Goal: Task Accomplishment & Management: Manage account settings

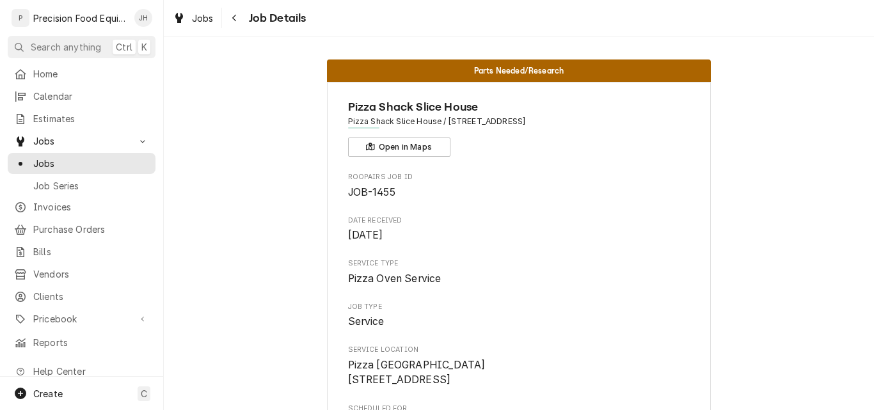
scroll to position [327, 0]
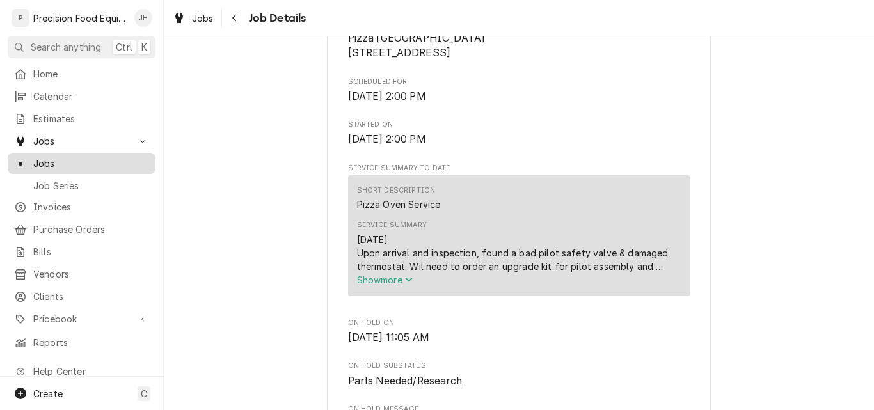
click at [43, 158] on span "Jobs" at bounding box center [91, 163] width 116 height 13
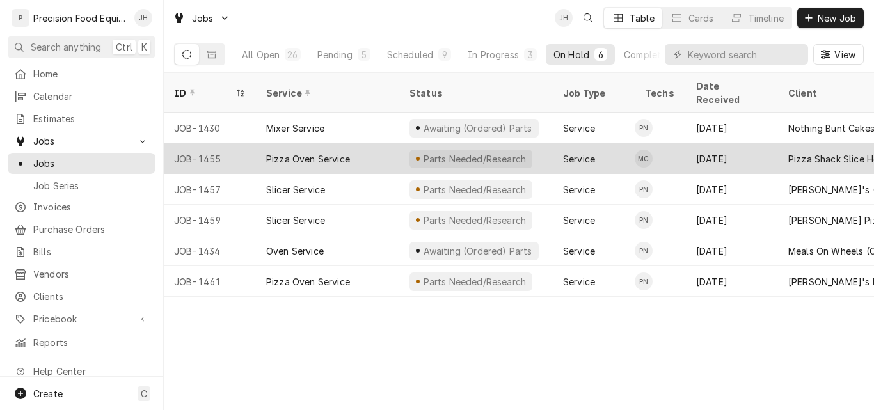
click at [378, 143] on div "Pizza Oven Service" at bounding box center [327, 158] width 143 height 31
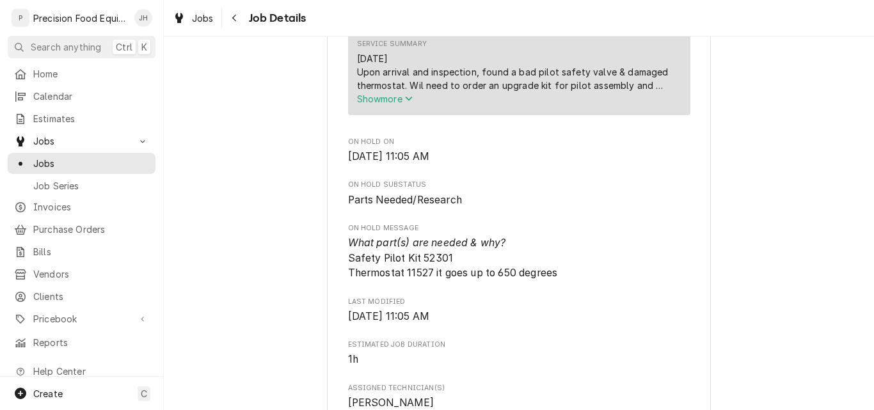
scroll to position [512, 0]
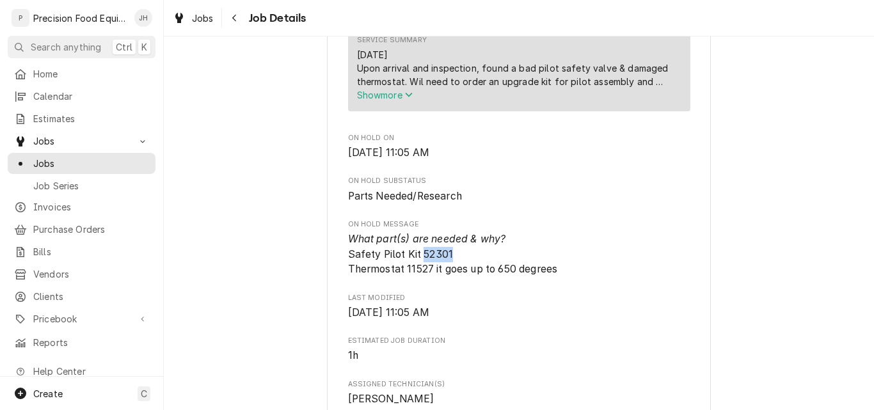
drag, startPoint x: 417, startPoint y: 269, endPoint x: 454, endPoint y: 269, distance: 36.5
click at [454, 269] on span "What part(s) are needed & why? Safety Pilot Kit 52301 Thermostat 11527 it goes …" at bounding box center [519, 254] width 342 height 45
copy span "52301"
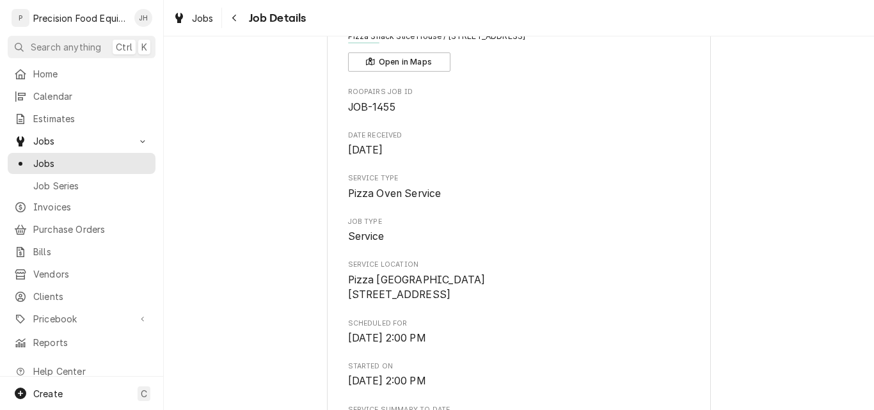
scroll to position [0, 0]
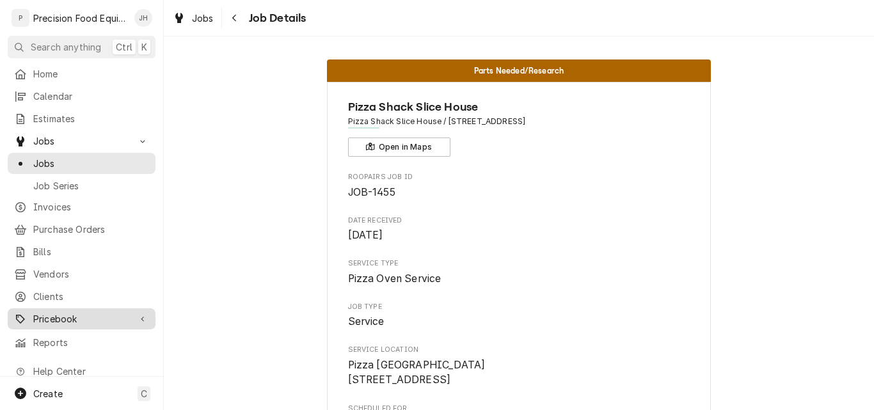
click at [56, 312] on span "Pricebook" at bounding box center [81, 318] width 97 height 13
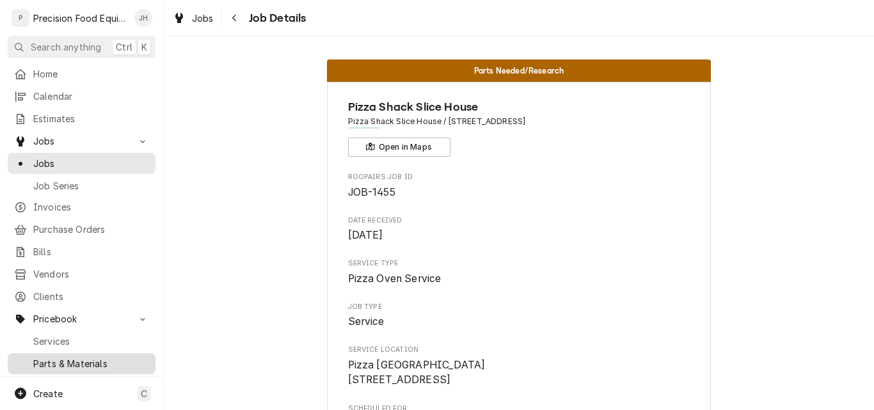
click at [47, 358] on span "Parts & Materials" at bounding box center [91, 363] width 116 height 13
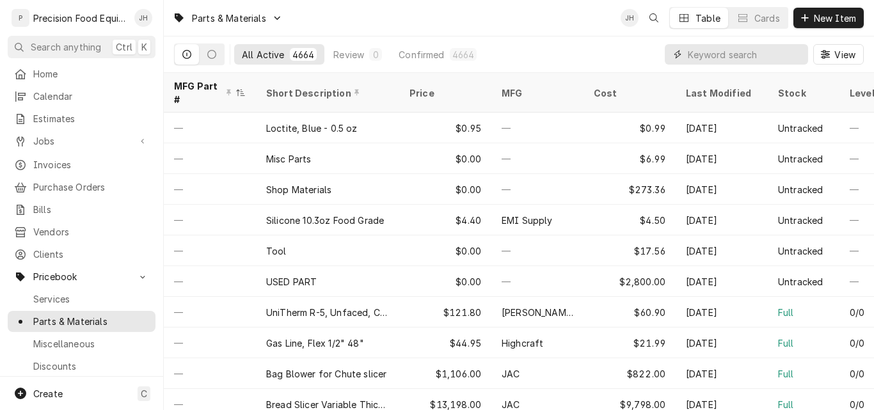
paste input "52301"
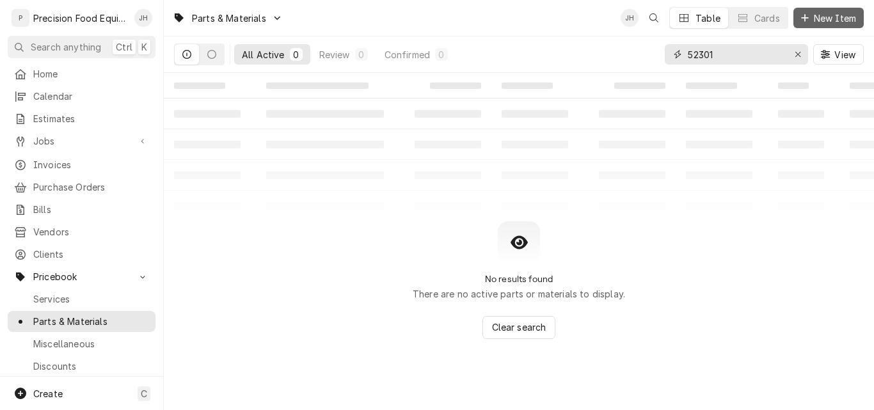
type input "52301"
click at [839, 17] on span "New Item" at bounding box center [834, 18] width 47 height 13
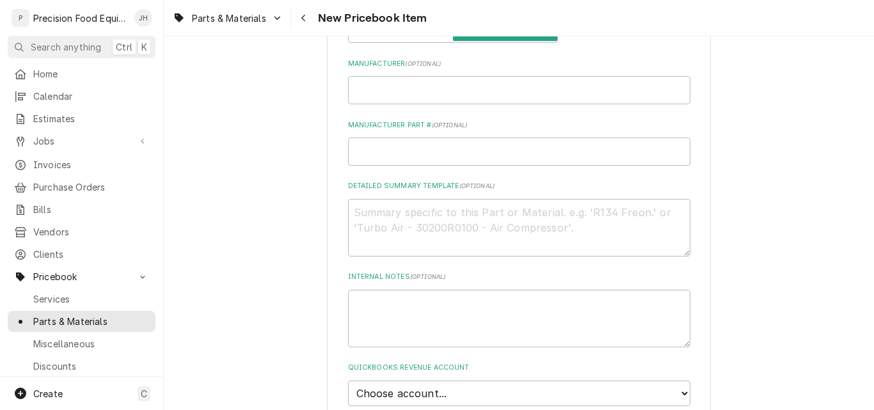
scroll to position [512, 0]
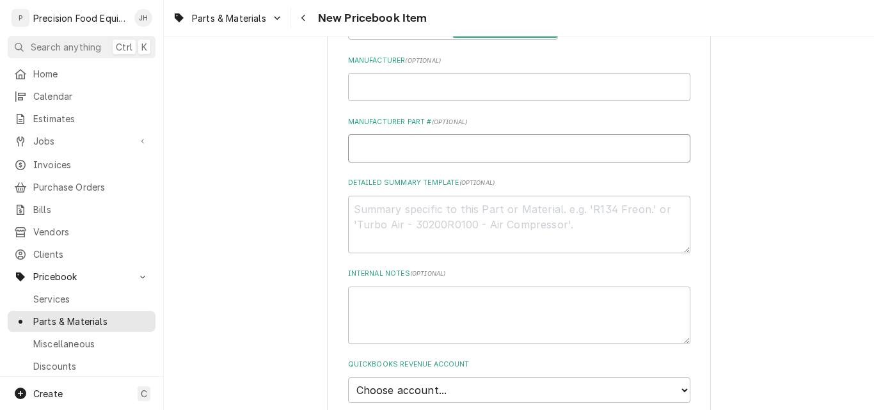
paste input "52301"
type textarea "x"
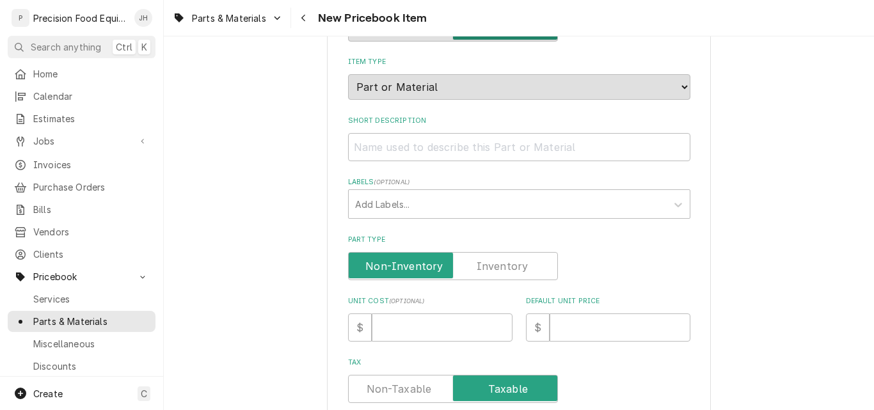
scroll to position [0, 0]
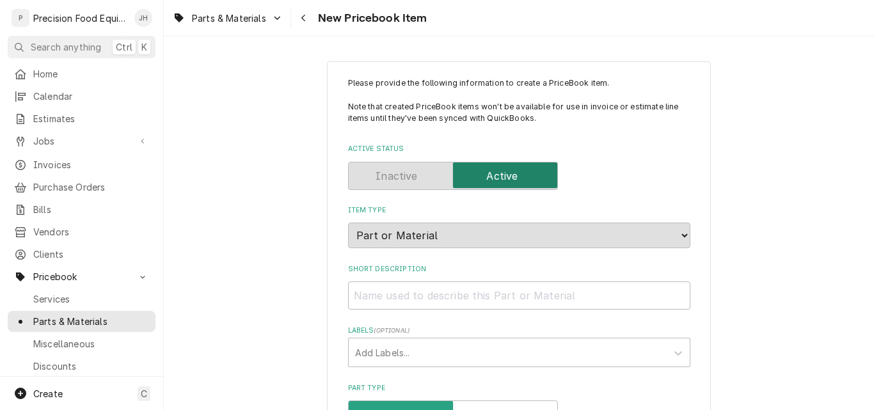
type input "52301"
click at [381, 294] on input "Short Description" at bounding box center [519, 296] width 342 height 28
paste input "Pilot Safety Valve Upgrade Kit, TS11K"
type textarea "x"
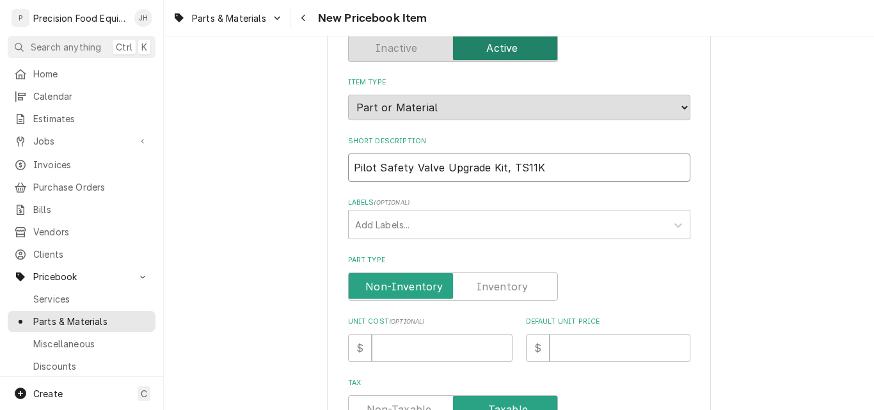
scroll to position [256, 0]
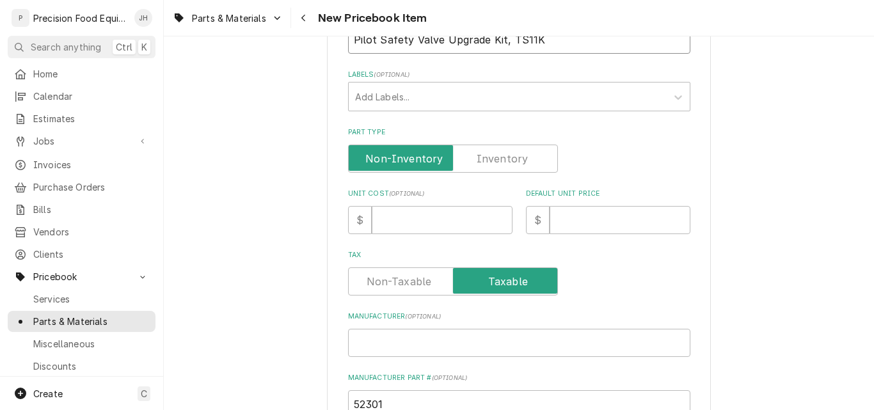
type input "Pilot Safety Valve Upgrade Kit, TS11K"
click at [502, 159] on label "Part Type" at bounding box center [453, 159] width 210 height 28
click at [502, 159] on input "Part Type" at bounding box center [453, 159] width 198 height 28
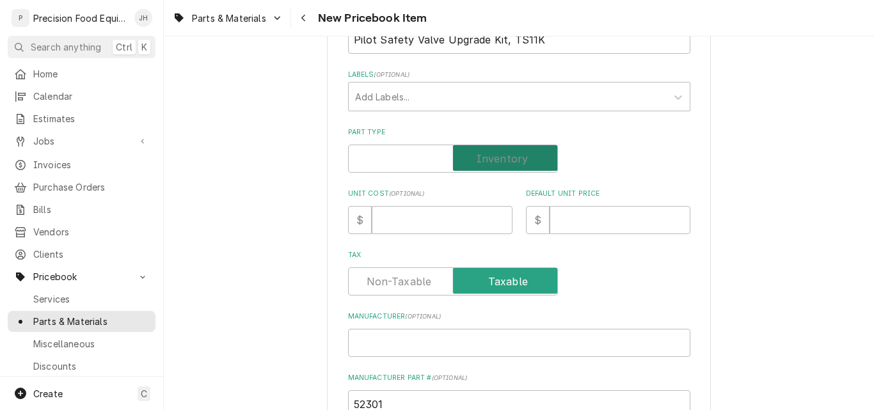
checkbox input "true"
click at [562, 215] on input "Default Unit Price" at bounding box center [620, 220] width 141 height 28
type textarea "x"
type input "1"
type textarea "x"
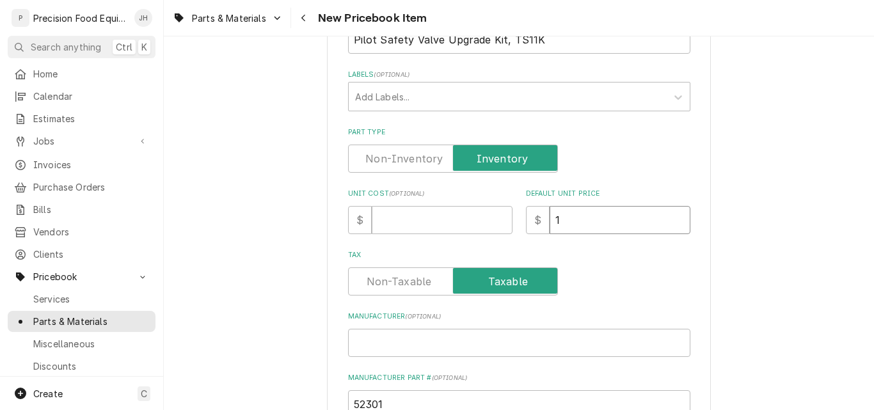
type input "12"
type textarea "x"
type input "122"
type textarea "x"
type input "1229"
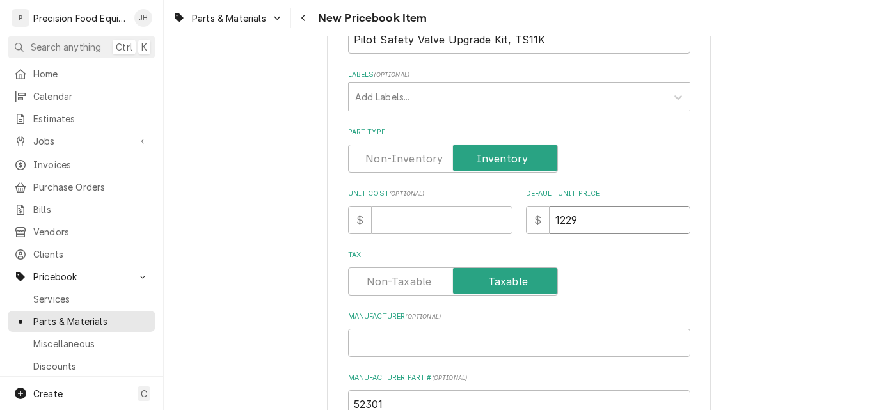
type textarea "x"
type input "1229.4"
type textarea "x"
type input "1229.49"
click at [388, 221] on input "Unit Cost ( optional )" at bounding box center [442, 220] width 141 height 28
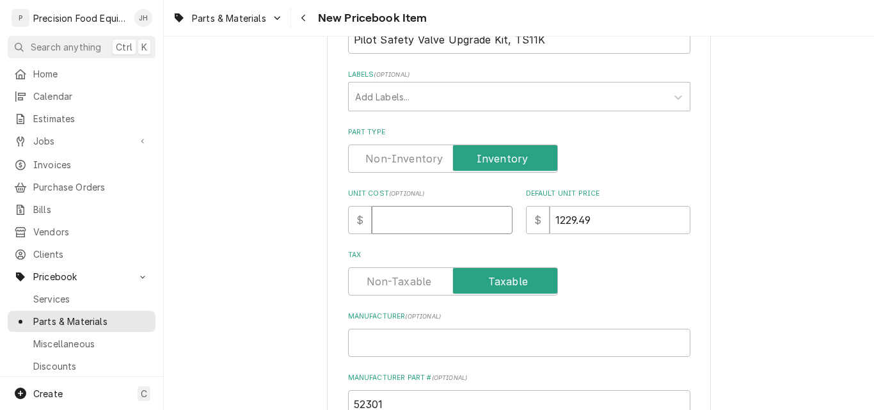
type textarea "x"
type input "4"
type textarea "x"
type input "42"
type textarea "x"
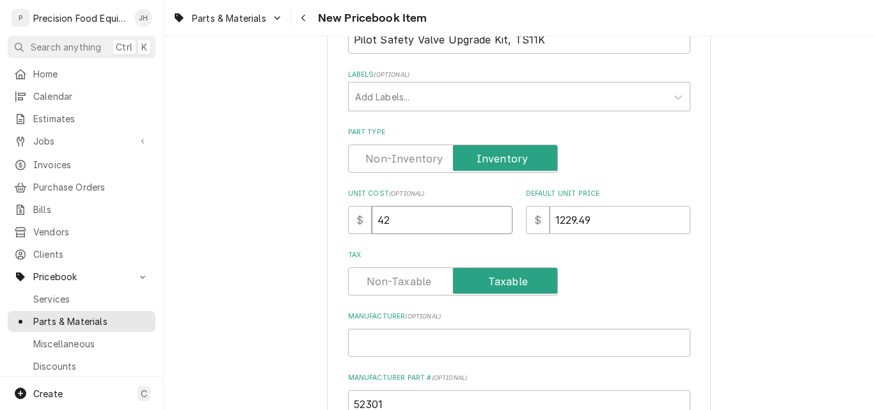
type input "429"
type textarea "x"
type input "429.5"
type textarea "x"
type input "429.55"
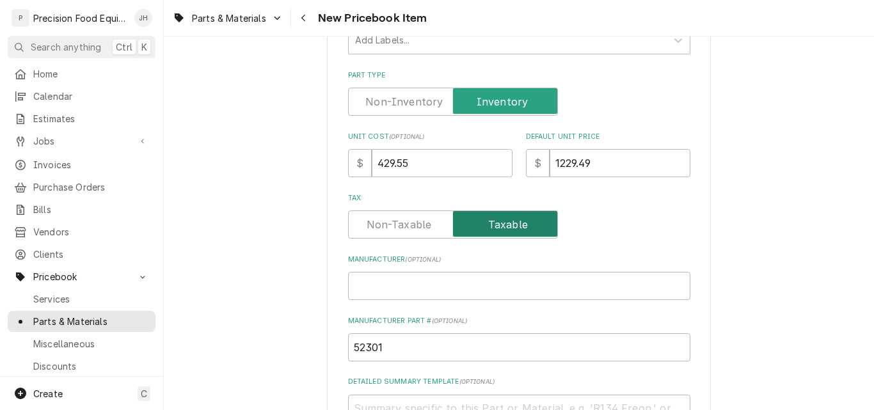
scroll to position [448, 0]
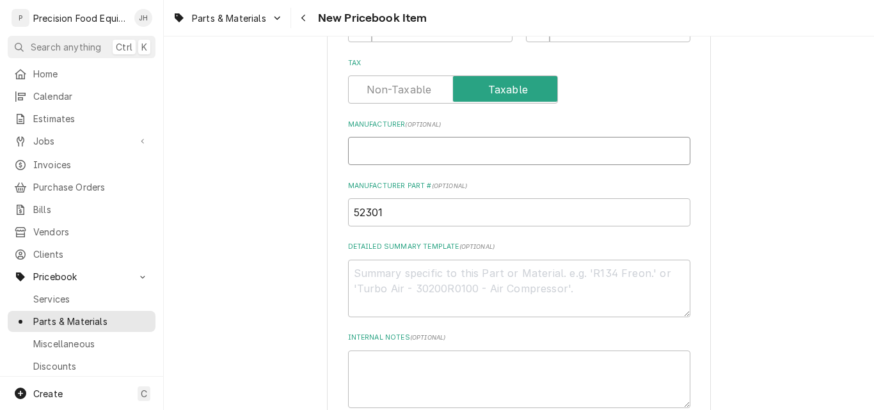
click at [395, 153] on input "Manufacturer ( optional )" at bounding box center [519, 151] width 342 height 28
type textarea "x"
type input "B"
type textarea "x"
type input "Bl"
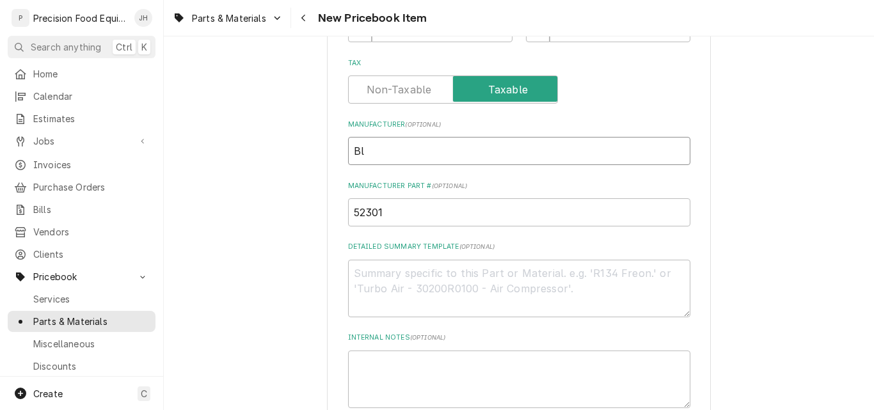
type textarea "x"
type input "Blo"
type textarea "x"
type input "Blod"
type textarea "x"
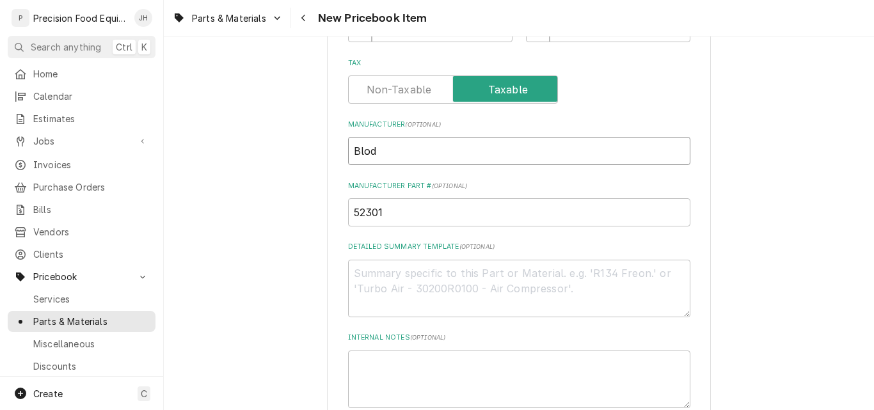
type input "Blodg"
type textarea "x"
type input "Blodge"
type textarea "x"
type input "Blodget"
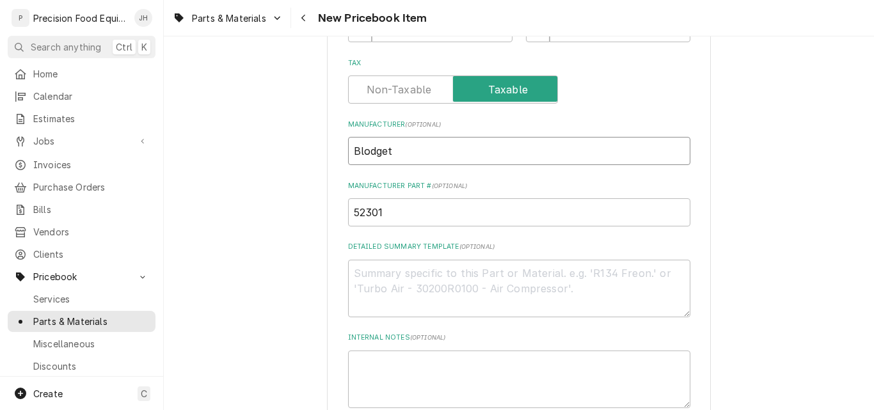
type textarea "x"
type input "Blodgett"
paste textarea "Pilot Safety Valve Upgrade Kit, TS11K"
type textarea "x"
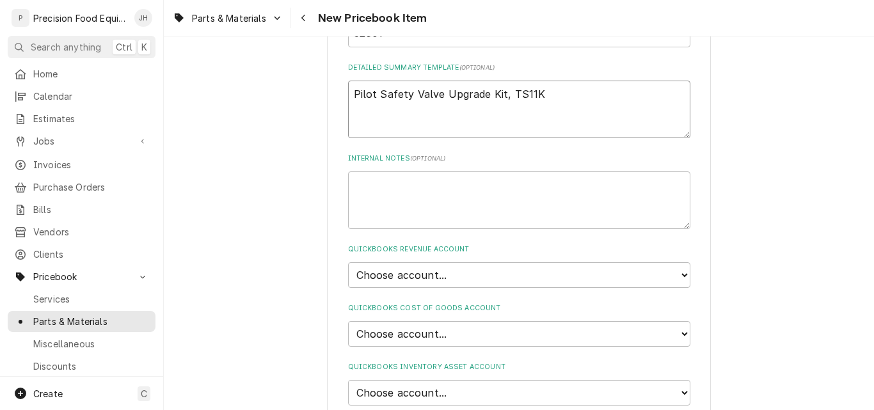
scroll to position [640, 0]
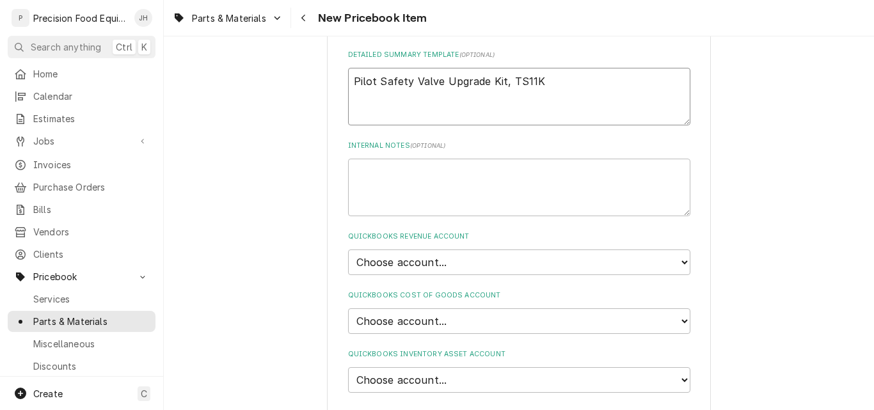
type textarea "Pilot Safety Valve Upgrade Kit, TS11K"
click at [399, 262] on select "Choose account... Discount Income Misc Income Non taxable issues 46600: Parts a…" at bounding box center [519, 263] width 342 height 26
select select "8000000A-1210141275"
click at [348, 250] on select "Choose account... Discount Income Misc Income Non taxable issues 46600: Parts a…" at bounding box center [519, 263] width 342 height 26
type textarea "x"
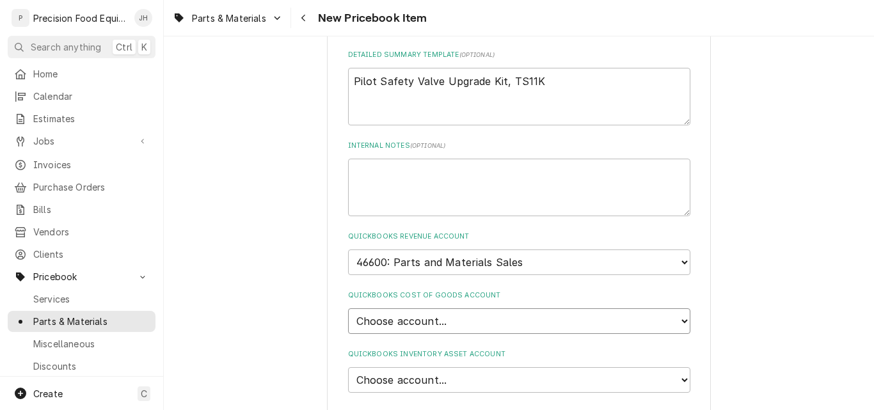
click at [434, 315] on select "Choose account... Loss Expense Loss Expense 11/3/2014 Loss Expense 11/4/2014 Co…" at bounding box center [519, 321] width 342 height 26
select select "80000023-1210145225"
click at [348, 308] on select "Choose account... Loss Expense Loss Expense 11/3/2014 Loss Expense 11/4/2014 Co…" at bounding box center [519, 321] width 342 height 26
type textarea "x"
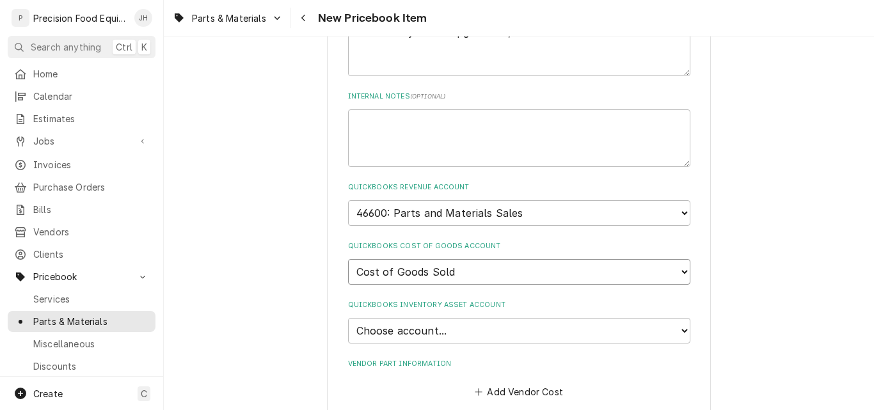
scroll to position [832, 0]
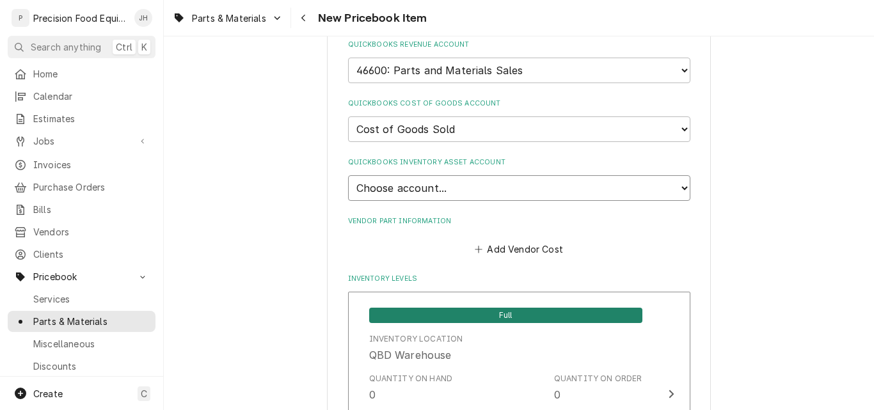
click at [451, 193] on select "Choose account... Undeposited Funds Inventory Asset Payroll Asset" at bounding box center [519, 188] width 342 height 26
select select "80000022-1210145225"
click at [348, 175] on select "Choose account... Undeposited Funds Inventory Asset Payroll Asset" at bounding box center [519, 188] width 342 height 26
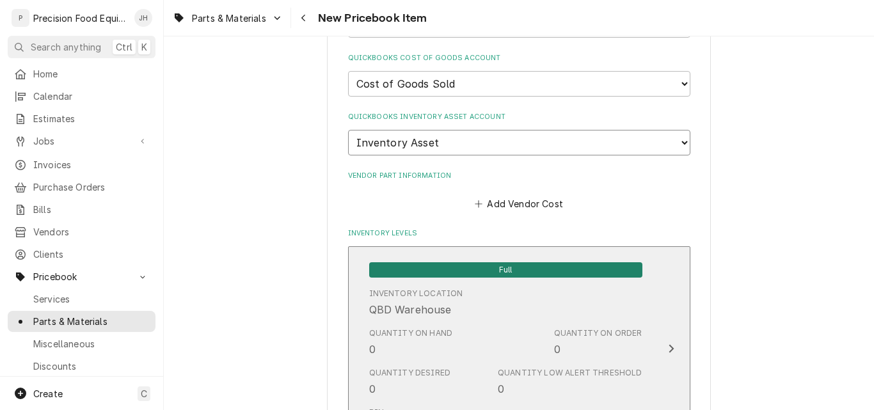
scroll to position [896, 0]
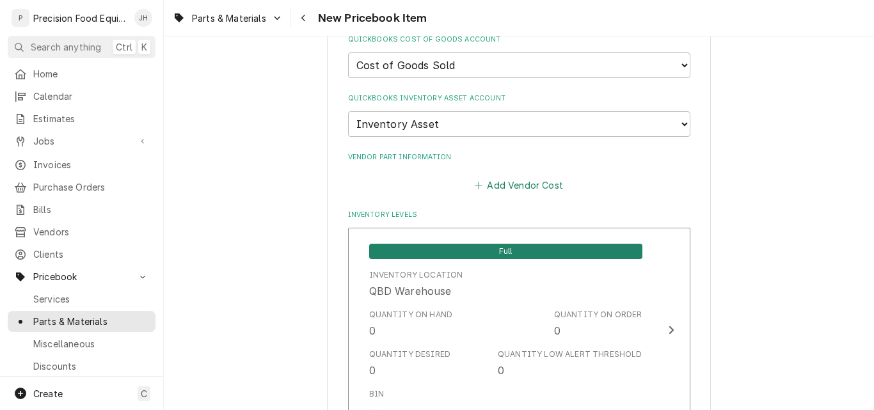
click at [518, 184] on button "Add Vendor Cost" at bounding box center [519, 186] width 93 height 18
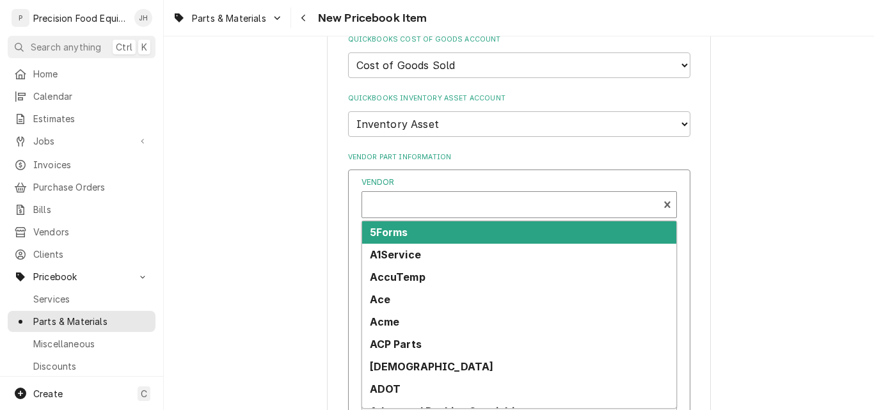
type textarea "x"
click at [387, 212] on div "Vendor" at bounding box center [510, 210] width 283 height 31
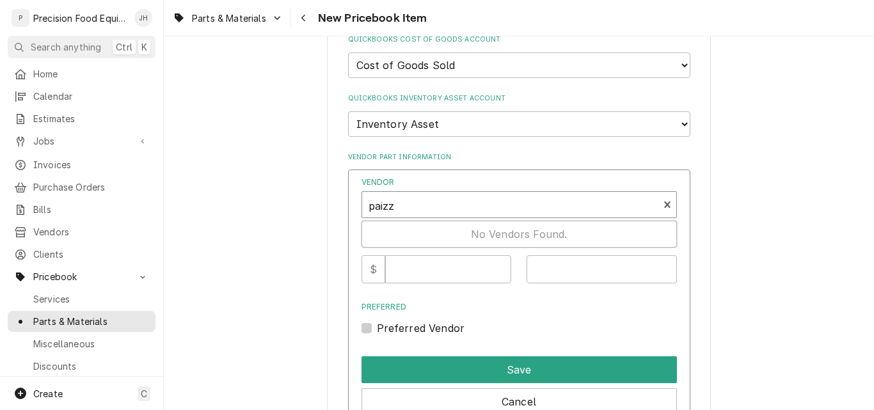
drag, startPoint x: 400, startPoint y: 202, endPoint x: 344, endPoint y: 200, distance: 55.7
click at [348, 207] on div "Vendor Use Up and Down to choose options, press Enter to select the currently f…" at bounding box center [519, 296] width 342 height 253
type input "pizz"
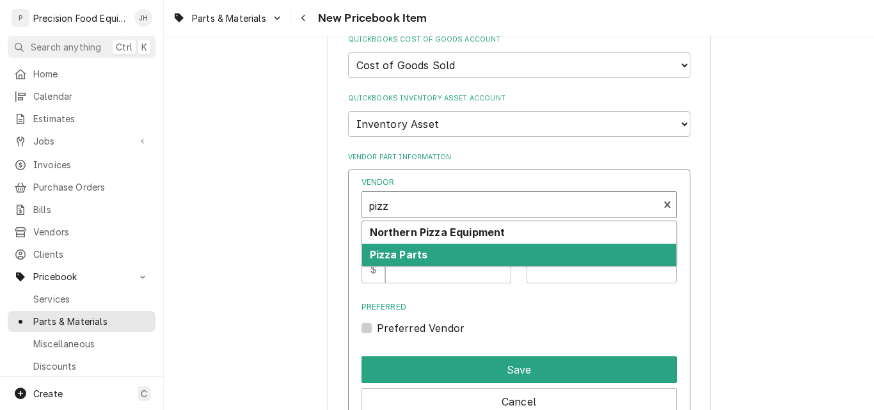
click at [415, 250] on strong "Pizza Parts" at bounding box center [399, 254] width 58 height 13
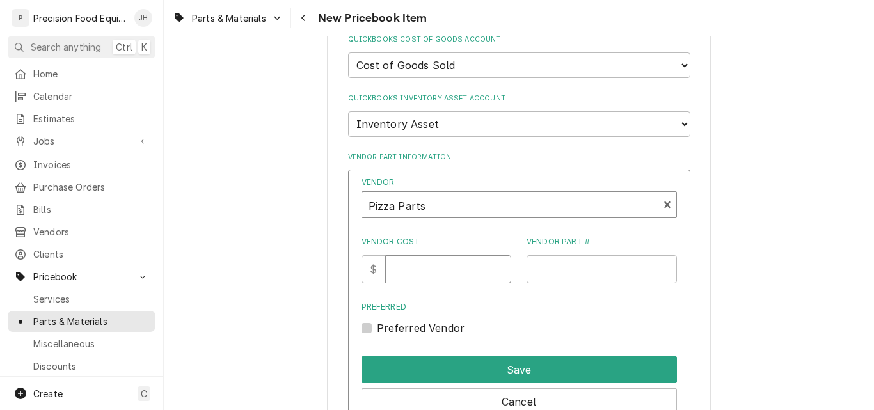
click at [422, 271] on input "Vendor Cost" at bounding box center [448, 269] width 126 height 28
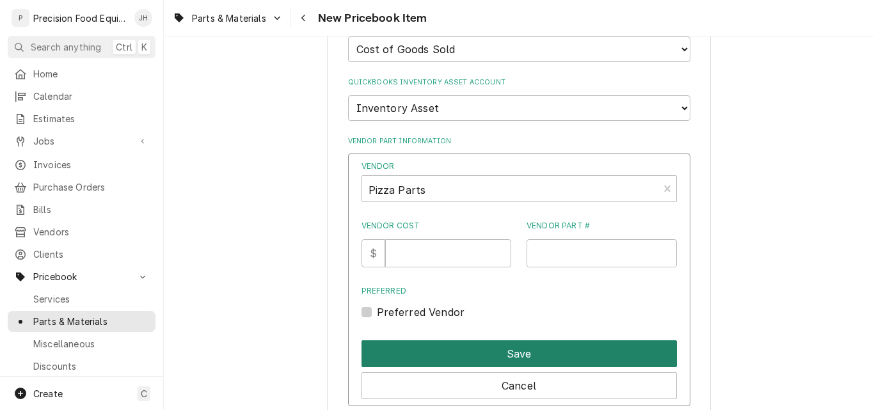
scroll to position [960, 0]
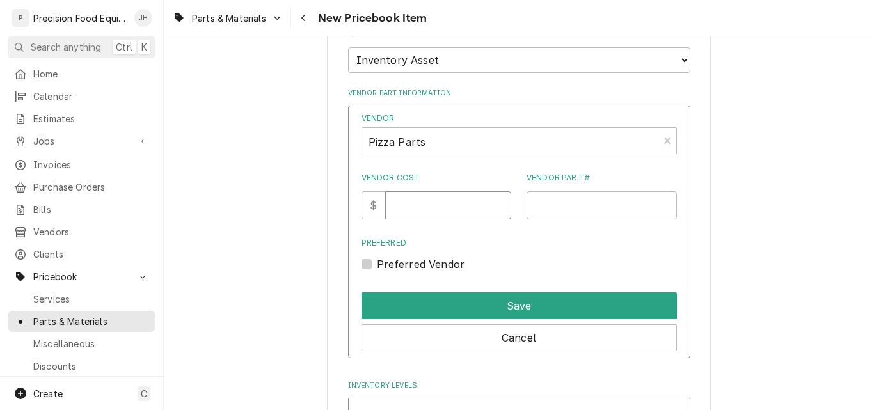
click at [420, 204] on input "Vendor Cost" at bounding box center [448, 205] width 126 height 28
type input "429.55"
type input "52301"
click at [377, 266] on label "Preferred Vendor" at bounding box center [421, 264] width 88 height 15
click at [377, 266] on input "Preferred" at bounding box center [534, 271] width 315 height 28
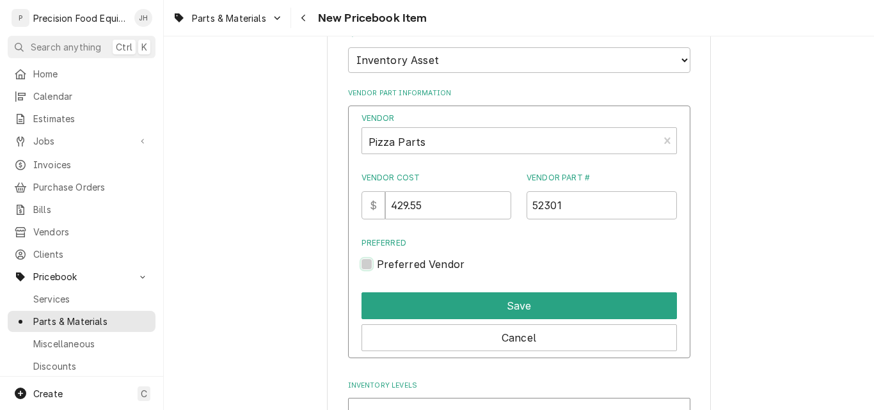
checkbox input "true"
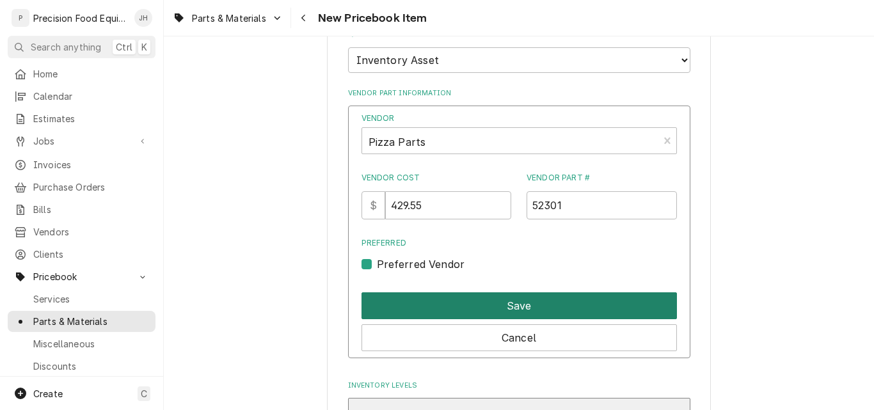
click at [469, 300] on button "Save" at bounding box center [519, 305] width 315 height 27
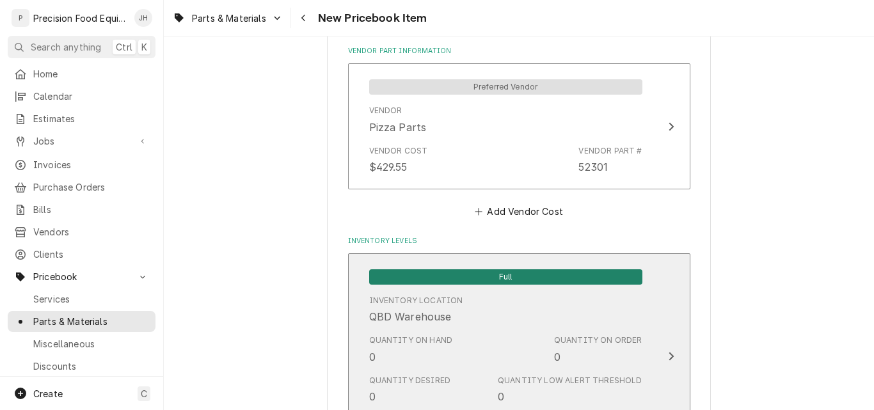
scroll to position [1135, 0]
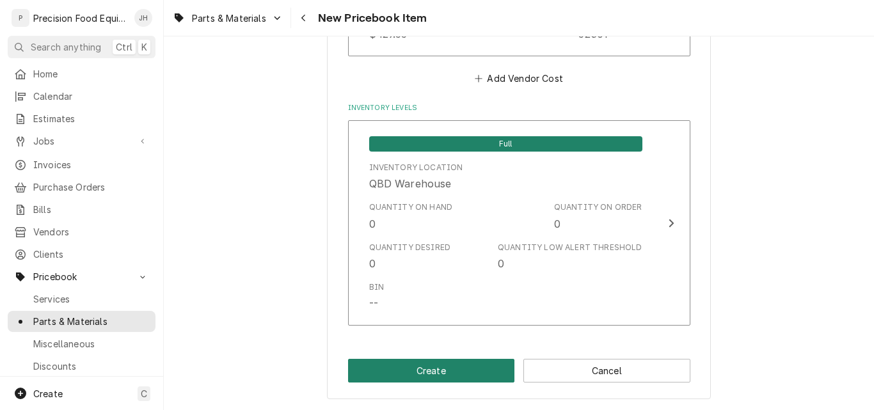
click at [431, 367] on button "Create" at bounding box center [431, 371] width 167 height 24
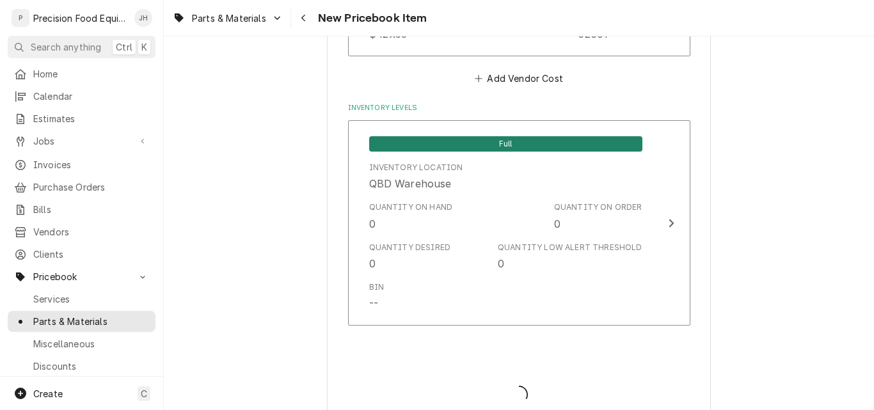
type textarea "x"
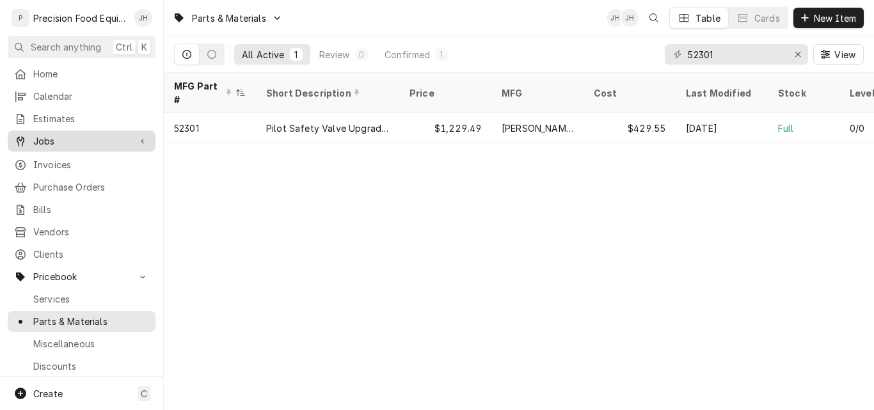
click at [47, 131] on link "Jobs" at bounding box center [82, 141] width 148 height 21
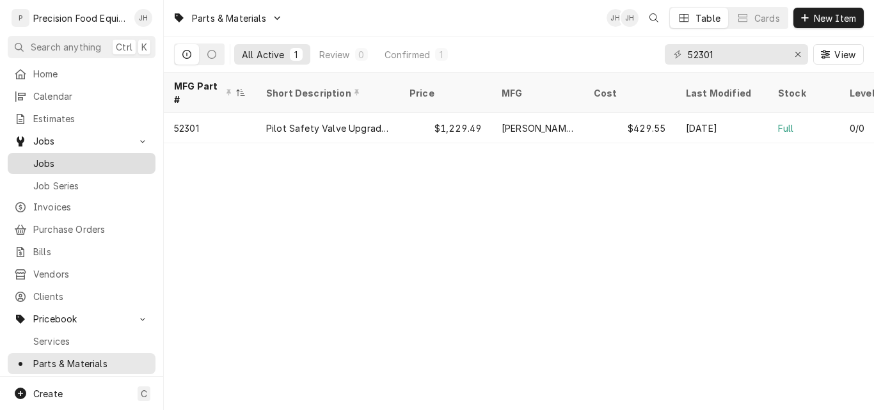
click at [51, 157] on span "Jobs" at bounding box center [91, 163] width 116 height 13
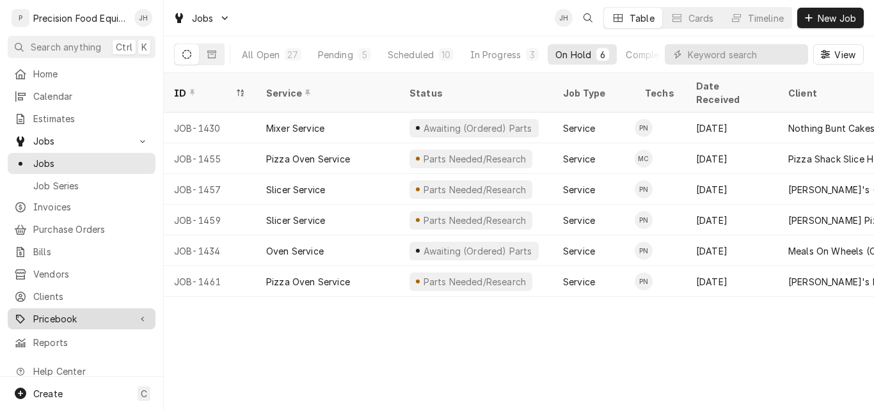
click at [55, 312] on span "Pricebook" at bounding box center [81, 318] width 97 height 13
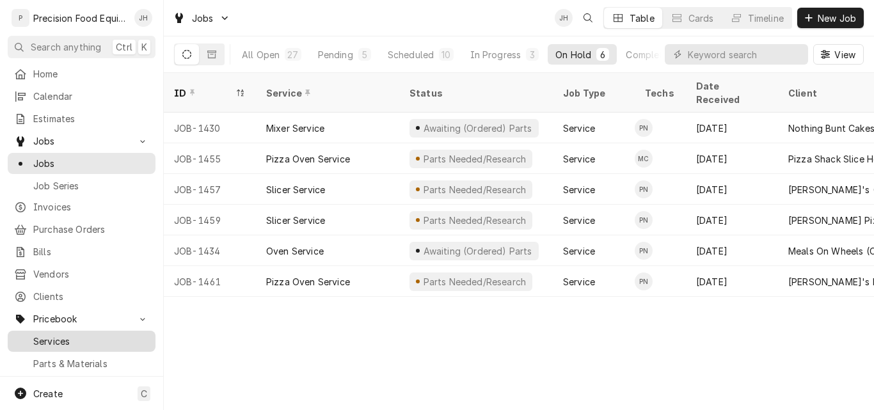
drag, startPoint x: 63, startPoint y: 350, endPoint x: 90, endPoint y: 335, distance: 31.2
click at [62, 357] on span "Parts & Materials" at bounding box center [91, 363] width 116 height 13
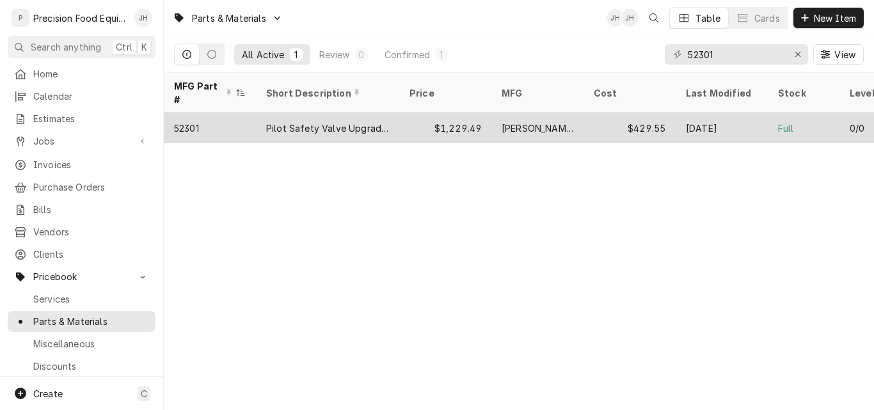
click at [447, 120] on div "$1,229.49" at bounding box center [445, 128] width 92 height 31
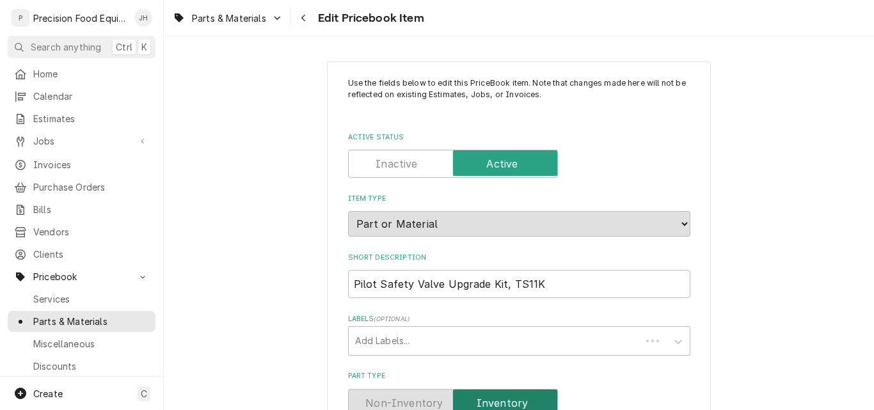
type textarea "x"
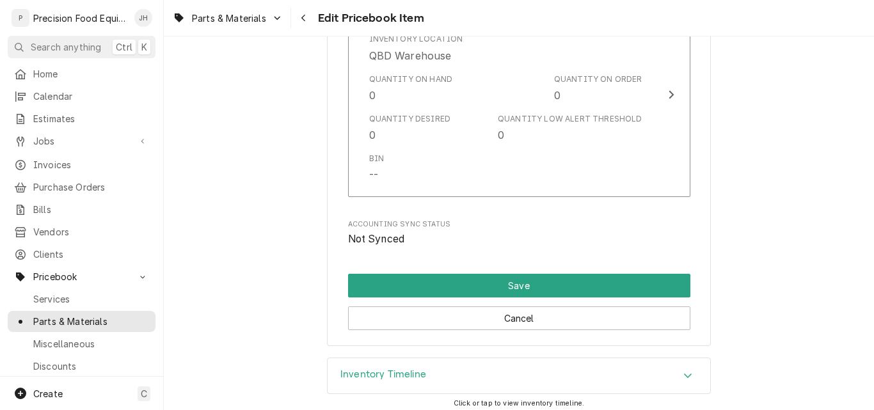
scroll to position [1397, 0]
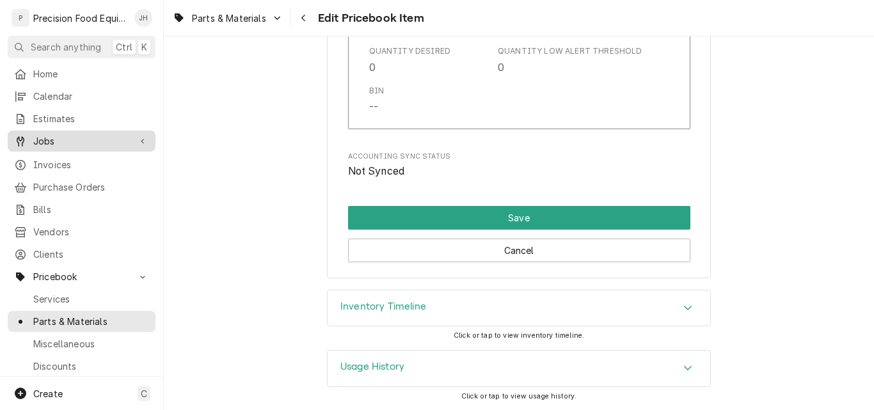
click at [39, 141] on span "Jobs" at bounding box center [81, 140] width 97 height 13
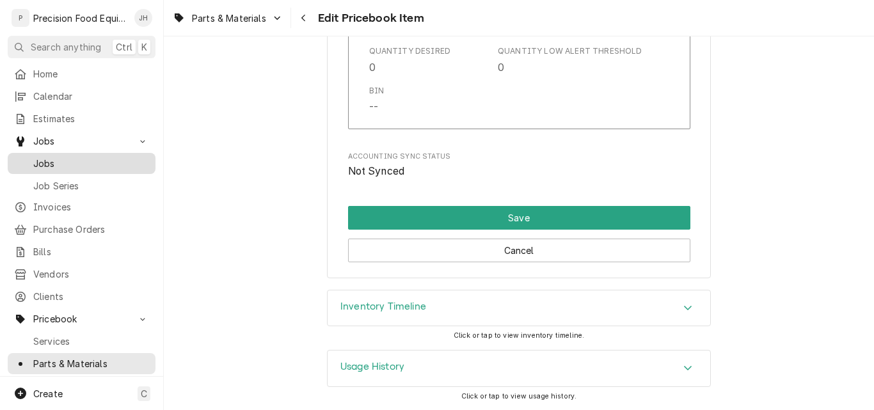
click at [79, 157] on span "Jobs" at bounding box center [91, 163] width 116 height 13
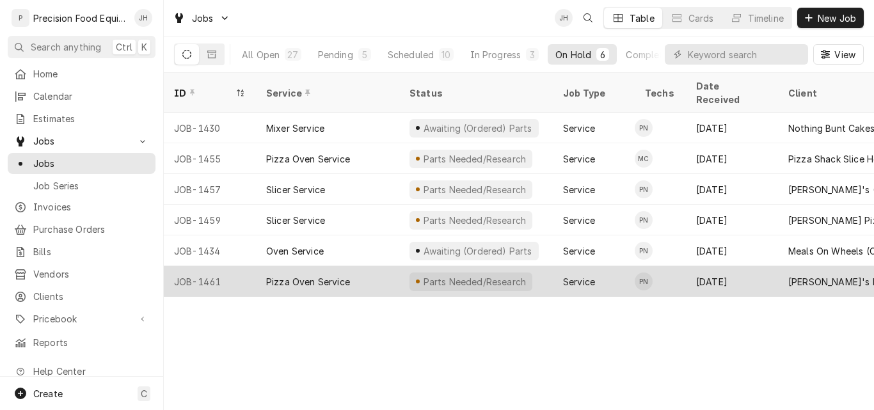
click at [379, 268] on div "Pizza Oven Service" at bounding box center [327, 281] width 143 height 31
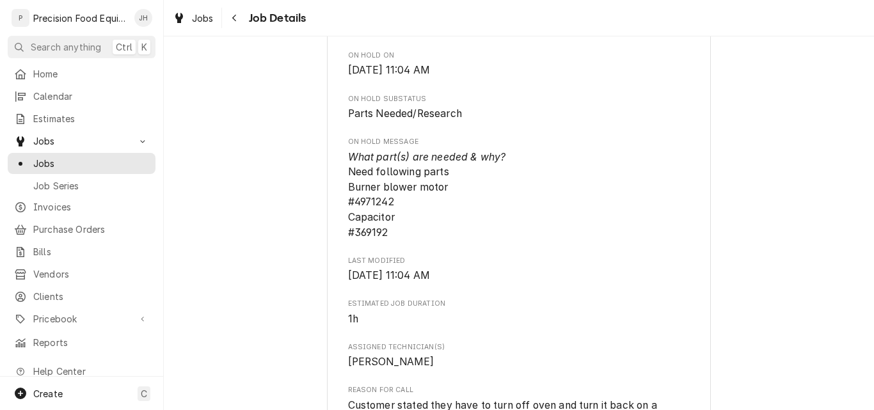
scroll to position [576, 0]
drag, startPoint x: 391, startPoint y: 219, endPoint x: 348, endPoint y: 220, distance: 42.9
click at [348, 220] on span "What part(s) are needed & why? Need following parts Burner blower motor #497124…" at bounding box center [519, 194] width 342 height 91
copy span "4971242"
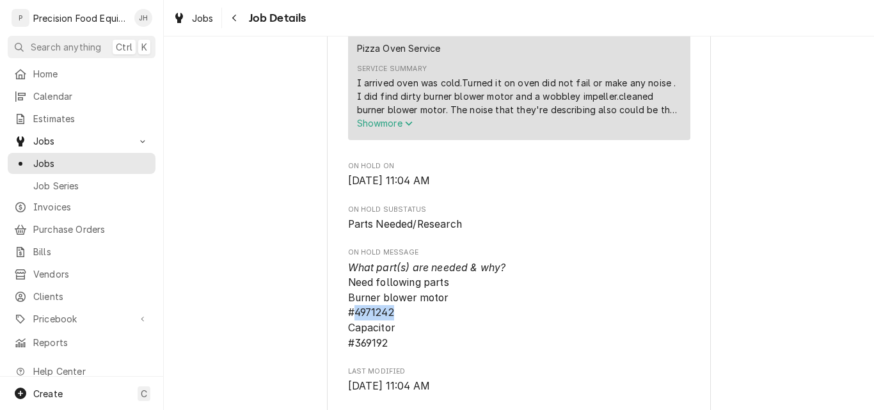
scroll to position [448, 0]
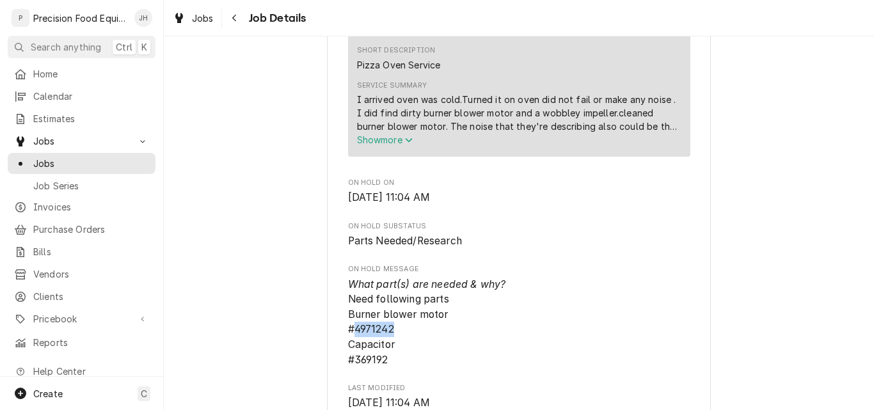
click at [382, 145] on span "Show more" at bounding box center [385, 139] width 56 height 11
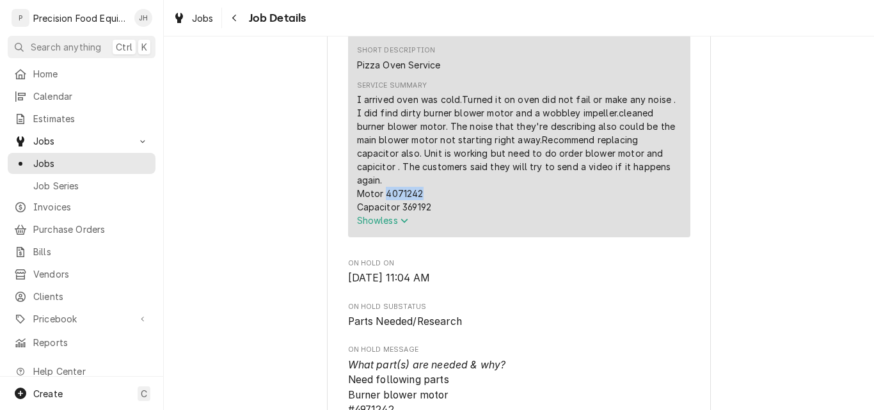
drag, startPoint x: 419, startPoint y: 196, endPoint x: 381, endPoint y: 196, distance: 37.8
click at [381, 196] on div "I arrived oven was cold.Turned it on oven did not fail or make any noise . I di…" at bounding box center [519, 153] width 324 height 121
copy div "4071242"
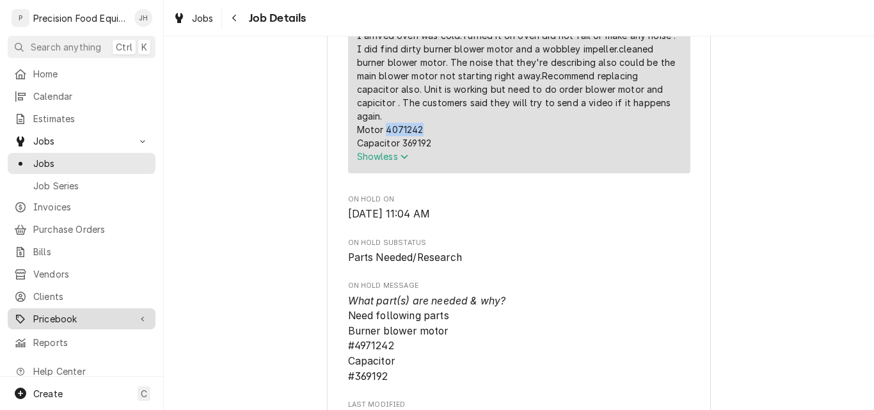
click at [64, 312] on span "Pricebook" at bounding box center [81, 318] width 97 height 13
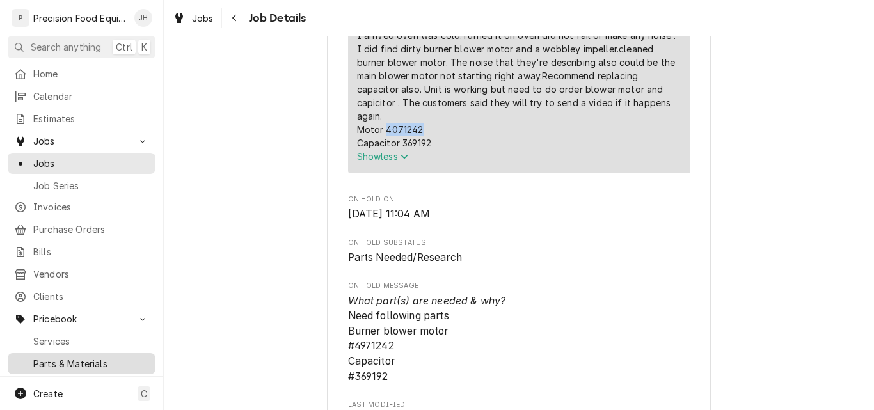
click at [66, 357] on span "Parts & Materials" at bounding box center [91, 363] width 116 height 13
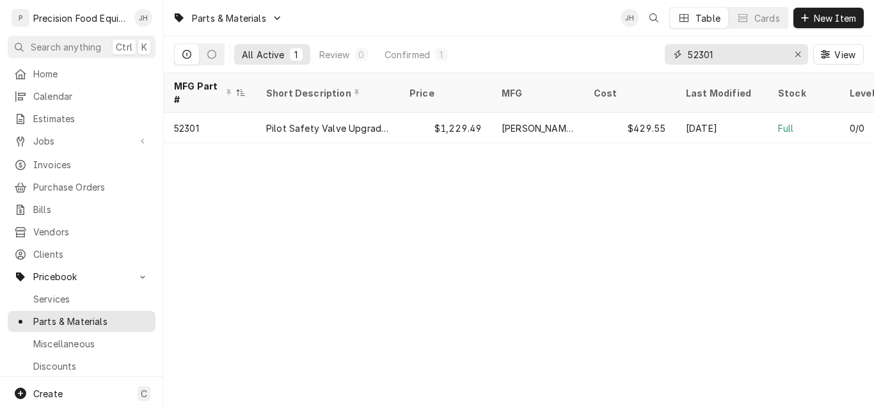
drag, startPoint x: 719, startPoint y: 57, endPoint x: 651, endPoint y: 57, distance: 67.2
click at [651, 57] on div "All Active 1 Review 0 Confirmed 1 52301 View" at bounding box center [519, 54] width 690 height 36
paste input "4071242"
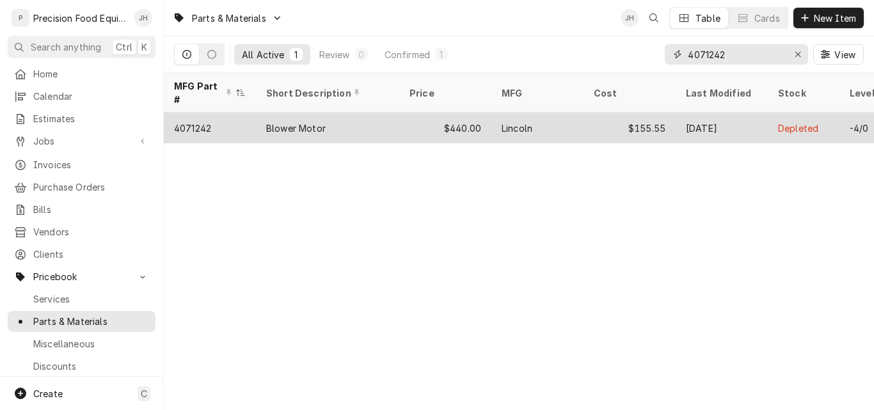
type input "4071242"
click at [411, 116] on div "$440.00" at bounding box center [445, 128] width 92 height 31
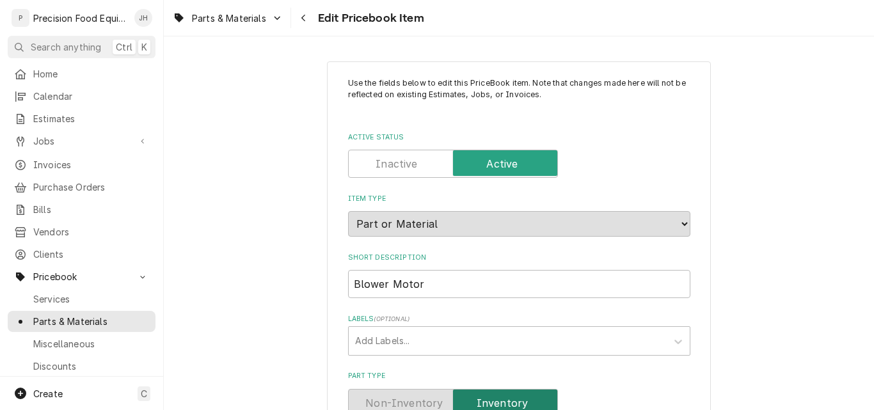
type textarea "x"
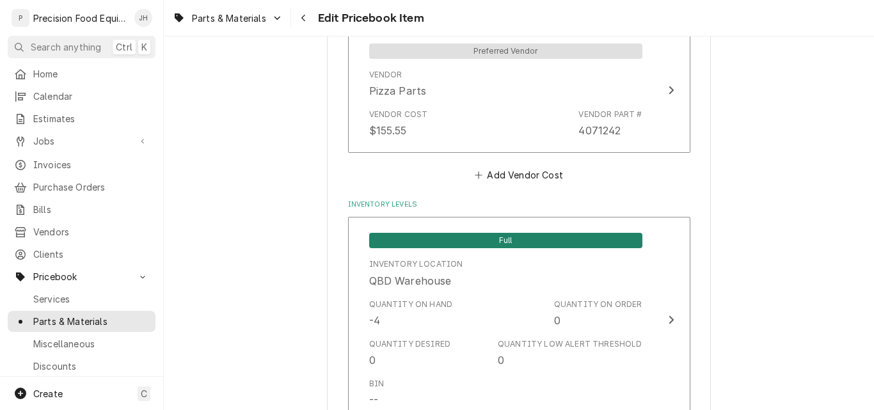
scroll to position [1152, 0]
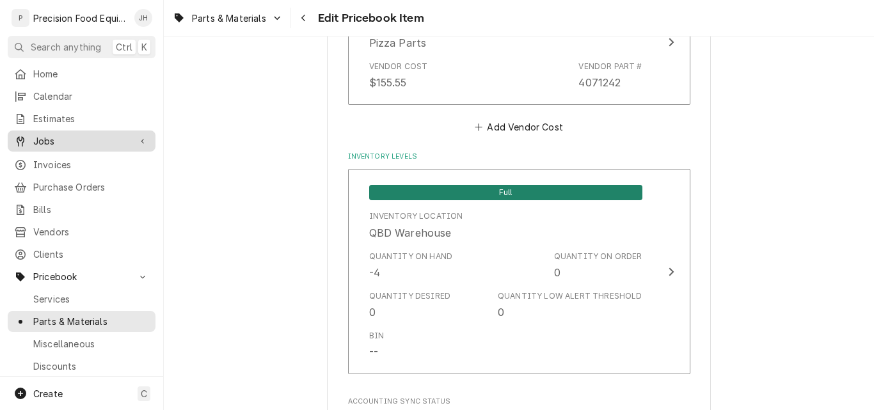
click at [51, 136] on span "Jobs" at bounding box center [81, 140] width 97 height 13
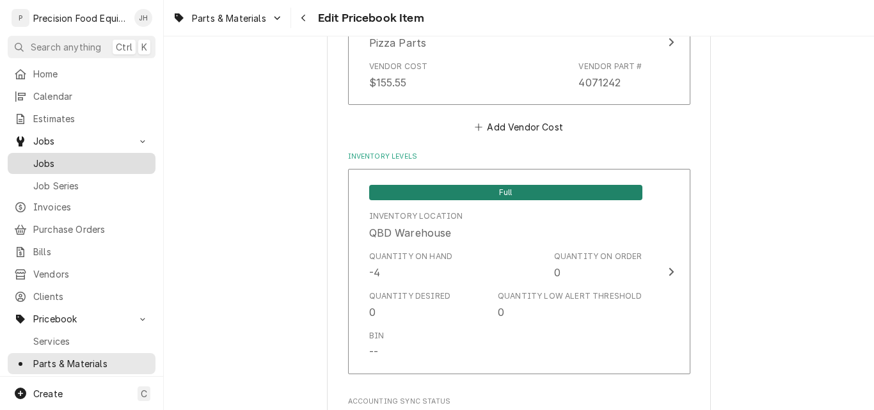
click at [81, 163] on span "Jobs" at bounding box center [91, 163] width 116 height 13
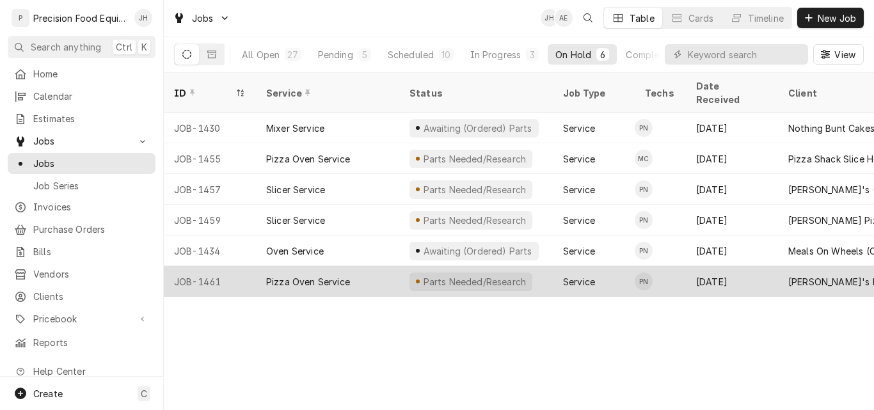
click at [349, 275] on div "Pizza Oven Service" at bounding box center [308, 281] width 84 height 13
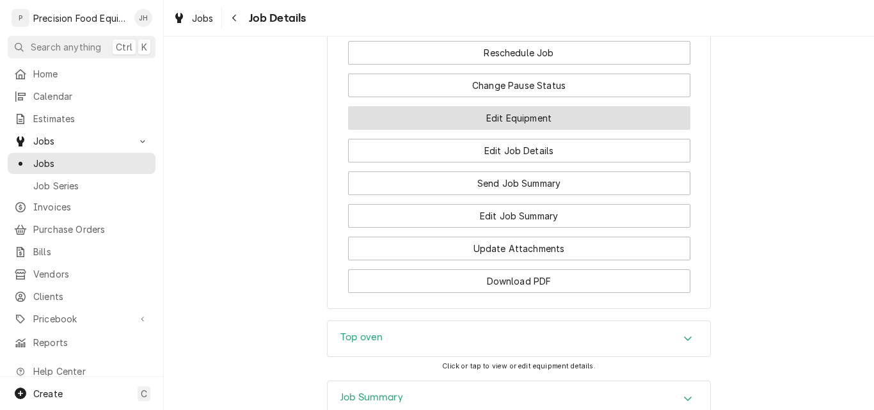
scroll to position [1216, 0]
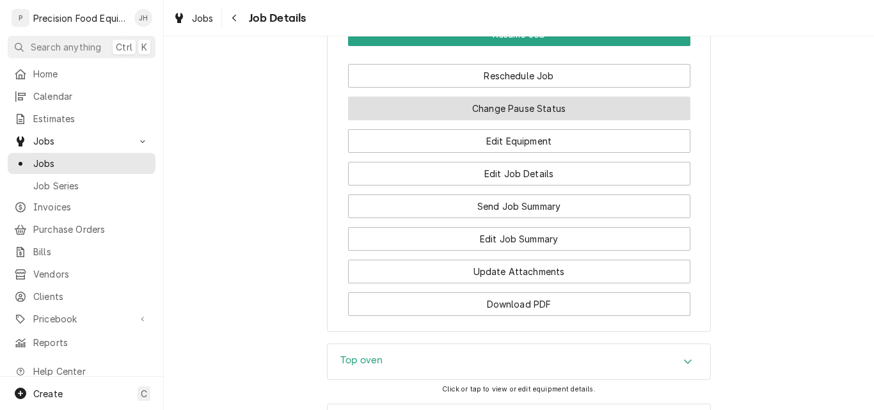
click at [509, 120] on button "Change Pause Status" at bounding box center [519, 109] width 342 height 24
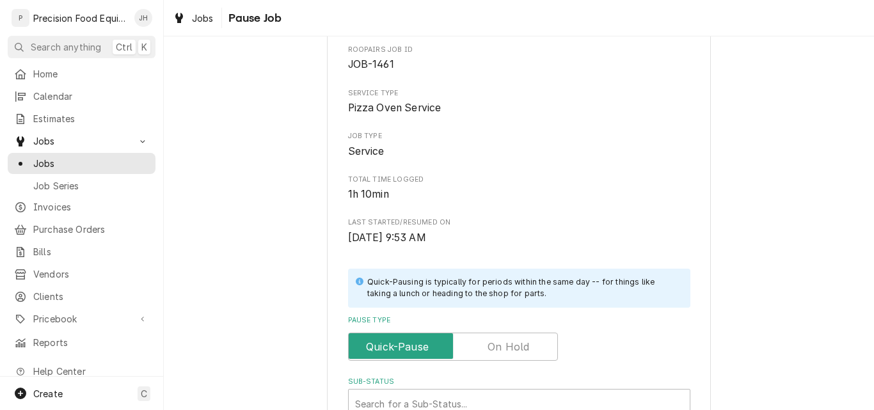
scroll to position [192, 0]
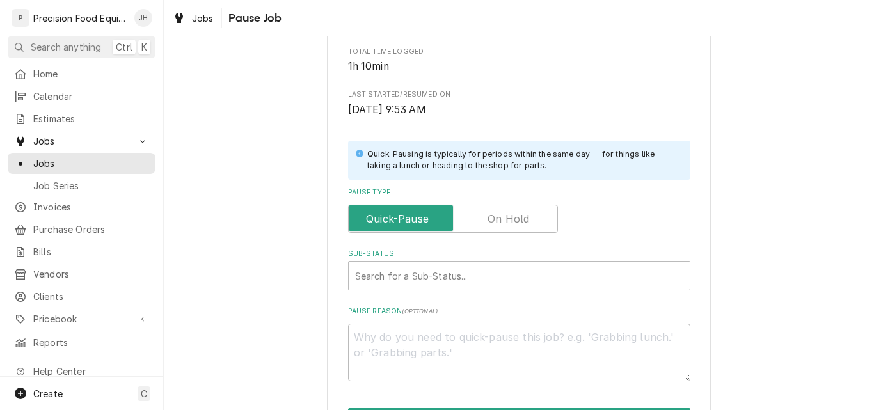
click at [519, 218] on label "Pause Type" at bounding box center [453, 219] width 210 height 28
click at [519, 218] on input "Pause Type" at bounding box center [453, 219] width 198 height 28
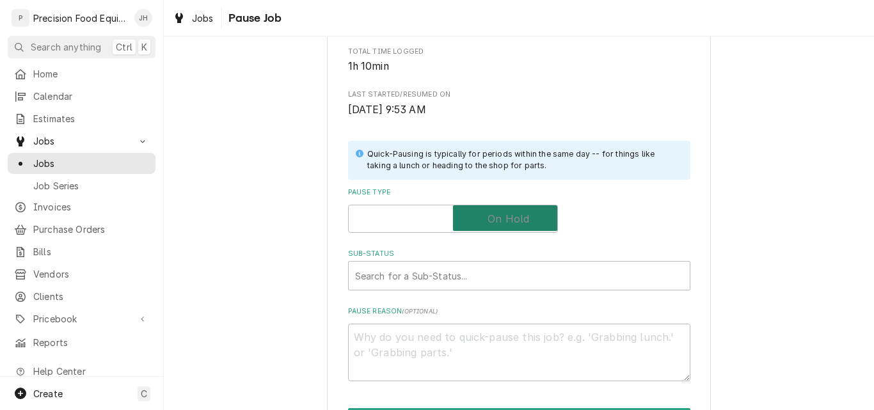
checkbox input "true"
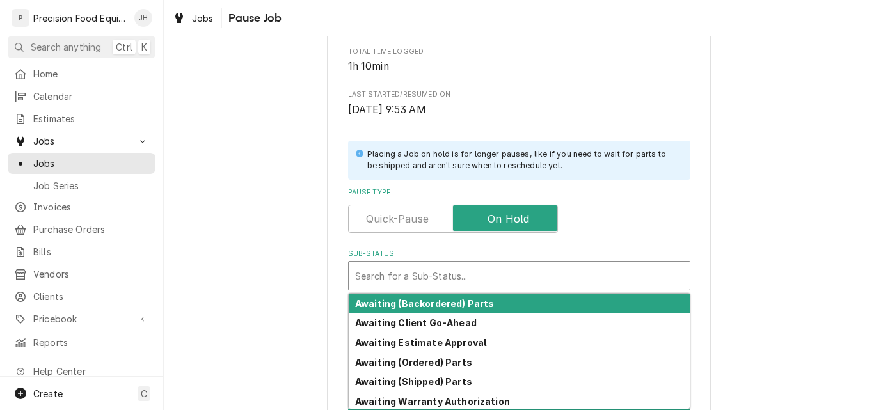
click at [400, 278] on div "Sub-Status" at bounding box center [519, 275] width 328 height 23
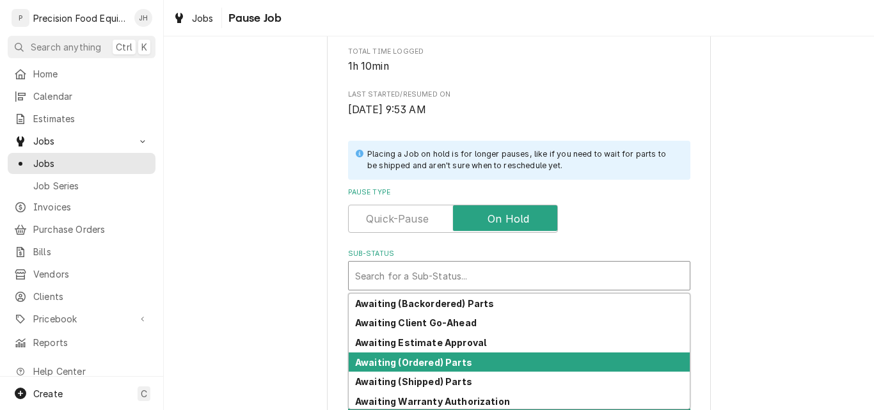
click at [418, 364] on strong "Awaiting (Ordered) Parts" at bounding box center [413, 362] width 117 height 11
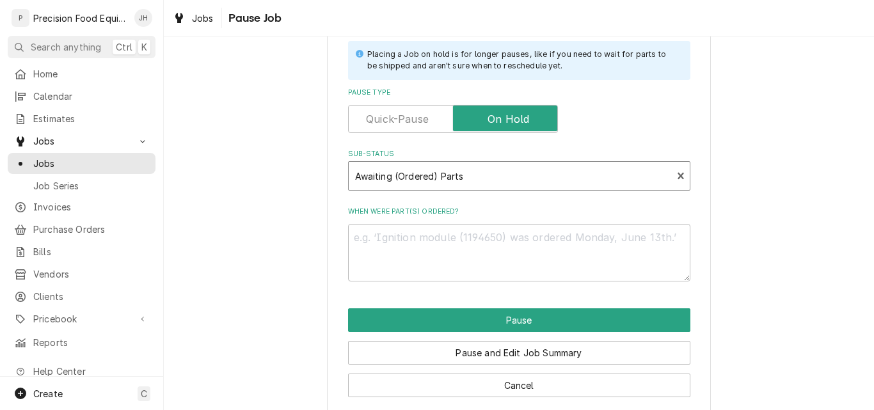
scroll to position [307, 0]
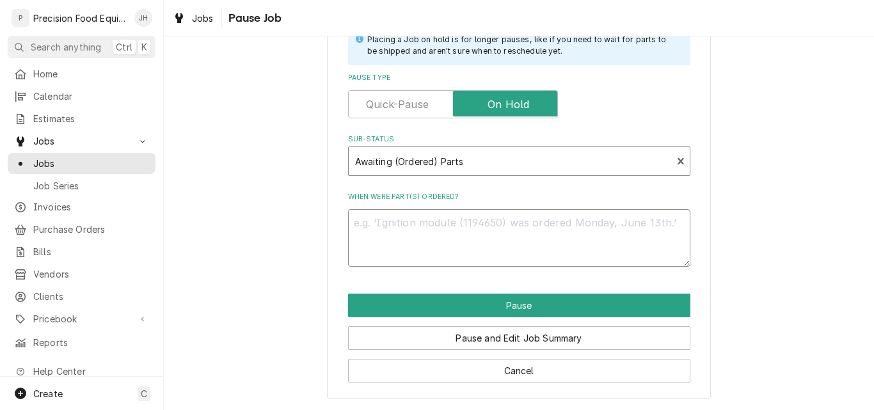
click at [360, 230] on textarea "When were part(s) ordered?" at bounding box center [519, 238] width 342 height 58
type textarea "x"
type textarea "0"
type textarea "x"
type textarea "09"
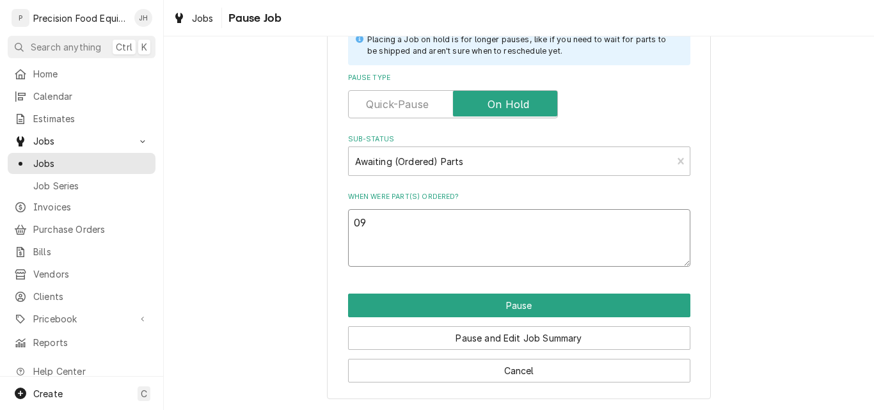
type textarea "x"
type textarea "09/"
type textarea "x"
type textarea "09/1"
type textarea "x"
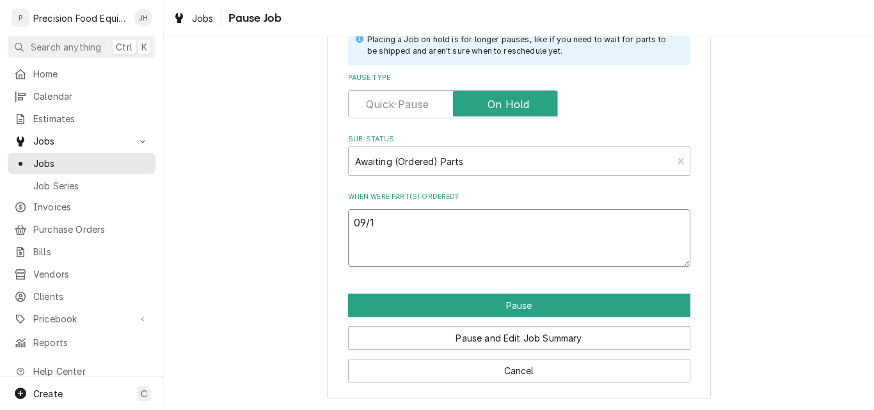
type textarea "09/15"
type textarea "x"
type textarea "09/15/"
type textarea "x"
type textarea "09/15/2"
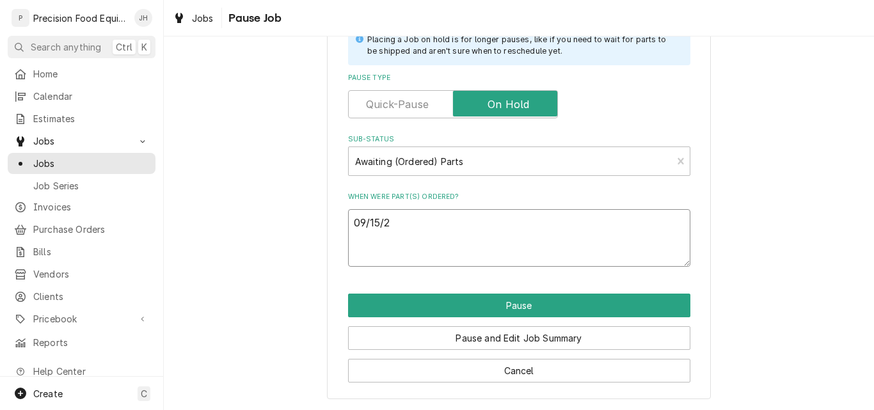
type textarea "x"
type textarea "09/15/25"
type textarea "x"
type textarea "09/15/25"
type textarea "x"
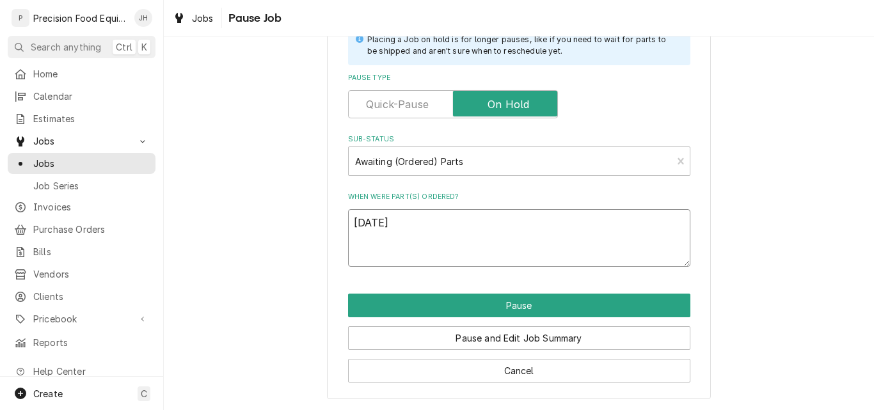
type textarea "09/15/25 P"
type textarea "x"
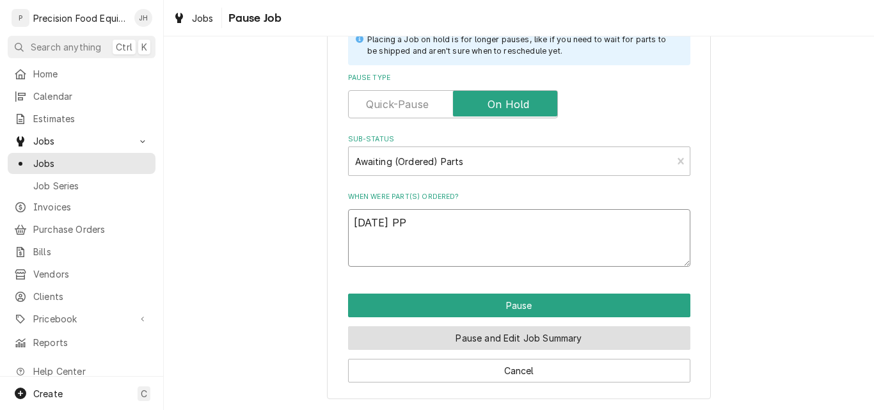
type textarea "09/15/25 PP"
click at [534, 341] on button "Pause and Edit Job Summary" at bounding box center [519, 338] width 342 height 24
type textarea "x"
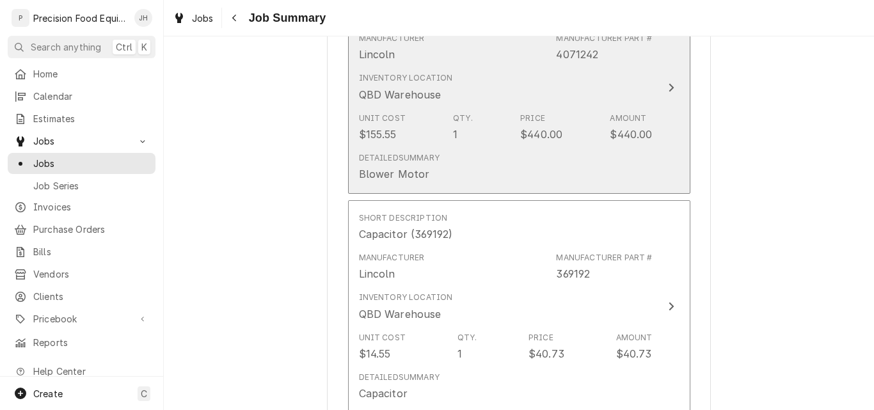
scroll to position [768, 0]
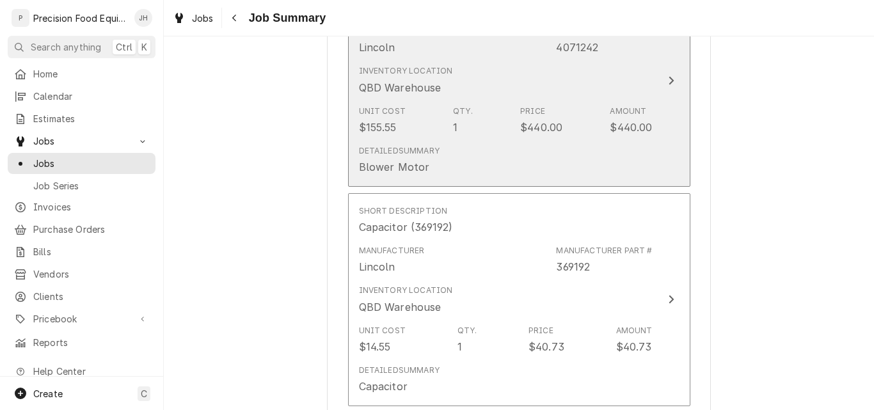
click at [577, 131] on div "Unit Cost $155.55 Qty. 1 Price $440.00 Amount $440.00" at bounding box center [506, 120] width 294 height 40
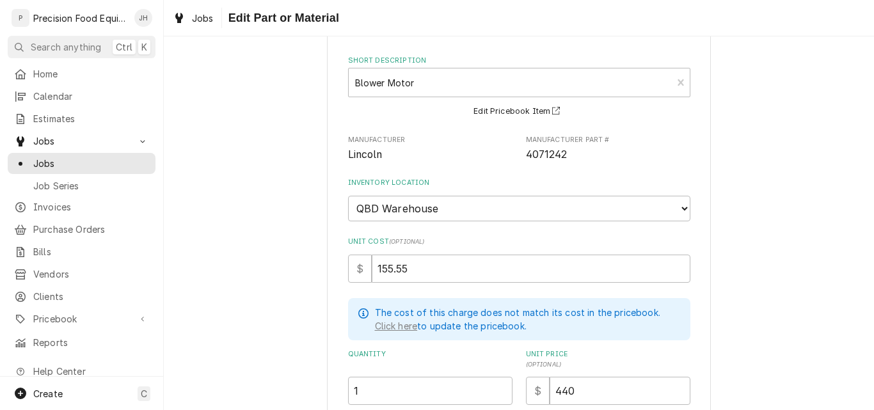
scroll to position [248, 0]
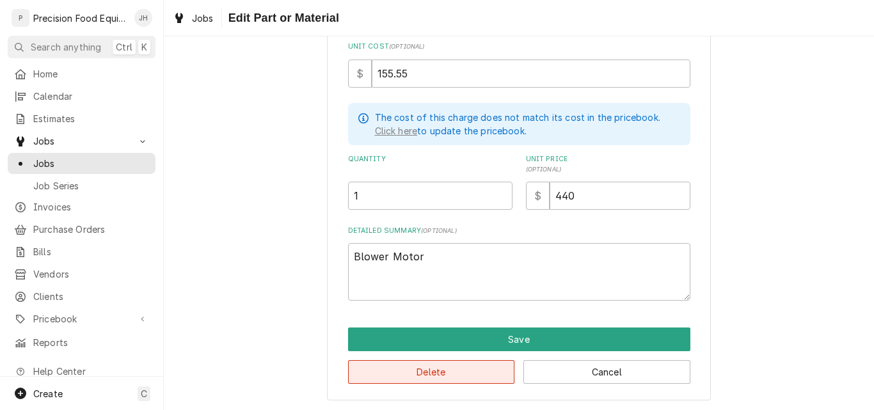
click at [423, 374] on button "Delete" at bounding box center [431, 372] width 167 height 24
type textarea "x"
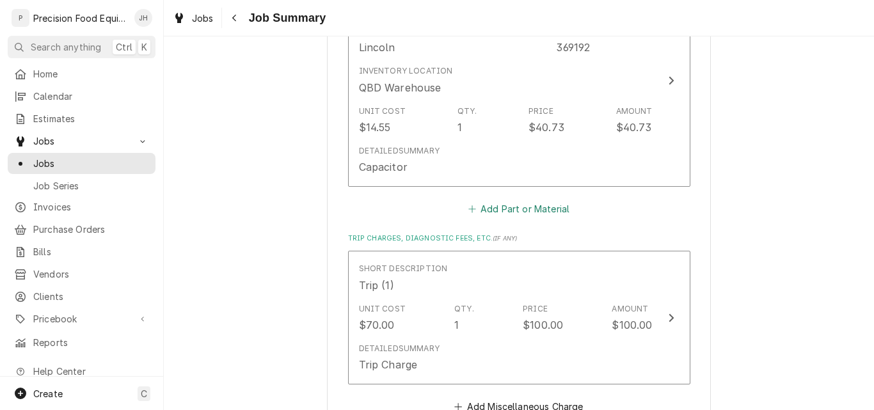
click at [528, 211] on button "Add Part or Material" at bounding box center [519, 209] width 106 height 18
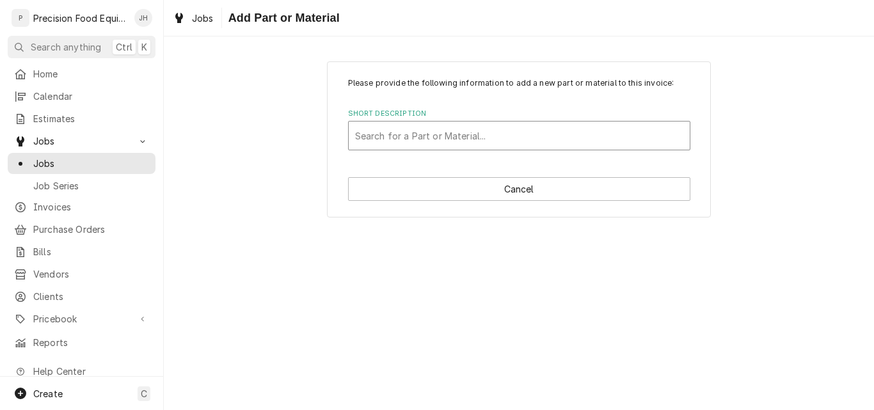
drag, startPoint x: 434, startPoint y: 143, endPoint x: 393, endPoint y: 138, distance: 41.8
click at [393, 138] on div "Short Description" at bounding box center [519, 135] width 328 height 23
type input "4071242"
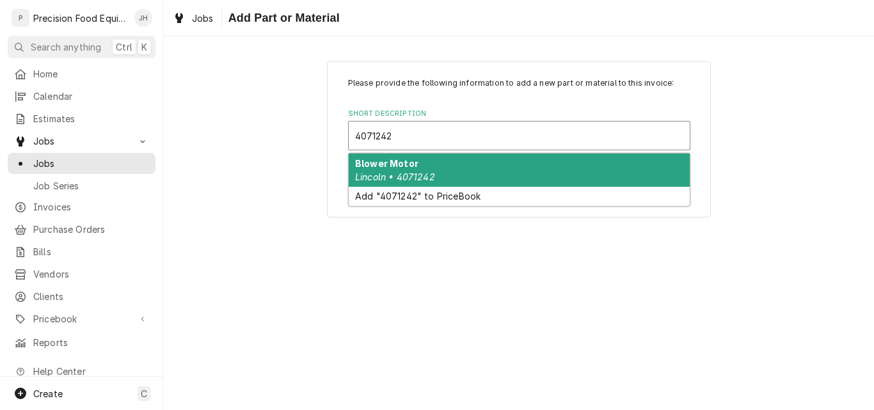
click at [450, 174] on div "Blower Motor Lincoln • 4071242" at bounding box center [519, 170] width 341 height 33
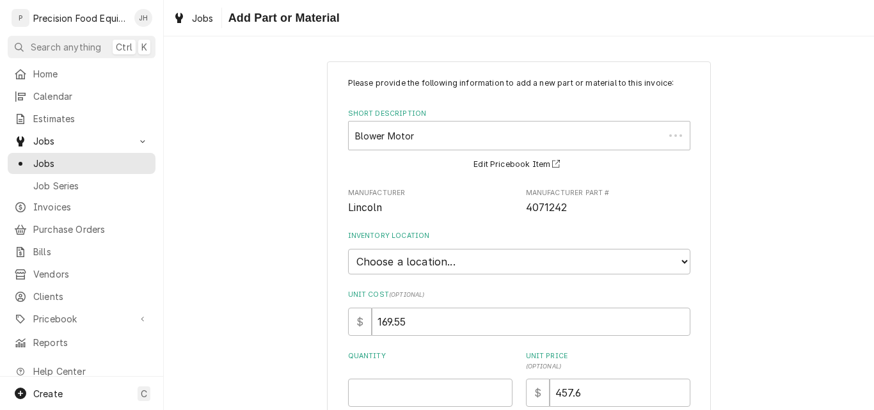
type textarea "x"
click at [438, 259] on select "Choose a location... QBD Warehouse" at bounding box center [519, 262] width 342 height 26
select select "417"
click at [348, 249] on select "Choose a location... QBD Warehouse" at bounding box center [519, 262] width 342 height 26
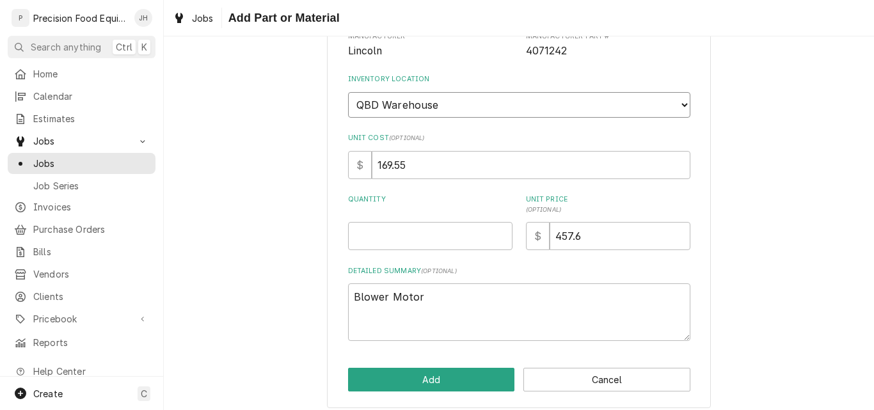
scroll to position [166, 0]
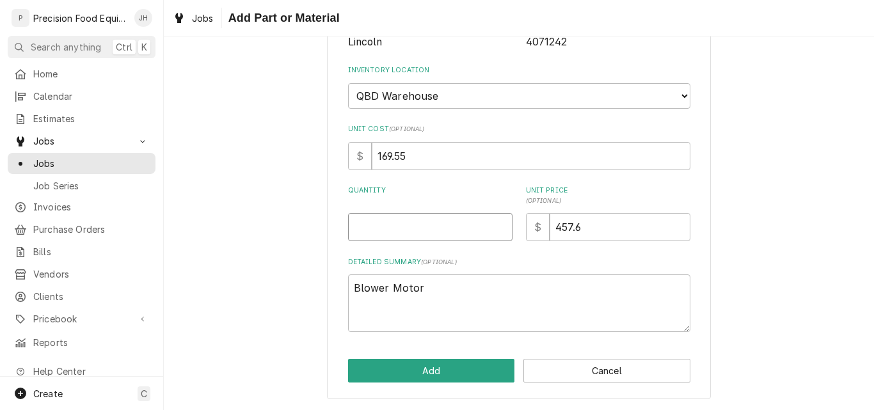
click at [388, 226] on input "Quantity" at bounding box center [430, 227] width 164 height 28
type textarea "x"
type input "1"
click at [421, 364] on button "Add" at bounding box center [431, 371] width 167 height 24
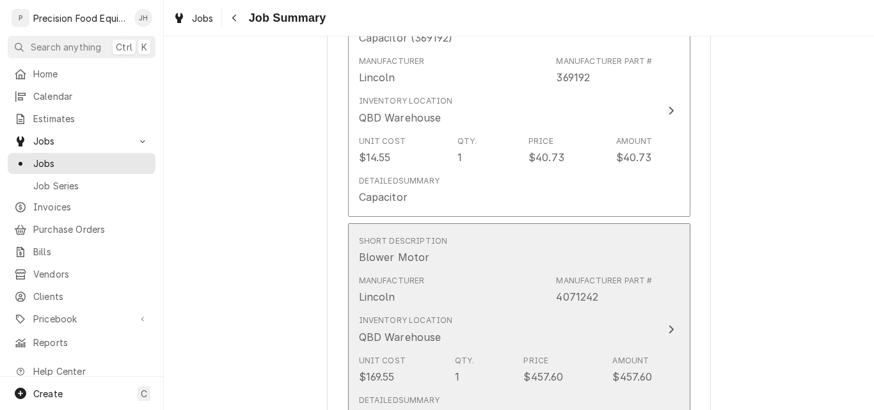
scroll to position [704, 0]
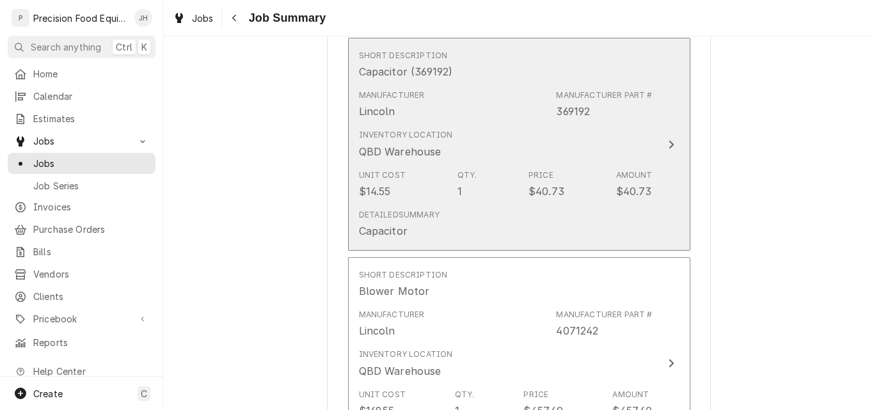
click at [523, 135] on div "Inventory Location QBD Warehouse" at bounding box center [506, 144] width 294 height 40
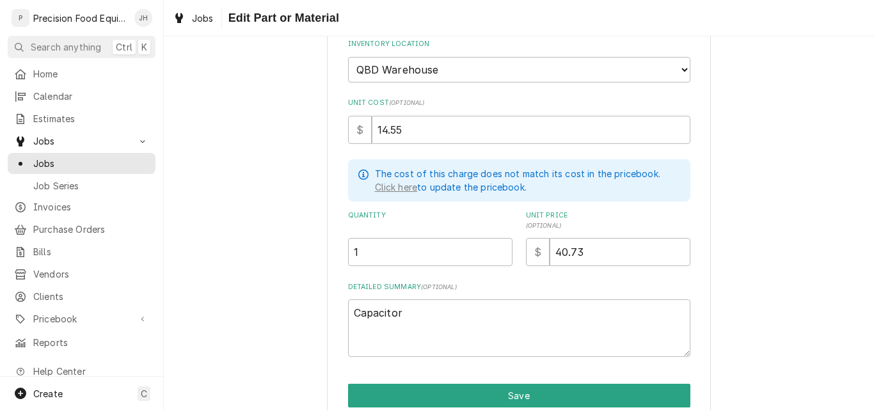
scroll to position [248, 0]
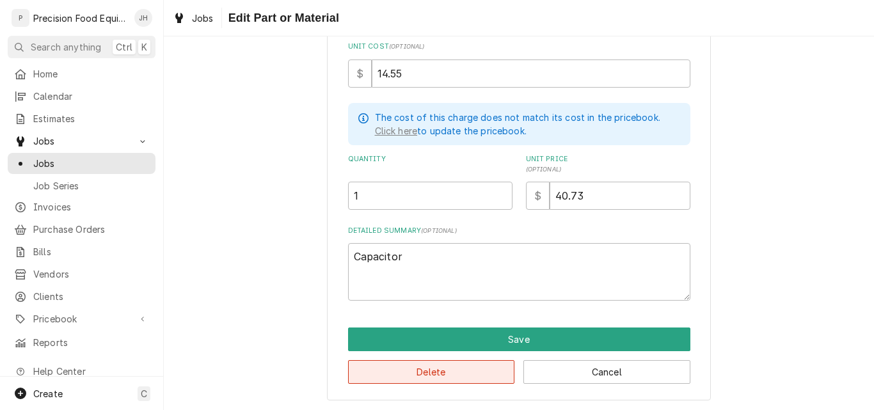
click at [413, 372] on button "Delete" at bounding box center [431, 372] width 167 height 24
type textarea "x"
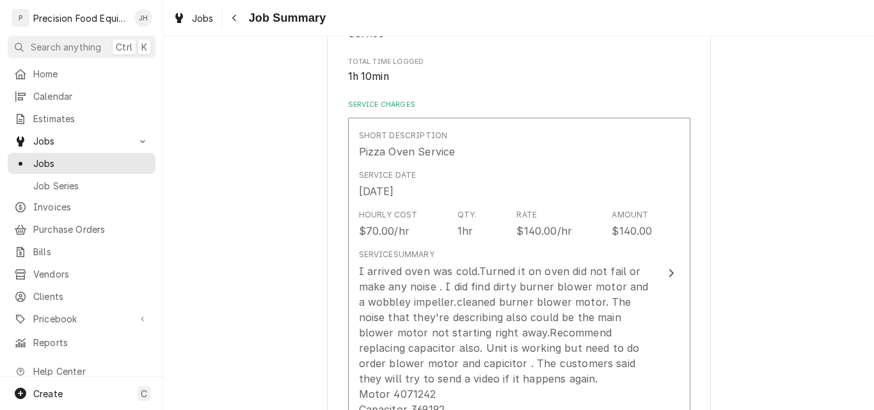
scroll to position [704, 0]
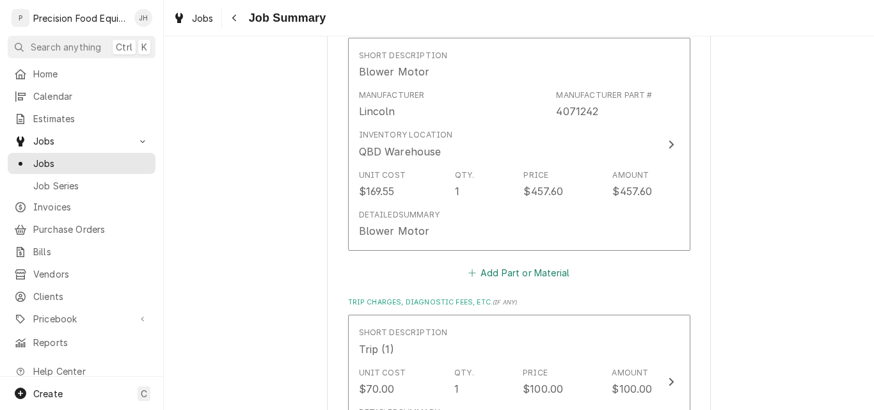
click at [490, 273] on button "Add Part or Material" at bounding box center [519, 273] width 106 height 18
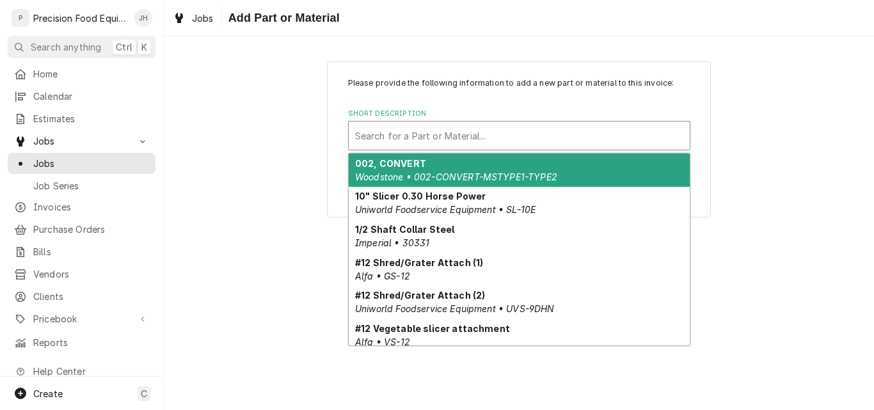
click at [406, 139] on div "Short Description" at bounding box center [519, 135] width 328 height 23
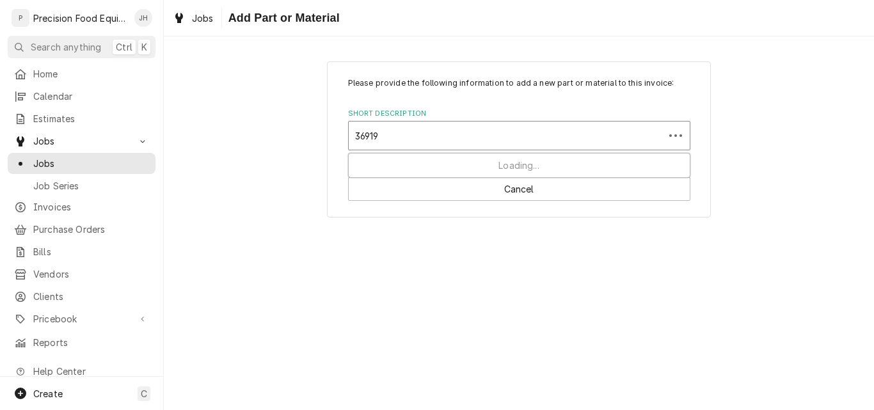
type input "369192"
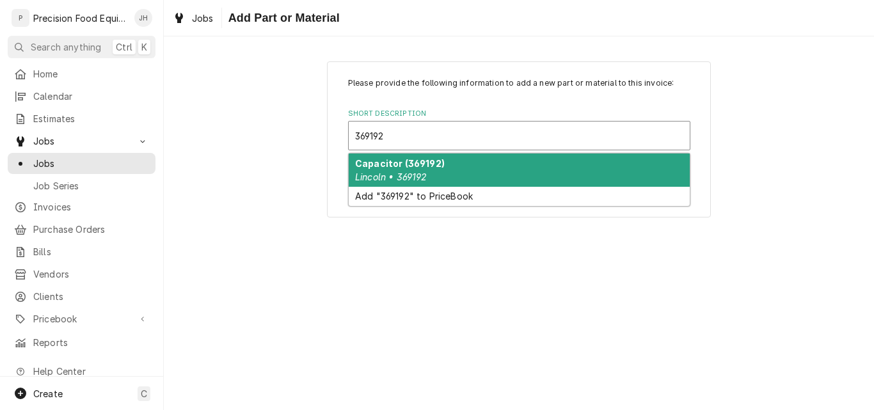
click at [444, 176] on div "Capacitor (369192) Lincoln • 369192" at bounding box center [519, 170] width 341 height 33
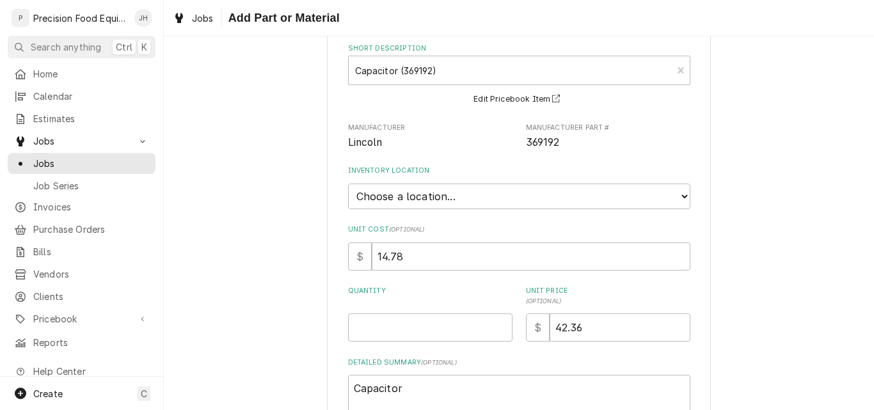
scroll to position [166, 0]
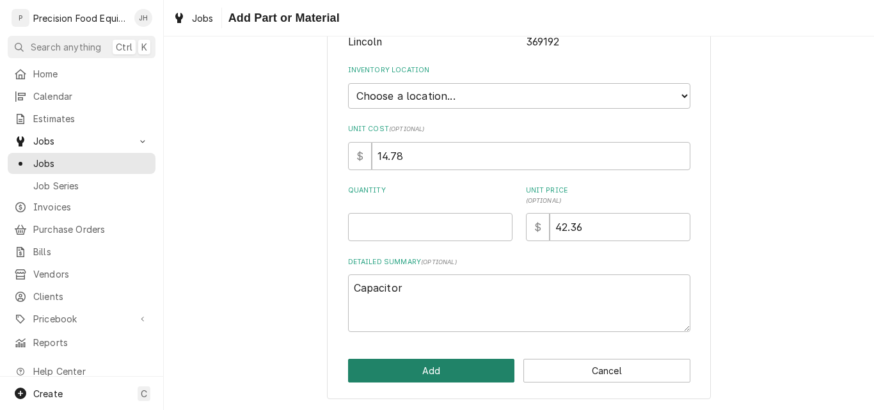
click at [418, 377] on button "Add" at bounding box center [431, 371] width 167 height 24
type textarea "x"
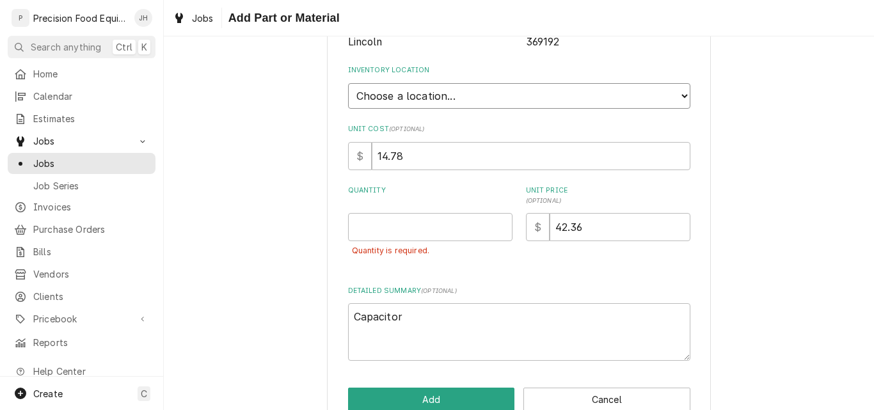
click at [412, 99] on select "Choose a location... QBD Warehouse" at bounding box center [519, 96] width 342 height 26
select select "417"
click at [348, 83] on select "Choose a location... QBD Warehouse" at bounding box center [519, 96] width 342 height 26
click at [375, 226] on input "Quantity" at bounding box center [430, 227] width 164 height 28
type textarea "x"
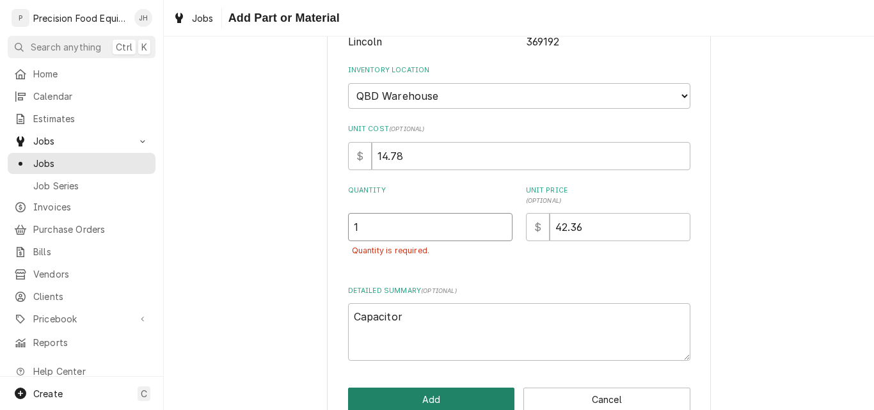
type input "1"
click at [406, 405] on button "Add" at bounding box center [431, 400] width 167 height 24
type textarea "x"
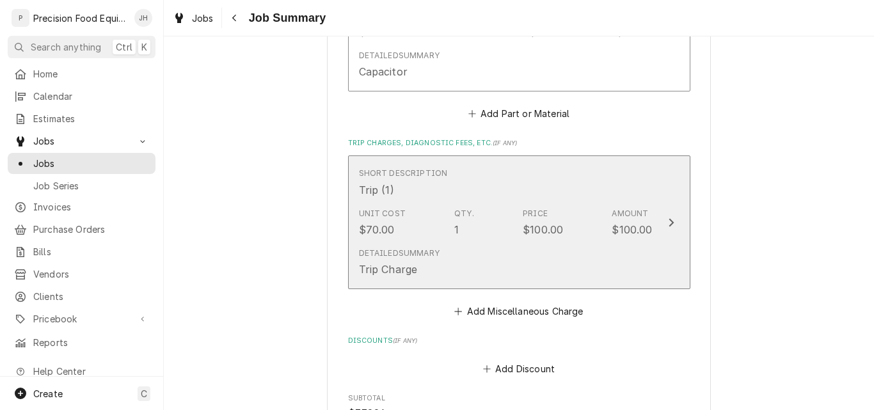
scroll to position [1088, 0]
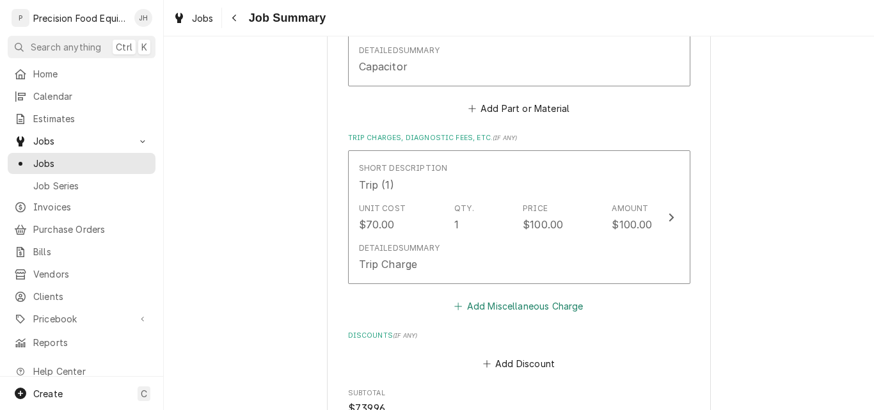
click at [518, 308] on button "Add Miscellaneous Charge" at bounding box center [518, 306] width 133 height 18
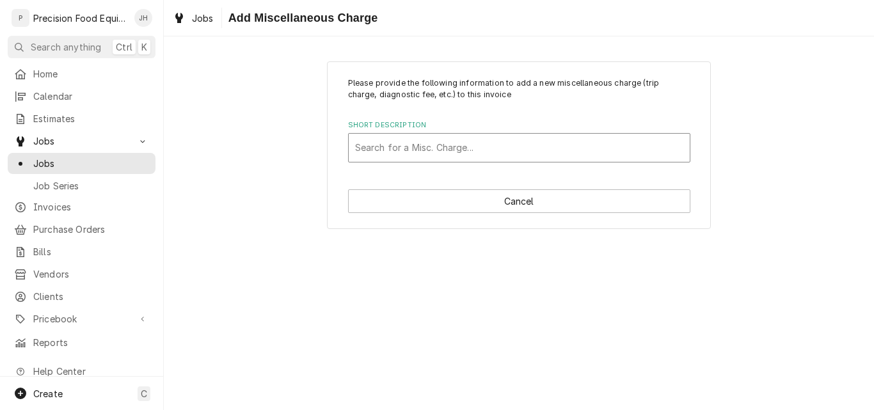
click at [408, 152] on div "Short Description" at bounding box center [519, 147] width 328 height 23
type input "fre"
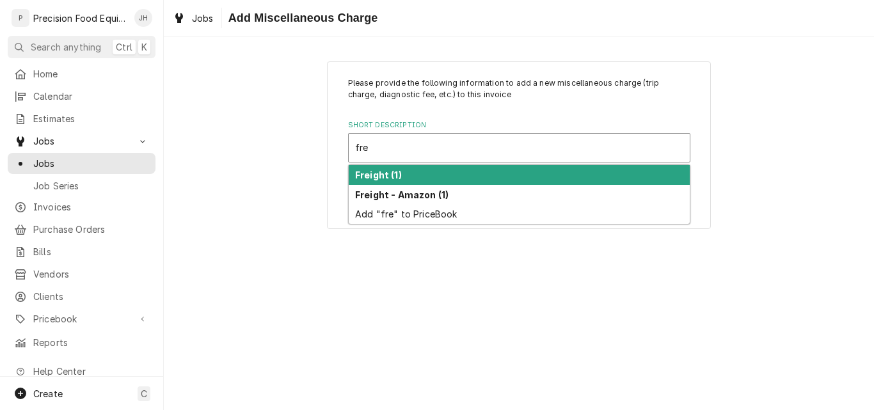
click at [424, 173] on div "Freight (1)" at bounding box center [519, 175] width 341 height 20
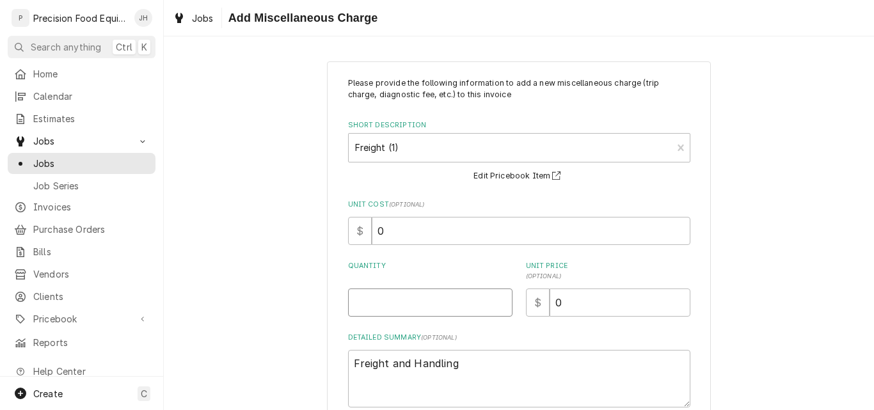
click at [373, 296] on input "Quantity" at bounding box center [430, 303] width 164 height 28
type textarea "x"
type input "1"
type textarea "x"
type input "4"
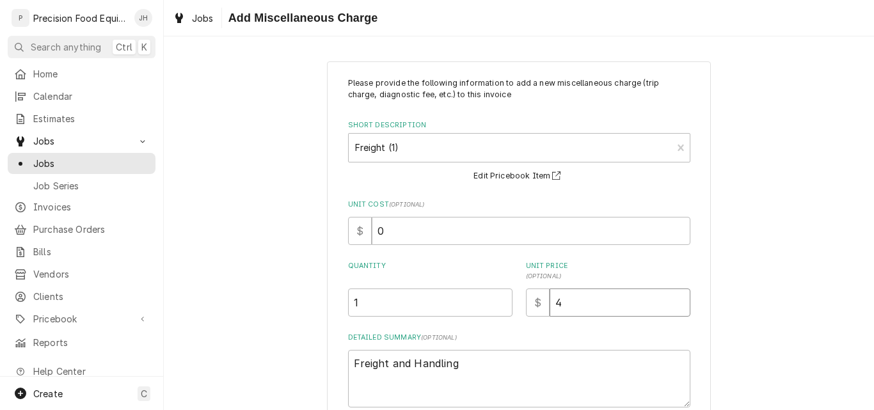
type textarea "x"
type input "45"
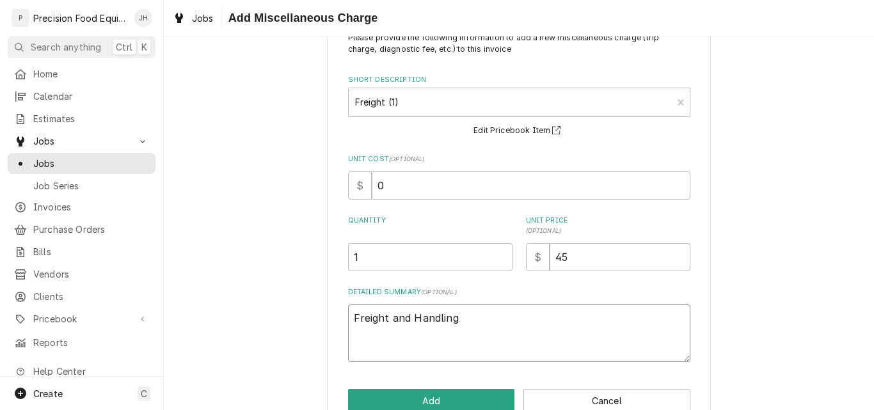
scroll to position [76, 0]
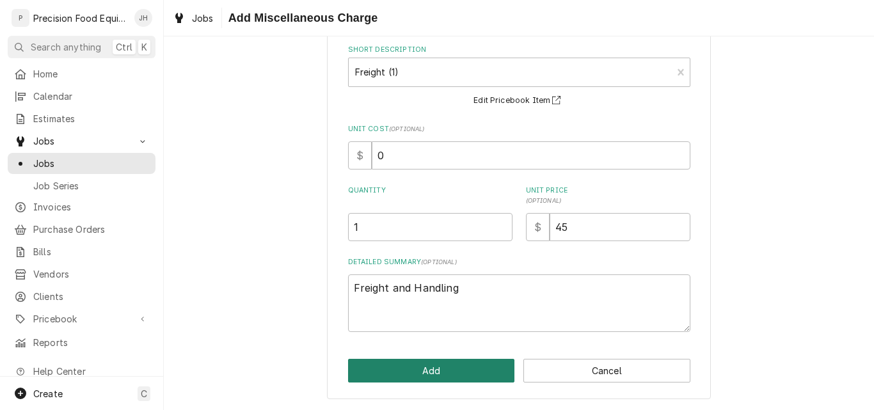
click at [438, 367] on button "Add" at bounding box center [431, 371] width 167 height 24
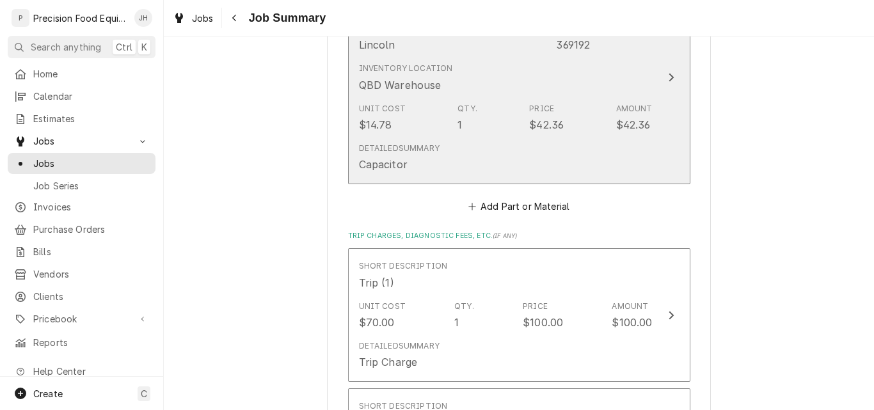
scroll to position [960, 0]
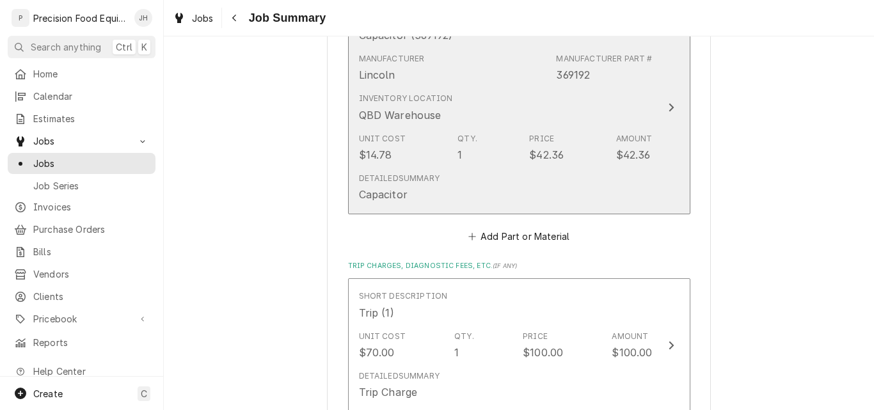
click at [537, 178] on div "Detailed Summary Capacitor" at bounding box center [506, 188] width 294 height 40
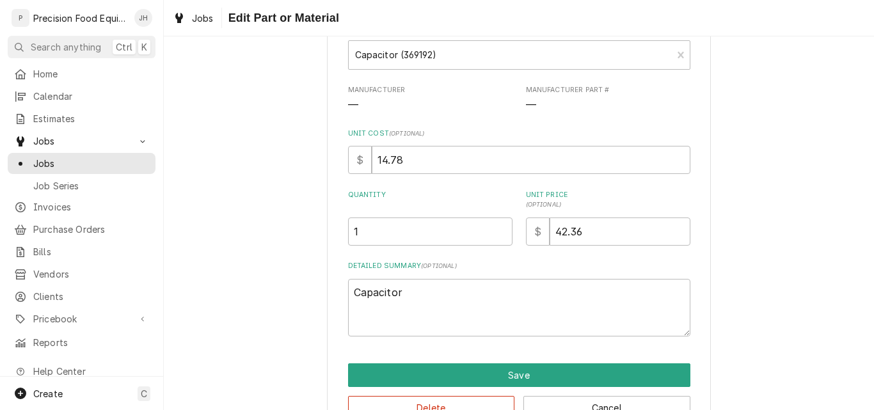
scroll to position [173, 0]
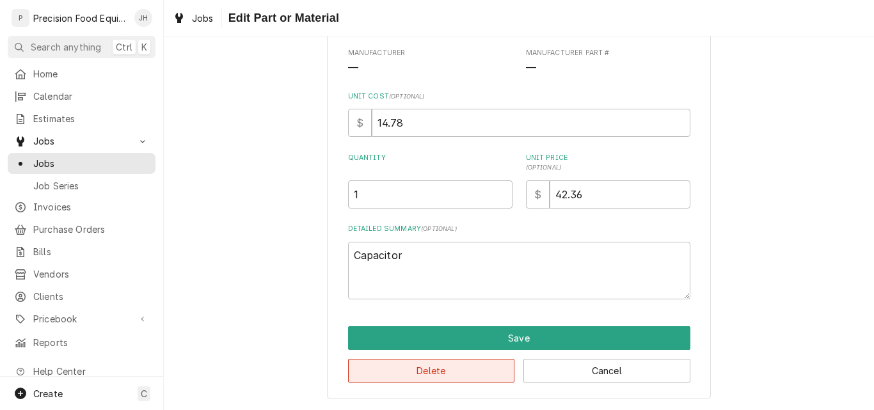
click at [440, 362] on button "Delete" at bounding box center [431, 371] width 167 height 24
type textarea "x"
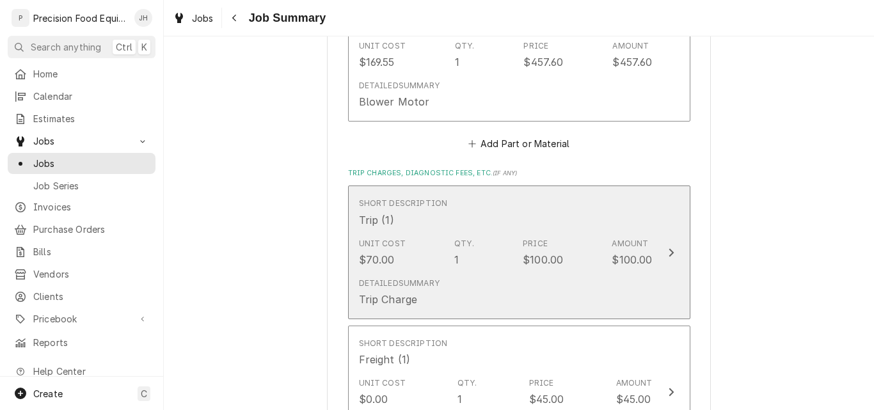
scroll to position [832, 0]
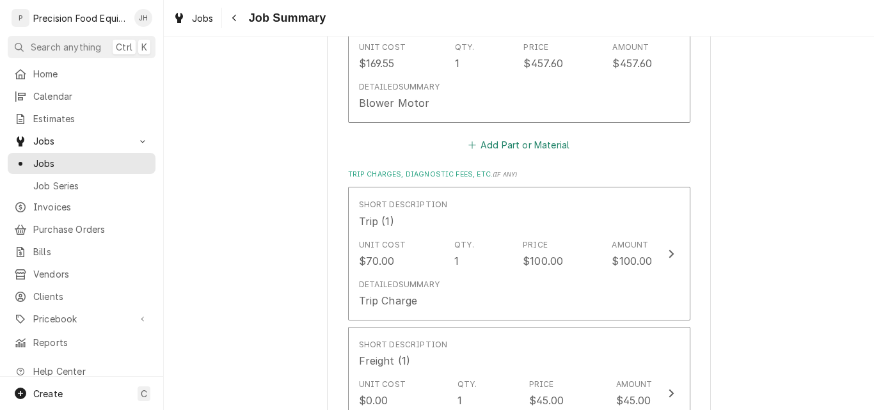
click at [530, 143] on button "Add Part or Material" at bounding box center [519, 145] width 106 height 18
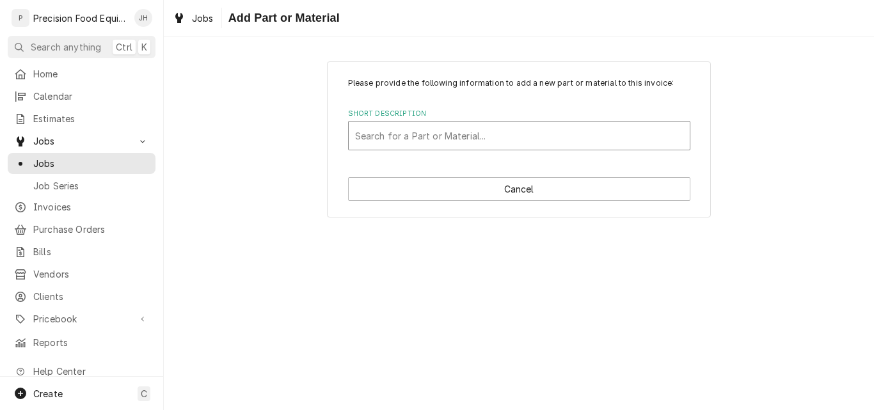
click at [442, 139] on div "Short Description" at bounding box center [519, 135] width 328 height 23
type input "369192"
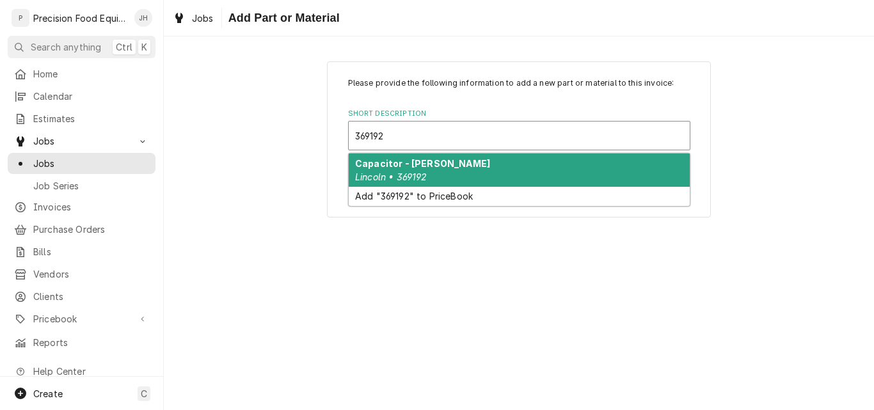
click at [440, 162] on strong "Capacitor - Lincoln" at bounding box center [422, 163] width 135 height 11
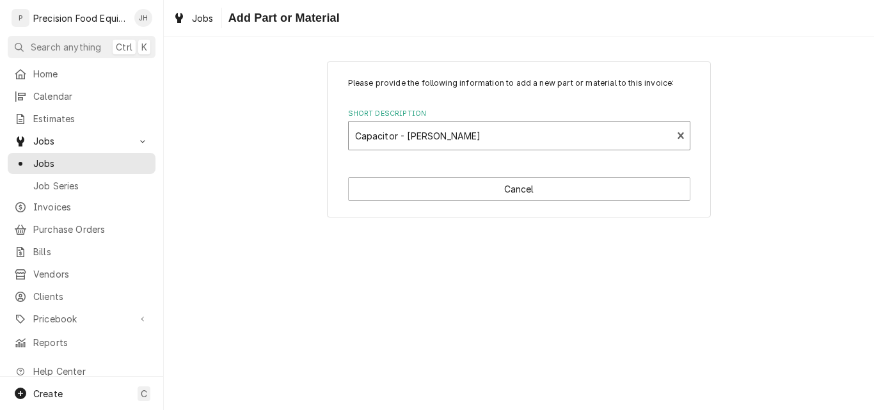
type textarea "x"
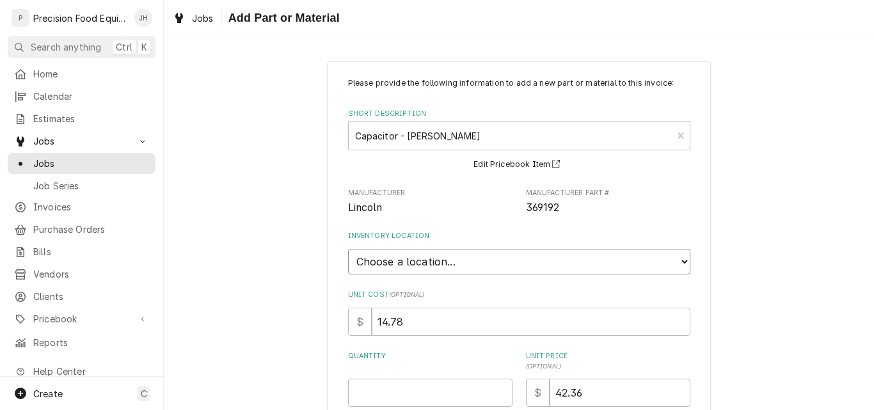
click at [436, 263] on select "Choose a location... QBD Warehouse" at bounding box center [519, 262] width 342 height 26
select select "417"
click at [348, 249] on select "Choose a location... QBD Warehouse" at bounding box center [519, 262] width 342 height 26
click at [395, 401] on input "Quantity" at bounding box center [430, 393] width 164 height 28
type textarea "x"
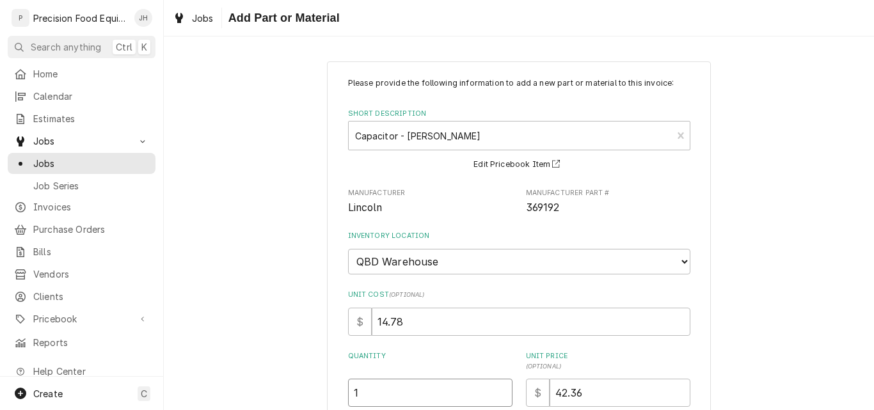
type input "1"
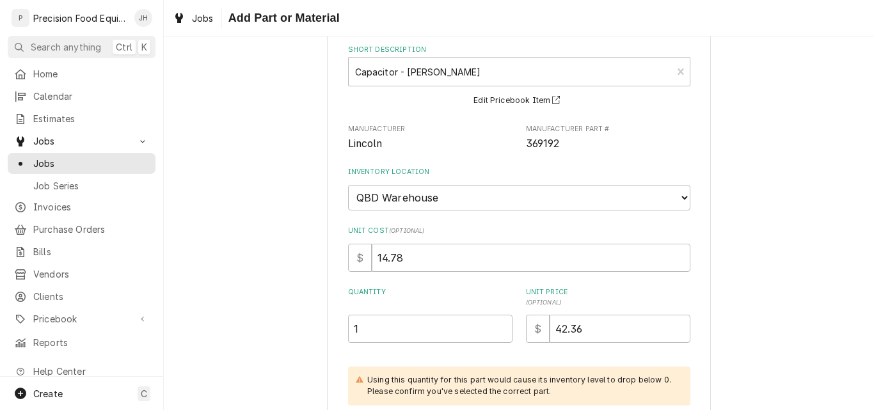
scroll to position [220, 0]
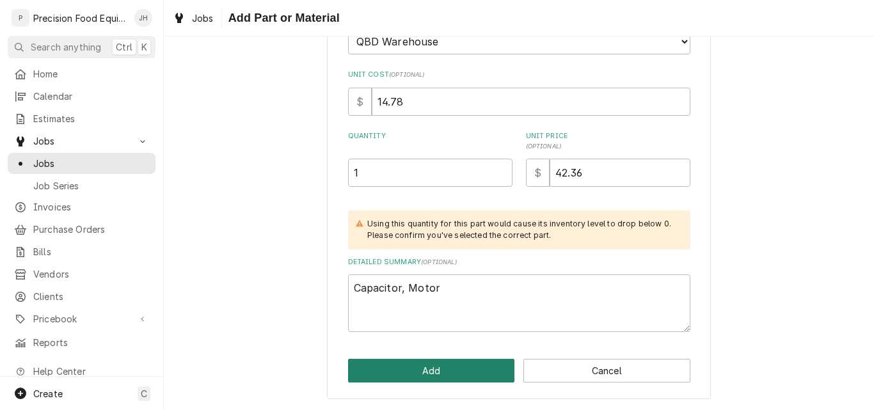
click at [458, 370] on button "Add" at bounding box center [431, 371] width 167 height 24
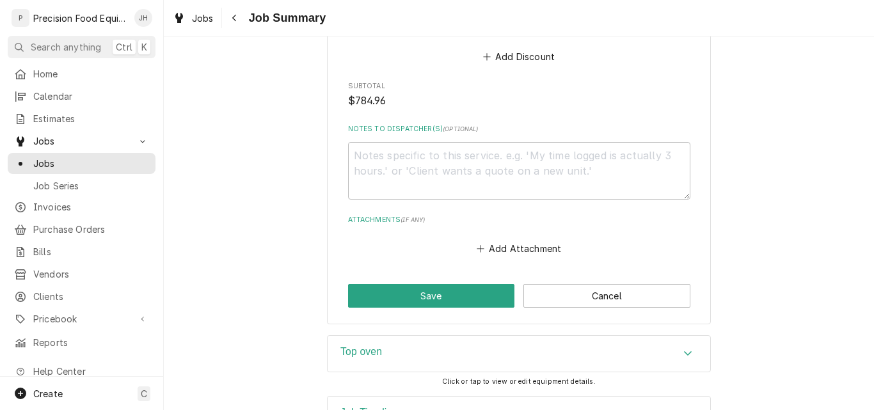
scroll to position [1536, 0]
click at [450, 296] on button "Save" at bounding box center [431, 295] width 167 height 24
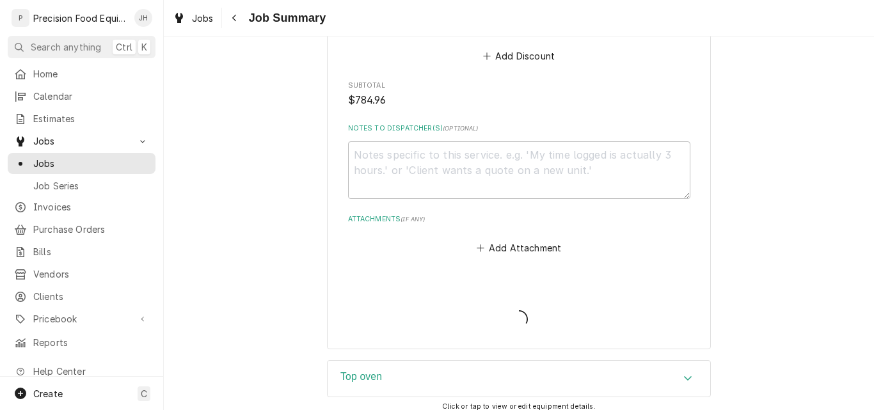
type textarea "x"
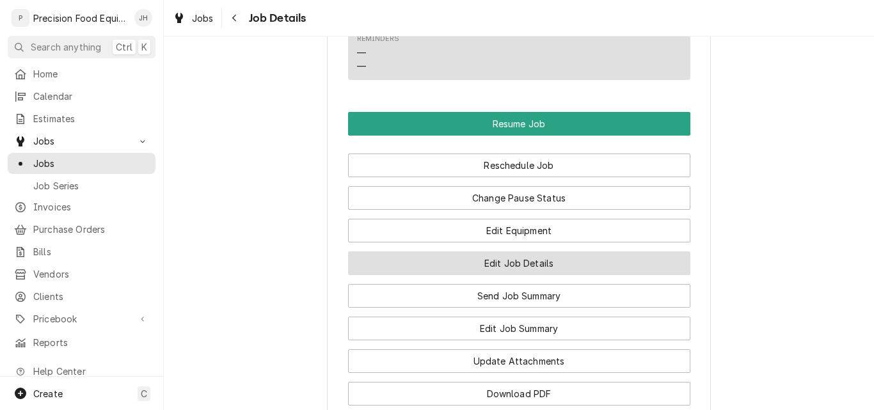
scroll to position [1025, 0]
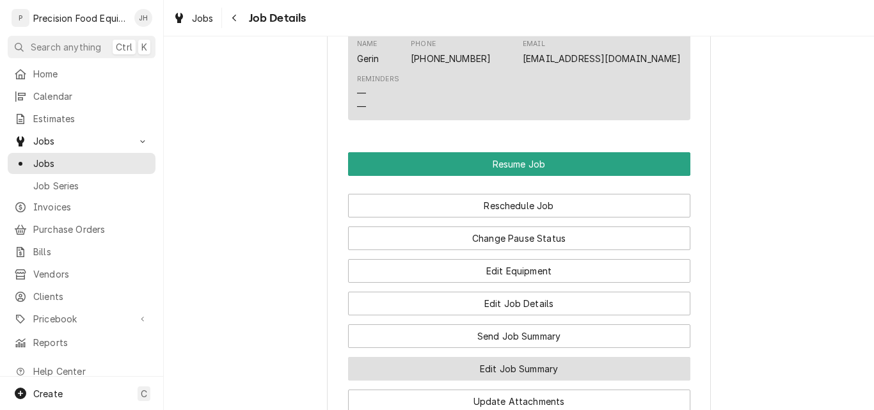
click at [485, 381] on button "Edit Job Summary" at bounding box center [519, 369] width 342 height 24
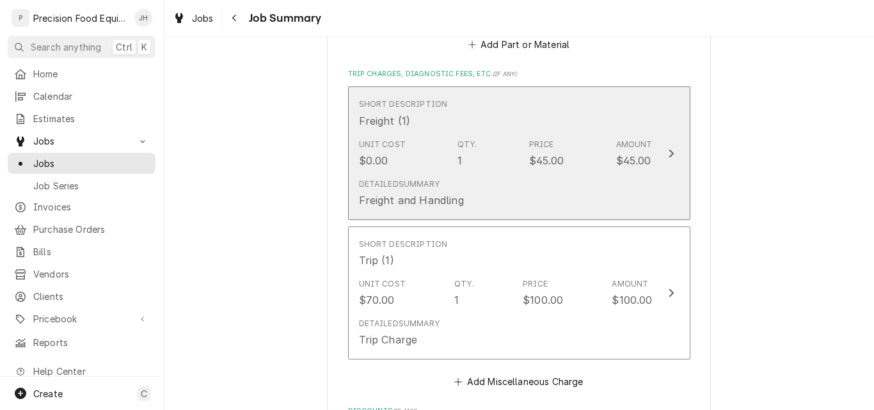
click at [502, 170] on div "Unit Cost $0.00 Qty. 1 Price $45.00 Amount $45.00" at bounding box center [506, 154] width 294 height 40
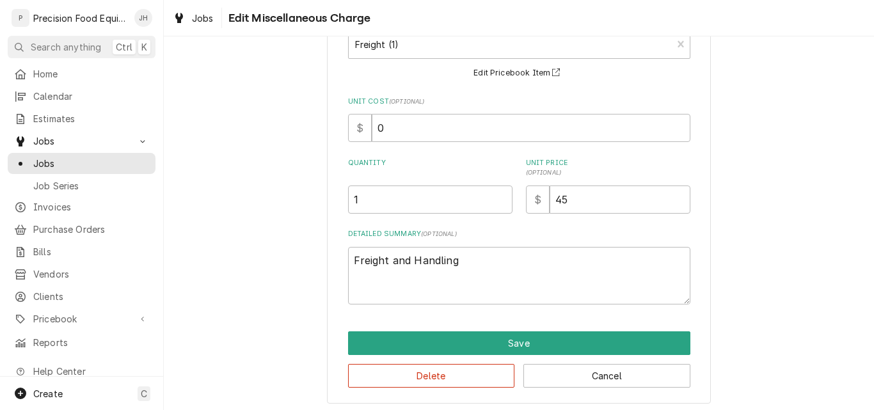
scroll to position [97, 0]
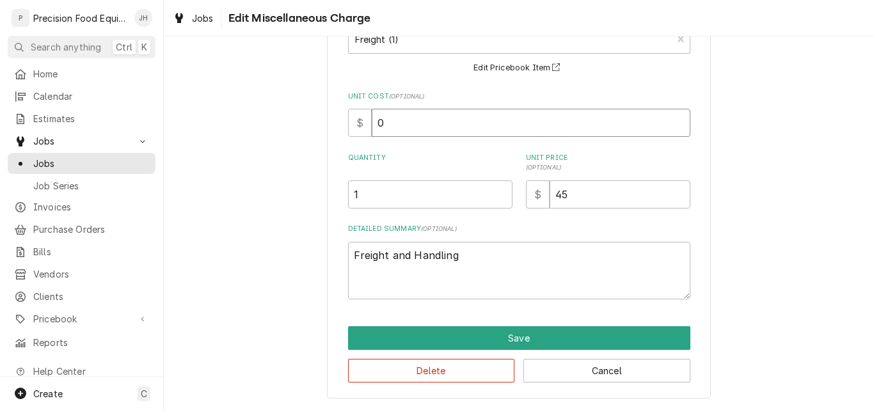
drag, startPoint x: 381, startPoint y: 131, endPoint x: 213, endPoint y: 163, distance: 171.3
click at [271, 143] on div "Use the fields below to edit this miscellaneous charge Short Description Freigh…" at bounding box center [519, 181] width 710 height 457
type textarea "x"
type input "7"
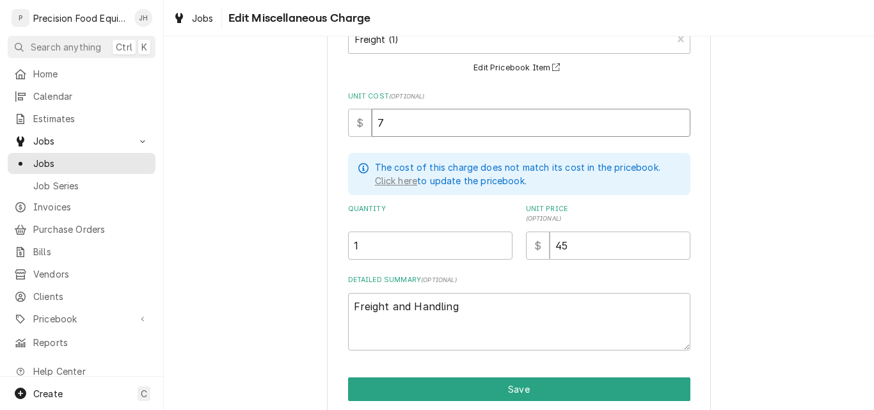
type textarea "x"
type input "79"
type textarea "x"
type input "79.6"
type textarea "x"
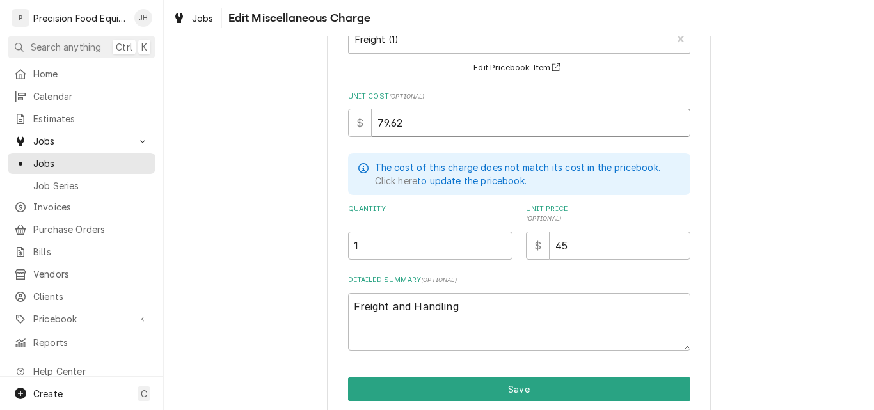
type input "79.62"
type textarea "x"
type input "7"
type textarea "x"
type input "79"
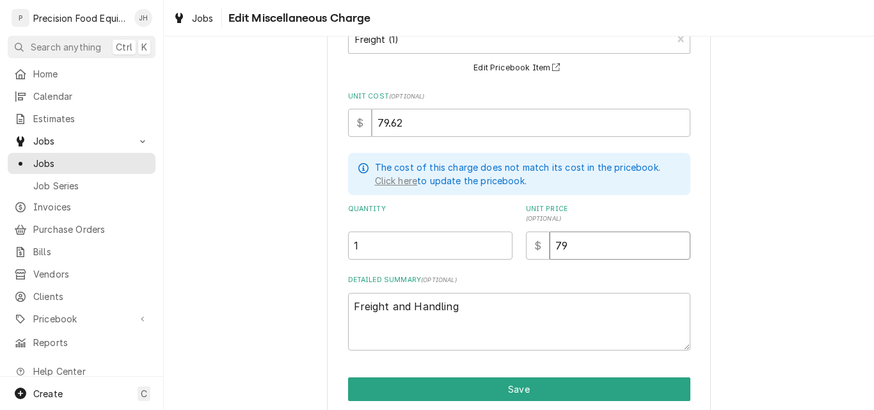
type textarea "x"
type input "79.6"
type textarea "x"
type input "79.62"
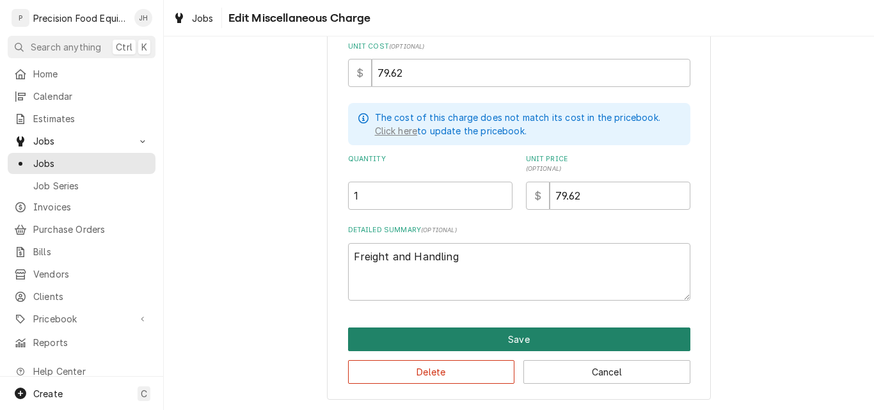
click at [524, 334] on button "Save" at bounding box center [519, 340] width 342 height 24
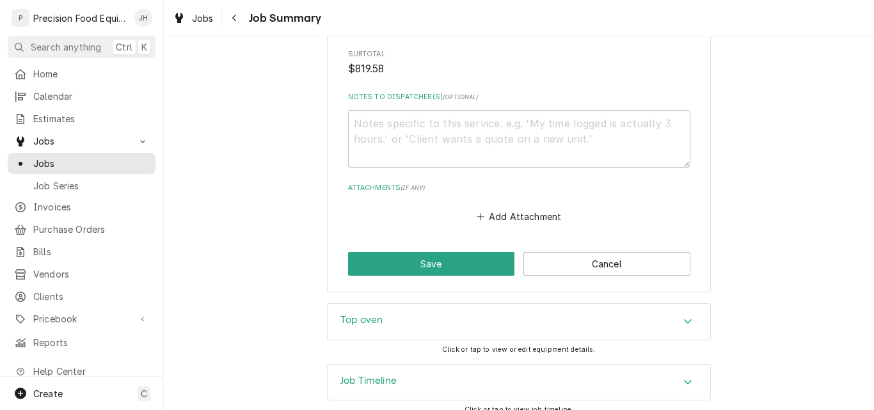
scroll to position [1581, 0]
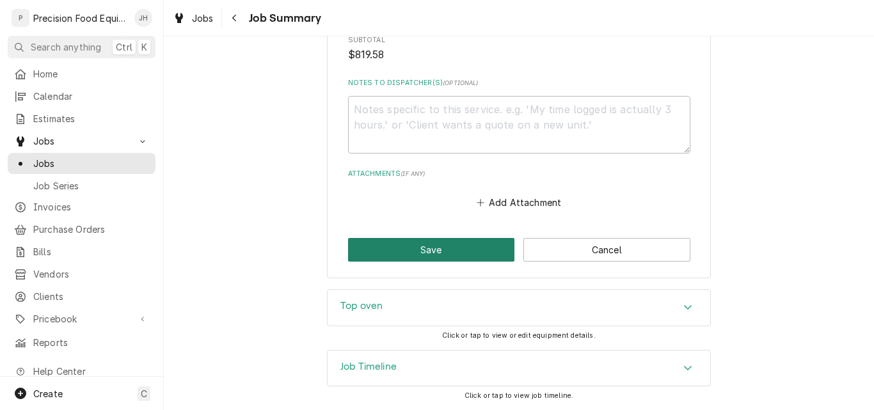
click at [437, 246] on button "Save" at bounding box center [431, 250] width 167 height 24
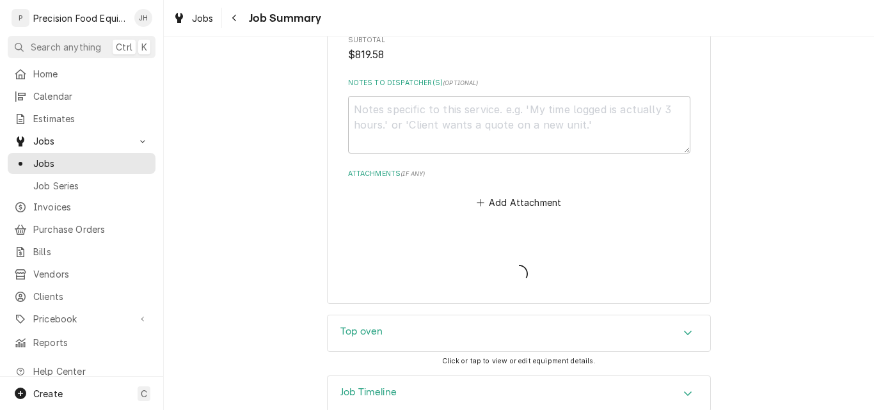
type textarea "x"
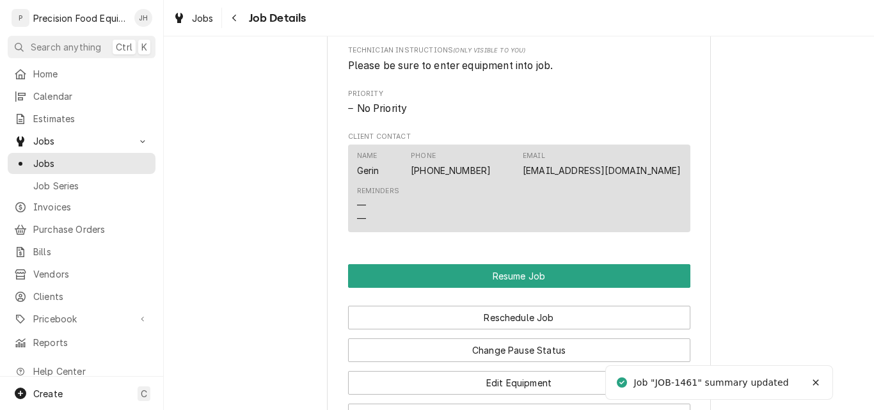
scroll to position [1152, 0]
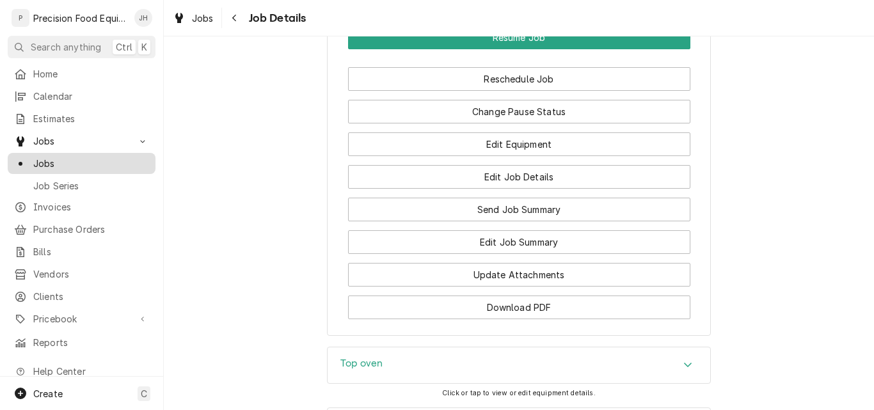
click at [40, 161] on span "Jobs" at bounding box center [91, 163] width 116 height 13
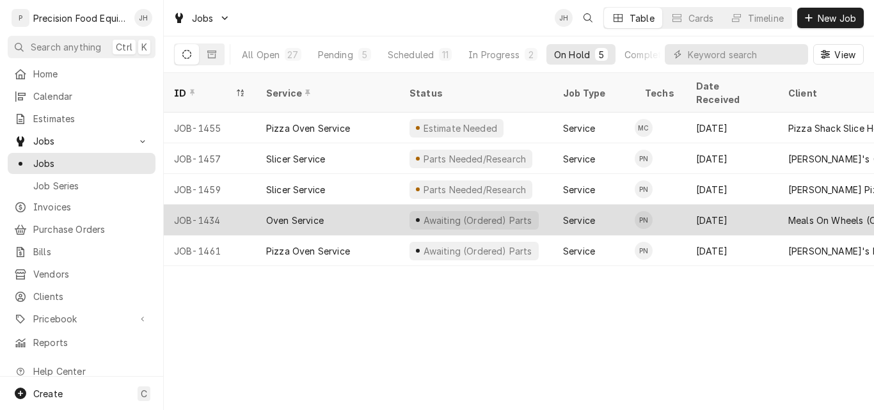
click at [362, 205] on div "Oven Service" at bounding box center [327, 220] width 143 height 31
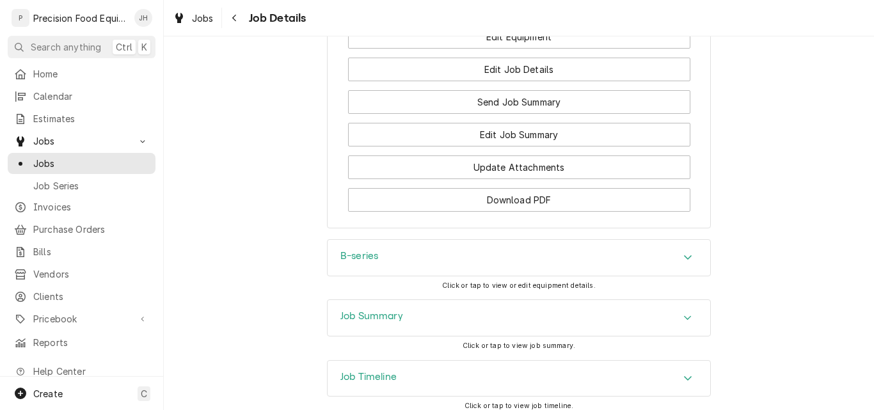
scroll to position [1331, 0]
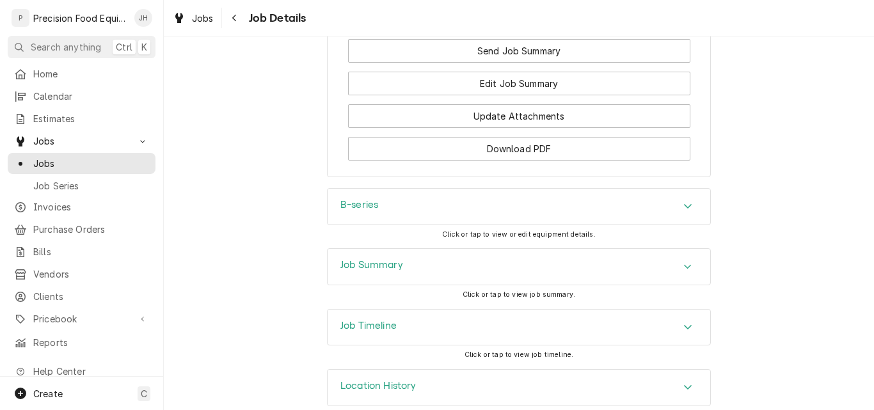
click at [514, 317] on div "Job Timeline" at bounding box center [519, 328] width 383 height 36
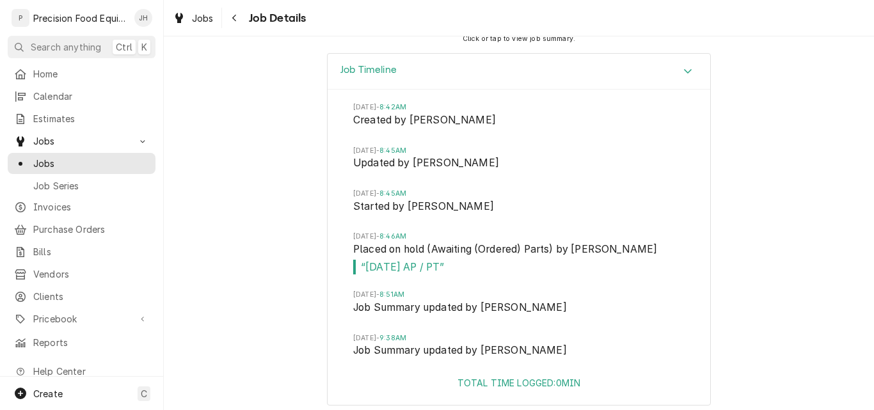
scroll to position [1636, 0]
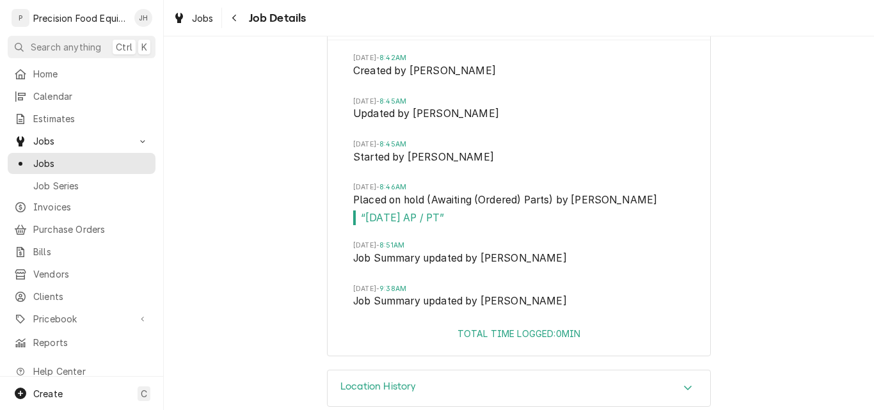
click at [479, 370] on div "Location History" at bounding box center [519, 388] width 383 height 36
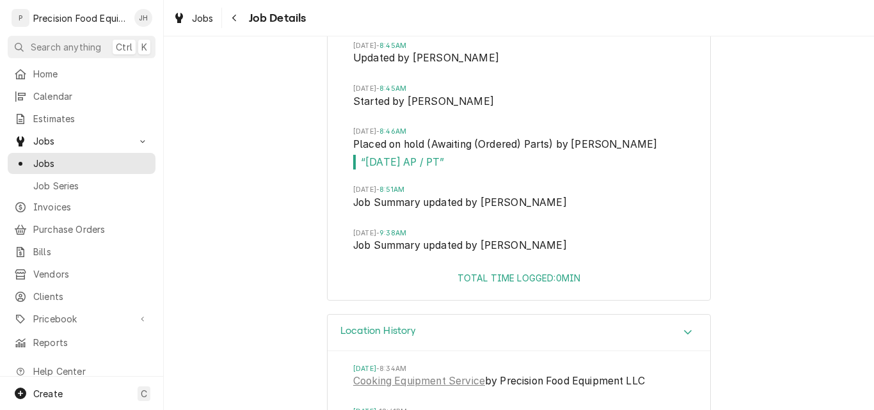
scroll to position [1755, 0]
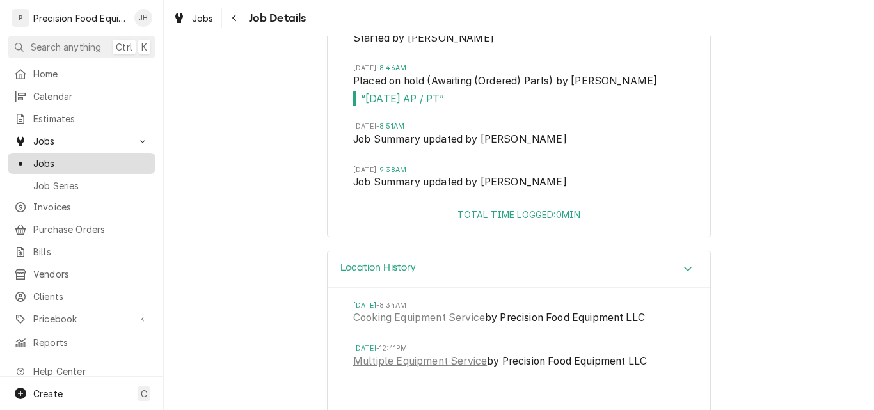
click at [68, 159] on span "Jobs" at bounding box center [91, 163] width 116 height 13
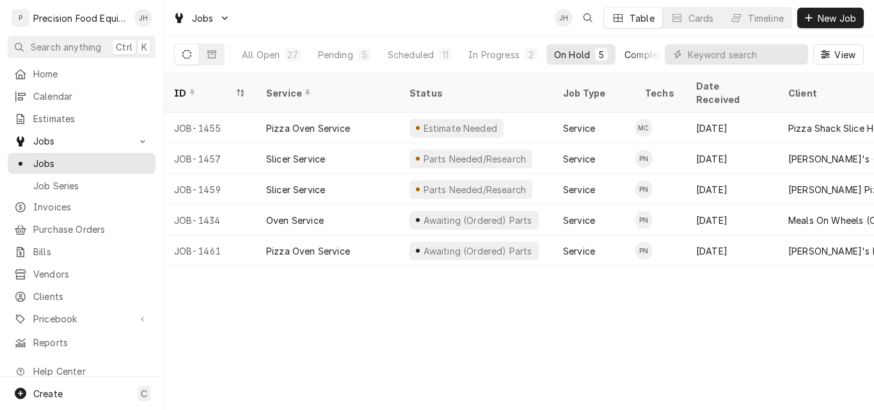
click at [653, 56] on div "Completed" at bounding box center [649, 54] width 48 height 13
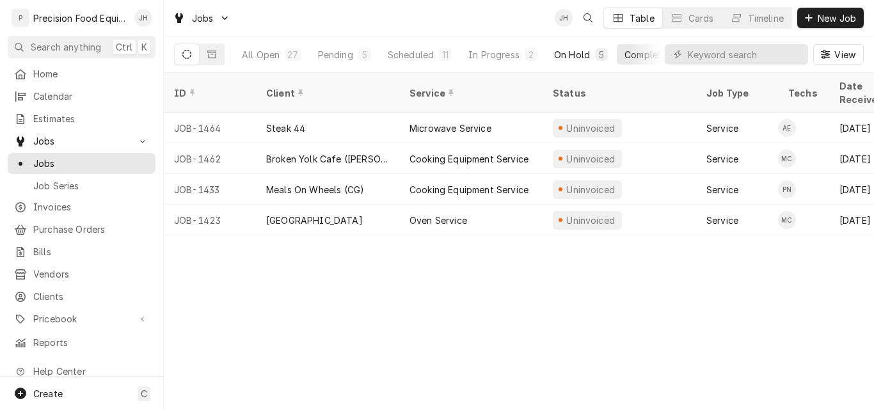
click at [573, 56] on div "On Hold" at bounding box center [572, 54] width 36 height 13
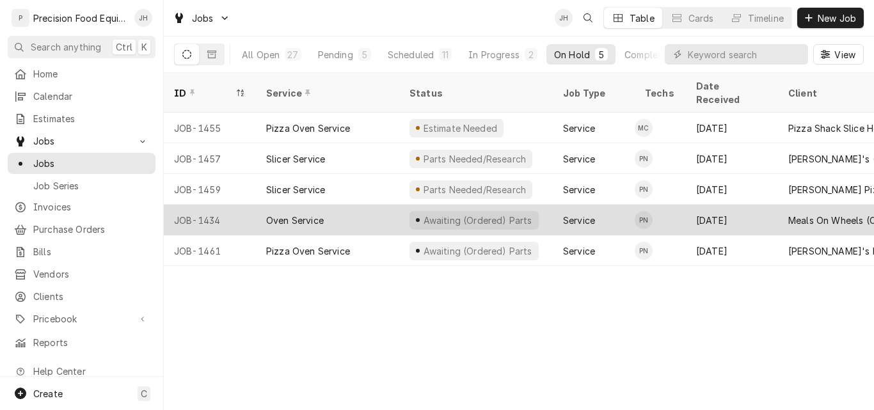
click at [338, 205] on div "Oven Service" at bounding box center [327, 220] width 143 height 31
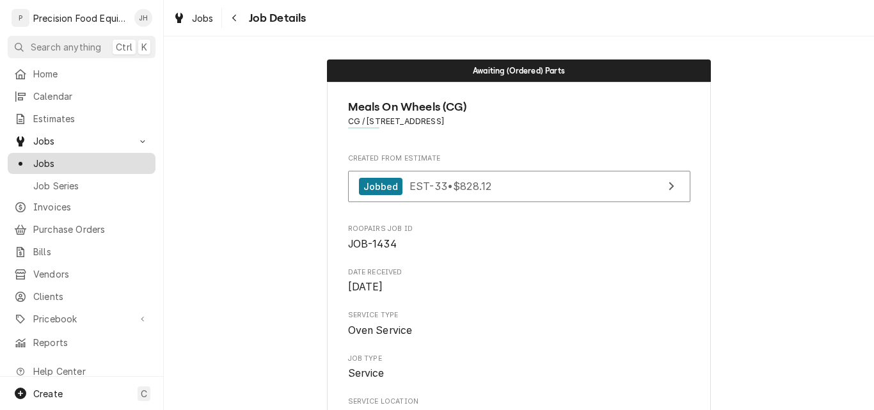
click at [61, 159] on span "Jobs" at bounding box center [91, 163] width 116 height 13
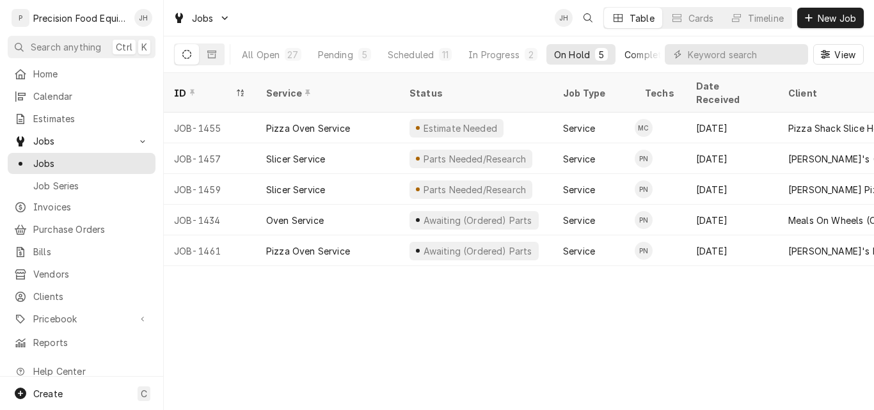
click at [649, 58] on div "Completed" at bounding box center [649, 54] width 48 height 13
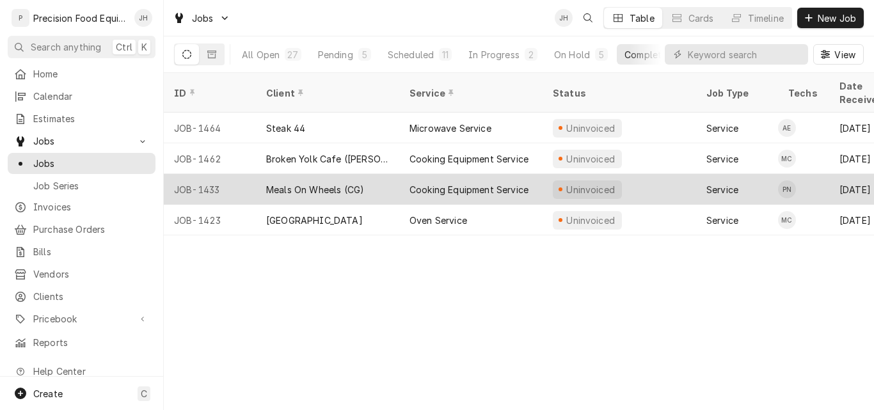
click at [314, 183] on div "Meals On Wheels (CG)" at bounding box center [315, 189] width 98 height 13
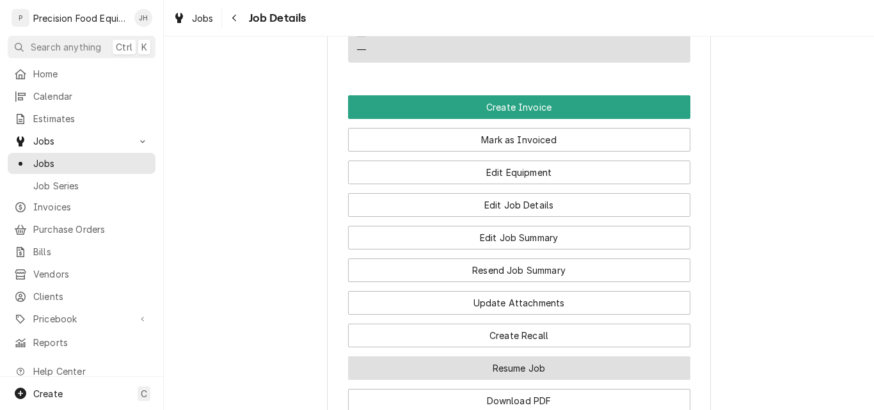
scroll to position [1152, 0]
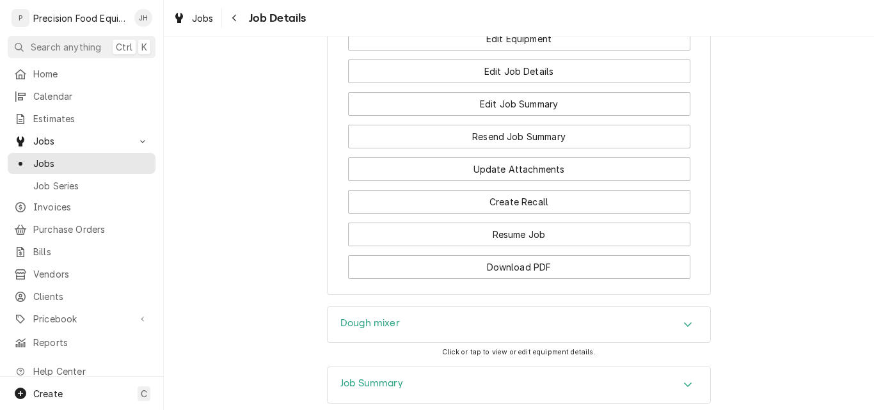
click at [477, 367] on div "Job Summary" at bounding box center [519, 385] width 383 height 36
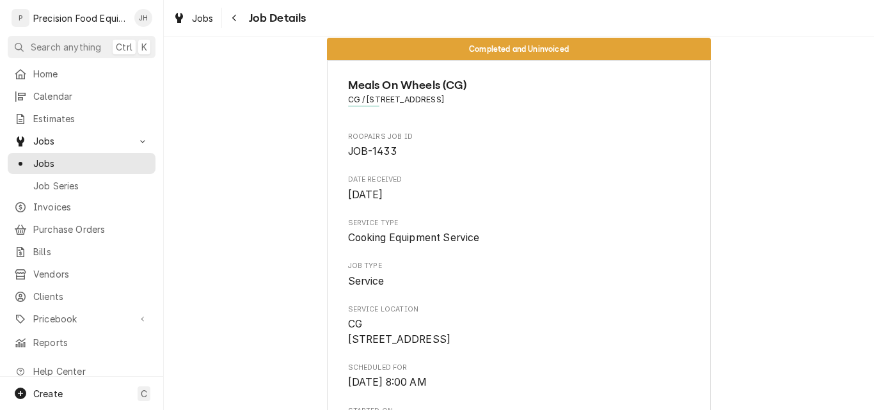
scroll to position [0, 0]
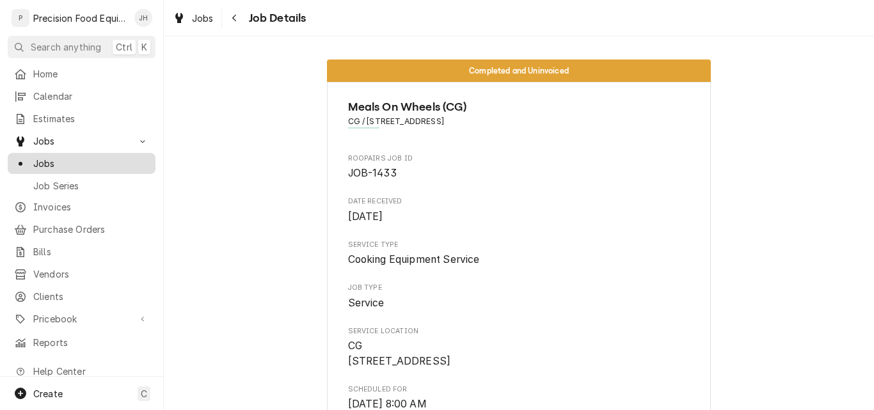
click at [47, 158] on span "Jobs" at bounding box center [91, 163] width 116 height 13
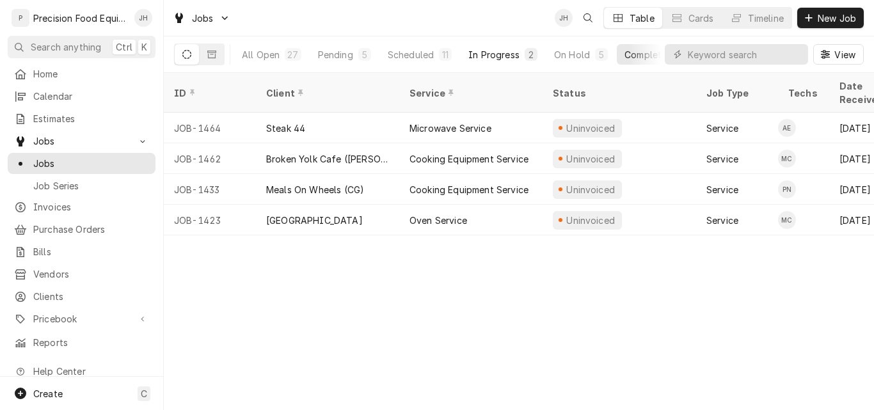
click at [496, 56] on div "In Progress" at bounding box center [493, 54] width 51 height 13
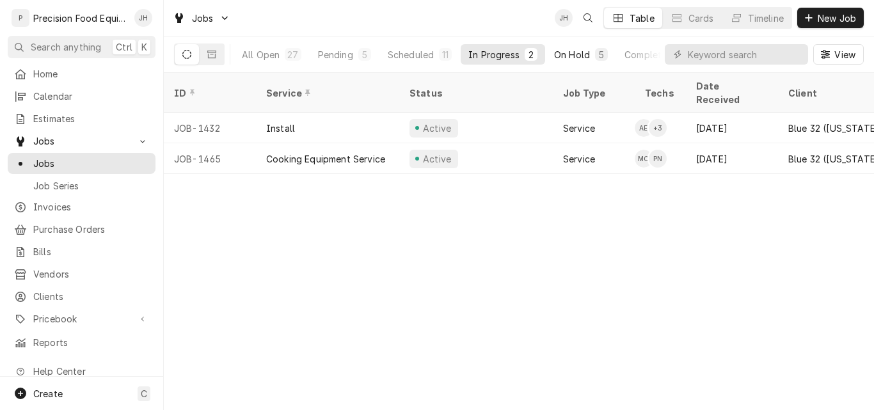
click at [568, 51] on div "On Hold" at bounding box center [572, 54] width 36 height 13
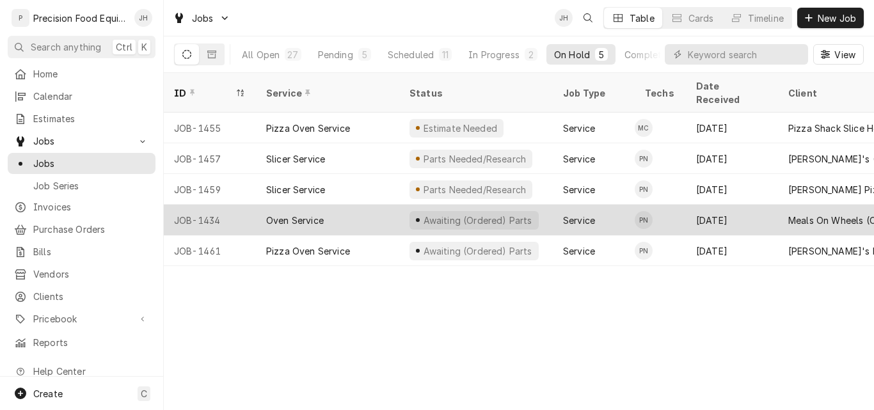
click at [298, 214] on div "Oven Service" at bounding box center [295, 220] width 58 height 13
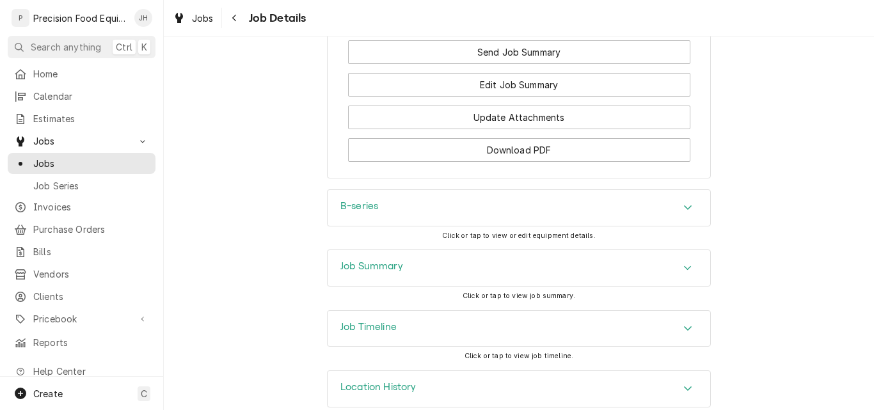
scroll to position [1331, 0]
click at [500, 249] on div "Job Summary" at bounding box center [519, 267] width 383 height 36
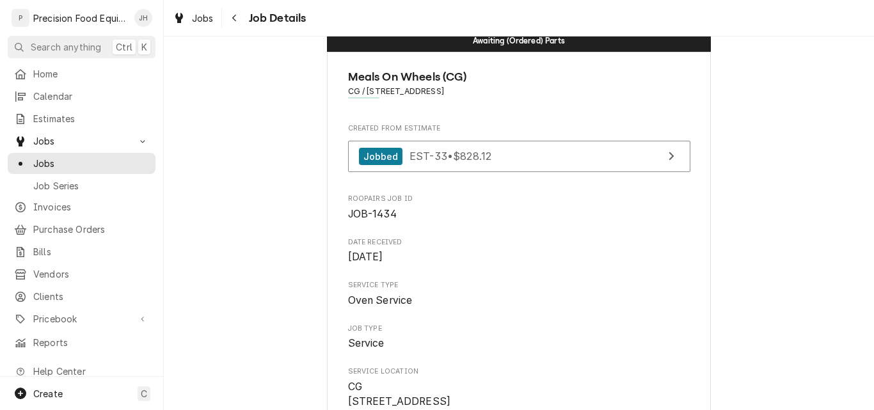
scroll to position [0, 0]
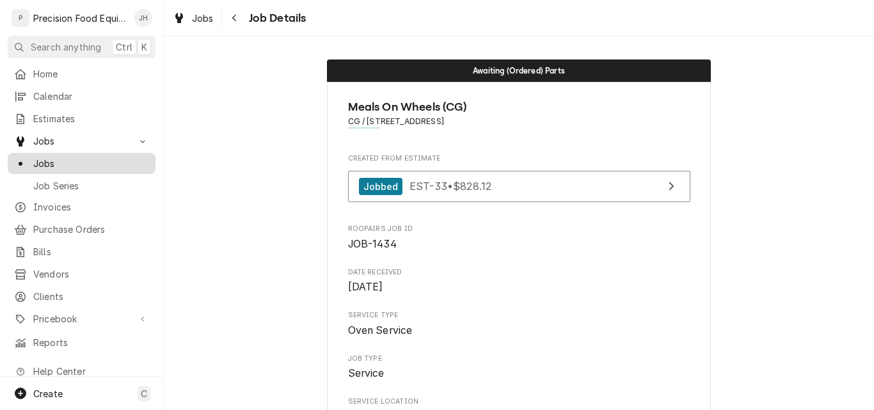
click at [45, 161] on span "Jobs" at bounding box center [91, 163] width 116 height 13
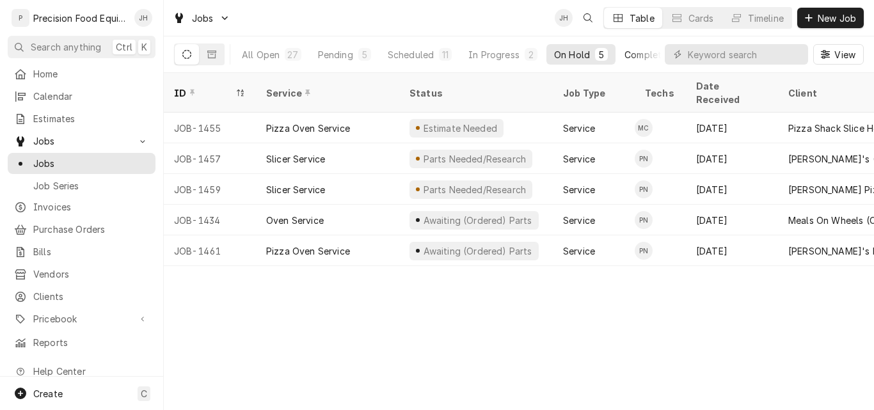
click at [644, 51] on div "Completed" at bounding box center [649, 54] width 48 height 13
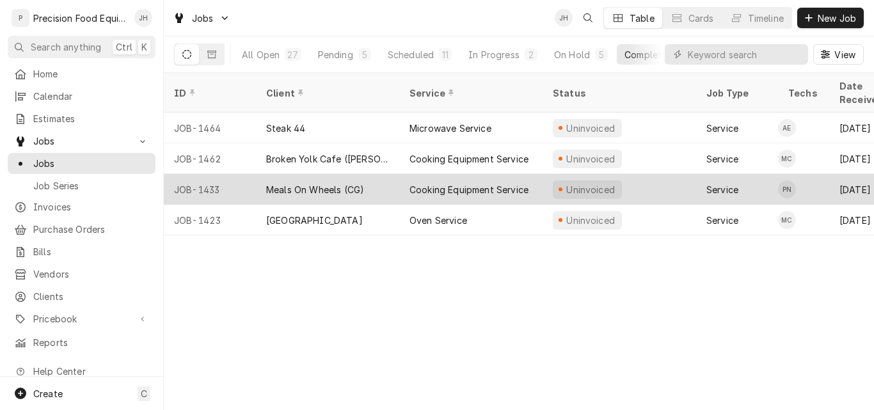
click at [313, 183] on div "Meals On Wheels (CG)" at bounding box center [315, 189] width 98 height 13
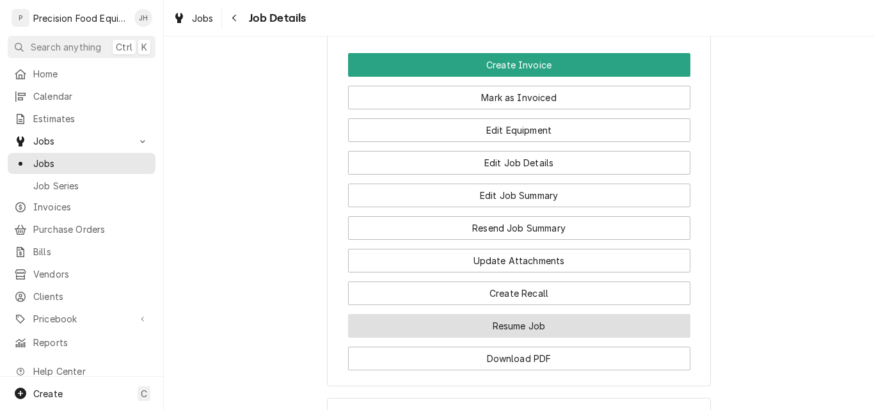
scroll to position [1200, 0]
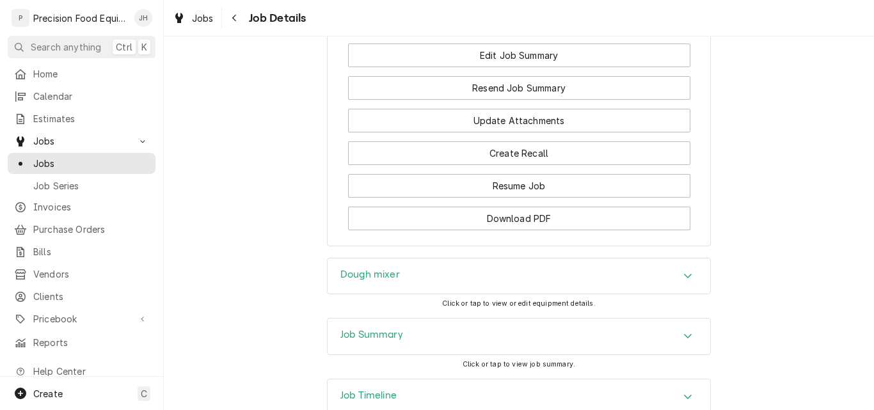
click at [499, 379] on div "Job Timeline" at bounding box center [519, 397] width 383 height 36
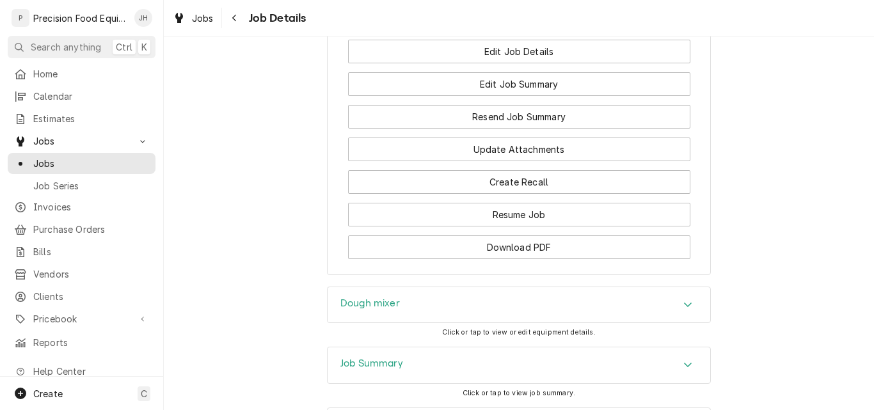
scroll to position [1138, 0]
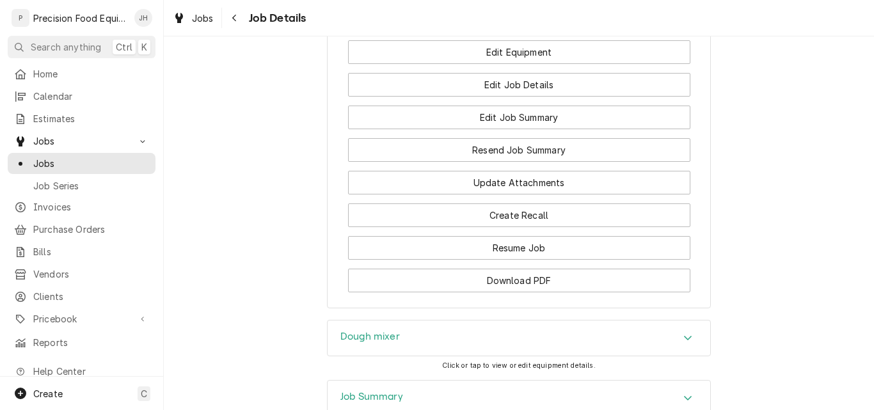
click at [464, 321] on div "Dough mixer" at bounding box center [519, 339] width 383 height 36
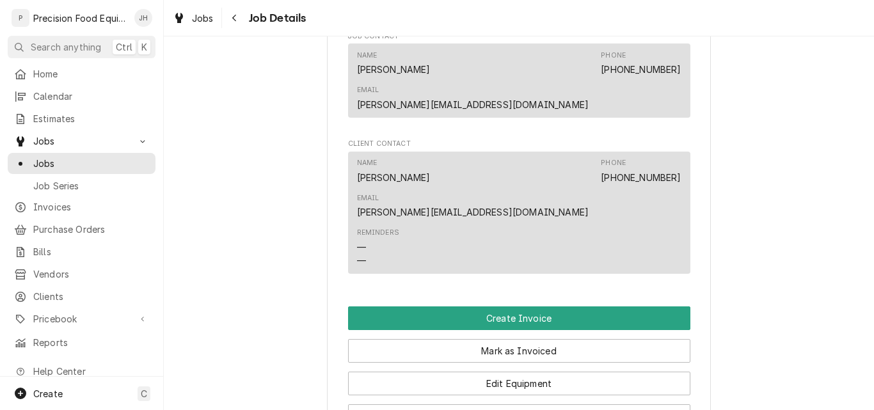
scroll to position [882, 0]
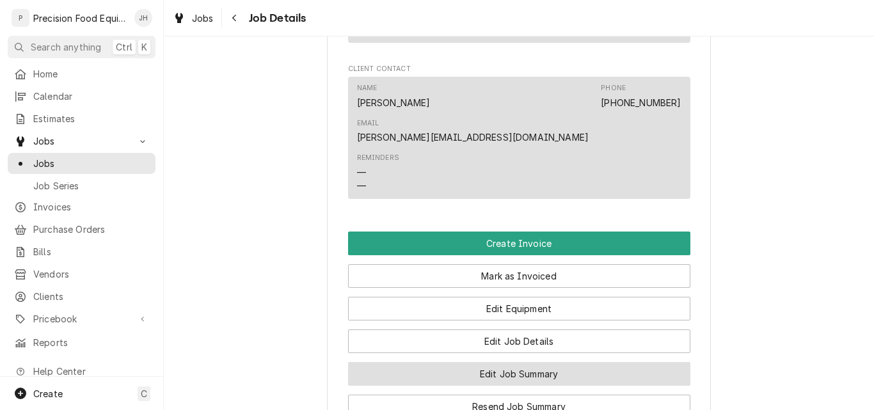
click at [571, 362] on button "Edit Job Summary" at bounding box center [519, 374] width 342 height 24
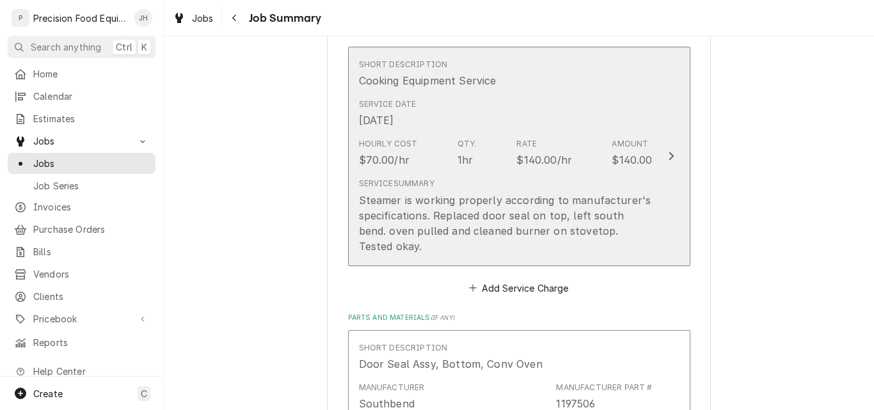
scroll to position [320, 0]
click at [479, 205] on div "Steamer is working properly according to manufacturer's specifications. Replace…" at bounding box center [506, 222] width 294 height 61
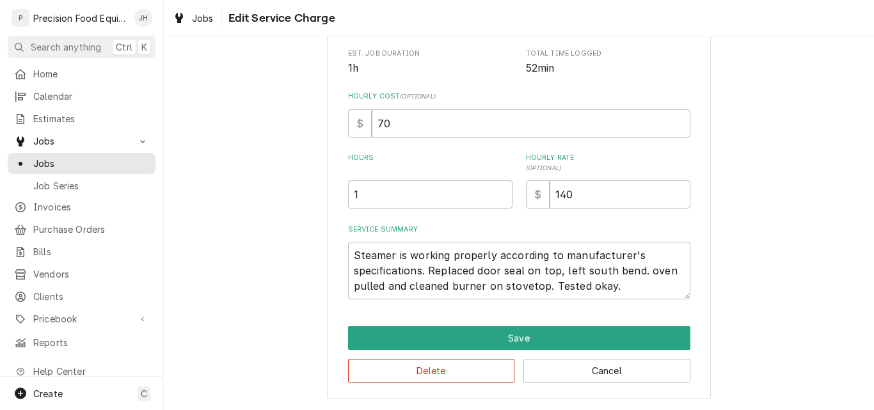
type textarea "x"
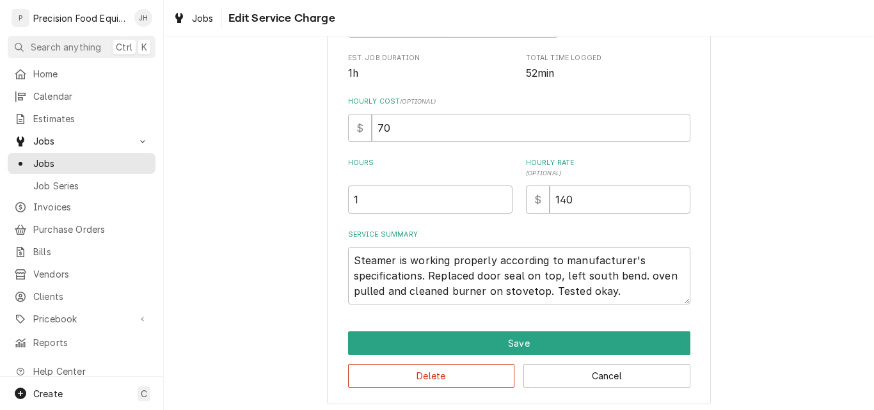
scroll to position [262, 0]
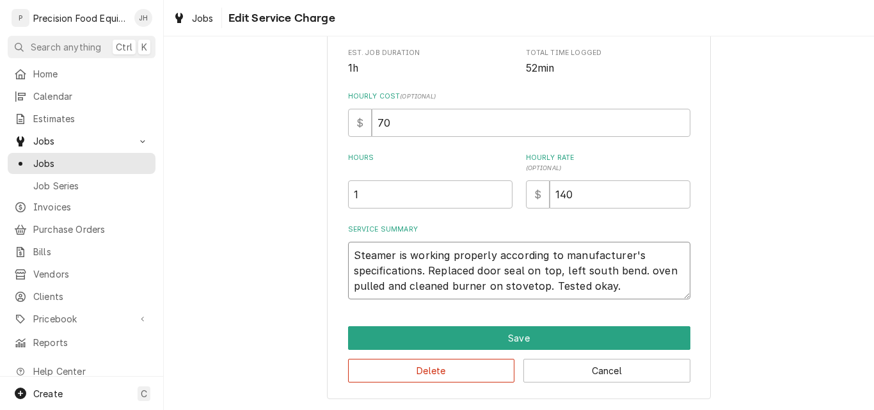
drag, startPoint x: 346, startPoint y: 255, endPoint x: 419, endPoint y: 269, distance: 74.9
click at [419, 269] on textarea "Steamer is working properly according to manufacturer's specifications. Replace…" at bounding box center [519, 271] width 342 height 58
click at [447, 280] on textarea "Steamer is working properly according to manufacturer's specifications. Replace…" at bounding box center [519, 271] width 342 height 58
drag, startPoint x: 350, startPoint y: 256, endPoint x: 637, endPoint y: 275, distance: 287.3
click at [637, 275] on textarea "Steamer is working properly according to manufacturer's specifications. Replace…" at bounding box center [519, 271] width 342 height 58
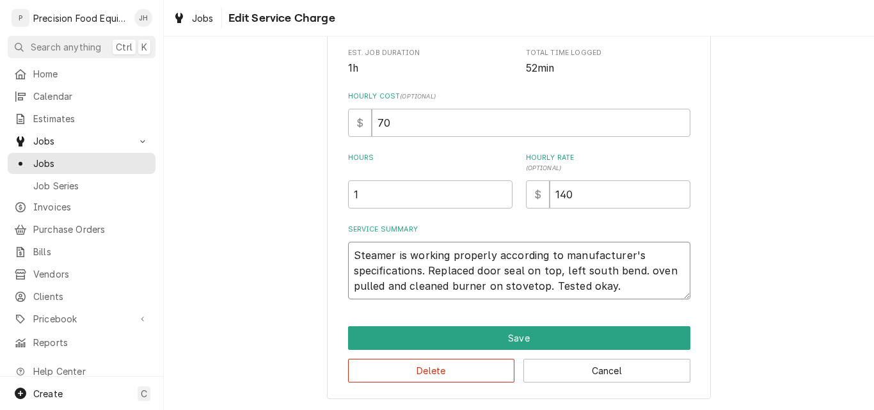
click at [368, 265] on textarea "Steamer is working properly according to manufacturer's specifications. Replace…" at bounding box center [519, 271] width 342 height 58
drag, startPoint x: 350, startPoint y: 255, endPoint x: 544, endPoint y: 288, distance: 196.7
click at [544, 288] on textarea "Steamer is working properly according to manufacturer's specifications. Replace…" at bounding box center [519, 271] width 342 height 58
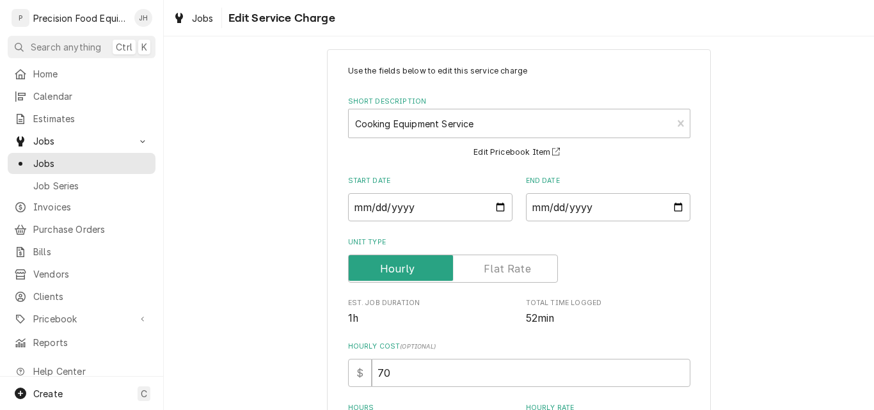
scroll to position [0, 0]
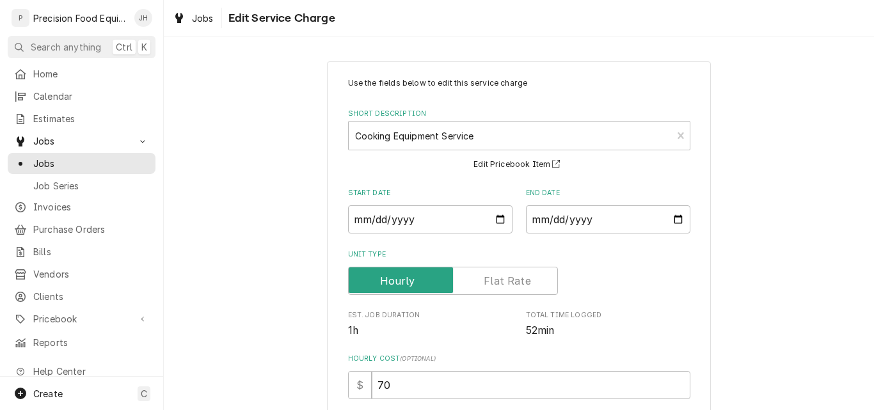
click at [268, 201] on div "Use the fields below to edit this service charge Short Description Cooking Equi…" at bounding box center [519, 361] width 710 height 623
click at [56, 157] on span "Jobs" at bounding box center [91, 163] width 116 height 13
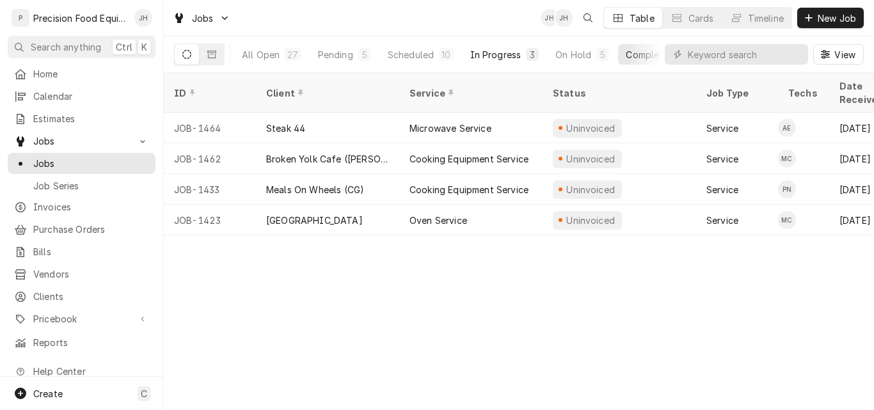
click at [496, 56] on div "In Progress" at bounding box center [495, 54] width 51 height 13
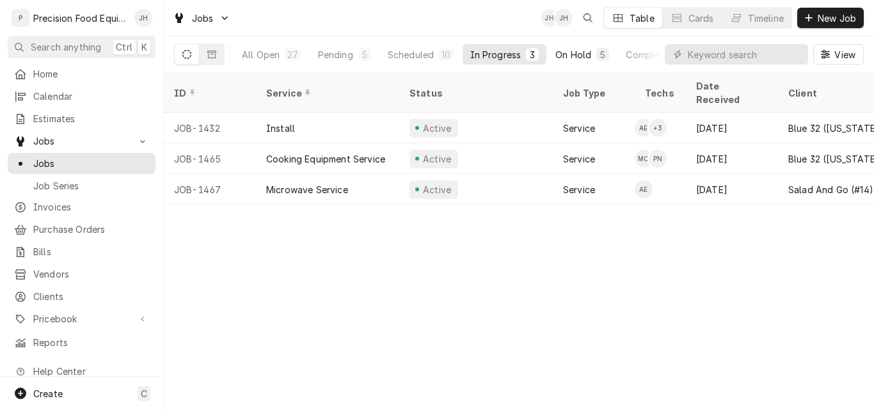
click at [584, 58] on div "On Hold" at bounding box center [573, 54] width 36 height 13
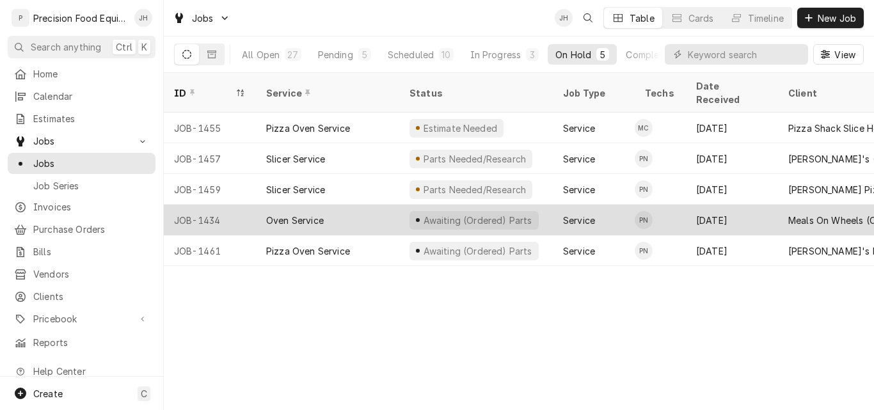
click at [363, 207] on div "Oven Service" at bounding box center [327, 220] width 143 height 31
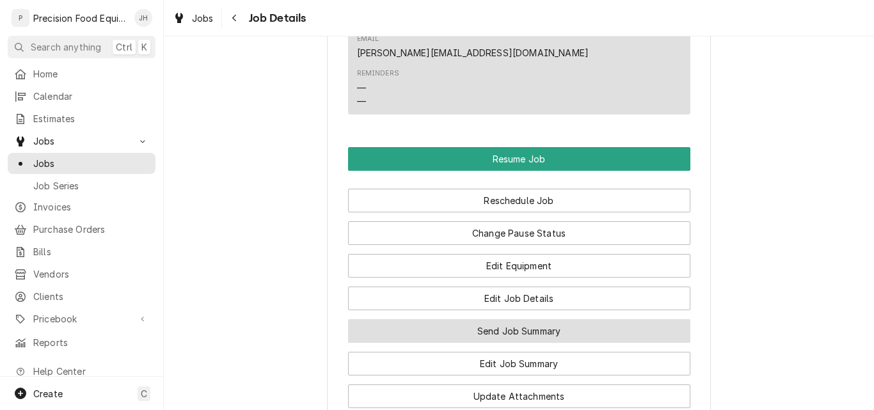
scroll to position [1024, 0]
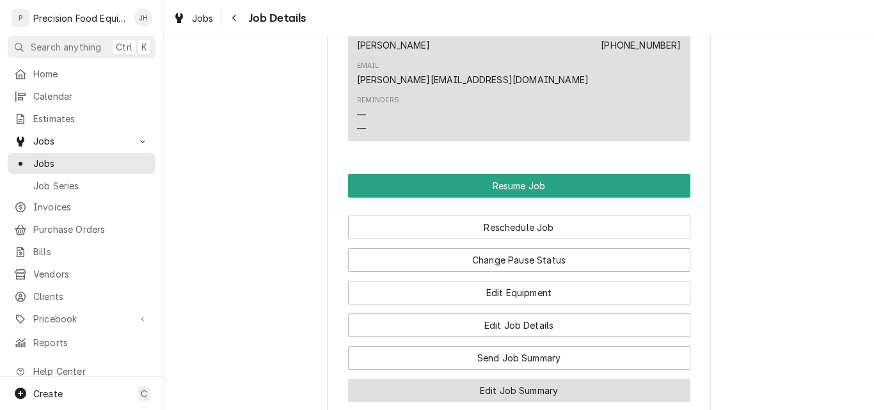
click at [493, 379] on button "Edit Job Summary" at bounding box center [519, 391] width 342 height 24
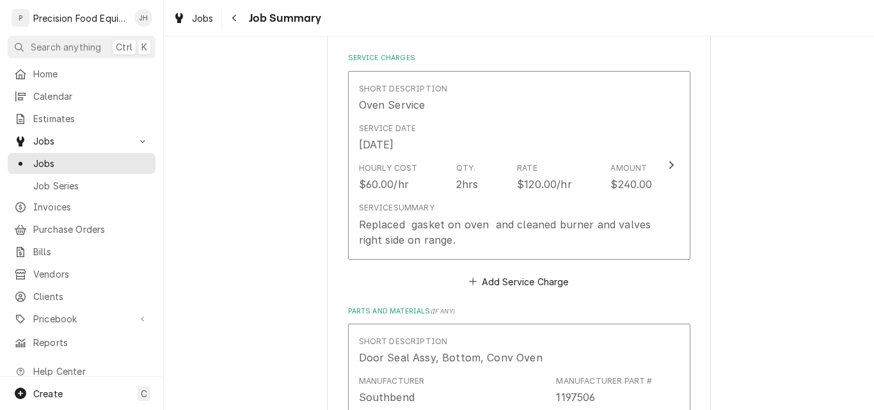
scroll to position [320, 0]
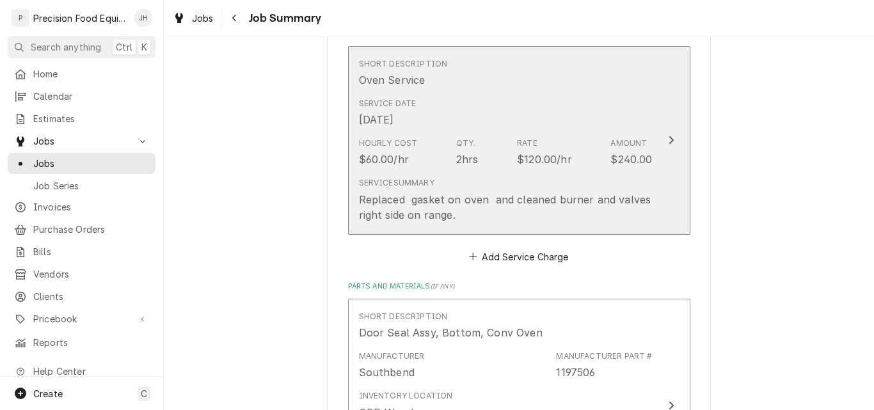
click at [529, 182] on div "Service Summary Replaced gasket on oven and cleaned burner and valves right sid…" at bounding box center [506, 199] width 294 height 45
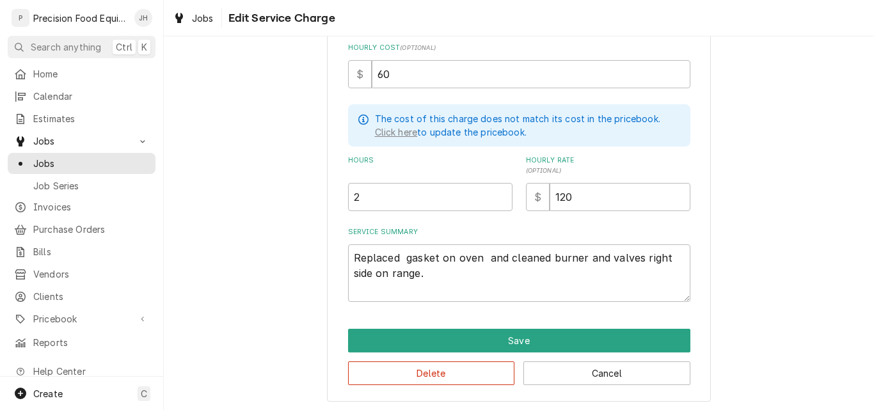
scroll to position [312, 0]
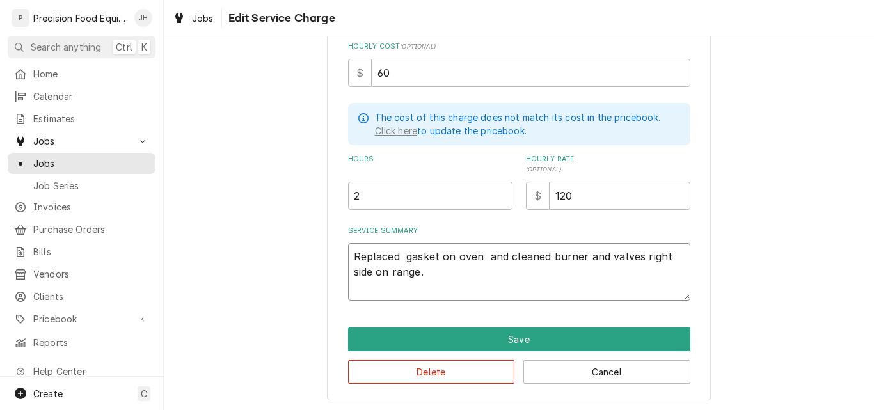
click at [439, 275] on textarea "Replaced gasket on oven and cleaned burner and valves right side on range." at bounding box center [519, 272] width 342 height 58
click at [433, 273] on textarea "Replaced gasket on oven and cleaned burner and valves right side on range." at bounding box center [519, 272] width 342 height 58
type textarea "x"
type textarea "Replaced gasket on oven and cleaned burner and valves right side on range."
paste textarea "Steamer is working properly according to manufacturer's specifications. Replace…"
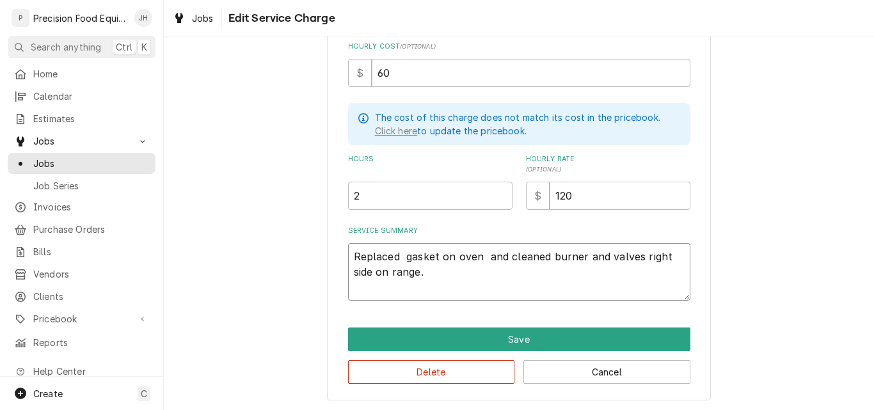
type textarea "x"
type textarea "Replaced gasket on oven and cleaned burner and valves right side on range. Stea…"
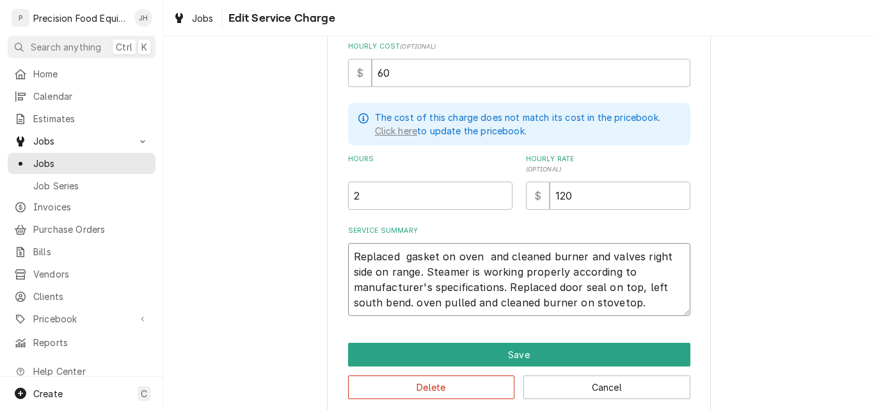
drag, startPoint x: 498, startPoint y: 285, endPoint x: 525, endPoint y: 284, distance: 26.3
click at [527, 284] on textarea "Replaced gasket on oven and cleaned burner and valves right side on range. Stea…" at bounding box center [519, 279] width 342 height 73
click at [500, 287] on textarea "Replaced gasket on oven and cleaned burner and valves right side on range. Stea…" at bounding box center [519, 279] width 342 height 73
drag, startPoint x: 500, startPoint y: 287, endPoint x: 408, endPoint y: 305, distance: 94.6
click at [408, 305] on textarea "Replaced gasket on oven and cleaned burner and valves right side on range. Stea…" at bounding box center [519, 279] width 342 height 73
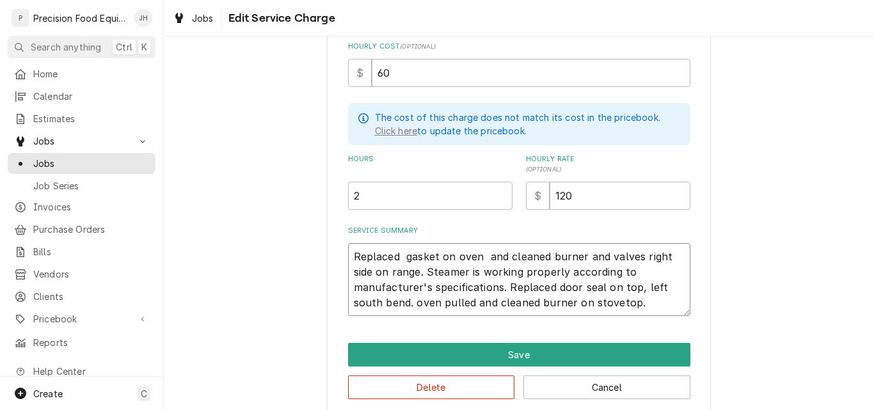
type textarea "x"
type textarea "Replaced gasket on oven and cleaned burner and valves right side on range. Stea…"
drag, startPoint x: 348, startPoint y: 256, endPoint x: 419, endPoint y: 268, distance: 72.1
click at [419, 268] on textarea "Replaced gasket on oven and cleaned burner and valves right side on range. Stea…" at bounding box center [519, 279] width 342 height 73
paste textarea "door seal on top, left [GEOGRAPHIC_DATA]"
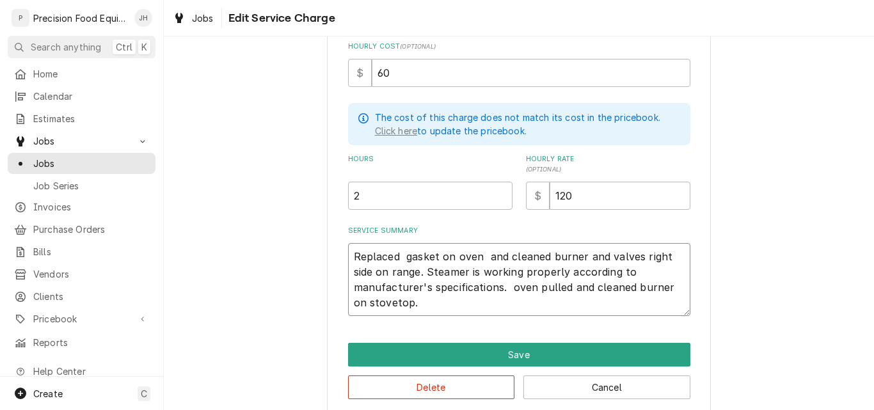
type textarea "x"
type textarea "Replaced door seal on top, left [GEOGRAPHIC_DATA]. Steamer is working properly …"
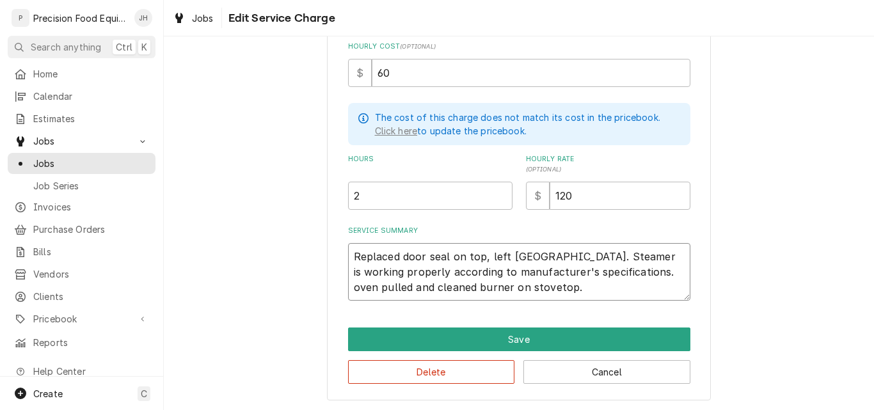
click at [534, 254] on textarea "Replaced door seal on top, left [GEOGRAPHIC_DATA]. Steamer is working properly …" at bounding box center [519, 272] width 342 height 58
type textarea "x"
type textarea "Replaced door seal on top, left [GEOGRAPHIC_DATA]. Steamer is working properly …"
type textarea "x"
type textarea "Replaced door seal on top, left outhbend. Steamer is working properly according…"
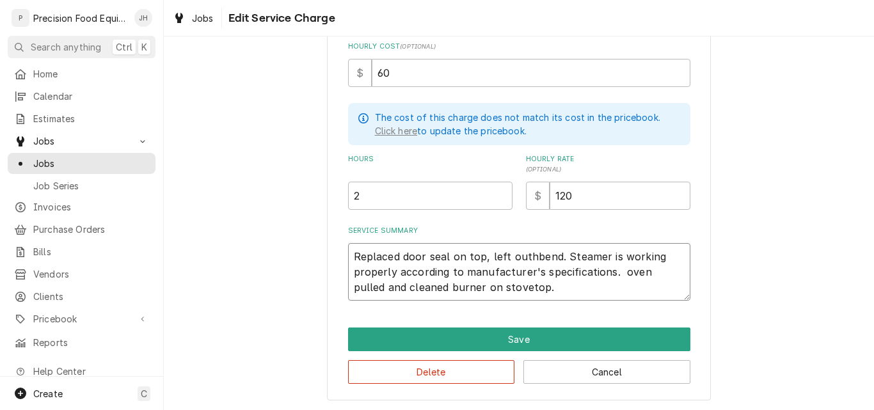
type textarea "x"
type textarea "Replaced door seal on top, left [GEOGRAPHIC_DATA]. Steamer is working properly …"
click at [562, 257] on textarea "Replaced door seal on top, left Southbend. Steamer is working properly accordin…" at bounding box center [519, 272] width 342 height 58
click at [616, 273] on textarea "Replaced door seal on top, left Southbend. Steamer is working properly accordin…" at bounding box center [519, 272] width 342 height 58
type textarea "x"
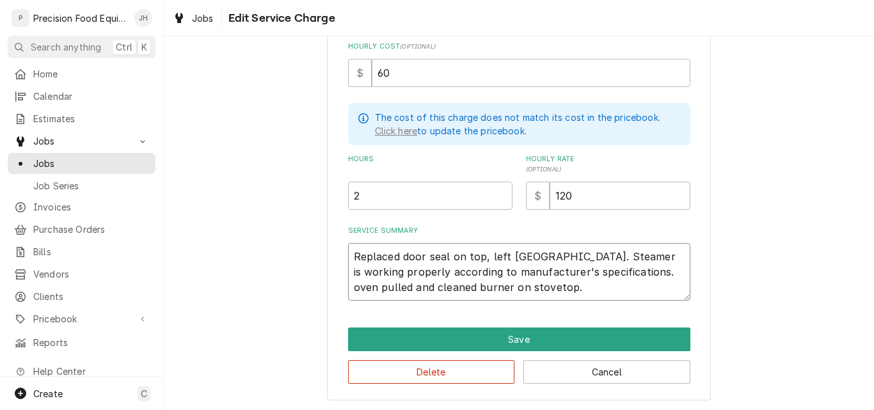
type textarea "Replaced door seal on top, left Southbend. Steamer is working properly accordin…"
type textarea "x"
type textarea "Replaced door seal on top, left Southbend. Steamer is working properly accordin…"
type textarea "x"
type textarea "Replaced door seal on top, left Southbend. Steamer is working properly accordin…"
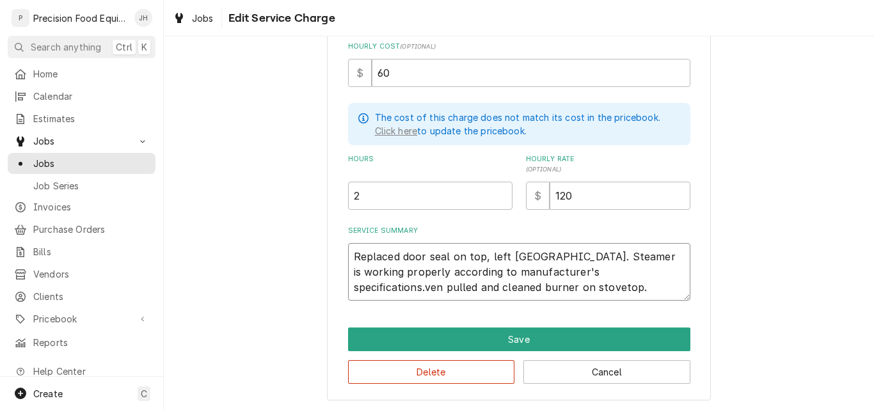
type textarea "x"
type textarea "Replaced door seal on top, left Southbend. Steamer is working properly accordin…"
type textarea "x"
type textarea "Replaced door seal on top, left Southbend. Steamer is working properly accordin…"
type textarea "x"
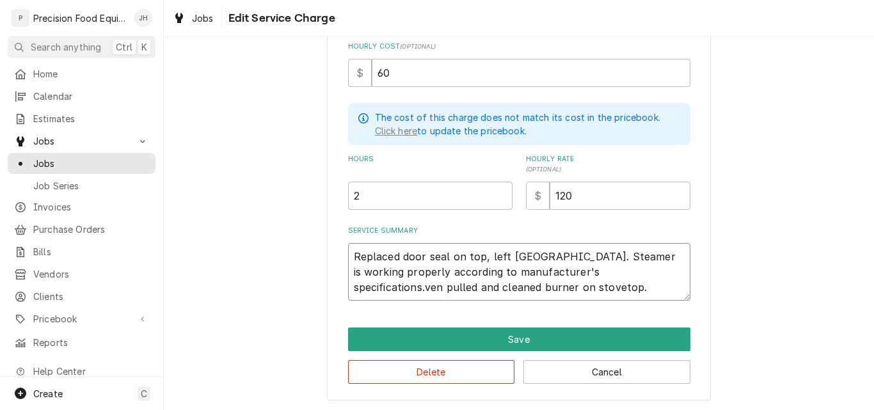
type textarea "Replaced door seal on top, left Southbend. Steamer is working properly accordin…"
type textarea "x"
type textarea "Replaced door seal on top, left Southbend. Steamer is working properly accordin…"
type textarea "x"
type textarea "Replaced door seal on top, left Southbend. Steamer is working properly accordin…"
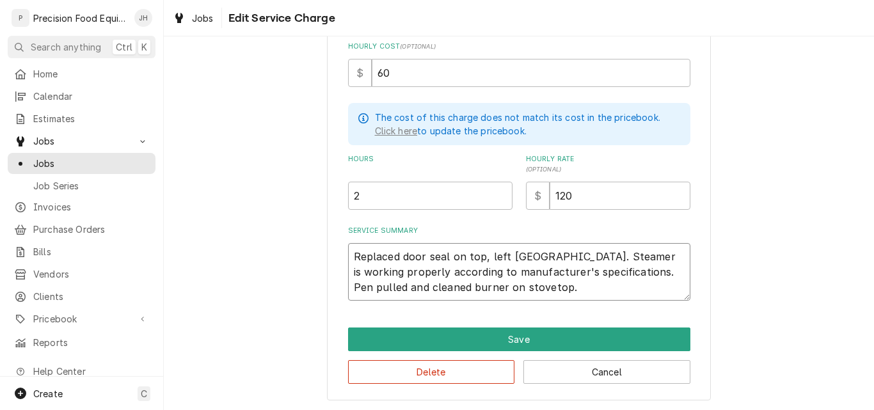
type textarea "x"
type textarea "Replaced door seal on top, left Southbend. Steamer is working properly accordin…"
type textarea "x"
type textarea "Replaced door seal on top, left Southbend. Steamer is working properly accordin…"
type textarea "x"
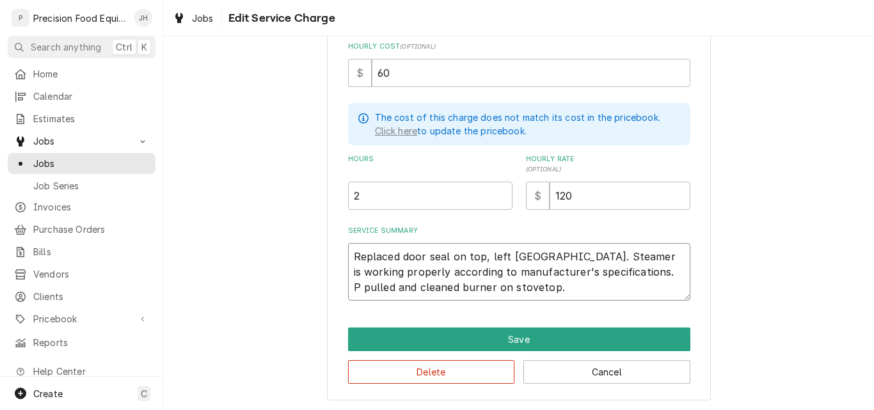
type textarea "Replaced door seal on top, left Southbend. Steamer is working properly accordin…"
type textarea "x"
type textarea "Replaced door seal on top, left Southbend. Steamer is working properly accordin…"
click at [427, 291] on textarea "Replaced door seal on top, left Southbend. Steamer is working properly accordin…" at bounding box center [519, 272] width 342 height 58
type textarea "x"
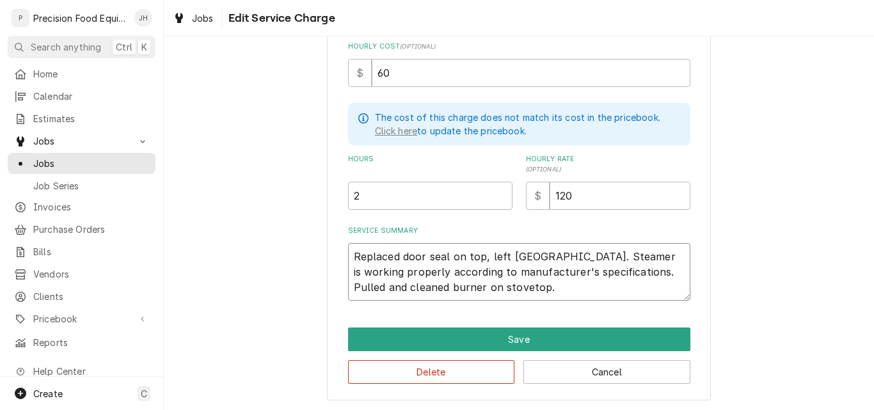
type textarea "Replaced door seal on top, left Southbend. Steamer is working properly accordin…"
click at [555, 261] on textarea "Replaced door seal on top, left Southbend. Steamer is working properly accordin…" at bounding box center [519, 272] width 342 height 58
type textarea "x"
type textarea "Replaced door seal on top, left Southbend . Steamer is working properly accordi…"
type textarea "x"
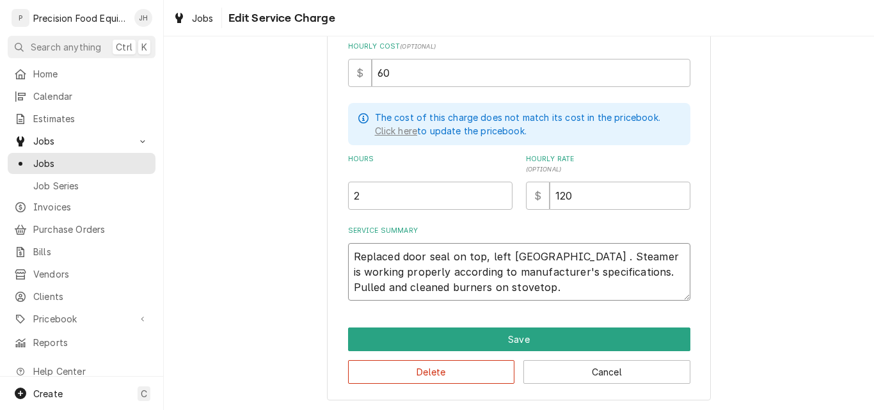
type textarea "Replaced door seal on top, left Southbend o. Steamer is working properly accord…"
type textarea "x"
type textarea "Replaced door seal on top, left Southbend ov. Steamer is working properly accor…"
type textarea "x"
type textarea "Replaced door seal on top, left Southbend ove. Steamer is working properly acco…"
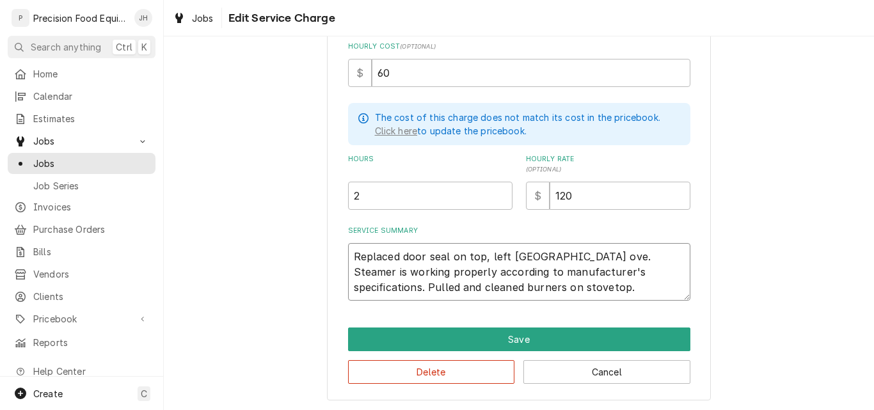
type textarea "x"
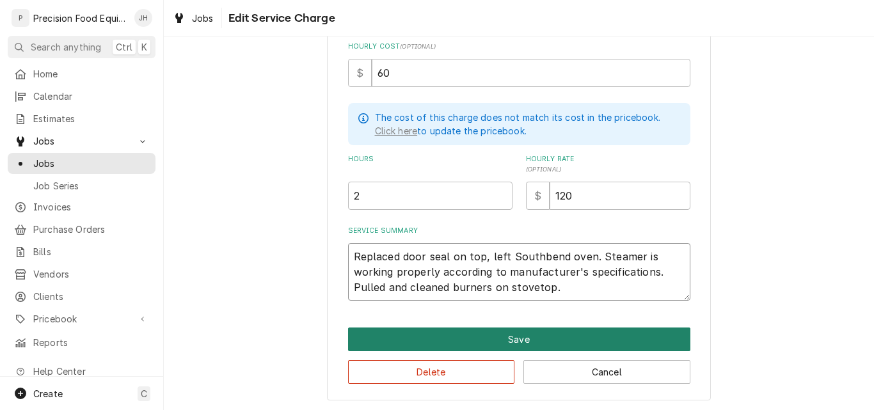
type textarea "Replaced door seal on top, left Southbend oven. Steamer is working properly acc…"
click at [502, 339] on button "Save" at bounding box center [519, 340] width 342 height 24
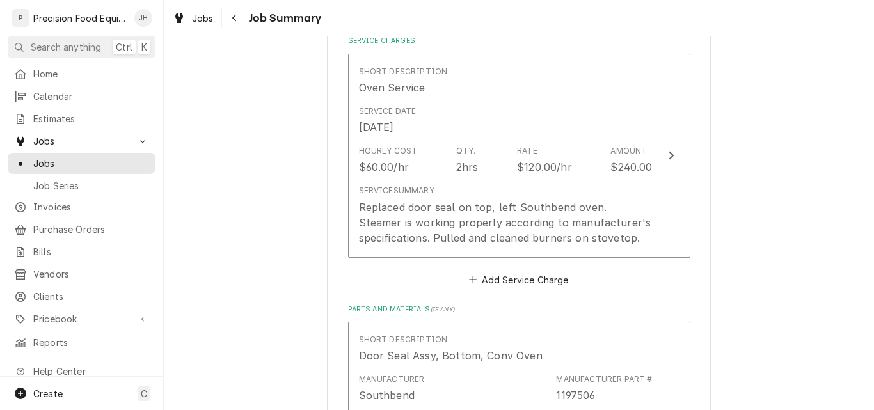
scroll to position [320, 0]
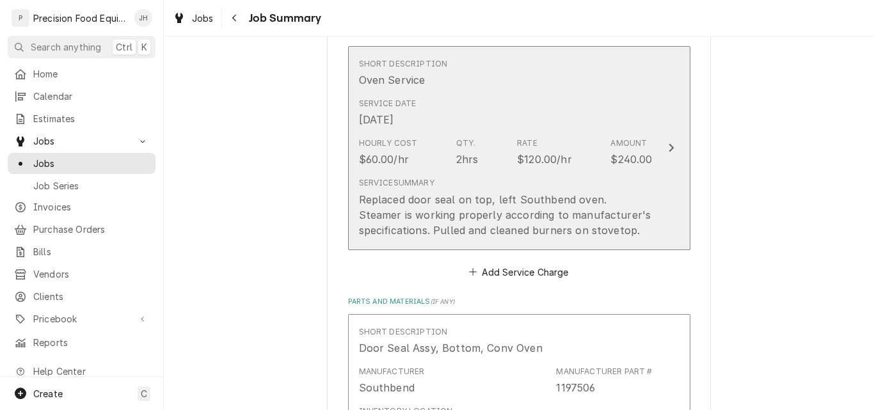
click at [583, 156] on div "Hourly Cost $60.00/hr Qty. 2hrs Rate $120.00/hr Amount $240.00" at bounding box center [506, 152] width 294 height 40
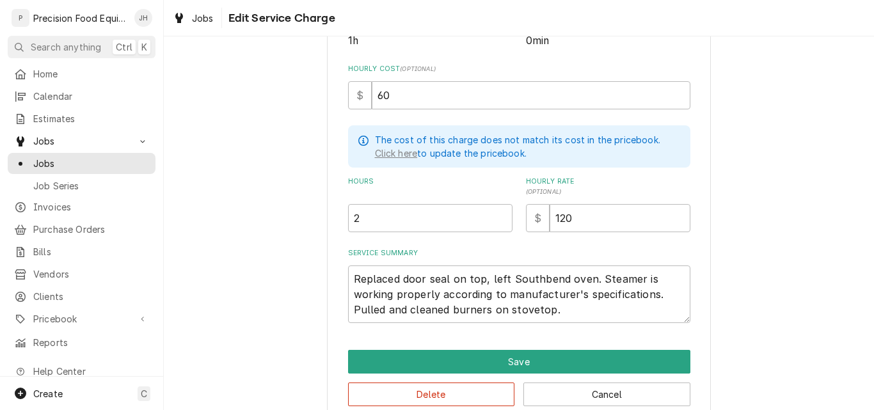
scroll to position [312, 0]
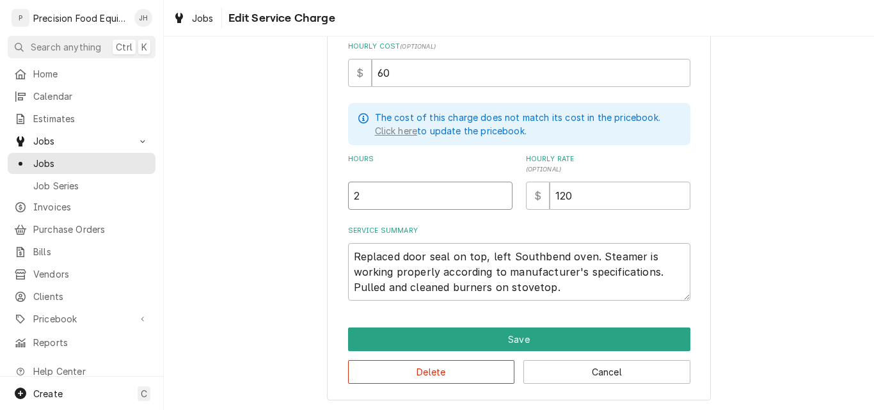
drag, startPoint x: 367, startPoint y: 194, endPoint x: 281, endPoint y: 198, distance: 85.8
click at [289, 202] on div "Use the fields below to edit this service charge Short Description Oven Service…" at bounding box center [519, 75] width 710 height 674
type textarea "x"
type input "1"
type textarea "x"
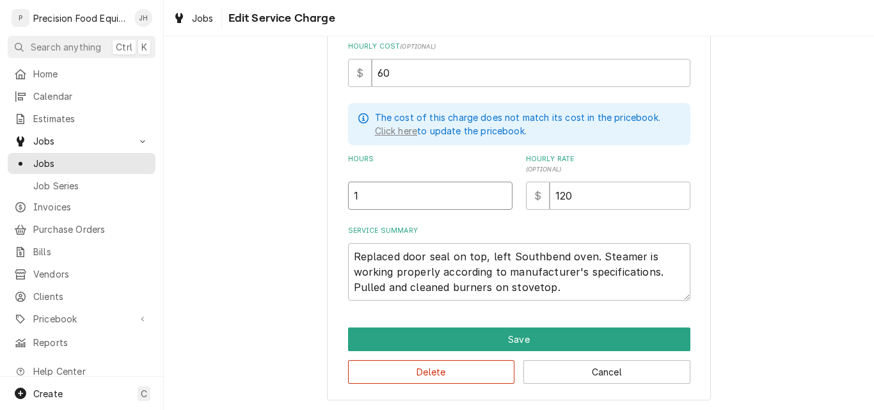
type input "1.5"
drag, startPoint x: 362, startPoint y: 195, endPoint x: 353, endPoint y: 201, distance: 11.0
click at [353, 201] on input "1.5" at bounding box center [430, 196] width 164 height 28
type textarea "x"
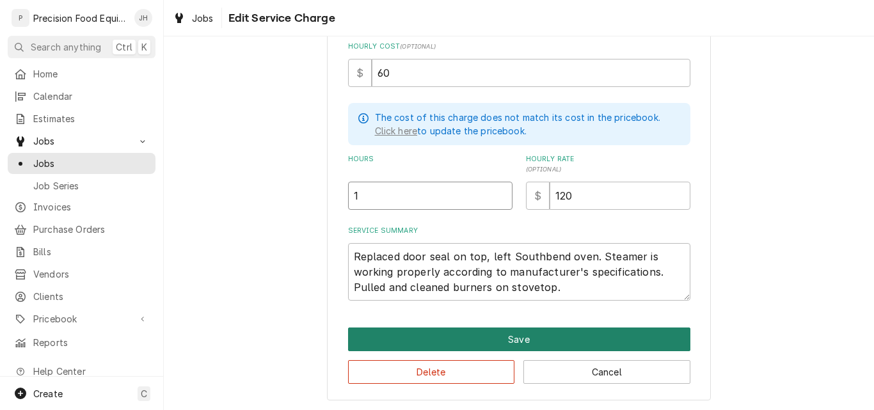
type input "1"
click at [483, 337] on button "Save" at bounding box center [519, 340] width 342 height 24
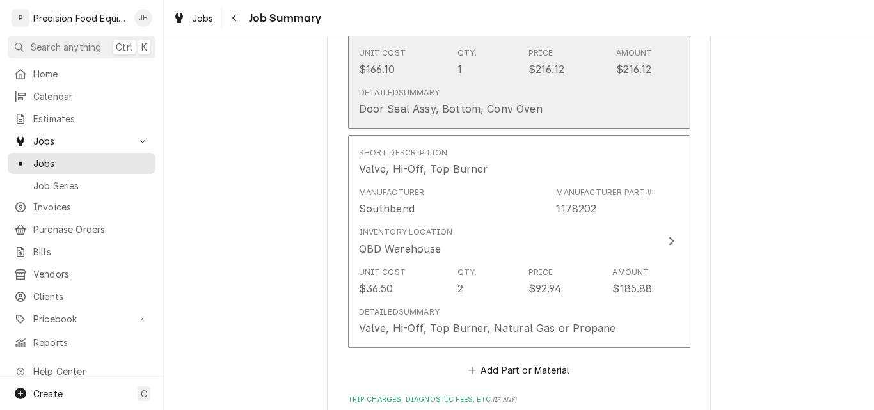
scroll to position [768, 0]
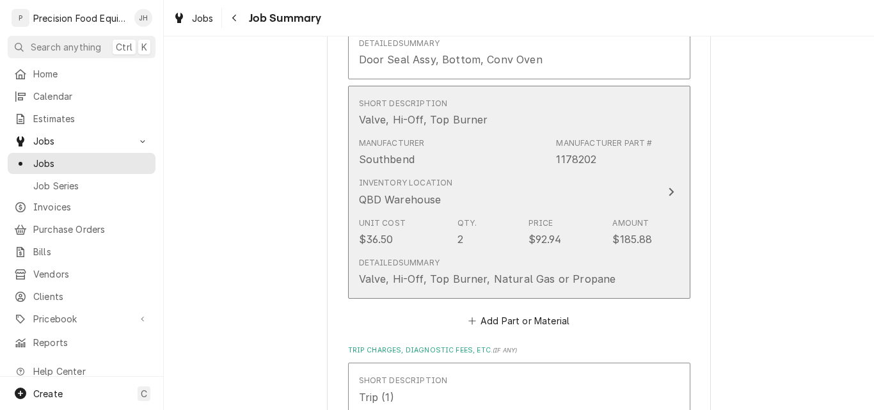
drag, startPoint x: 496, startPoint y: 187, endPoint x: 475, endPoint y: 178, distance: 22.9
click at [475, 178] on div "Inventory Location QBD Warehouse" at bounding box center [506, 192] width 294 height 40
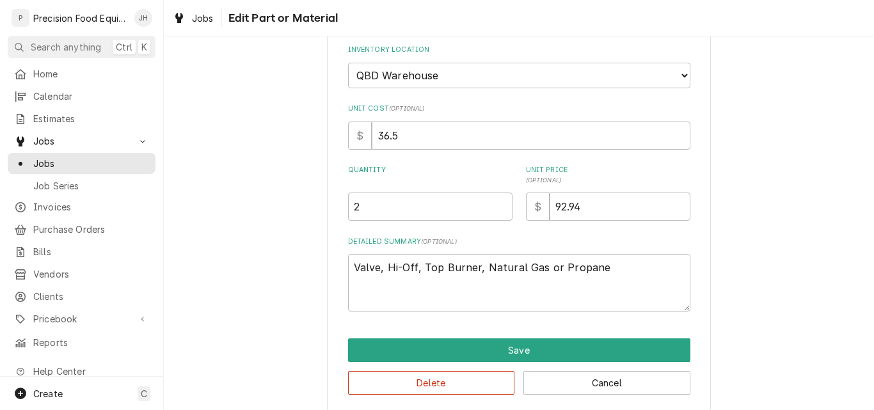
scroll to position [198, 0]
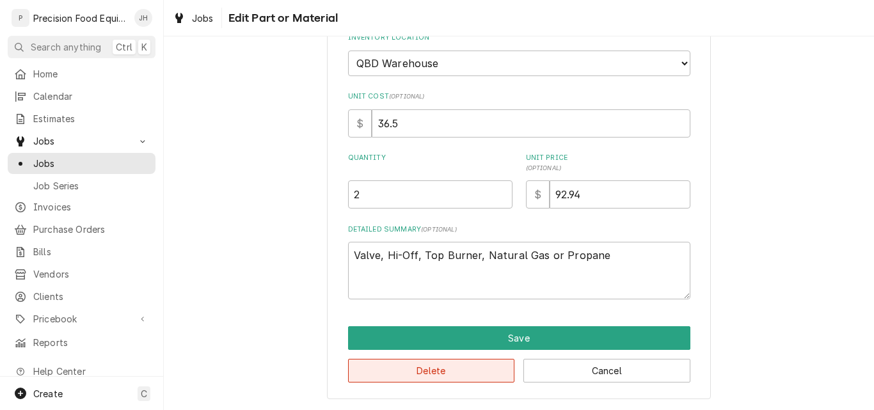
click at [446, 369] on button "Delete" at bounding box center [431, 371] width 167 height 24
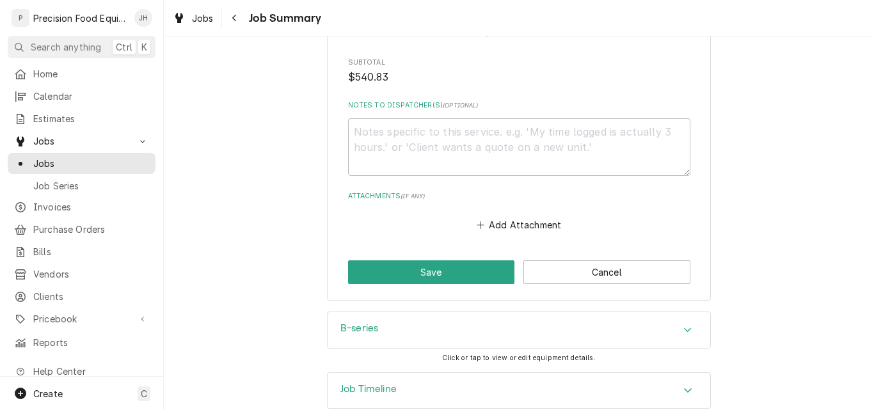
scroll to position [1254, 0]
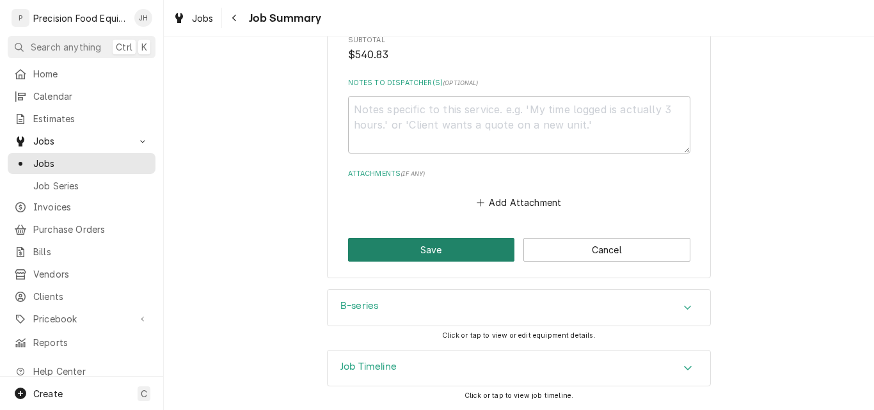
click at [406, 253] on button "Save" at bounding box center [431, 250] width 167 height 24
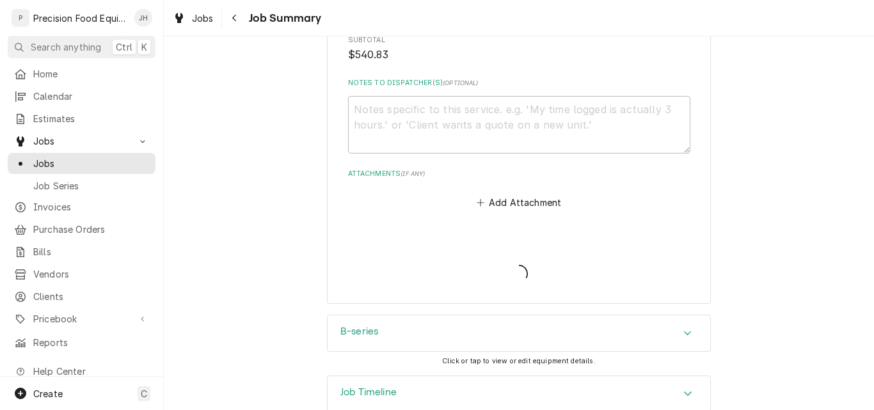
type textarea "x"
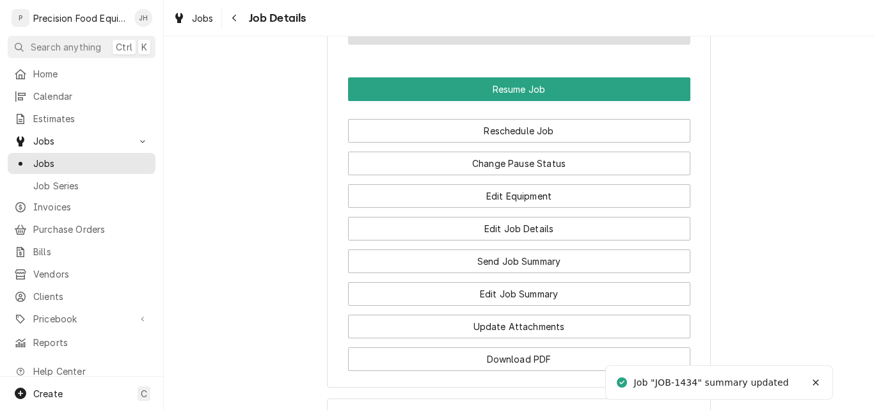
scroll to position [1152, 0]
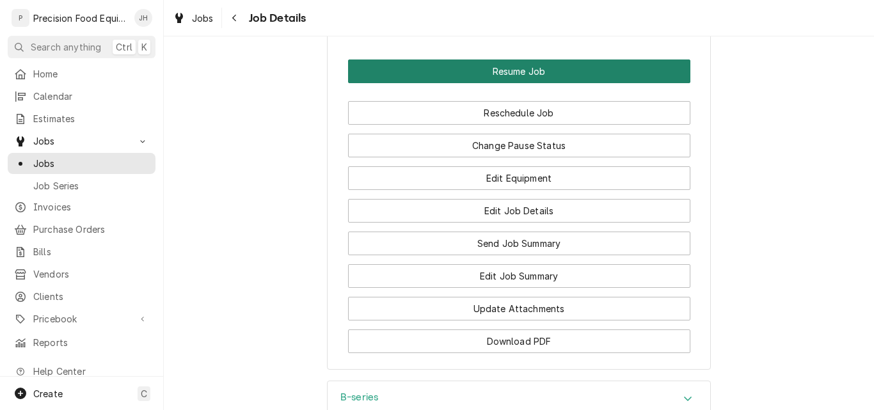
click at [535, 60] on button "Resume Job" at bounding box center [519, 72] width 342 height 24
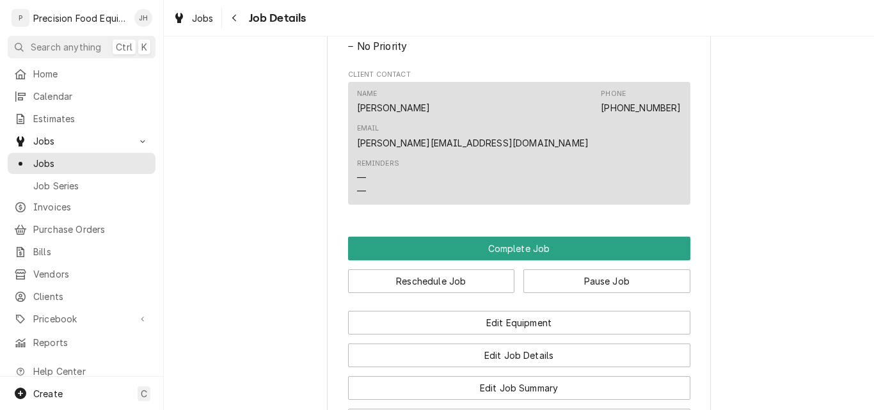
scroll to position [896, 0]
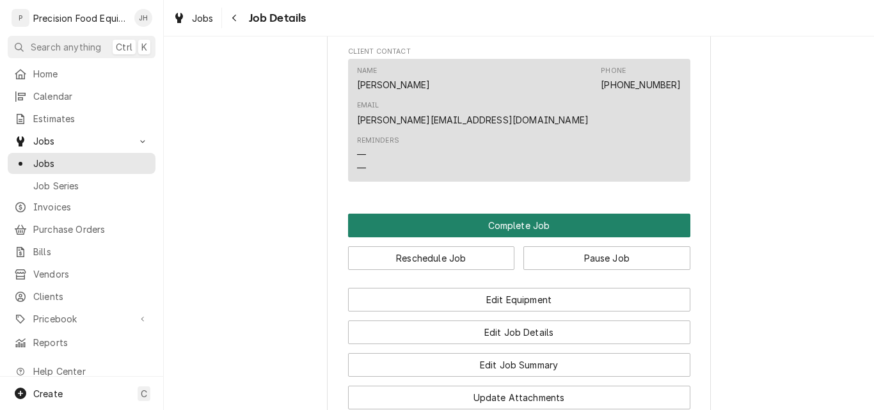
click at [490, 214] on button "Complete Job" at bounding box center [519, 226] width 342 height 24
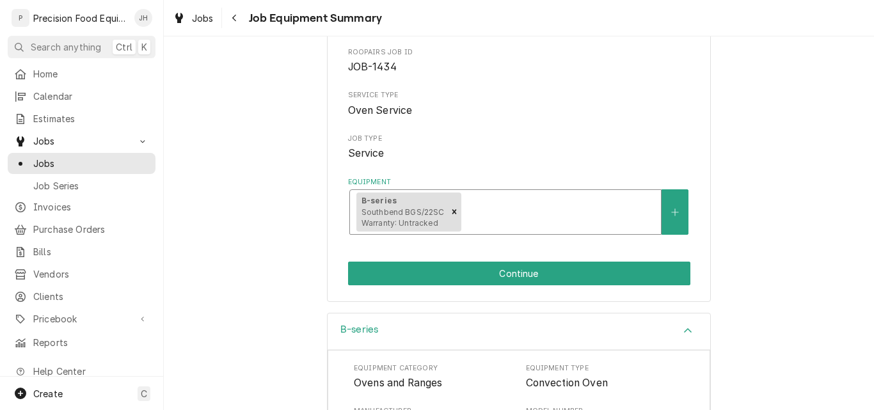
scroll to position [256, 0]
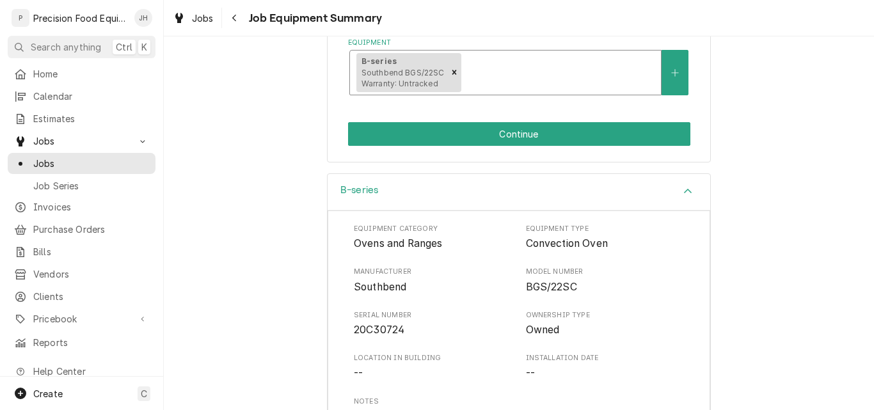
click at [532, 77] on div "Equipment" at bounding box center [558, 72] width 191 height 23
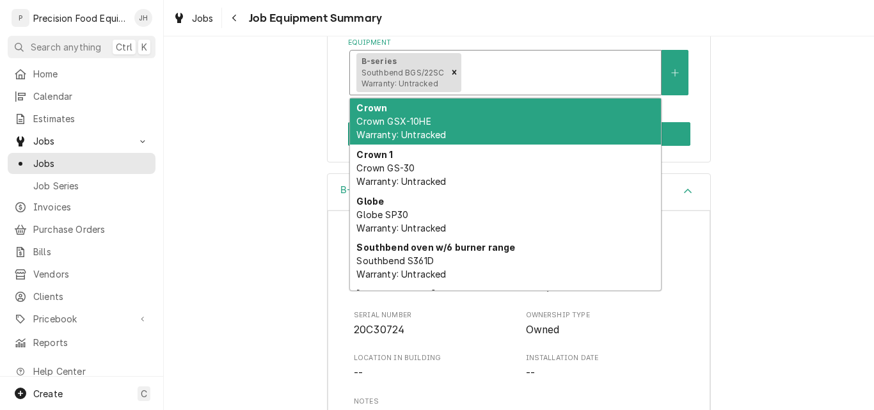
click at [496, 114] on div "Crown Crown GSX-10HE Warranty: Untracked" at bounding box center [505, 122] width 311 height 47
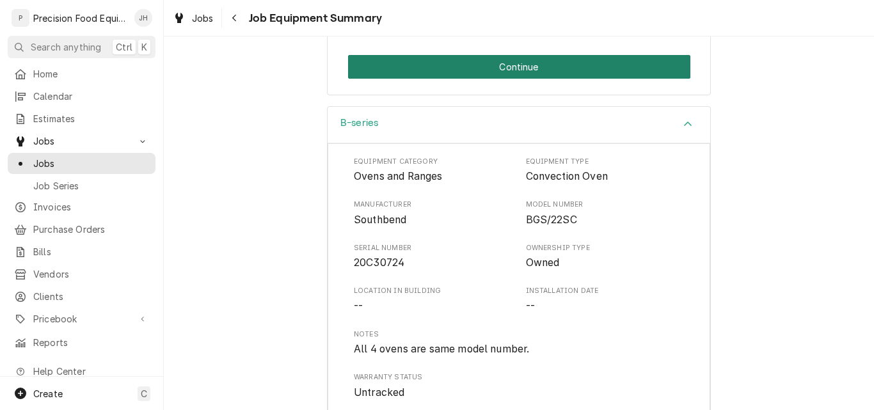
scroll to position [320, 0]
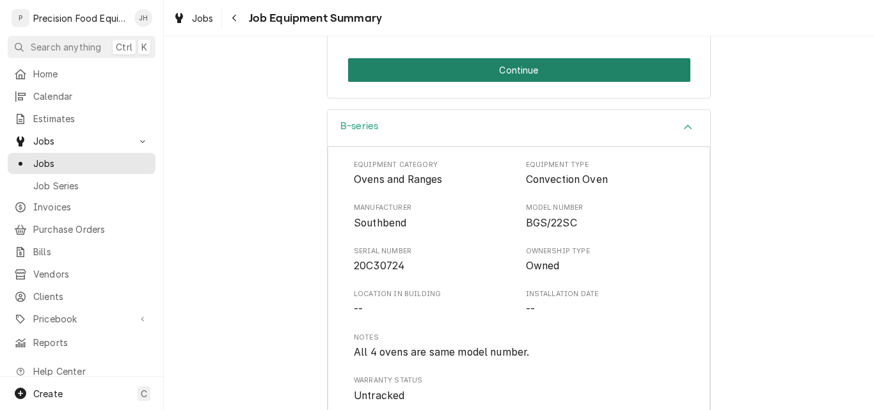
click at [493, 69] on button "Continue" at bounding box center [519, 70] width 342 height 24
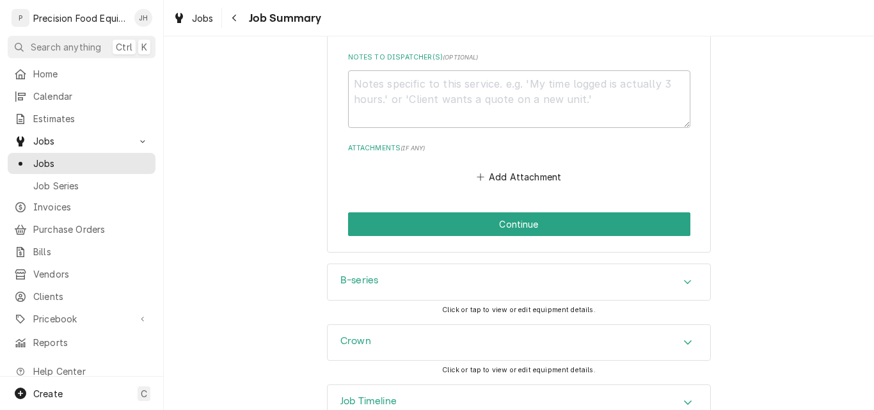
scroll to position [1314, 0]
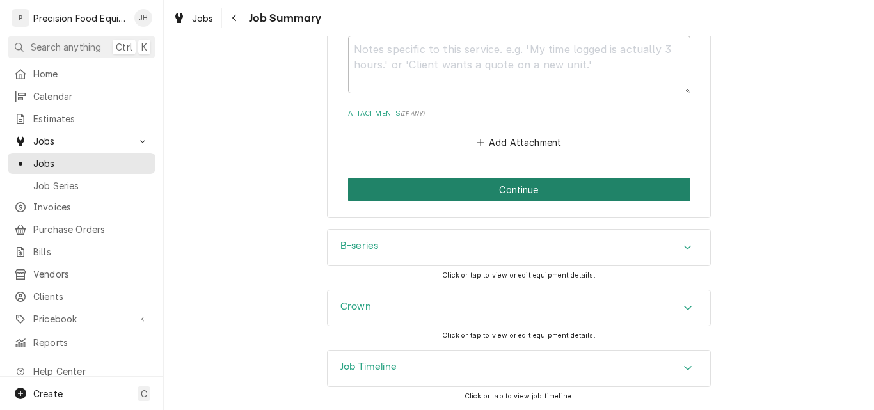
click at [520, 191] on button "Continue" at bounding box center [519, 190] width 342 height 24
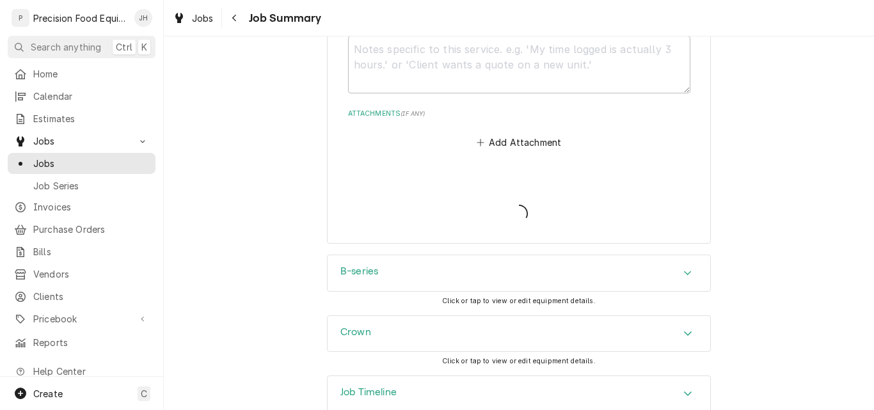
type textarea "x"
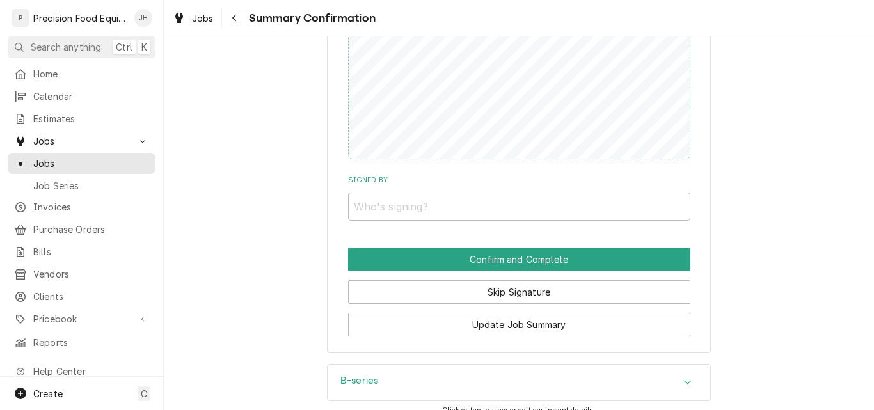
scroll to position [1152, 0]
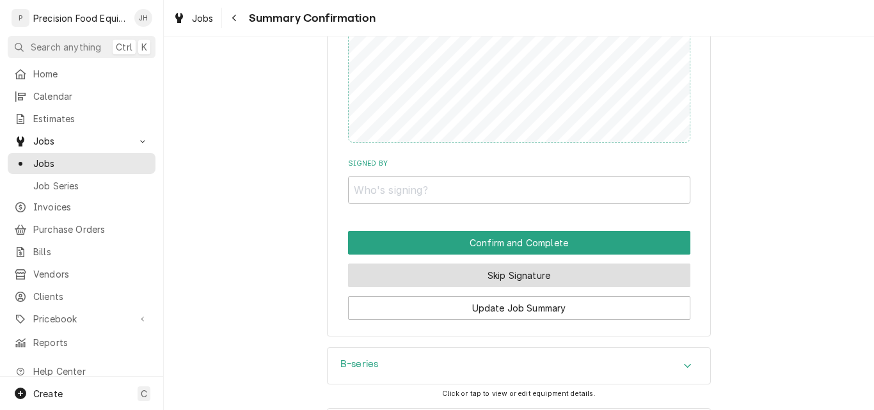
click at [517, 276] on button "Skip Signature" at bounding box center [519, 276] width 342 height 24
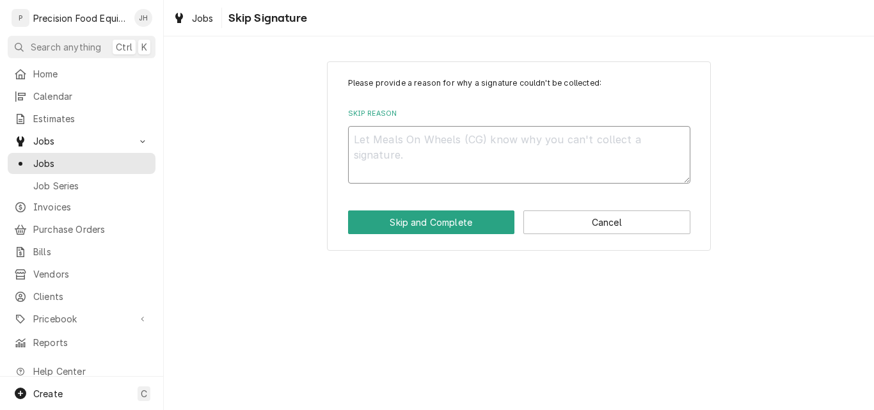
click at [408, 150] on textarea "Skip Reason" at bounding box center [519, 155] width 342 height 58
type textarea "x"
type textarea "N"
type textarea "x"
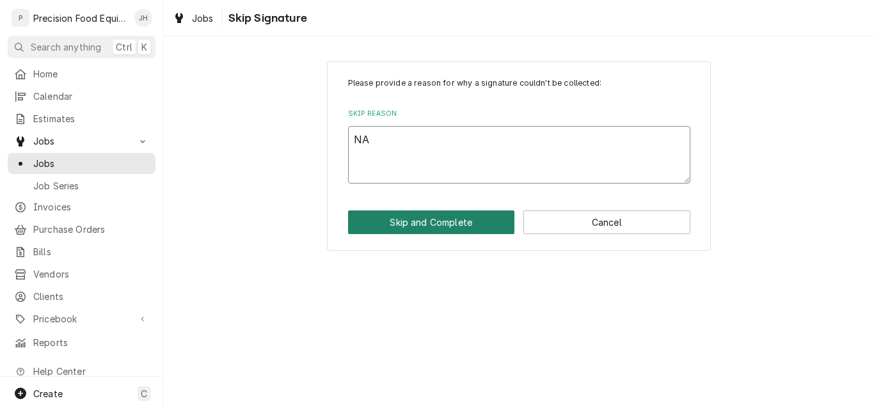
type textarea "NA"
click at [406, 228] on button "Skip and Complete" at bounding box center [431, 223] width 167 height 24
type textarea "x"
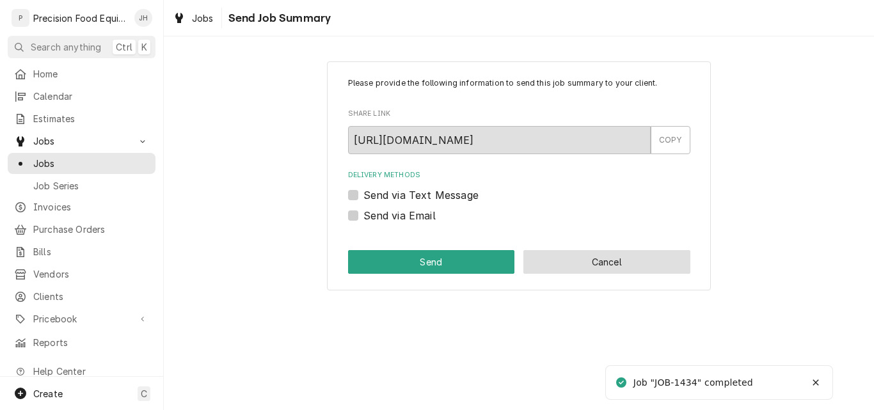
click at [585, 257] on button "Cancel" at bounding box center [606, 262] width 167 height 24
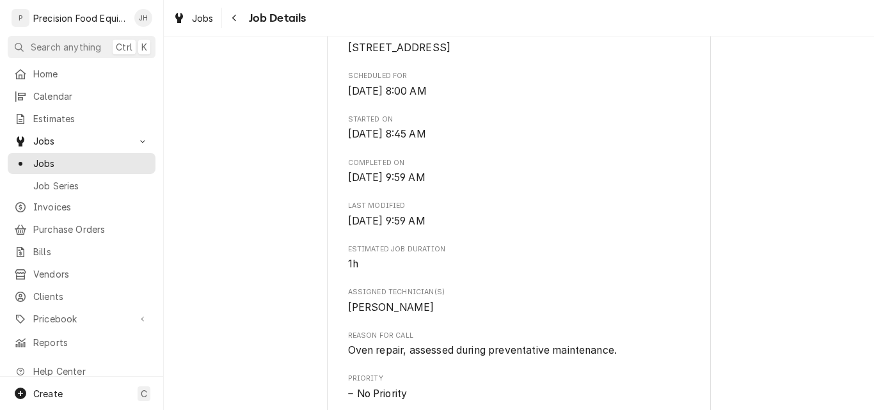
scroll to position [832, 0]
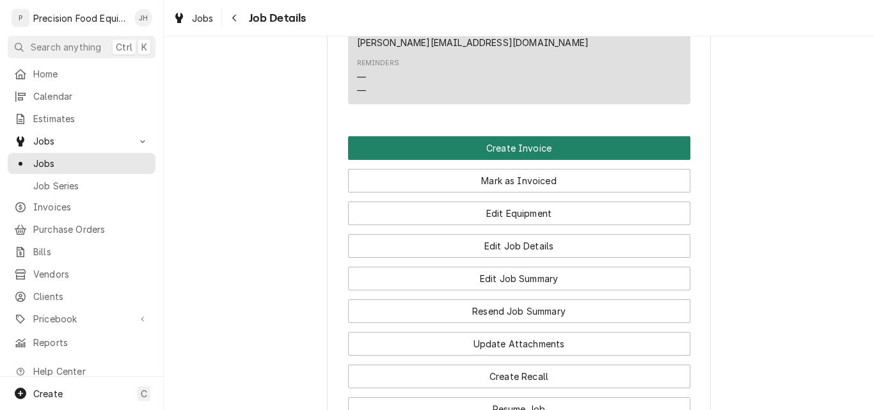
click at [529, 136] on button "Create Invoice" at bounding box center [519, 148] width 342 height 24
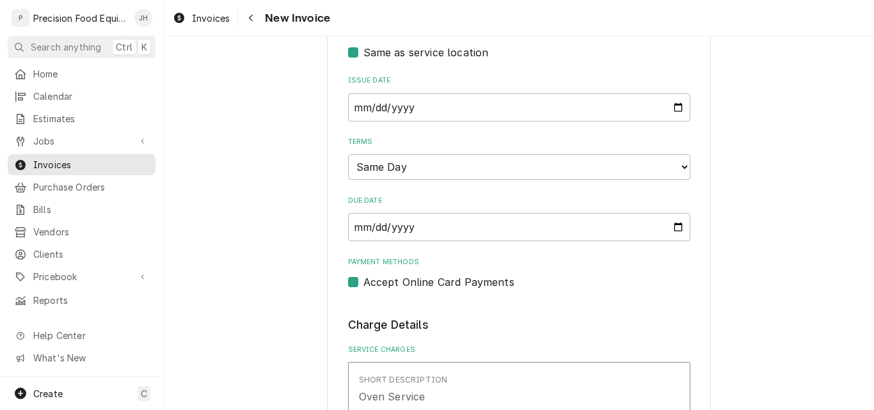
scroll to position [448, 0]
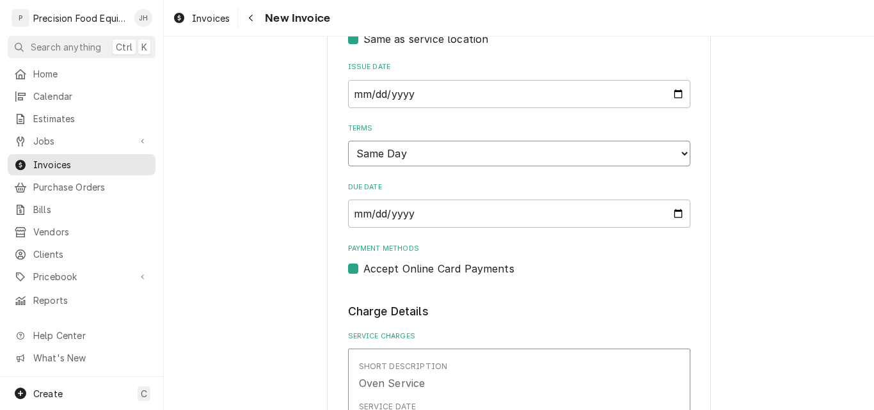
click at [445, 159] on select "Choose payment terms... Same Day Net 7 Net 14 Net 21 Net 30 Net 45 Net 60 Net 90" at bounding box center [519, 154] width 342 height 26
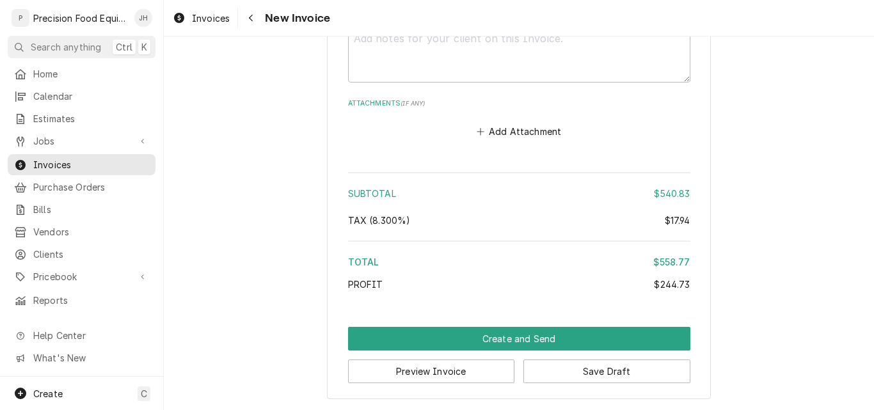
scroll to position [2116, 0]
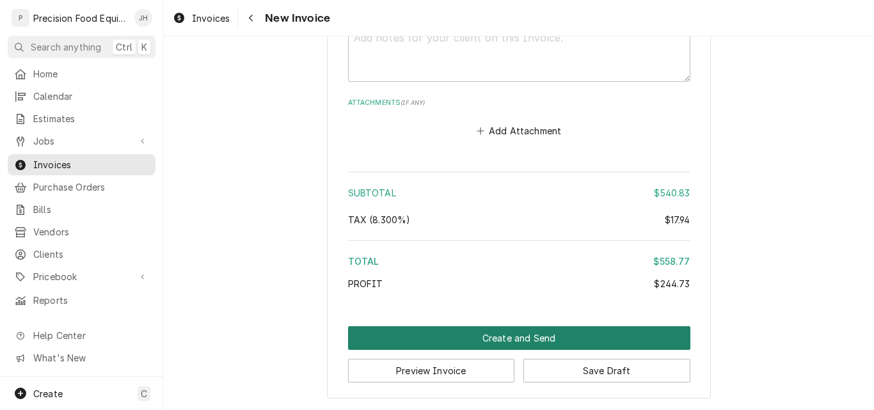
click at [504, 342] on button "Create and Send" at bounding box center [519, 338] width 342 height 24
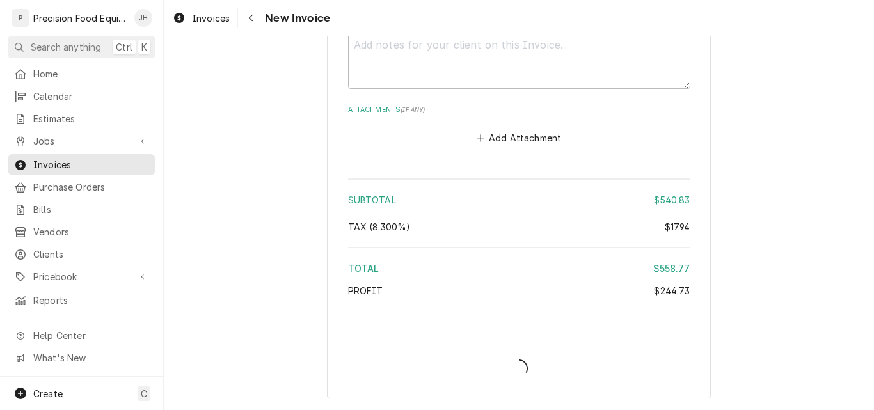
scroll to position [2109, 0]
type textarea "x"
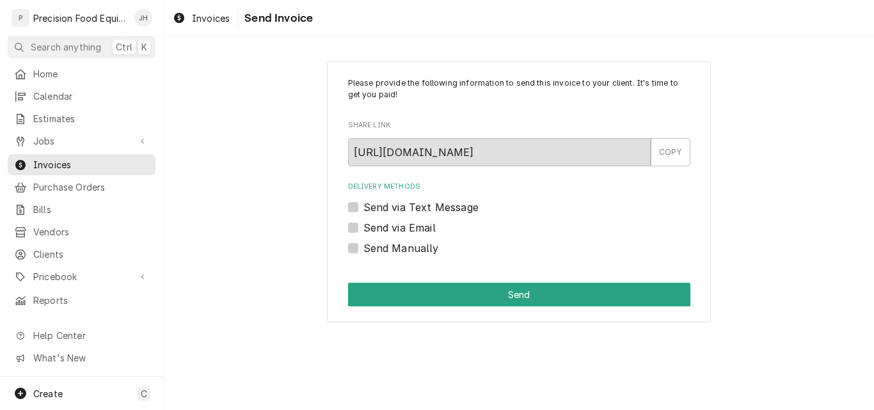
click at [397, 228] on label "Send via Email" at bounding box center [399, 227] width 72 height 15
click at [397, 228] on input "Send via Email" at bounding box center [534, 234] width 342 height 28
checkbox input "true"
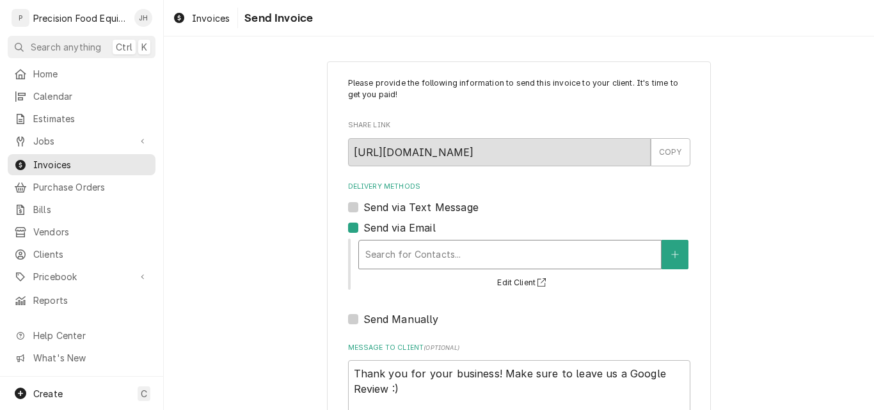
click at [396, 252] on div "Delivery Methods" at bounding box center [509, 254] width 289 height 23
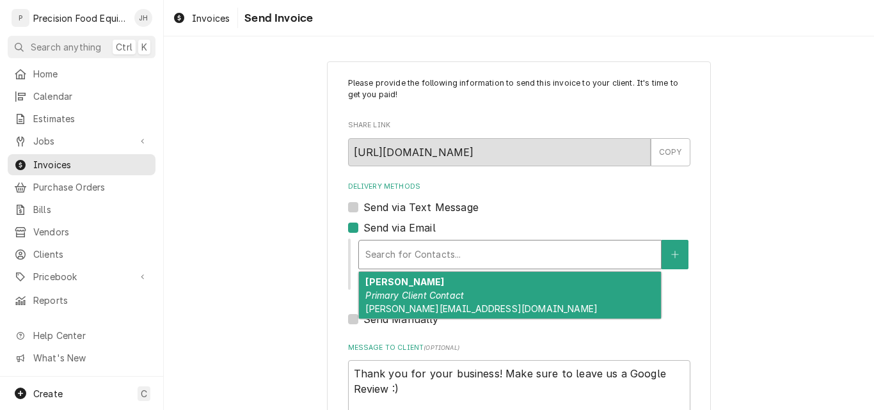
click at [394, 289] on div "[PERSON_NAME] Primary Client Contact [EMAIL_ADDRESS][DOMAIN_NAME]" at bounding box center [510, 295] width 302 height 47
type textarea "x"
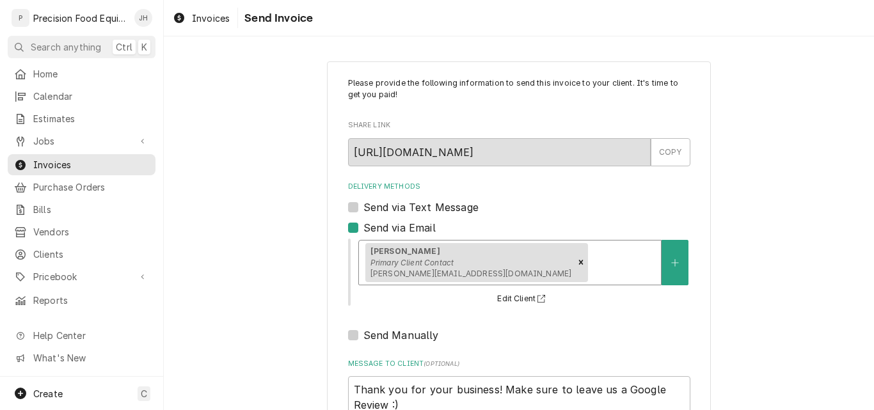
click at [404, 211] on label "Send via Text Message" at bounding box center [420, 207] width 115 height 15
click at [404, 211] on input "Send via Text Message" at bounding box center [534, 214] width 342 height 28
checkbox input "true"
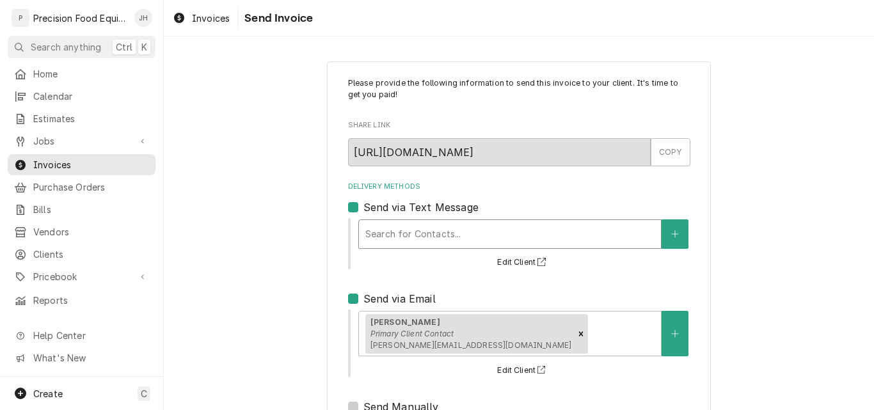
click at [420, 244] on div "Delivery Methods" at bounding box center [509, 234] width 289 height 23
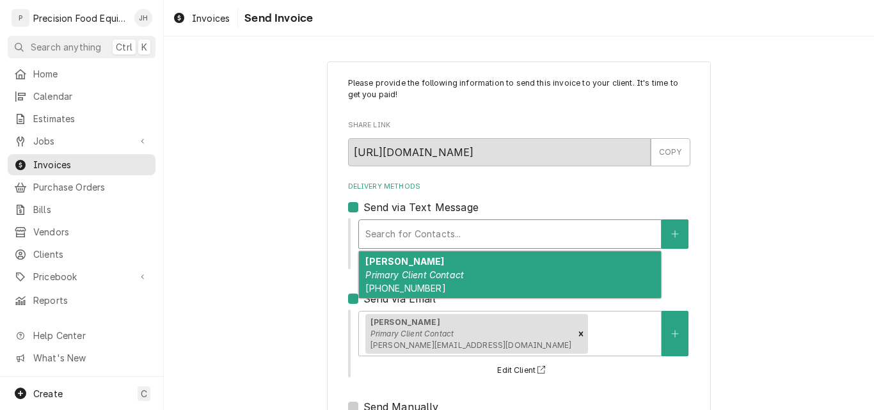
click at [420, 270] on em "Primary Client Contact" at bounding box center [414, 274] width 99 height 11
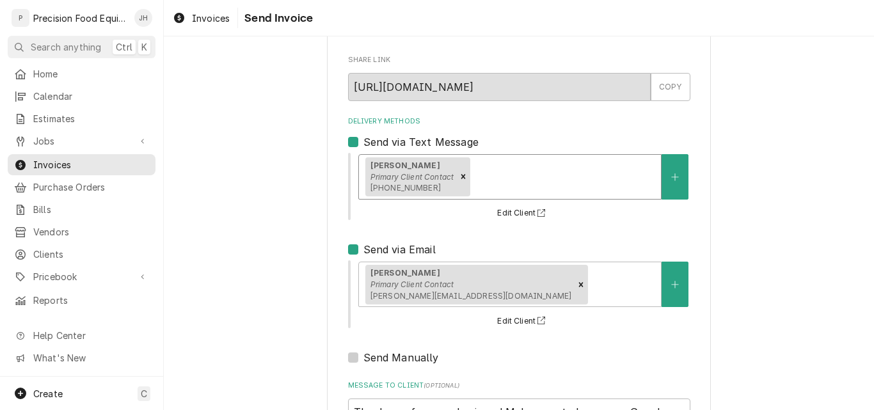
scroll to position [189, 0]
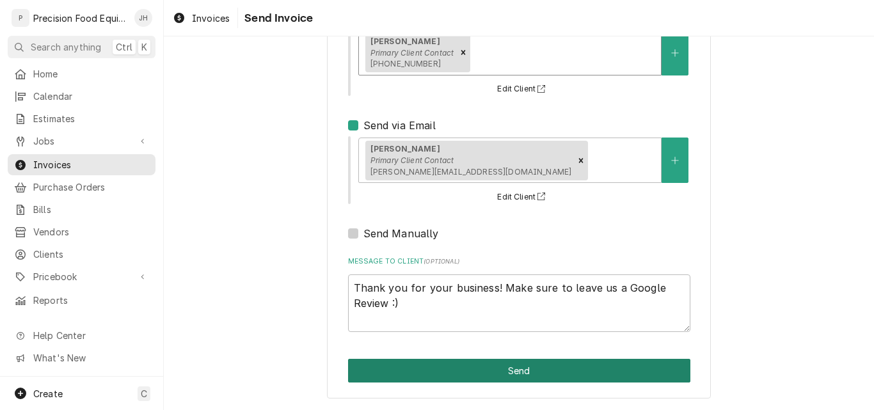
click at [497, 370] on button "Send" at bounding box center [519, 371] width 342 height 24
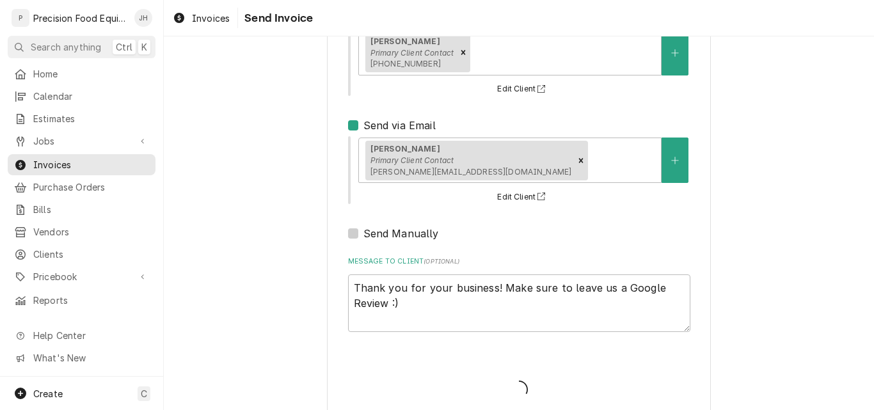
type textarea "x"
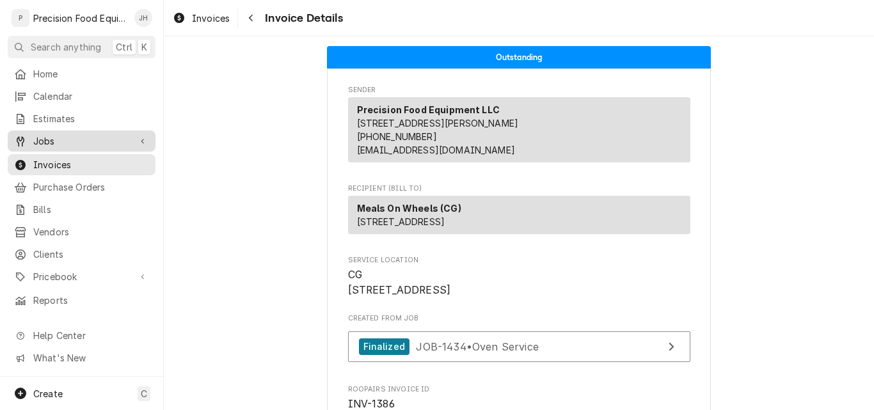
click at [53, 134] on span "Jobs" at bounding box center [81, 140] width 97 height 13
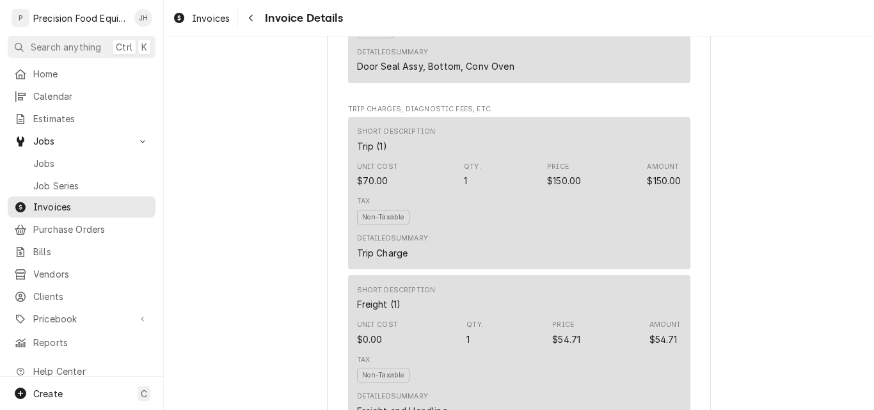
scroll to position [1088, 0]
click at [56, 157] on span "Jobs" at bounding box center [91, 163] width 116 height 13
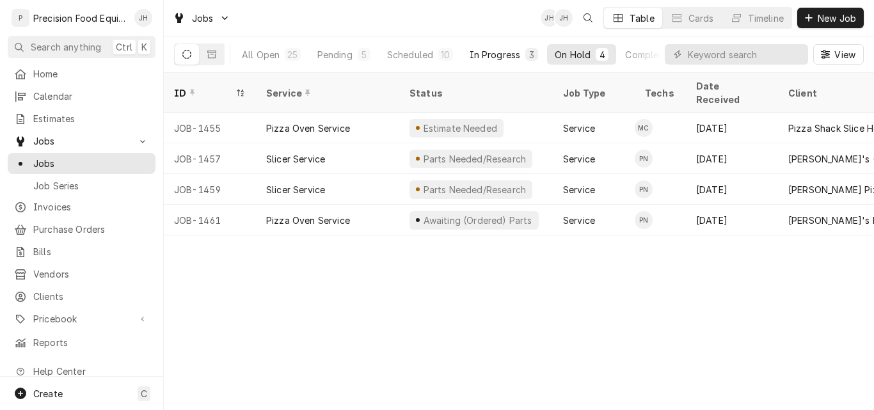
click at [500, 57] on div "In Progress" at bounding box center [495, 54] width 51 height 13
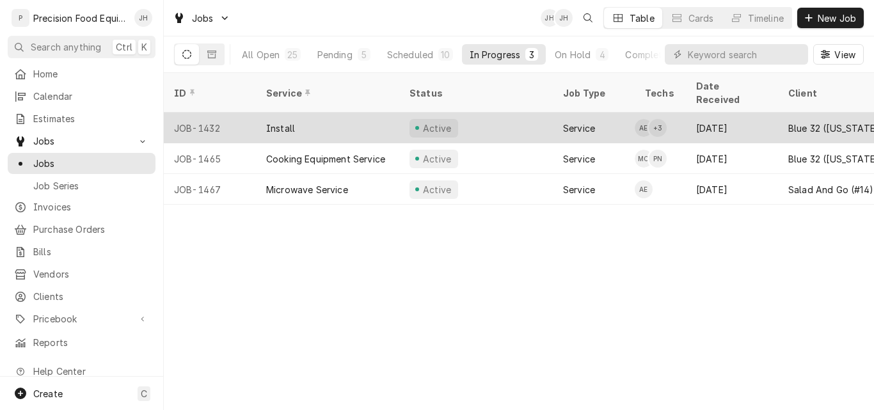
click at [380, 120] on div "Install" at bounding box center [327, 128] width 143 height 31
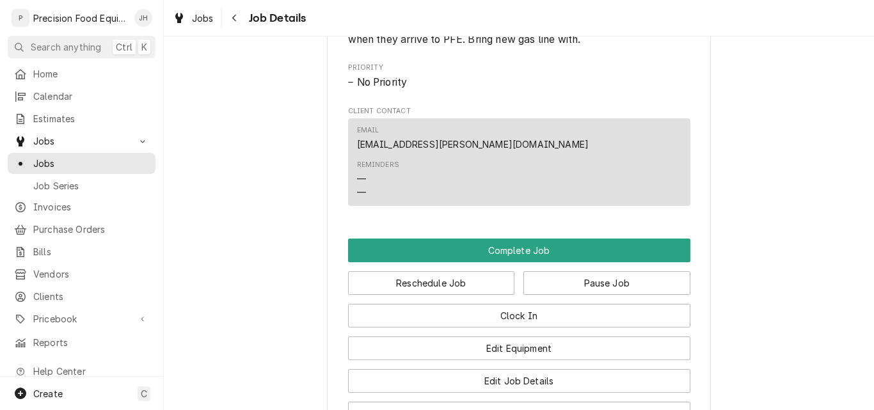
scroll to position [775, 0]
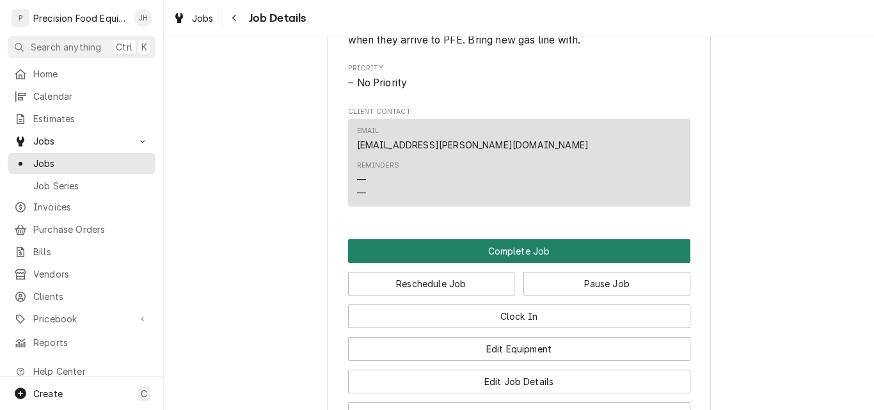
click at [532, 263] on button "Complete Job" at bounding box center [519, 251] width 342 height 24
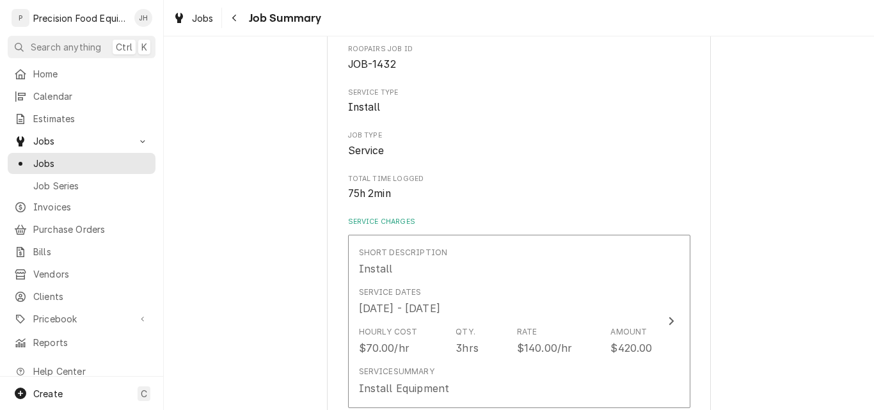
scroll to position [192, 0]
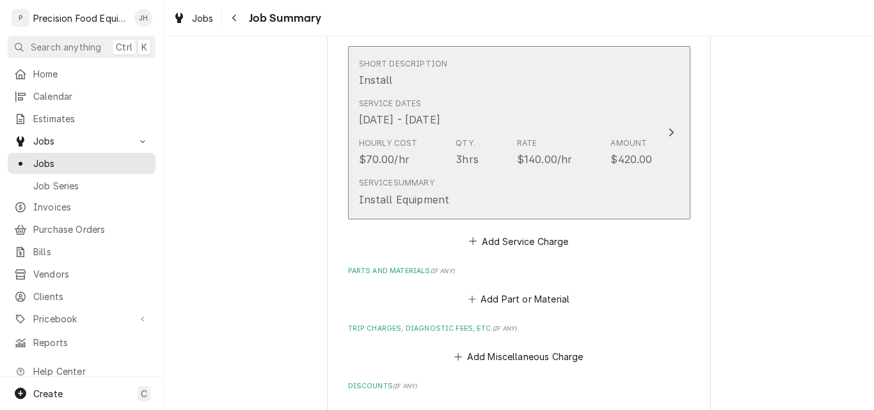
click at [489, 144] on div "Hourly Cost $70.00/hr Qty. 3hrs Rate $140.00/hr Amount $420.00" at bounding box center [506, 152] width 294 height 40
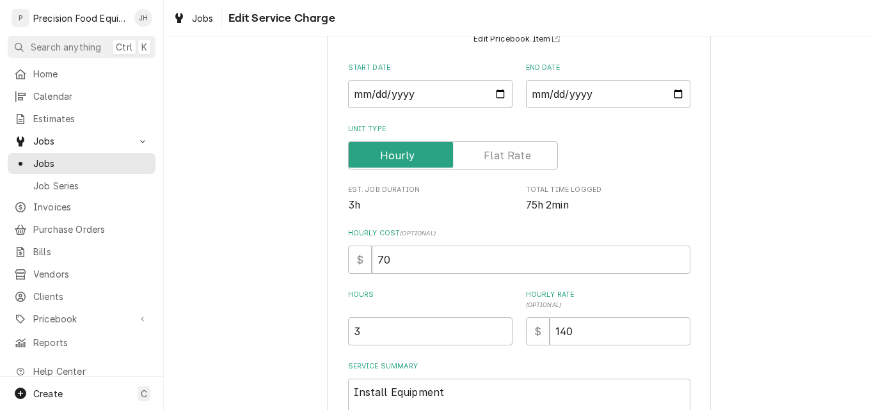
scroll to position [128, 0]
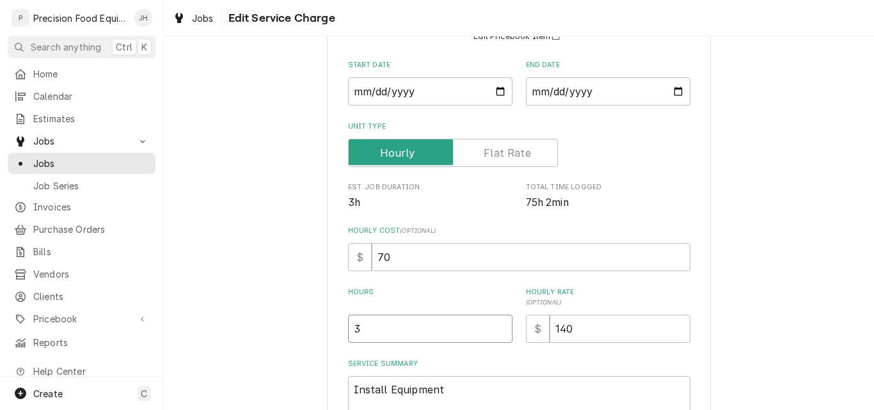
drag, startPoint x: 357, startPoint y: 333, endPoint x: 292, endPoint y: 344, distance: 65.5
click at [292, 344] on div "Use the fields below to edit this service charge Short Description Install Edit…" at bounding box center [519, 233] width 710 height 623
type textarea "x"
type input "1"
type textarea "x"
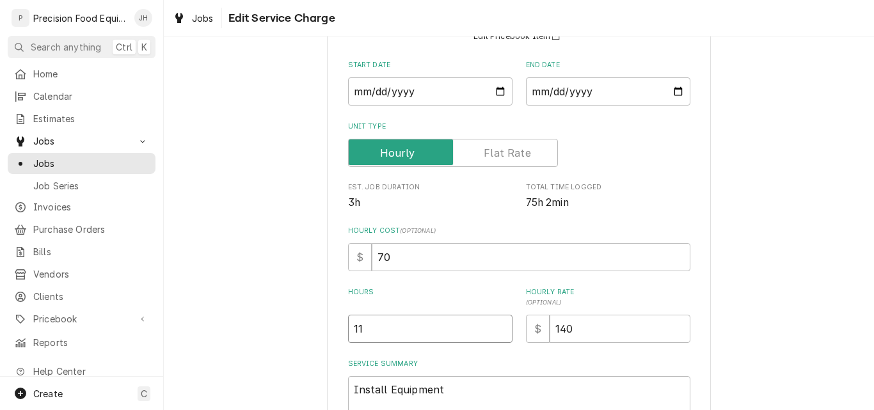
type input "11"
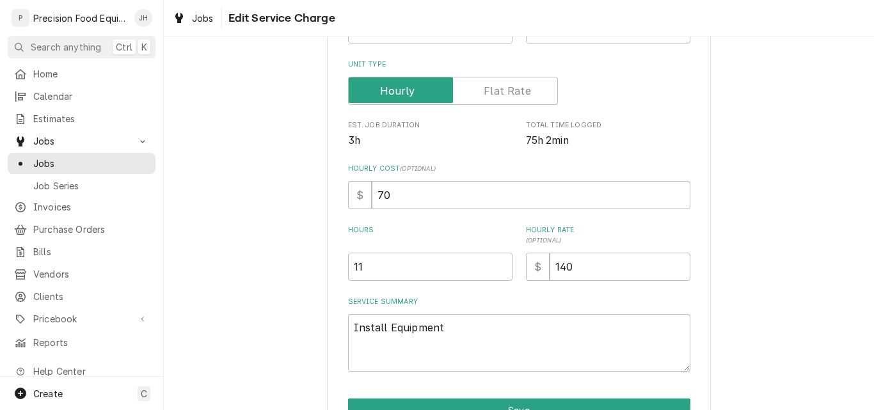
scroll to position [262, 0]
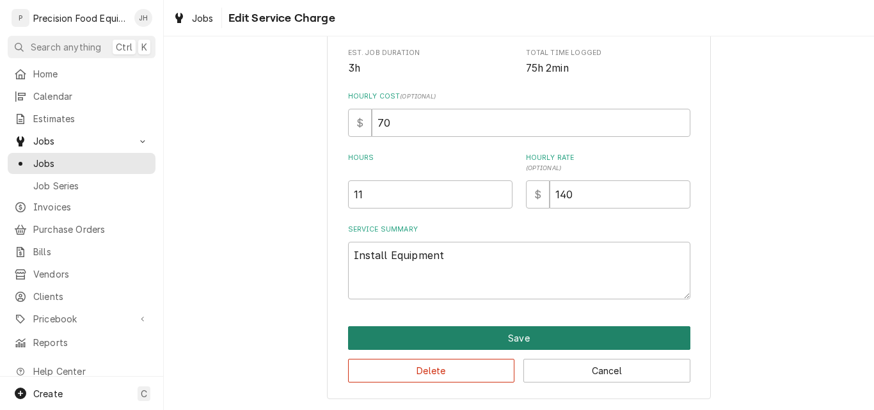
click at [511, 339] on button "Save" at bounding box center [519, 338] width 342 height 24
type textarea "x"
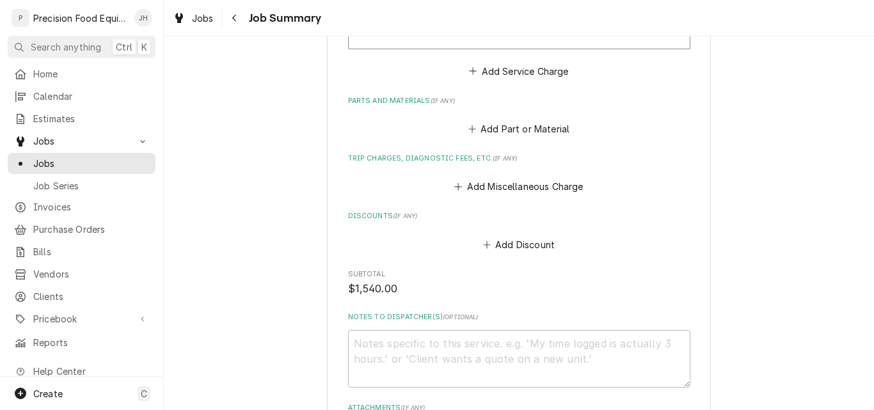
scroll to position [512, 0]
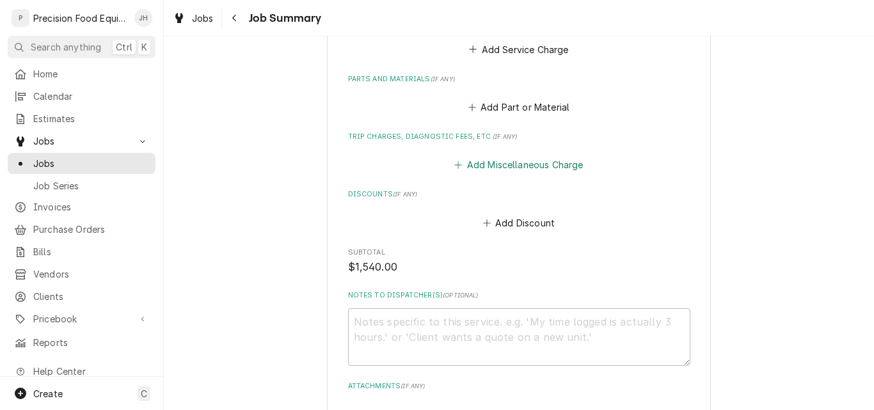
click at [511, 168] on button "Add Miscellaneous Charge" at bounding box center [518, 165] width 133 height 18
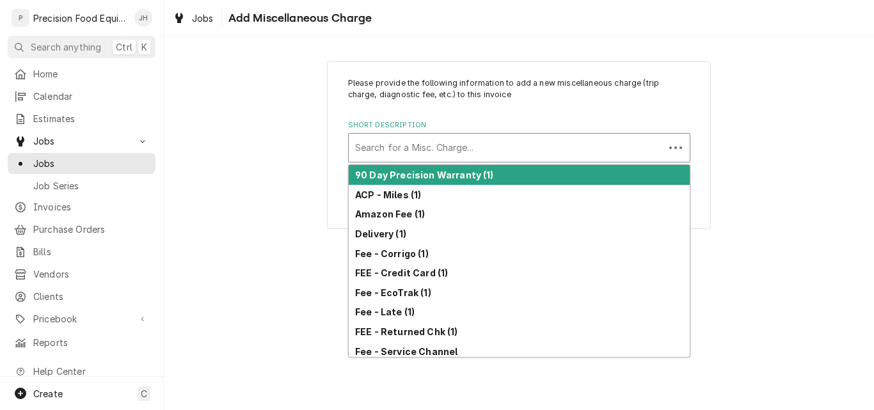
click at [399, 147] on div "Short Description" at bounding box center [506, 147] width 303 height 23
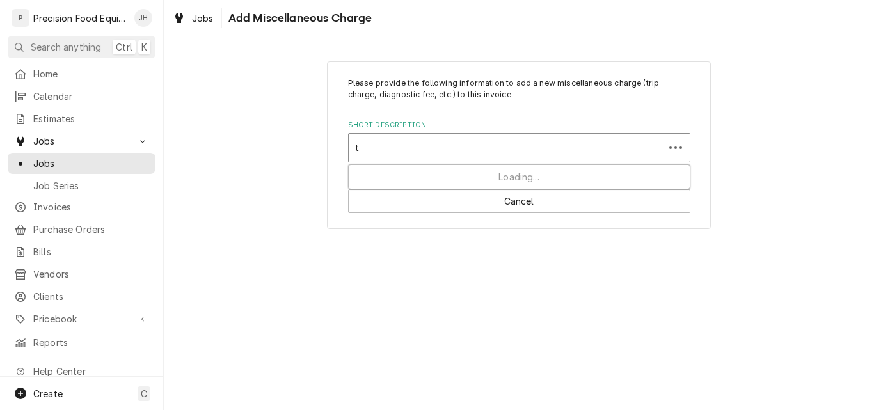
type input "tr"
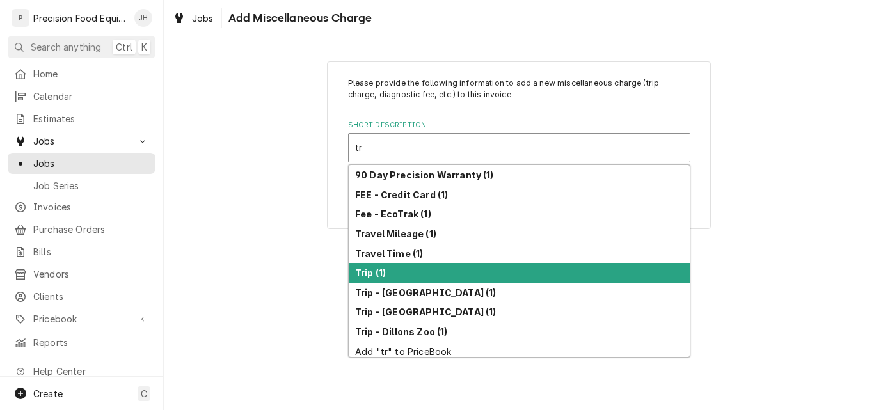
click at [387, 270] on div "Trip (1)" at bounding box center [519, 273] width 341 height 20
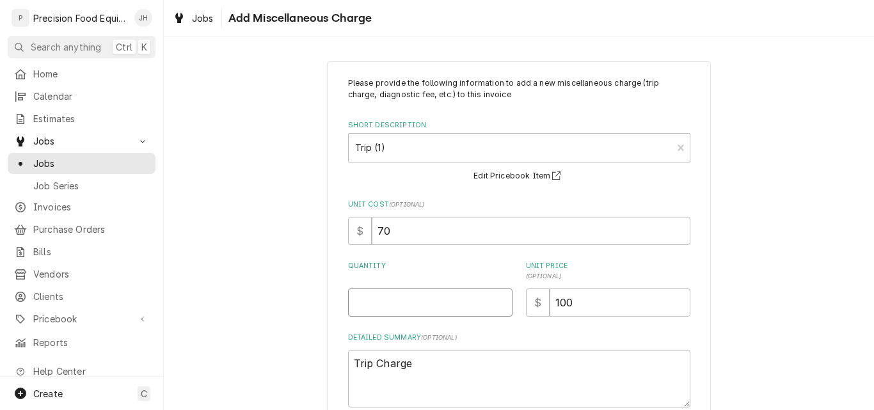
click at [403, 307] on input "Quantity" at bounding box center [430, 303] width 164 height 28
type textarea "x"
type input "1"
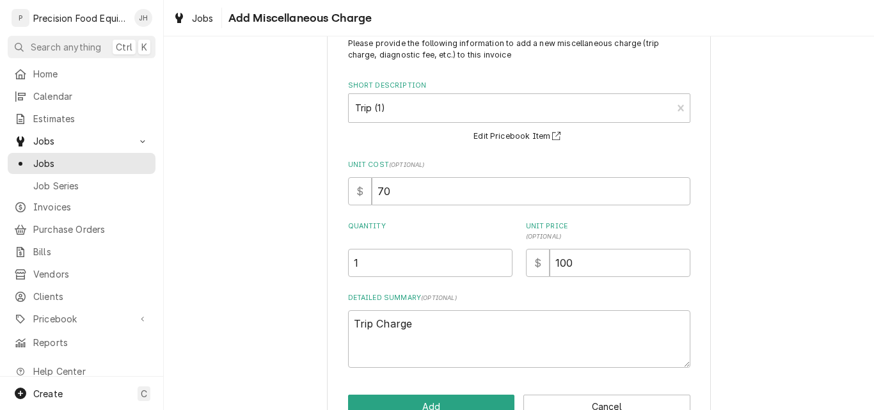
scroll to position [76, 0]
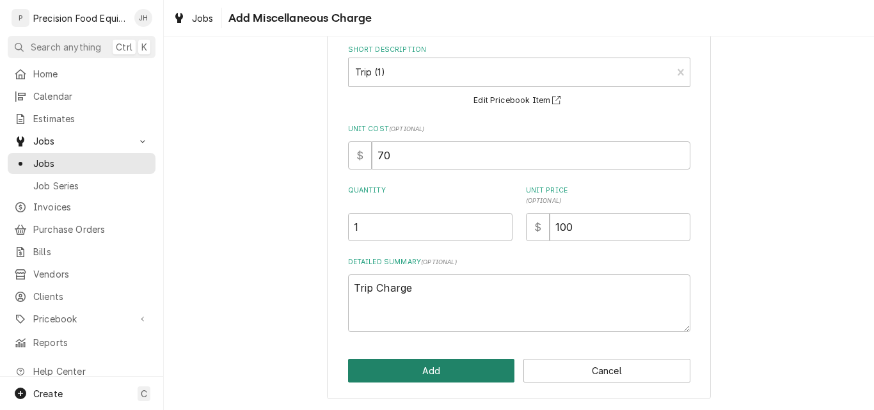
click at [432, 379] on button "Add" at bounding box center [431, 371] width 167 height 24
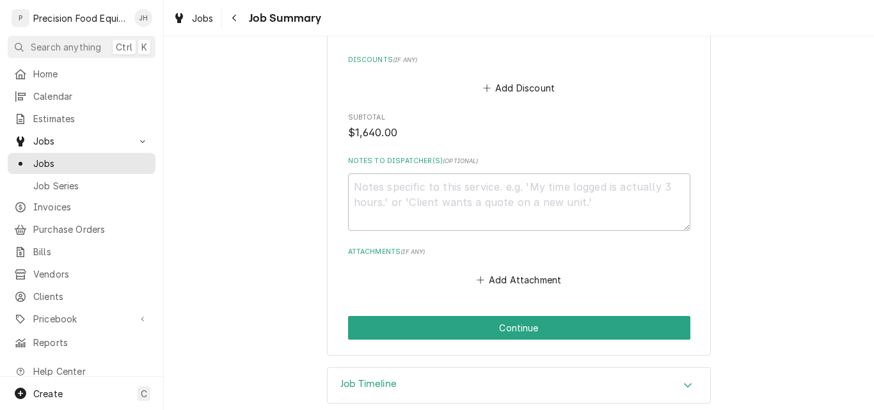
scroll to position [804, 0]
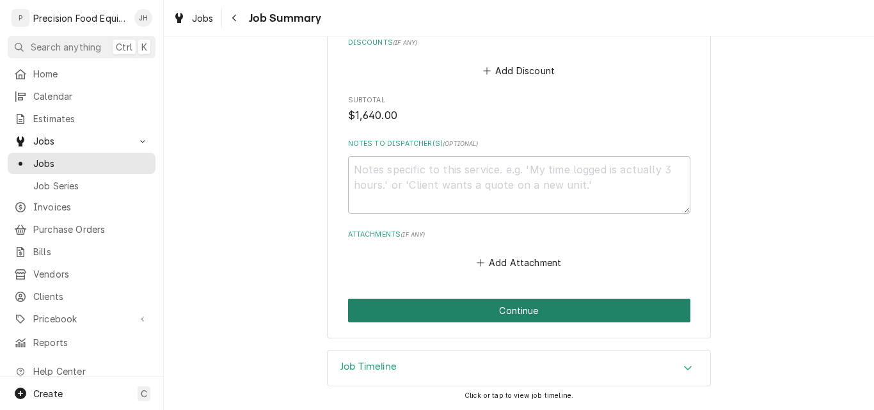
click at [514, 314] on button "Continue" at bounding box center [519, 311] width 342 height 24
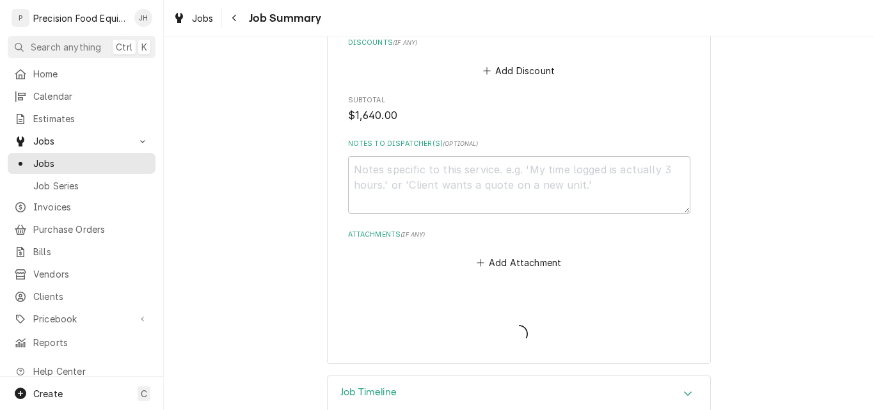
type textarea "x"
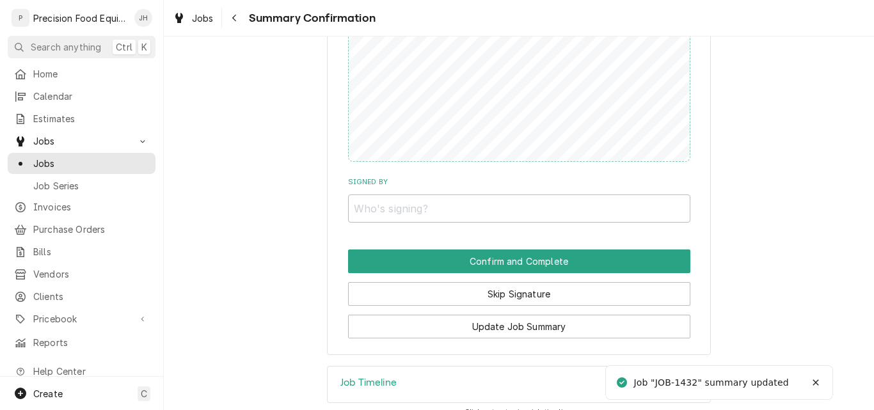
scroll to position [824, 0]
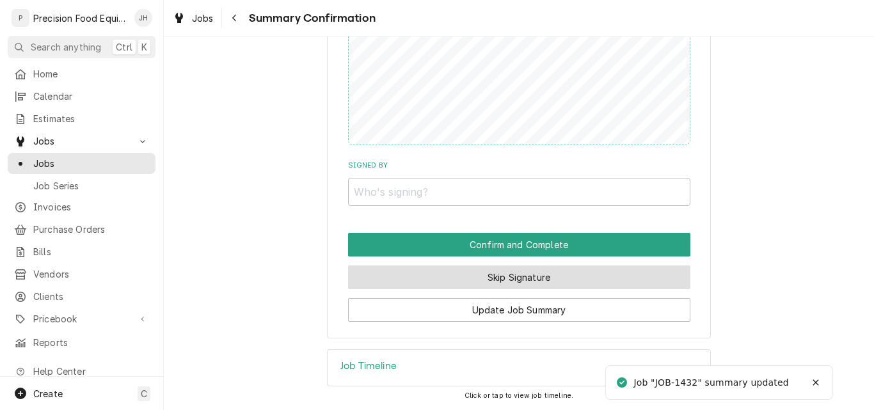
click at [490, 275] on button "Skip Signature" at bounding box center [519, 278] width 342 height 24
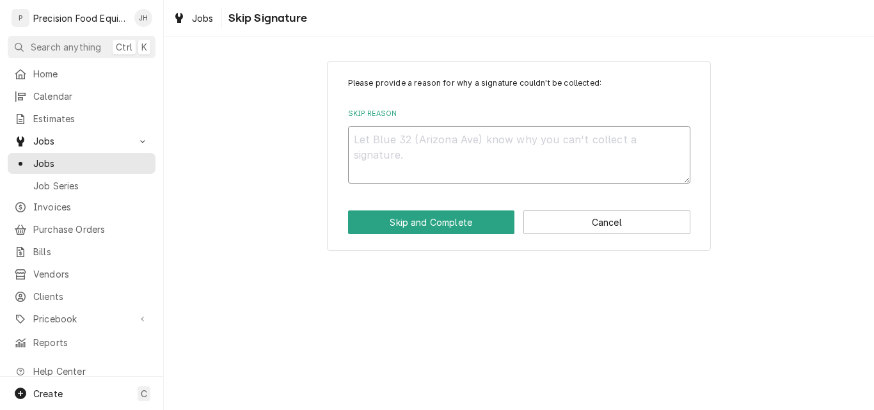
click at [384, 146] on textarea "Skip Reason" at bounding box center [519, 155] width 342 height 58
type textarea "x"
type textarea "N"
type textarea "x"
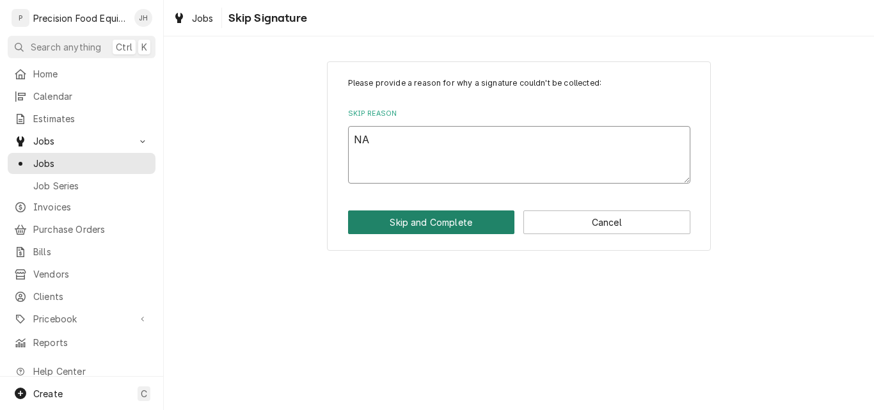
type textarea "NA"
click at [457, 216] on button "Skip and Complete" at bounding box center [431, 223] width 167 height 24
type textarea "x"
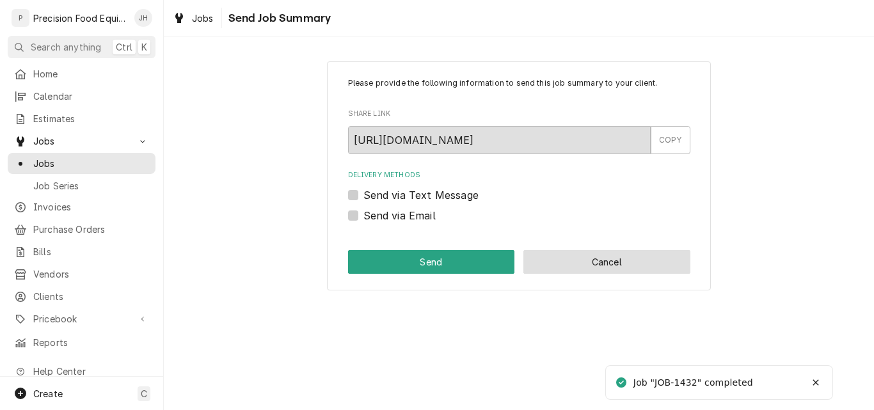
click at [587, 266] on button "Cancel" at bounding box center [606, 262] width 167 height 24
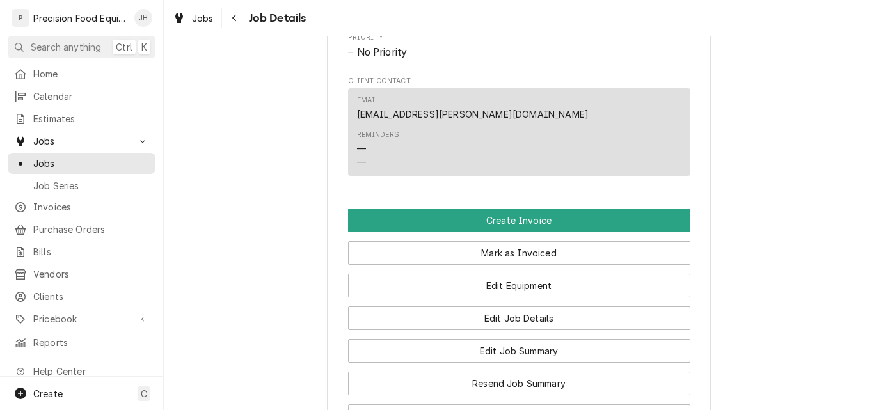
scroll to position [810, 0]
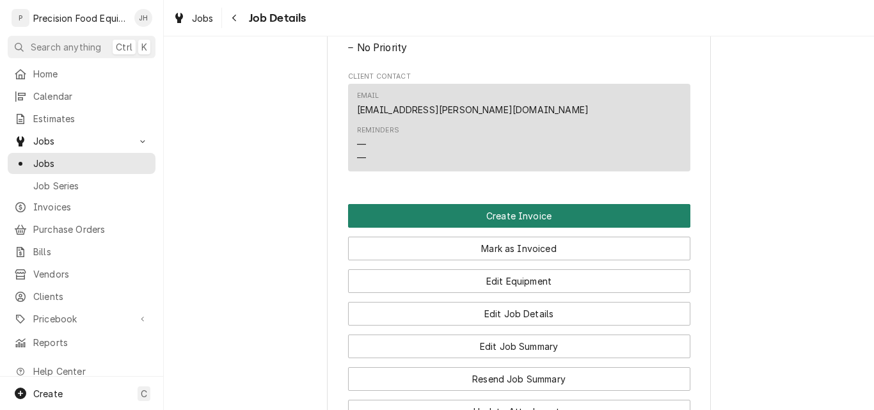
click at [496, 228] on button "Create Invoice" at bounding box center [519, 216] width 342 height 24
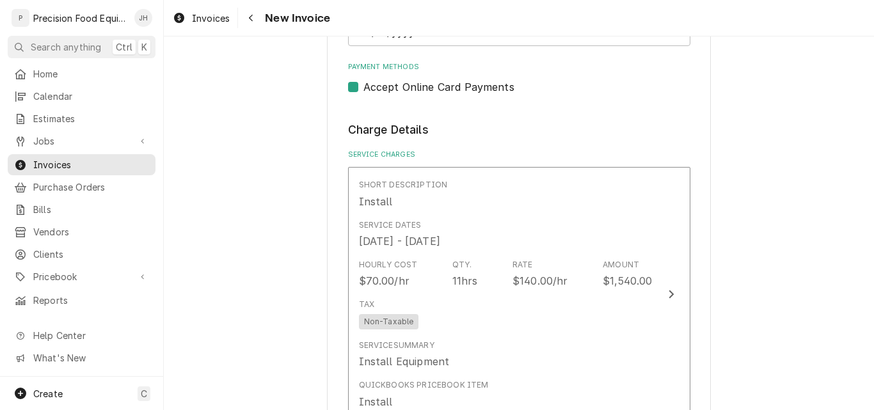
scroll to position [623, 0]
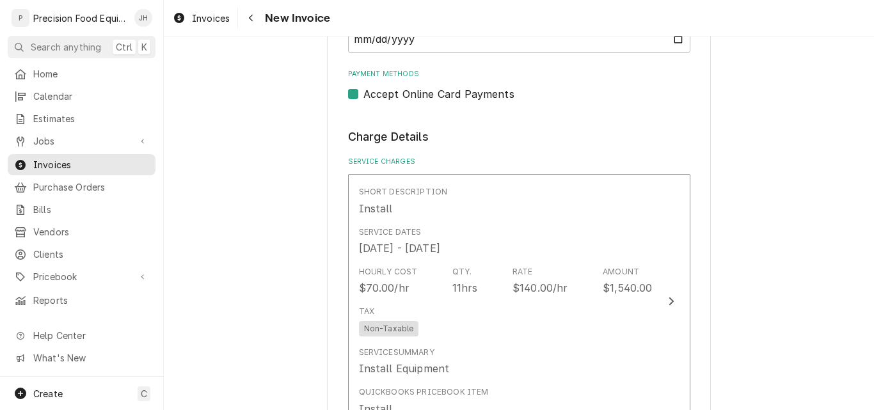
click div "Please provide the following information to create your invoice: Client Details…"
click span "Jobs"
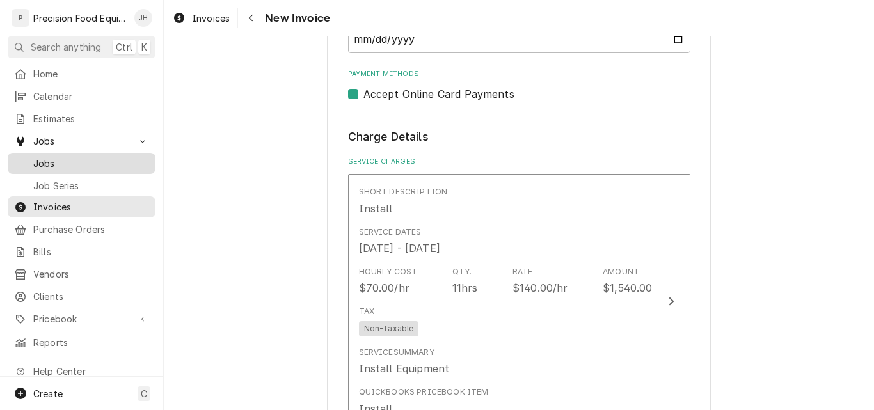
click div "Jobs"
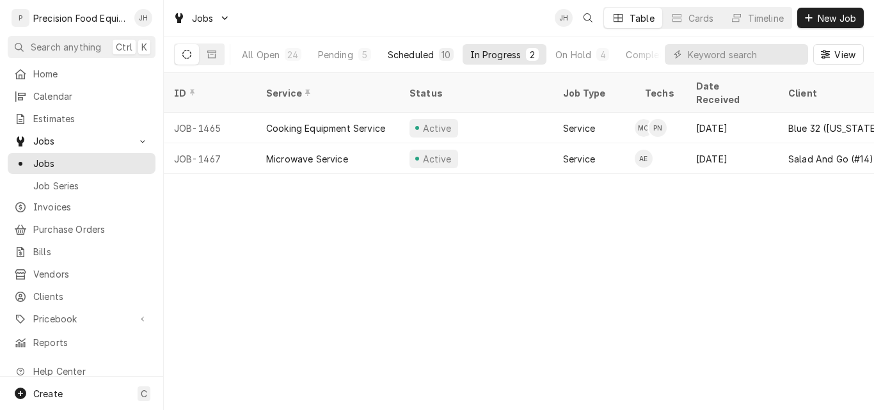
click at [418, 53] on div "Scheduled" at bounding box center [411, 54] width 46 height 13
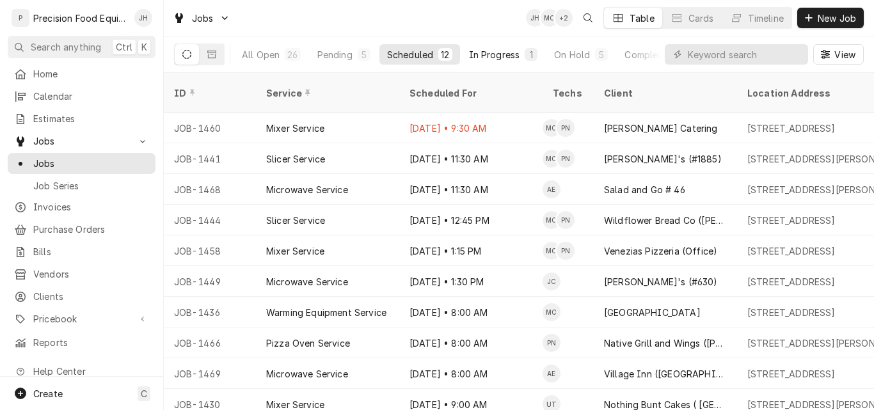
click at [511, 55] on div "In Progress" at bounding box center [494, 54] width 51 height 13
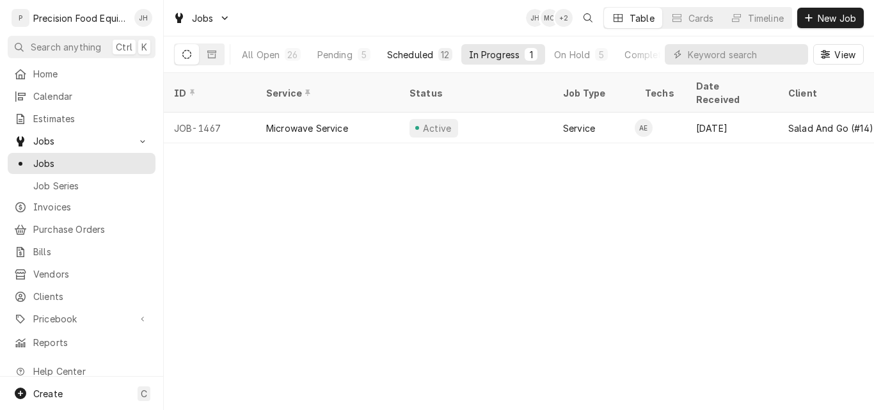
click at [415, 55] on div "Scheduled" at bounding box center [410, 54] width 46 height 13
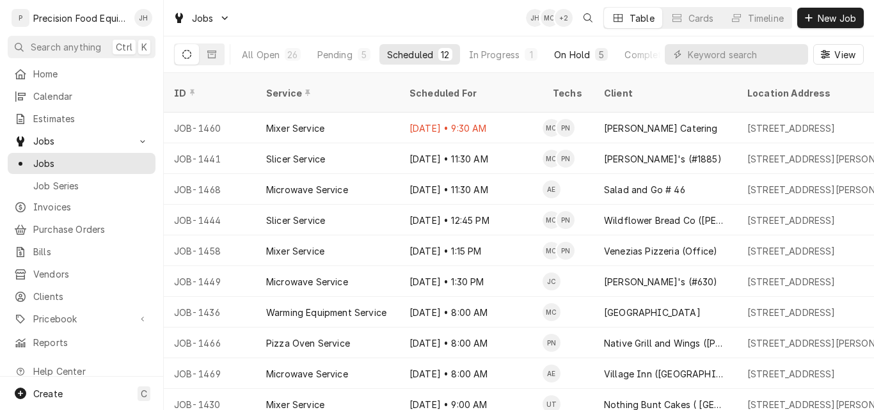
click at [577, 53] on div "On Hold" at bounding box center [572, 54] width 36 height 13
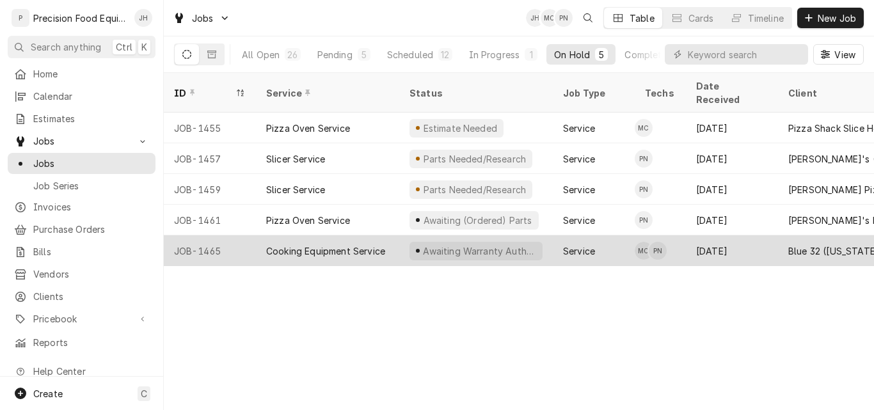
click at [317, 244] on div "Cooking Equipment Service" at bounding box center [325, 250] width 119 height 13
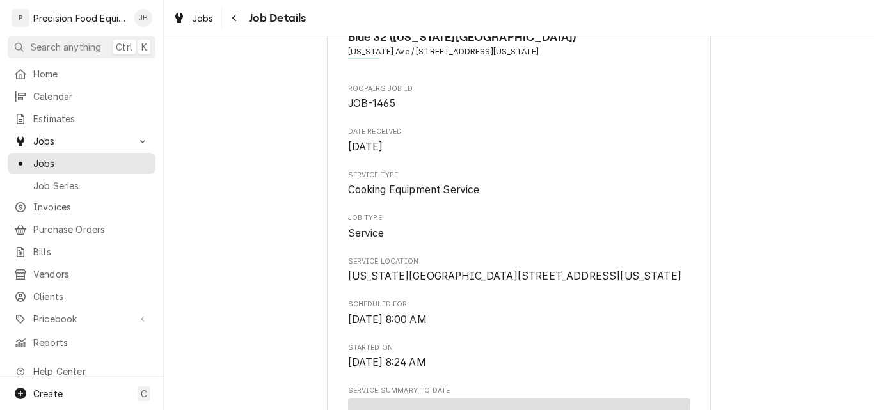
scroll to position [256, 0]
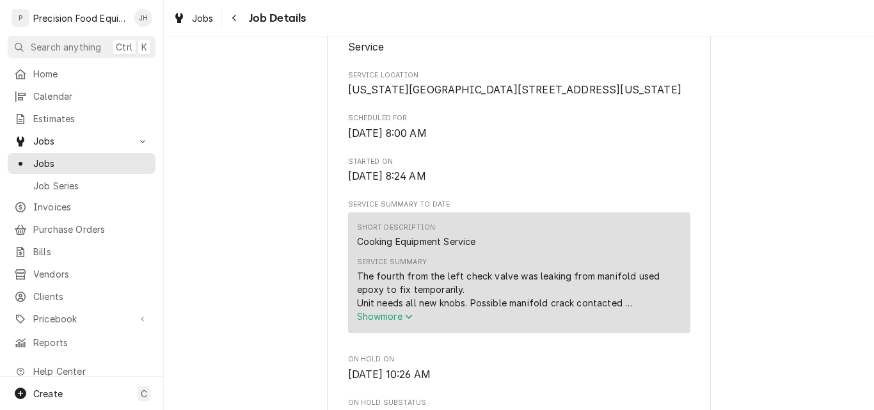
click at [386, 322] on span "Show more" at bounding box center [385, 316] width 56 height 11
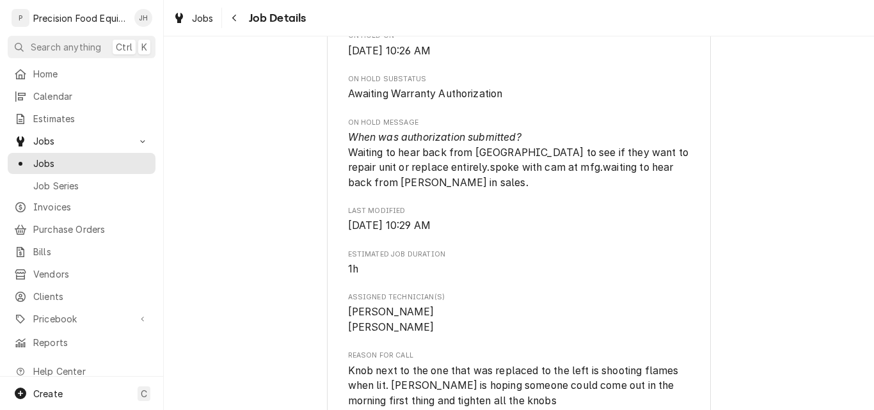
scroll to position [640, 0]
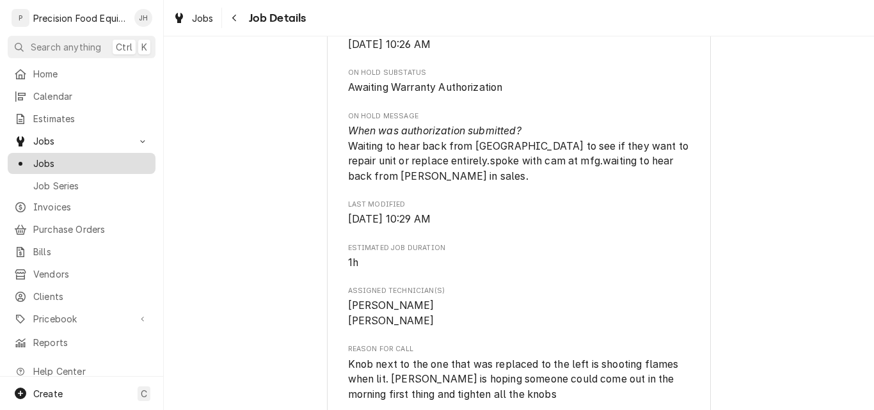
click at [60, 161] on span "Jobs" at bounding box center [91, 163] width 116 height 13
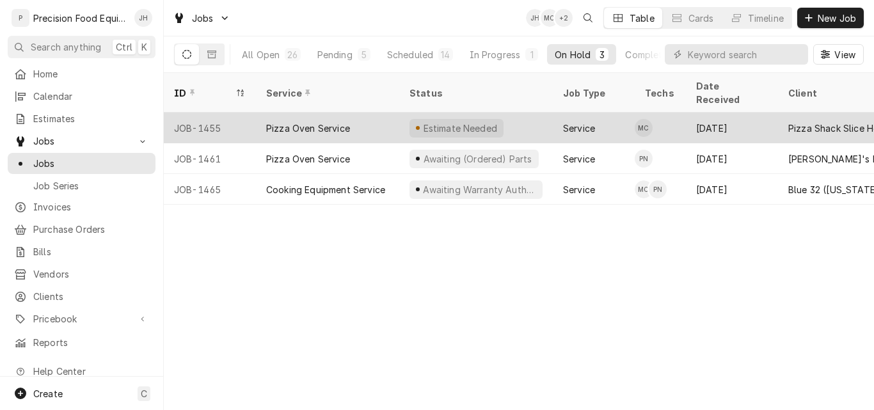
click at [344, 122] on div "Pizza Oven Service" at bounding box center [308, 128] width 84 height 13
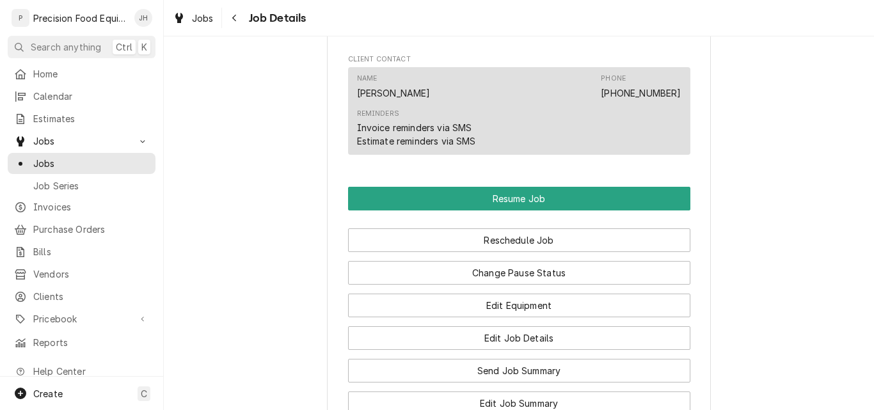
scroll to position [1216, 0]
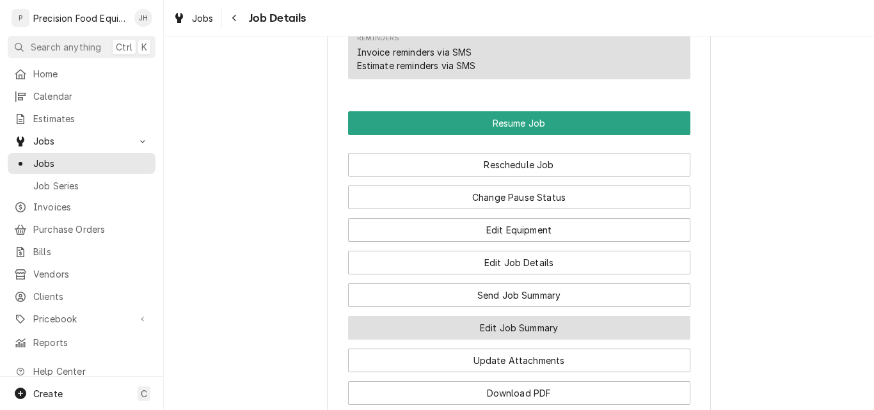
click at [484, 339] on button "Edit Job Summary" at bounding box center [519, 328] width 342 height 24
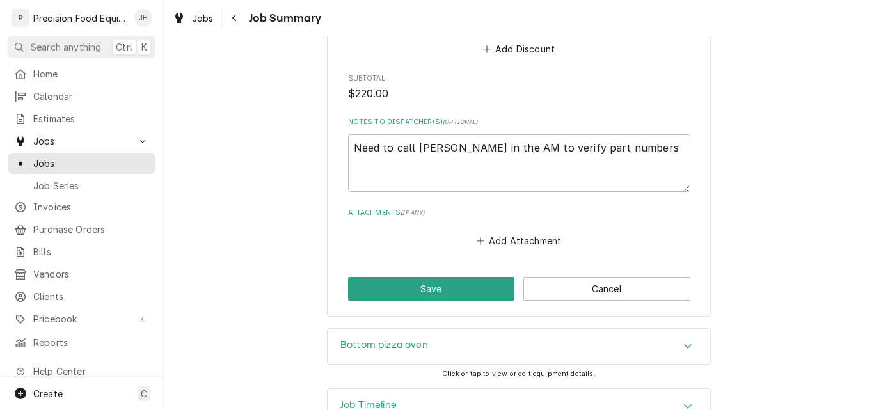
scroll to position [911, 0]
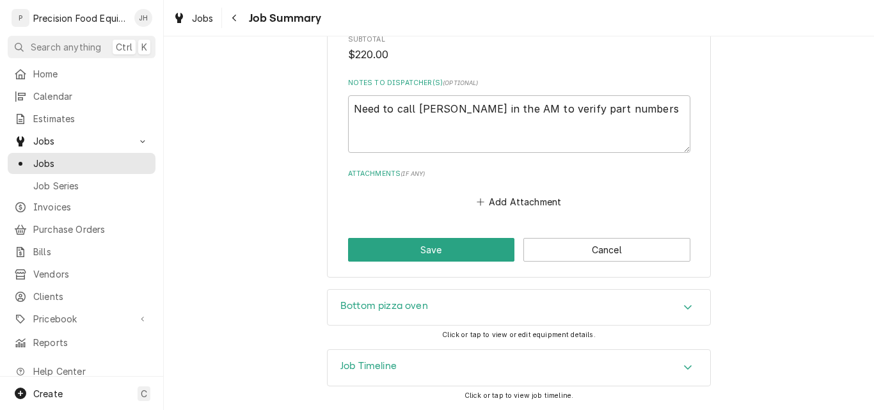
click at [570, 311] on div "Bottom pizza oven" at bounding box center [519, 308] width 383 height 36
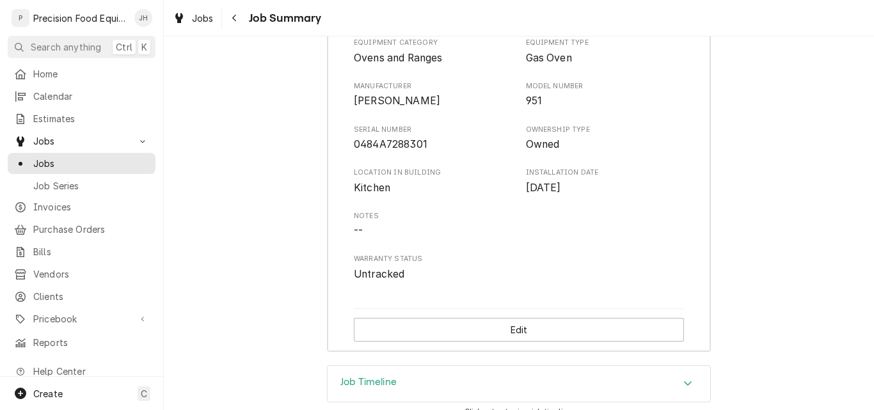
scroll to position [1228, 0]
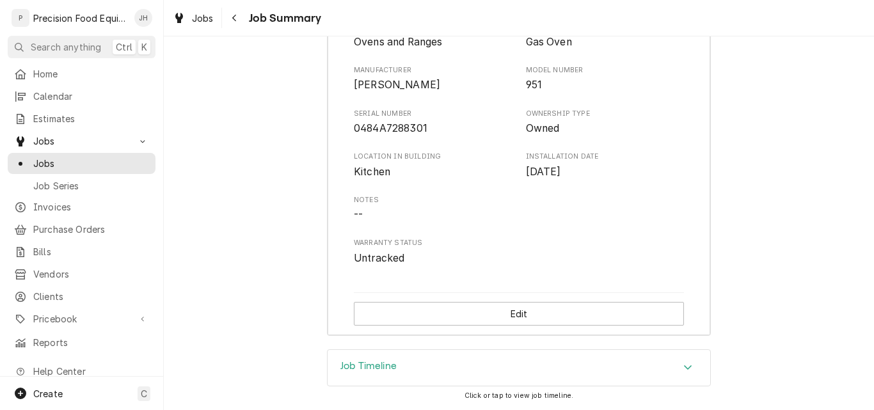
click at [484, 379] on div "Job Timeline" at bounding box center [519, 368] width 383 height 36
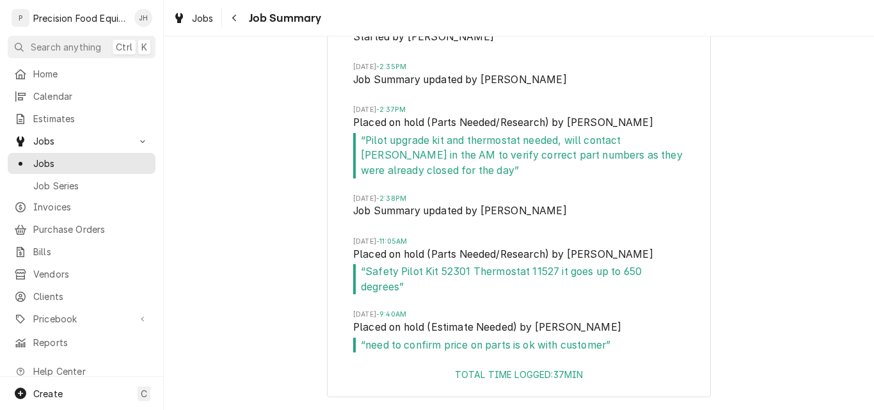
scroll to position [1738, 0]
click at [42, 116] on span "Estimates" at bounding box center [91, 118] width 116 height 13
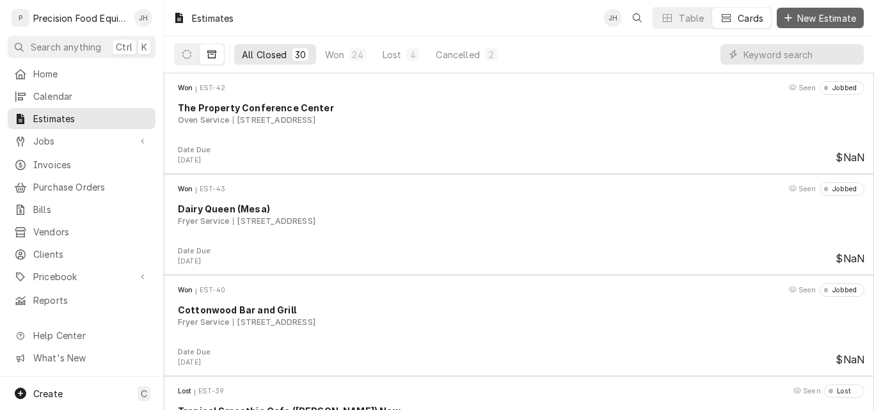
click at [797, 17] on span "New Estimate" at bounding box center [827, 18] width 64 height 13
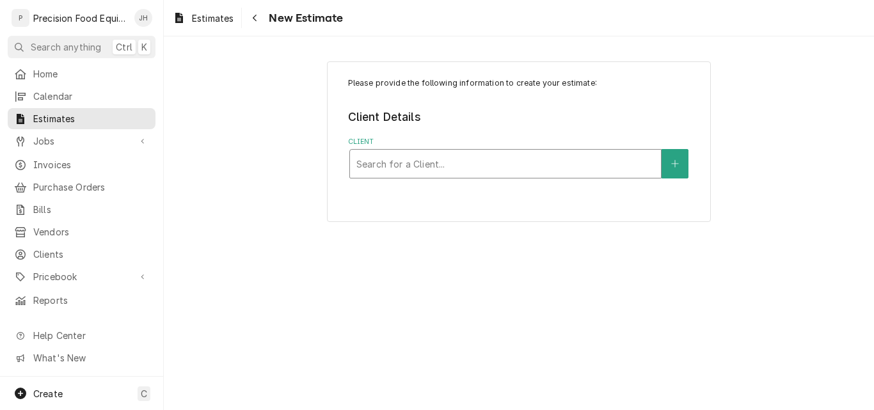
click at [484, 170] on div "Client" at bounding box center [505, 163] width 298 height 23
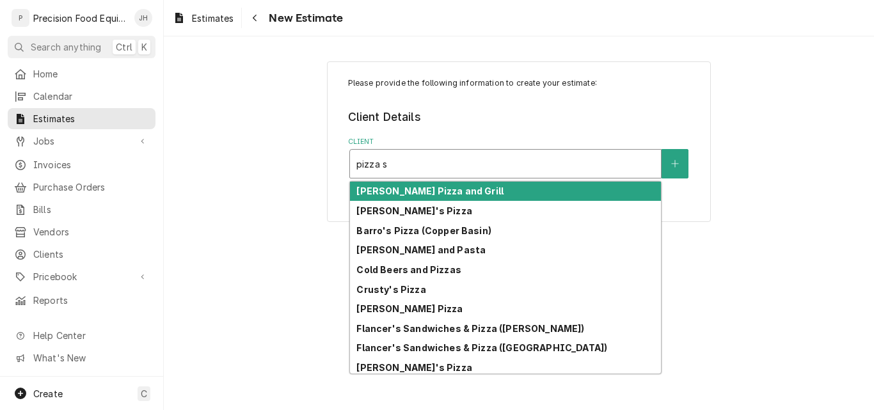
type input "pizza sh"
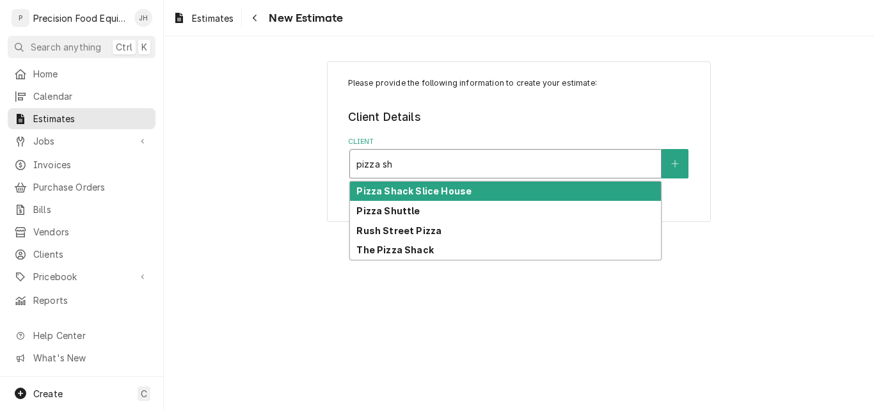
click at [426, 191] on strong "Pizza Shack Slice House" at bounding box center [413, 191] width 115 height 11
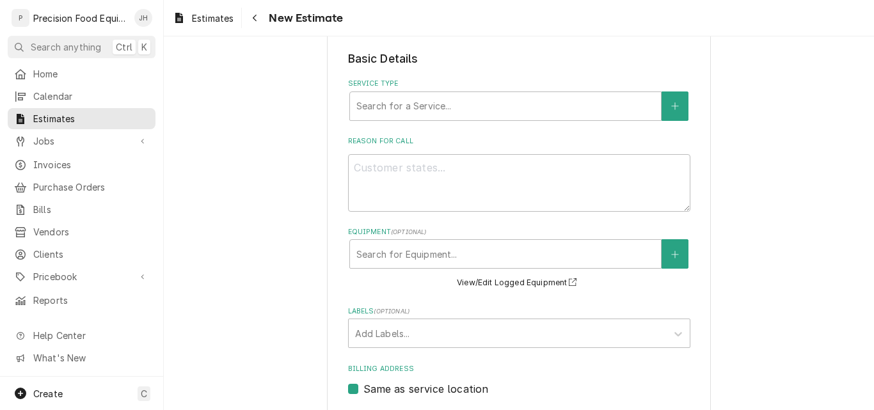
scroll to position [256, 0]
click at [450, 106] on div "Service Type" at bounding box center [505, 105] width 298 height 23
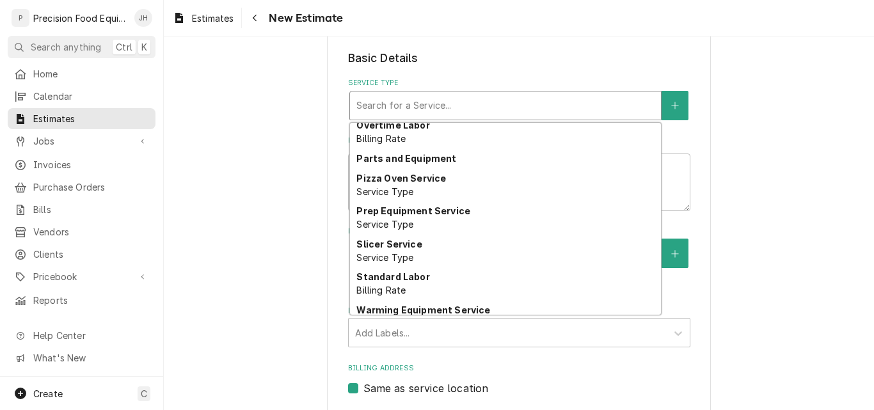
scroll to position [759, 0]
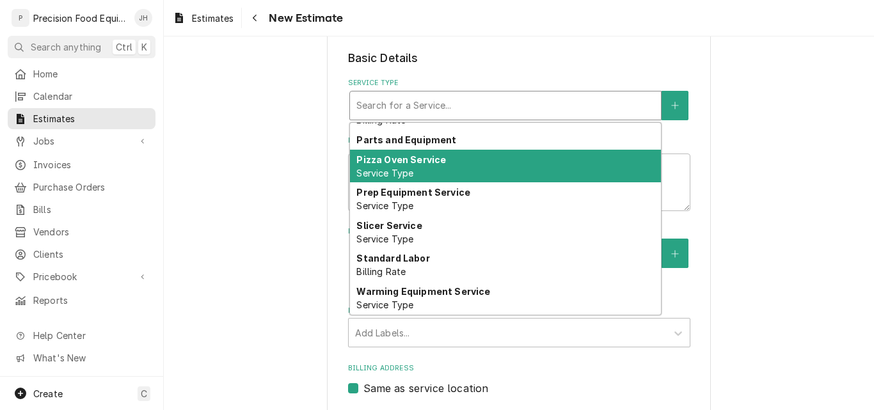
click at [445, 161] on div "Pizza Oven Service Service Type" at bounding box center [505, 166] width 311 height 33
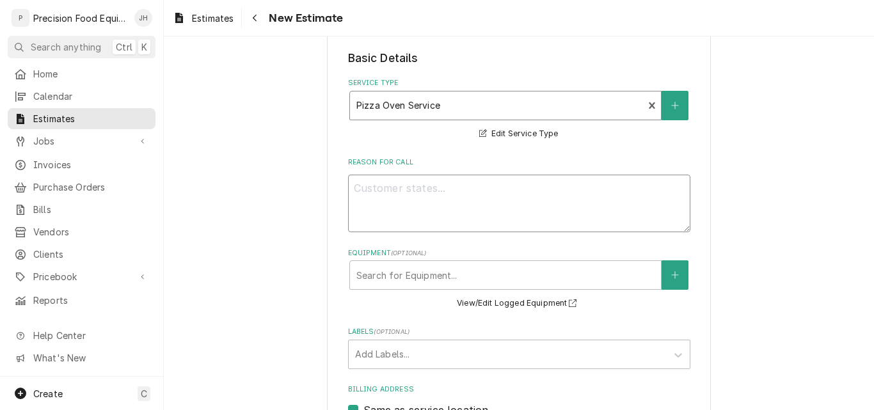
click at [428, 196] on textarea "Reason For Call" at bounding box center [519, 204] width 342 height 58
type textarea "x"
type textarea "B"
type textarea "x"
type textarea "Bl"
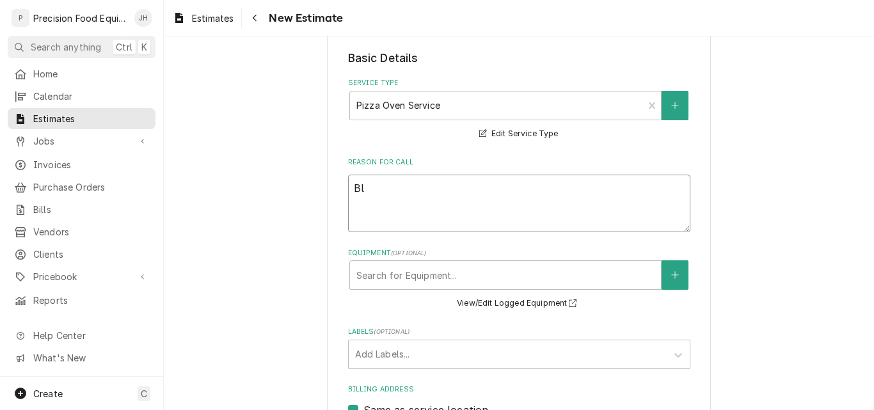
type textarea "x"
type textarea "Blo"
type textarea "x"
type textarea "Blod"
type textarea "x"
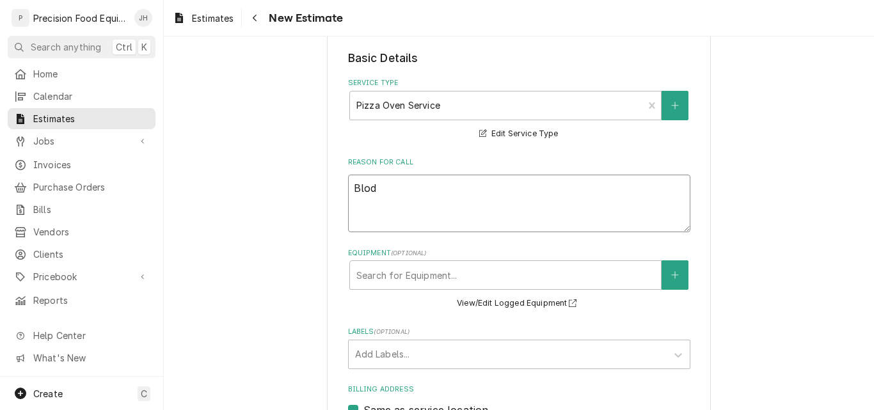
type textarea "Blodg"
type textarea "x"
type textarea "Blodge"
type textarea "x"
type textarea "Blodget"
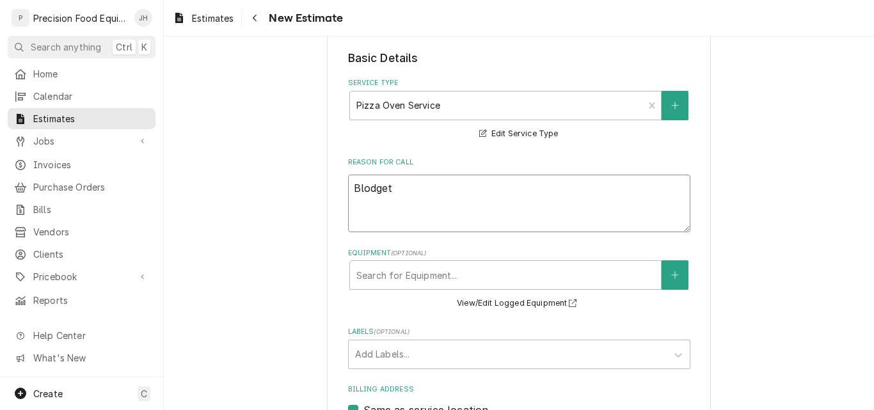
type textarea "x"
type textarea "[PERSON_NAME]"
type textarea "x"
type textarea "[PERSON_NAME]"
type textarea "x"
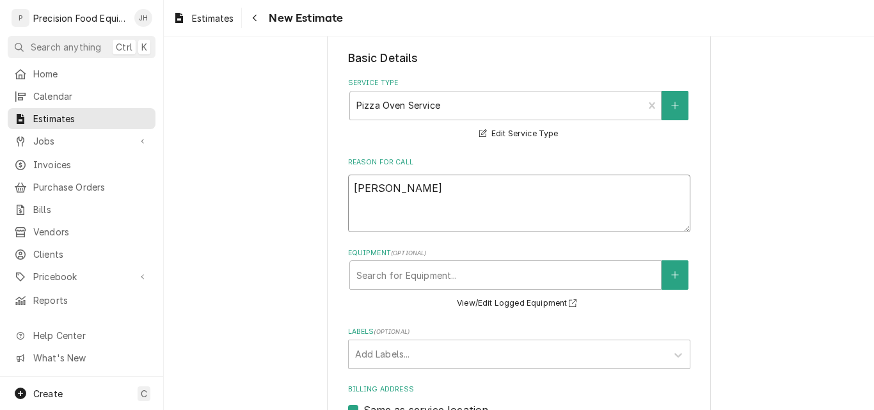
type textarea "Blodgett p"
type textarea "x"
type textarea "Blodgett pi"
type textarea "x"
type textarea "Blodgett piz"
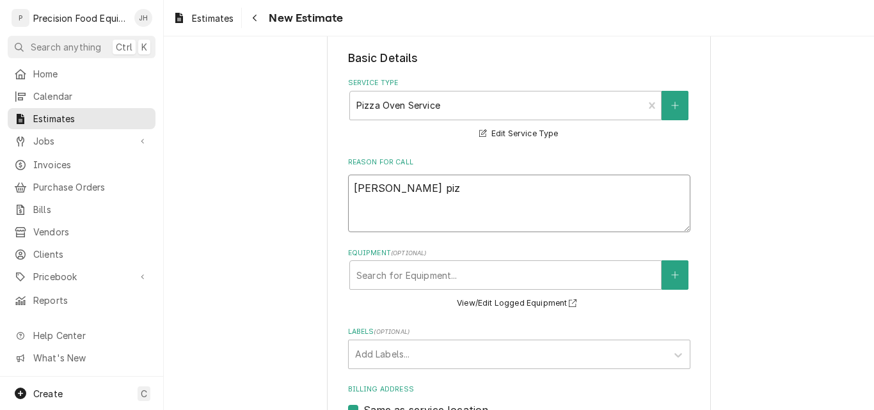
type textarea "x"
type textarea "Blodgett pizz"
type textarea "x"
type textarea "Blodgett pizza"
type textarea "x"
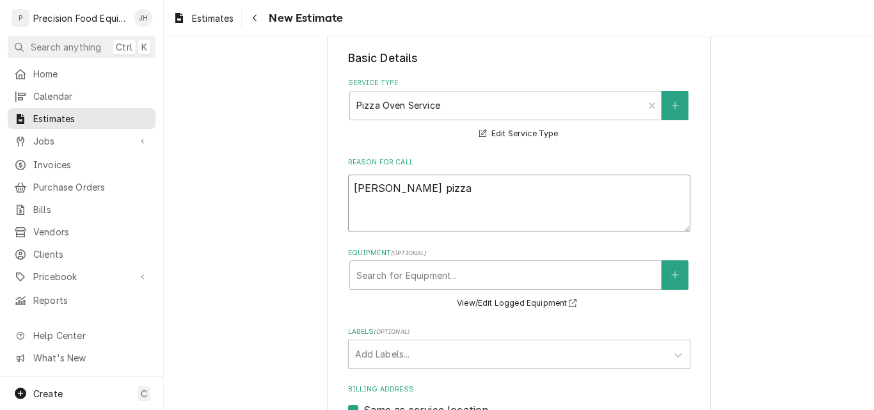
type textarea "Blodgett pizza"
type textarea "x"
type textarea "Blodgett pizza o"
type textarea "x"
type textarea "Blodgett pizza ov"
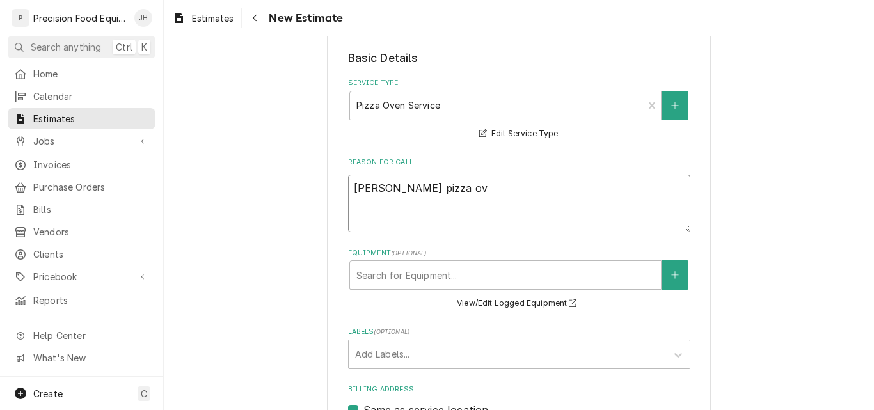
type textarea "x"
type textarea "Blodgett pizza ove"
type textarea "x"
type textarea "Blodgett pizza oven"
type textarea "x"
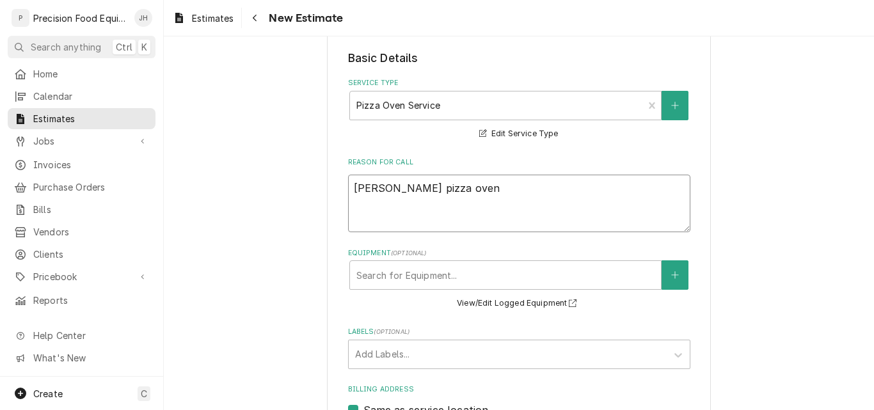
type textarea "Blodgett pizza oven"
type textarea "x"
type textarea "Blodgett pizza oven re"
type textarea "x"
type textarea "Blodgett pizza oven rep"
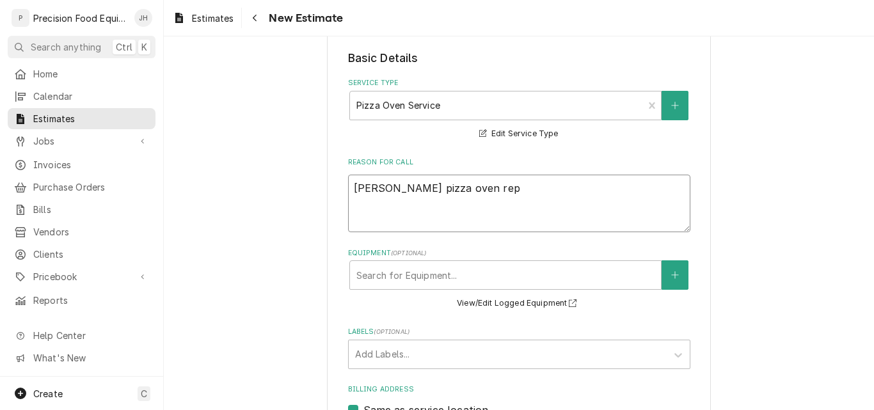
type textarea "x"
type textarea "Blodgett pizza oven repa"
type textarea "x"
type textarea "Blodgett pizza oven repai"
type textarea "x"
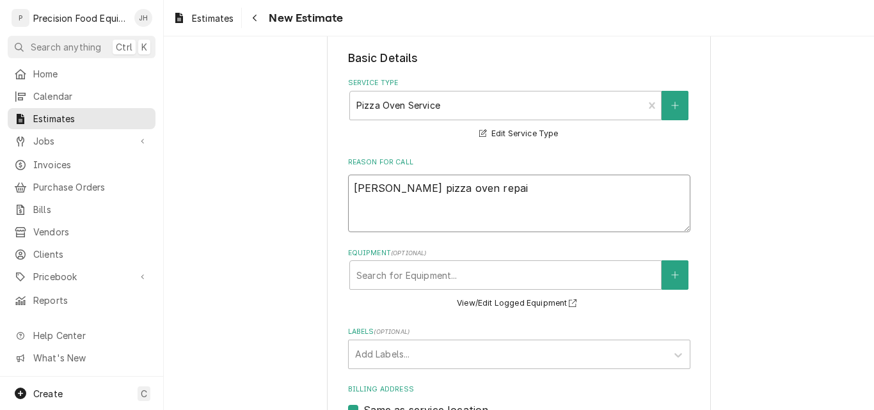
type textarea "Blodgett pizza oven repair"
type textarea "x"
type textarea "Blodgett pizza oven repair."
type textarea "x"
type textarea "Blodgett pizza oven repair."
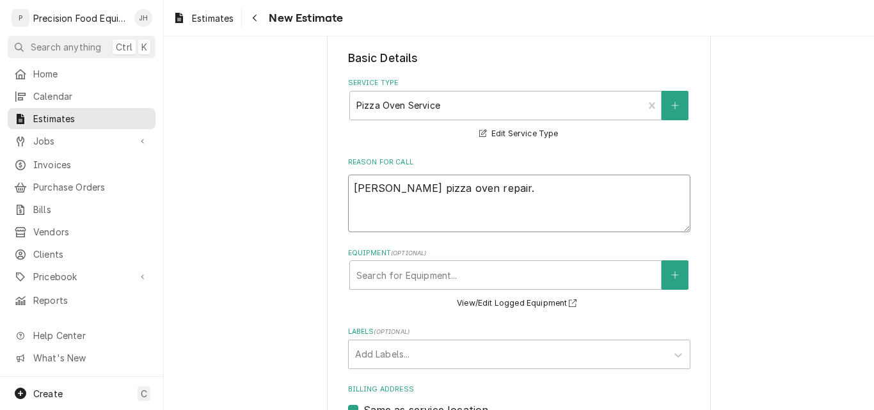
type textarea "x"
type textarea "Blodgett pizza oven repair."
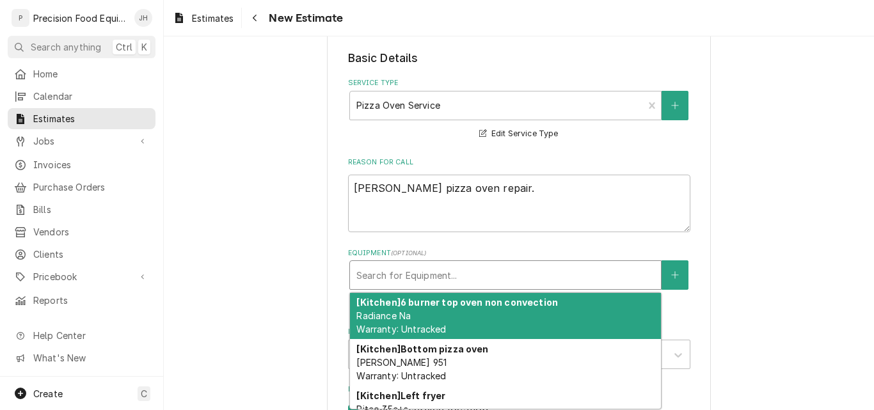
click at [449, 278] on div "Equipment" at bounding box center [505, 275] width 298 height 23
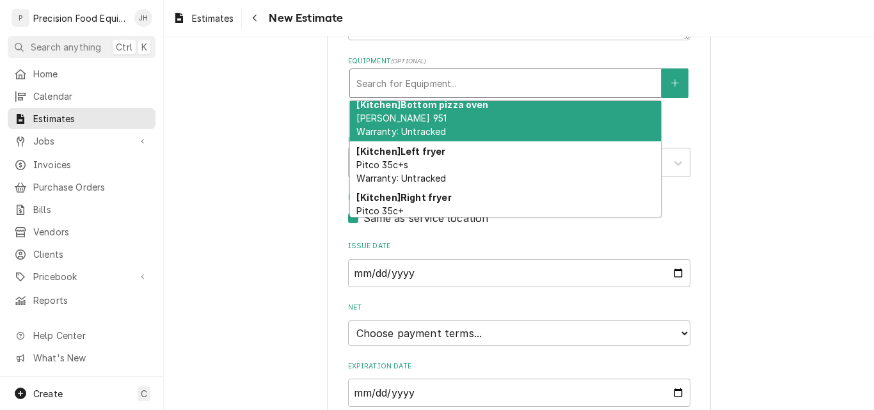
scroll to position [0, 0]
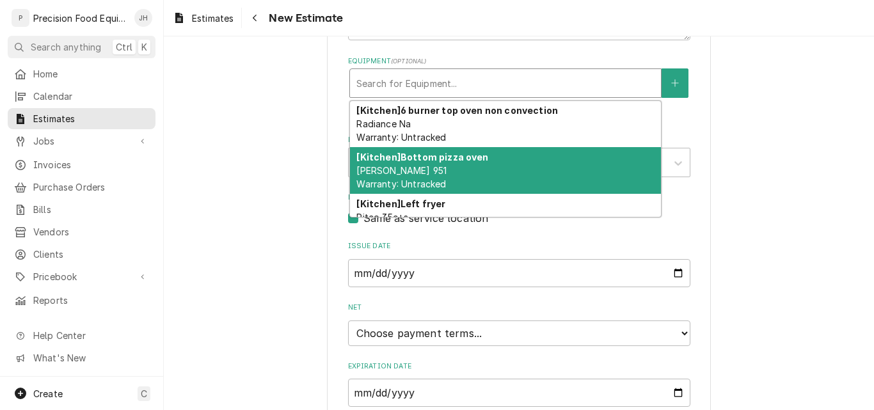
click at [493, 166] on div "[Kitchen] Bottom pizza oven Blodgett 951 Warranty: Untracked" at bounding box center [505, 170] width 311 height 47
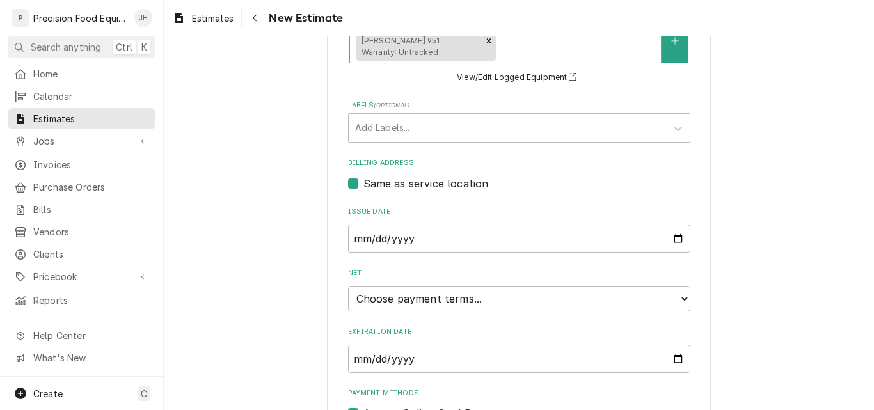
scroll to position [564, 0]
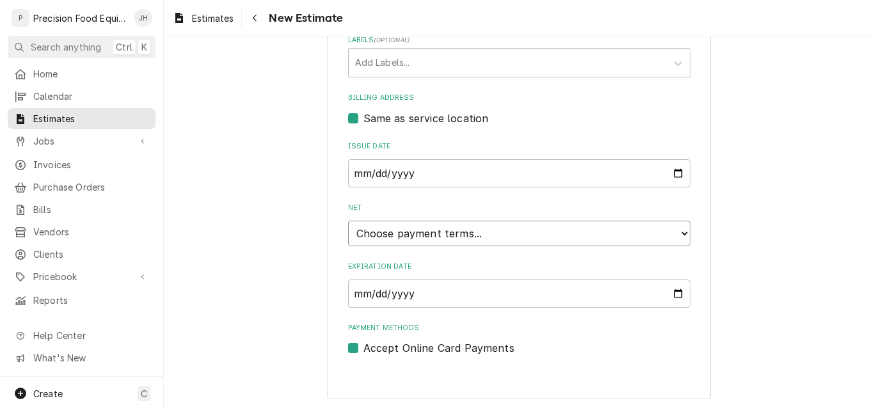
click at [454, 234] on select "Choose payment terms... Same Day Net 7 Net 14 Net 21 Net 30 Net 45 Net 60 Net 90" at bounding box center [519, 234] width 342 height 26
type textarea "x"
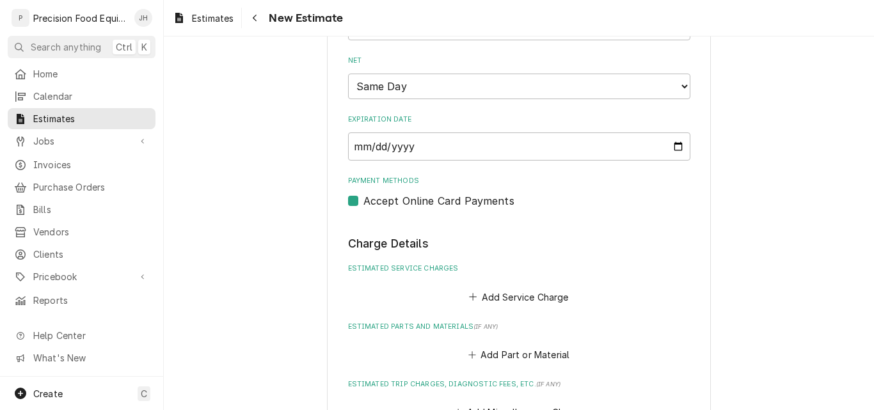
scroll to position [820, 0]
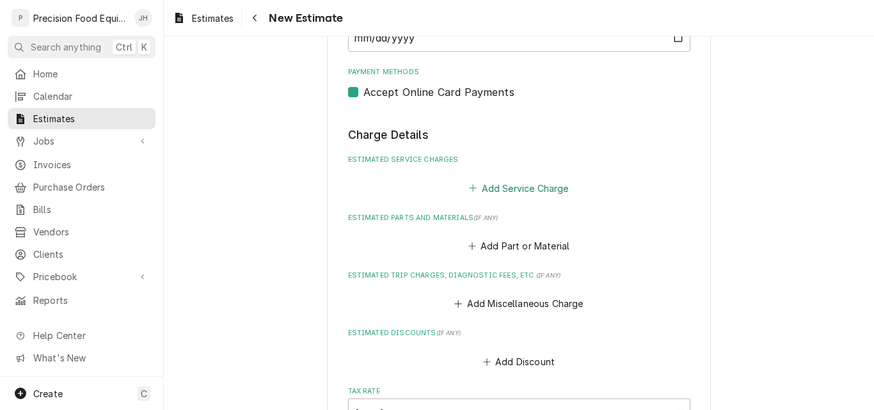
click at [494, 191] on button "Add Service Charge" at bounding box center [519, 188] width 104 height 18
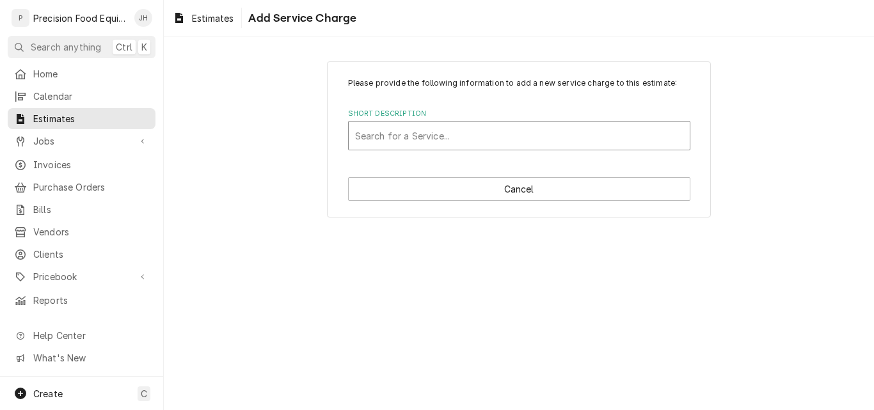
click at [427, 135] on div "Short Description" at bounding box center [519, 135] width 328 height 23
type input "pizza"
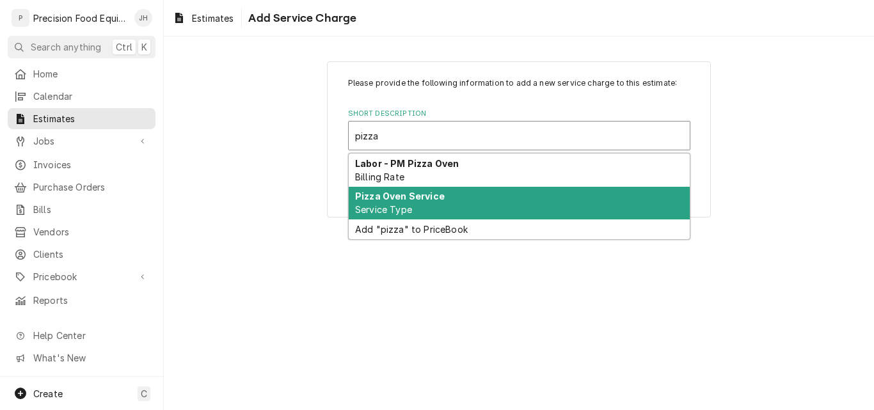
click at [371, 204] on span "Service Type" at bounding box center [383, 209] width 57 height 11
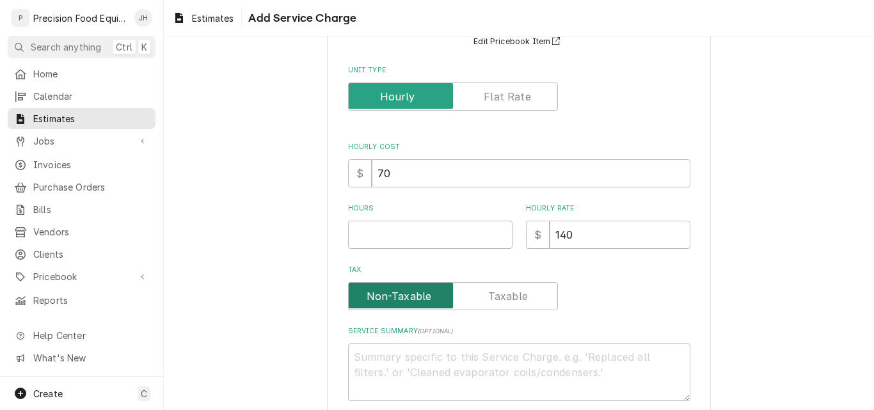
scroll to position [128, 0]
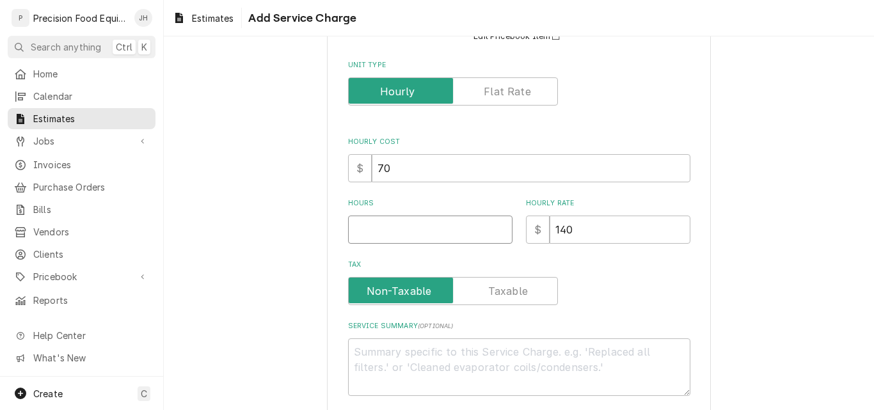
click at [377, 224] on input "Hours" at bounding box center [430, 230] width 164 height 28
type textarea "x"
type input "3"
type textarea "x"
type input "3"
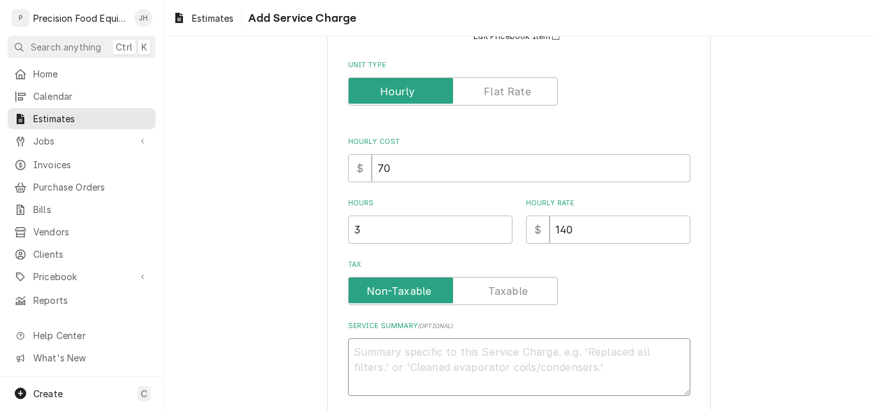
click at [392, 365] on textarea "Service Summary ( optional )" at bounding box center [519, 367] width 342 height 58
type textarea "x"
type textarea "R"
type textarea "x"
type textarea "Re"
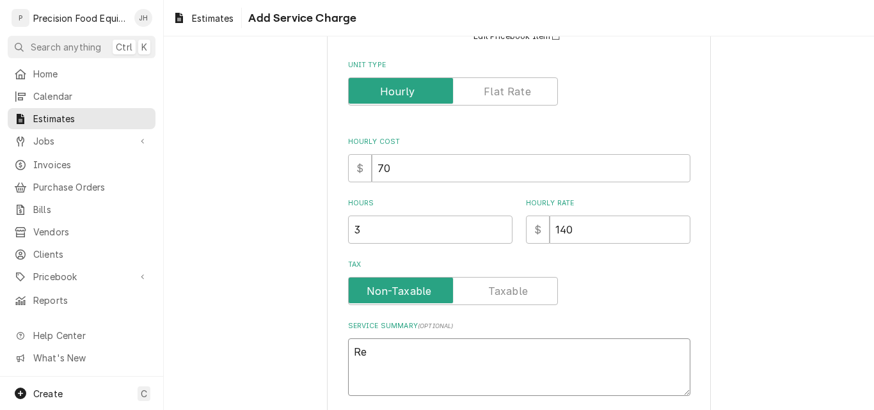
type textarea "x"
type textarea "Rep"
type textarea "x"
type textarea "Repa"
type textarea "x"
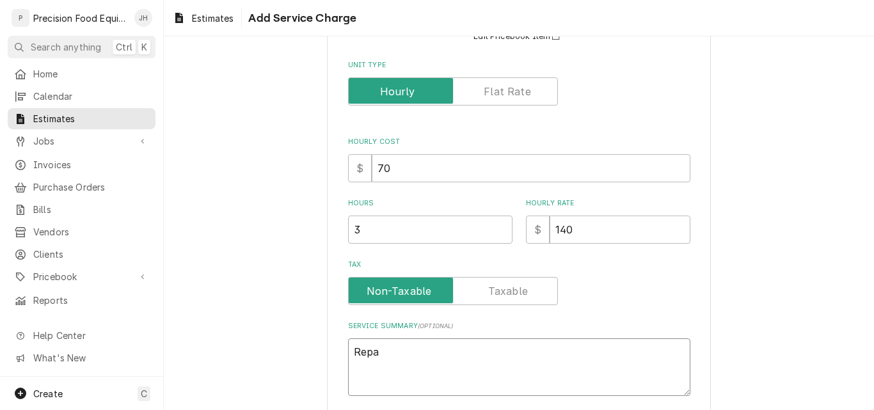
type textarea "Rep"
type textarea "x"
type textarea "Repl"
type textarea "x"
type textarea "Repla"
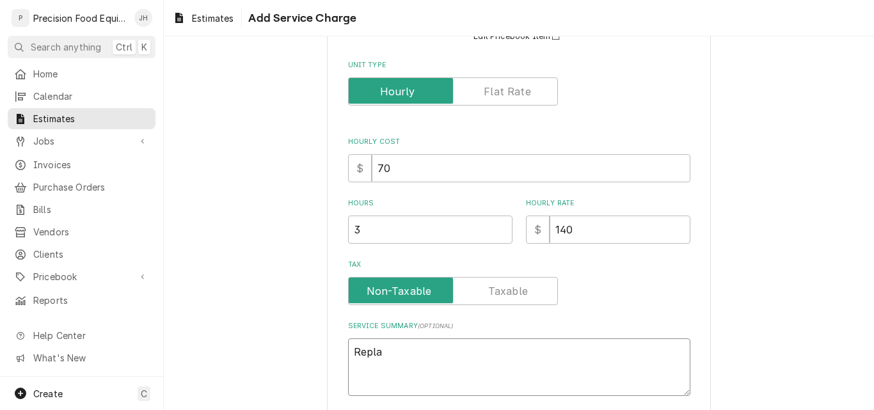
type textarea "x"
type textarea "Replac"
type textarea "x"
type textarea "Replace"
type textarea "x"
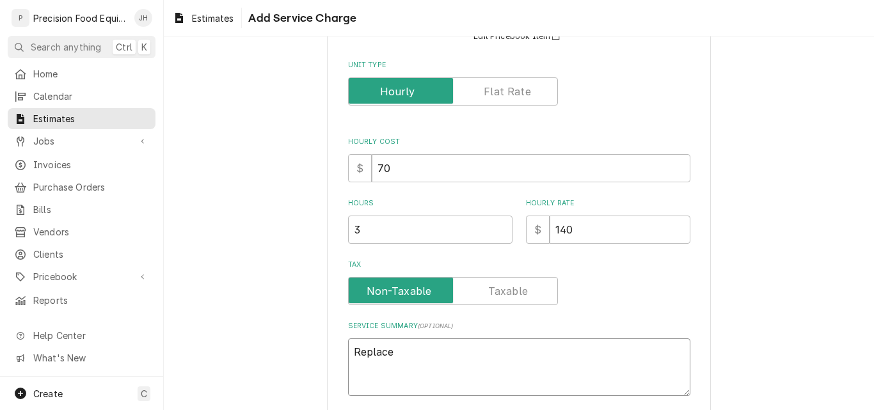
type textarea "Replace"
type textarea "x"
type textarea "Replace g"
type textarea "x"
type textarea "Replace ga"
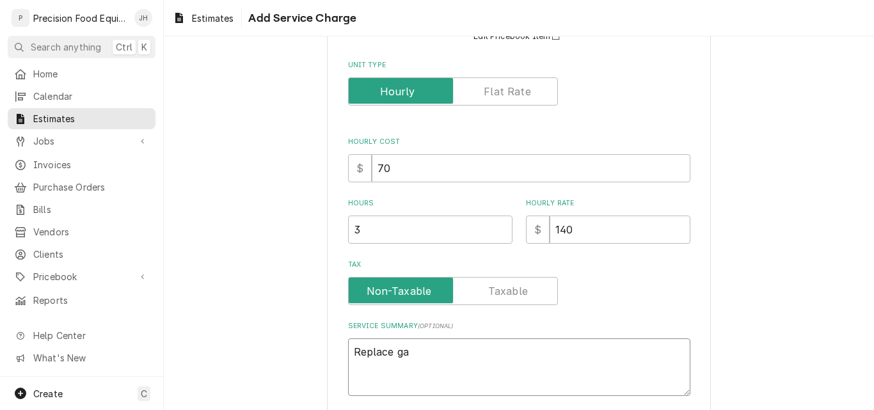
type textarea "x"
type textarea "Replace gas"
type textarea "x"
type textarea "Replace ga"
type textarea "x"
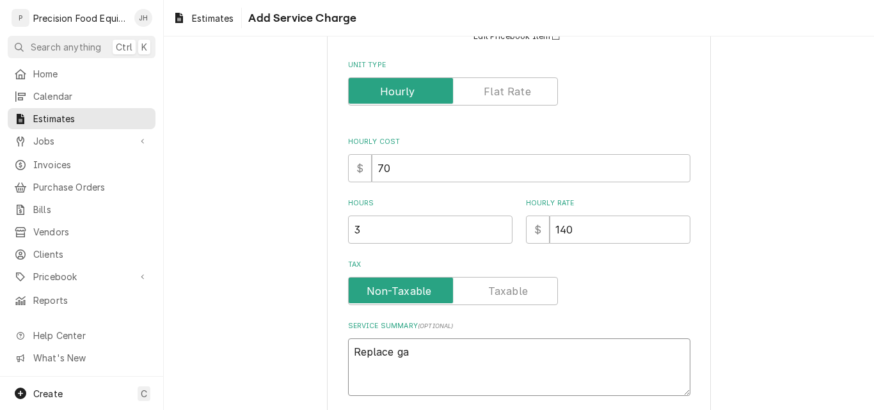
type textarea "Replace g"
type textarea "x"
type textarea "Replace"
type textarea "x"
type textarea "Replace p"
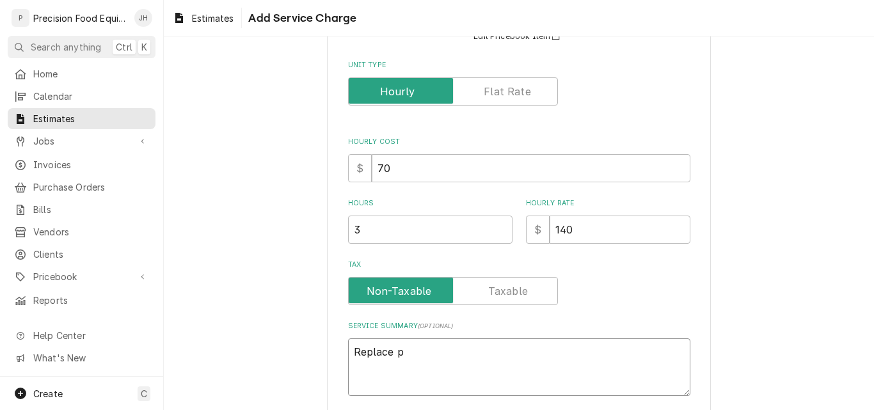
type textarea "x"
type textarea "Replace pi"
type textarea "x"
type textarea "Replace pil"
type textarea "x"
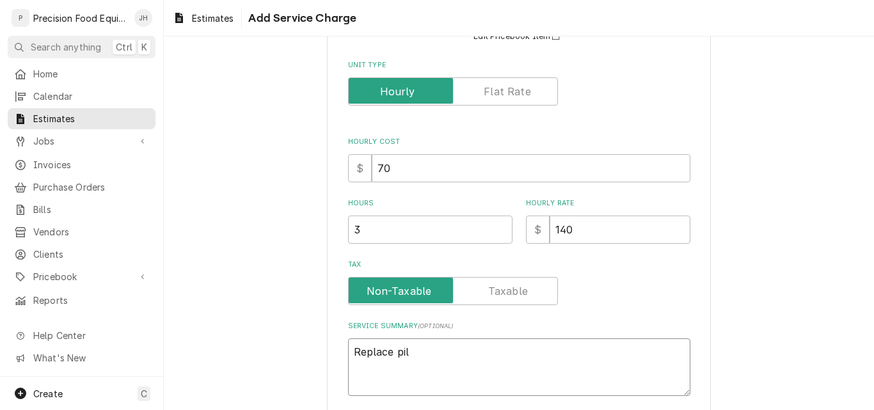
type textarea "Replace pilo"
type textarea "x"
type textarea "Replace pilot"
type textarea "x"
type textarea "Replace pilot"
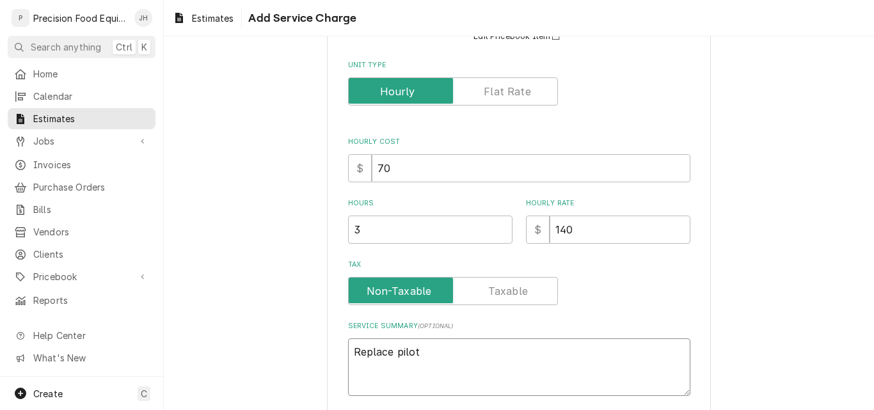
type textarea "x"
type textarea "Replace pilot s"
type textarea "x"
type textarea "Replace pilot sa"
type textarea "x"
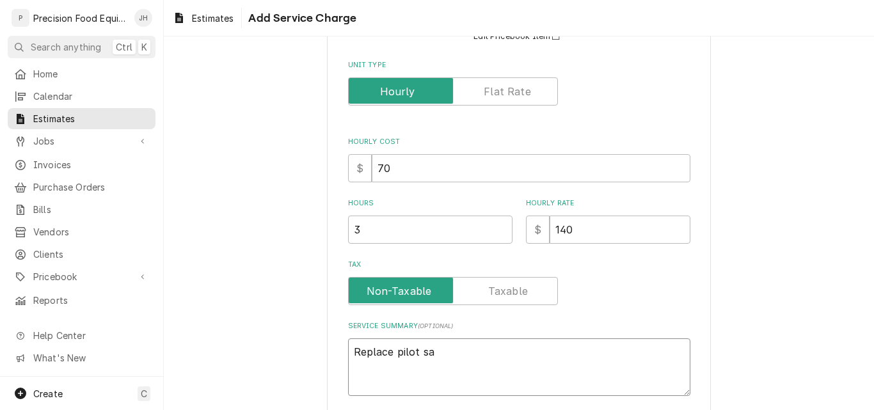
type textarea "Replace pilot saf"
type textarea "x"
type textarea "Replace pilot safe"
type textarea "x"
type textarea "Replace pilot safet"
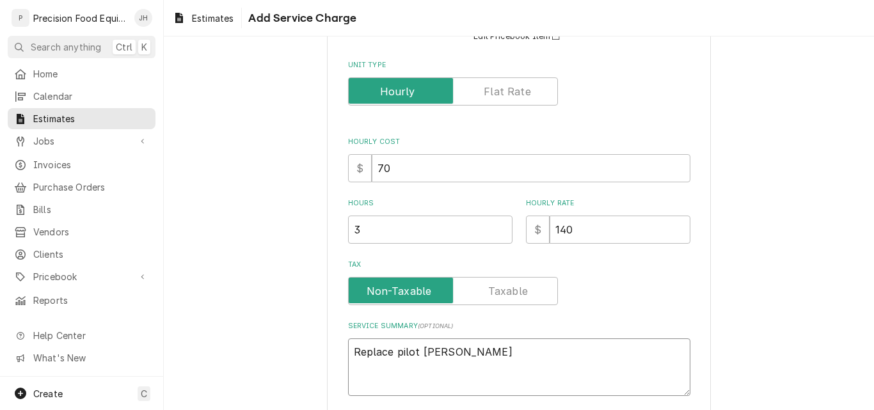
type textarea "x"
type textarea "Replace pilot safety"
type textarea "x"
type textarea "Replace pilot safety"
type textarea "x"
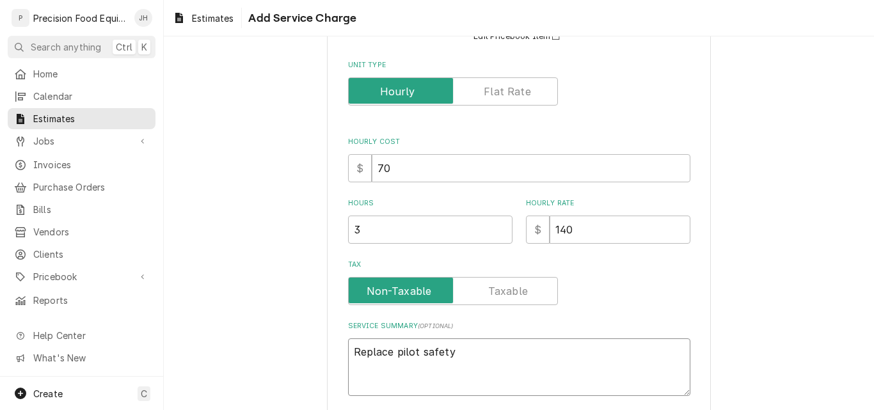
type textarea "Replace pilot safety v"
type textarea "x"
type textarea "Replace pilot safety va"
type textarea "x"
type textarea "Replace pilot safety val"
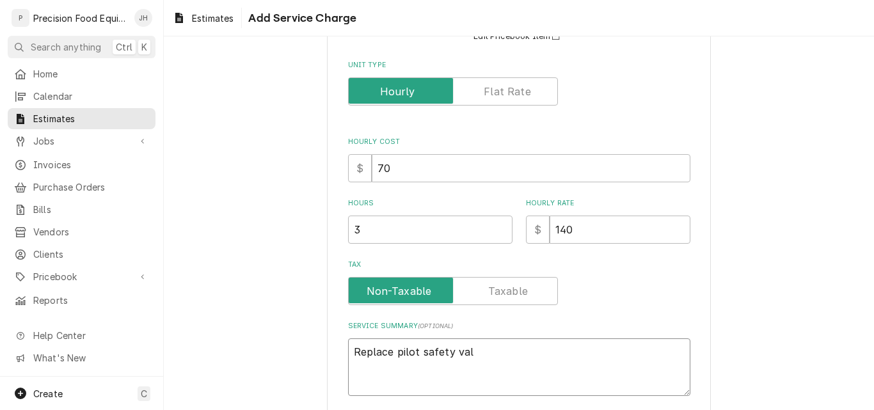
type textarea "x"
type textarea "Replace pilot safety valv"
type textarea "x"
type textarea "Replace pilot safety valve"
type textarea "x"
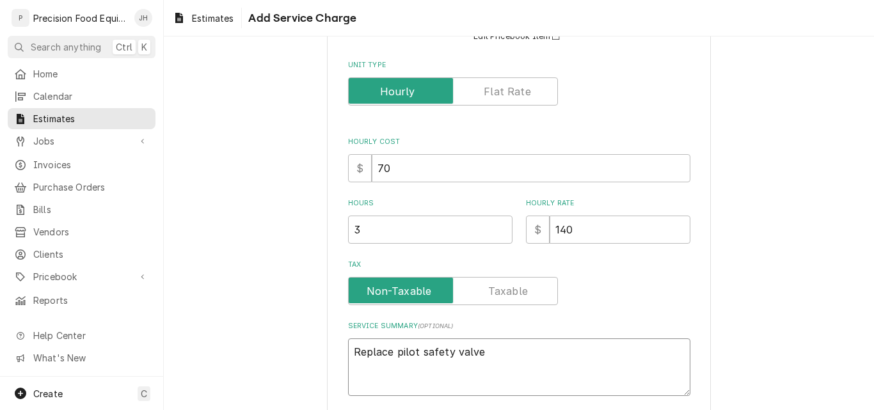
type textarea "Replace pilot safety valve"
type textarea "x"
type textarea "Replace bpilot safety valve"
type textarea "x"
type textarea "Replace bapilot safety valve"
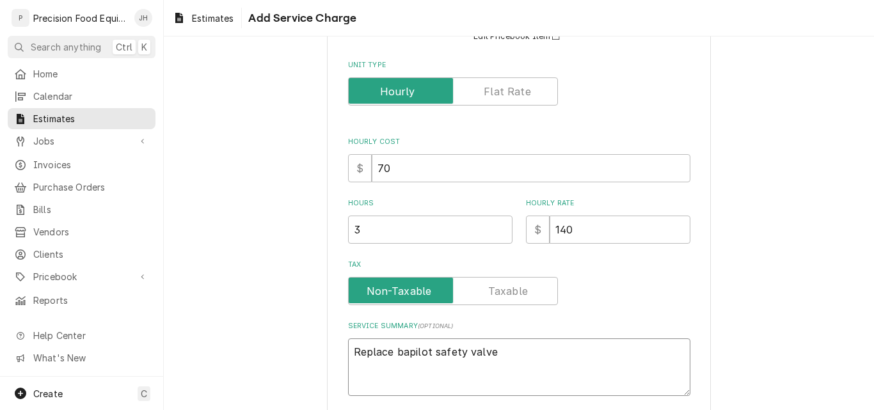
type textarea "x"
type textarea "Replace bad pilot safety valve"
type textarea "x"
type textarea "Replace bad pilot safety valve w"
type textarea "x"
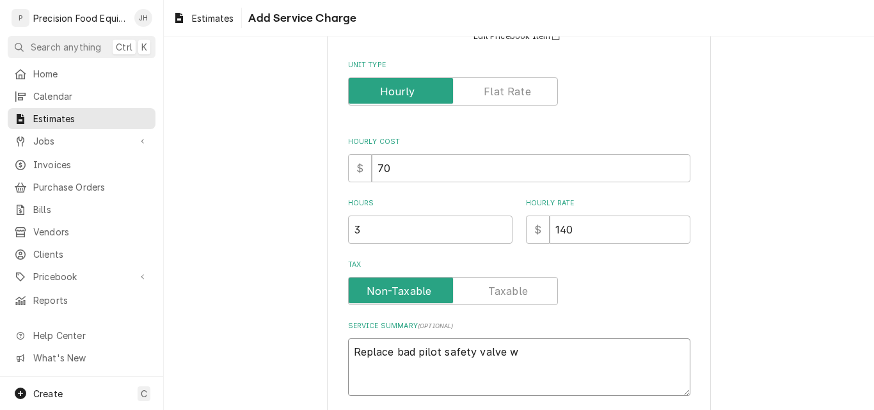
type textarea "Replace bad pilot safety valve wi"
type textarea "x"
type textarea "Replace bad pilot safety valve wit"
type textarea "x"
type textarea "Replace bad pilot safety valve with"
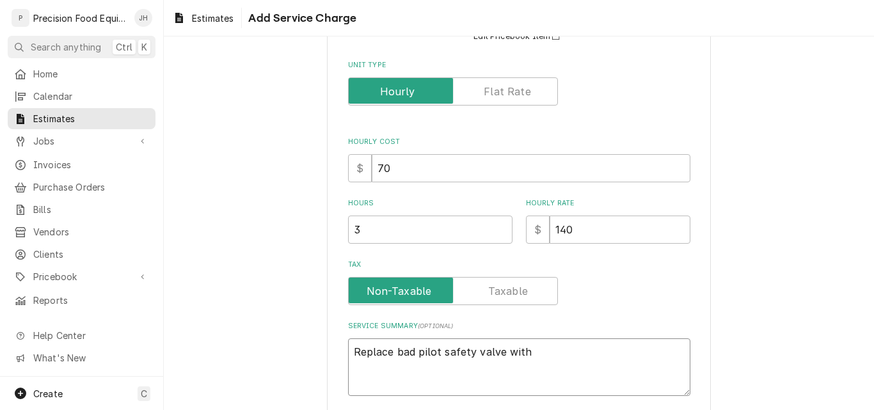
type textarea "x"
type textarea "Replace bad pilot safety valve with"
type textarea "x"
type textarea "Replace bad pilot safety valve with n"
type textarea "x"
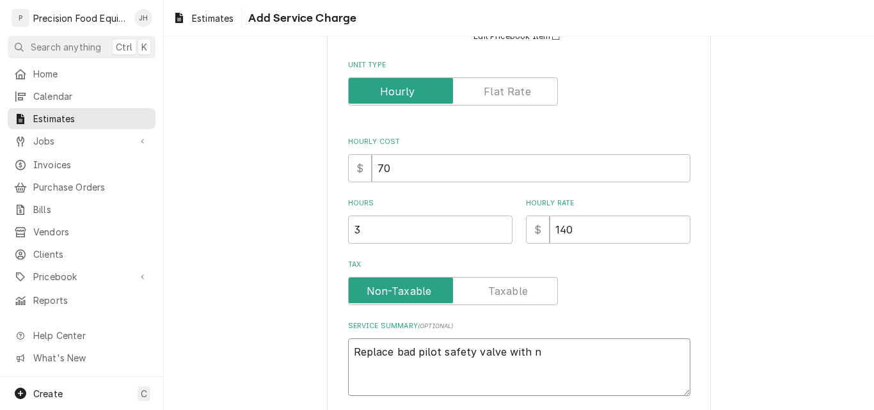
type textarea "Replace bad pilot safety valve with ne"
type textarea "x"
type textarea "Replace bad pilot safety valve with new"
type textarea "x"
type textarea "Replace bad pilot safety valve with new"
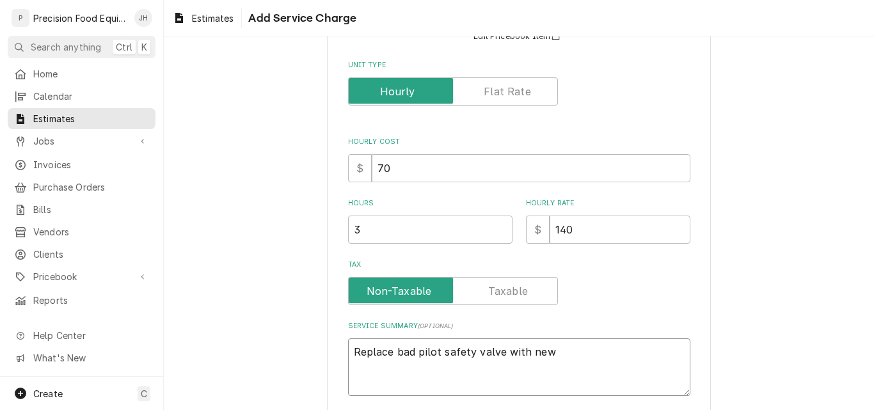
type textarea "x"
type textarea "Replace bad pilot safety valve with new s"
type textarea "x"
type textarea "Replace bad pilot safety valve with new st"
type textarea "x"
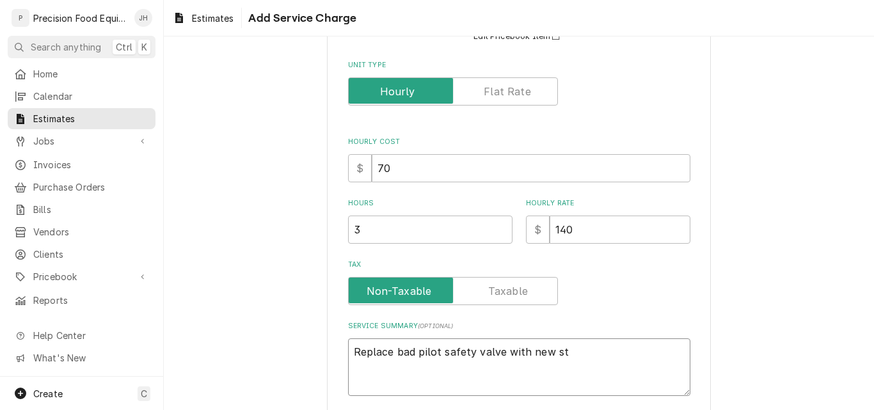
type textarea "Replace bad pilot safety valve with new sty"
type textarea "x"
type textarea "Replace bad pilot safety valve with new style"
type textarea "x"
type textarea "Replace bad pilot safety valve with new style"
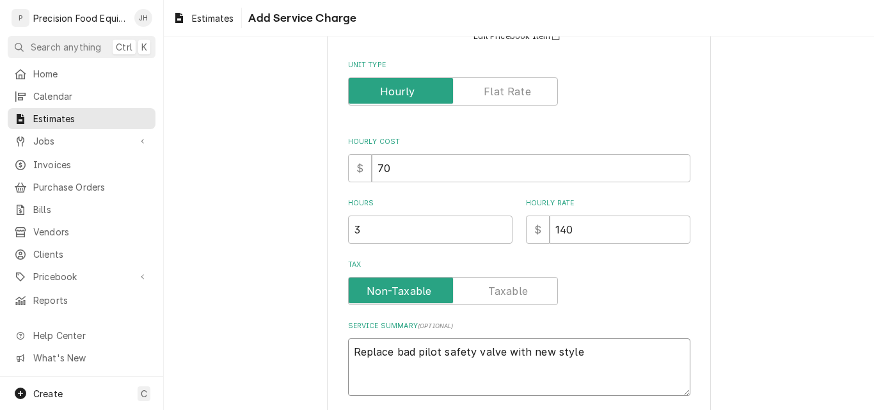
type textarea "x"
type textarea "Replace bad pilot safety valve with new style u"
type textarea "x"
type textarea "Replace bad pilot safety valve with new style up"
type textarea "x"
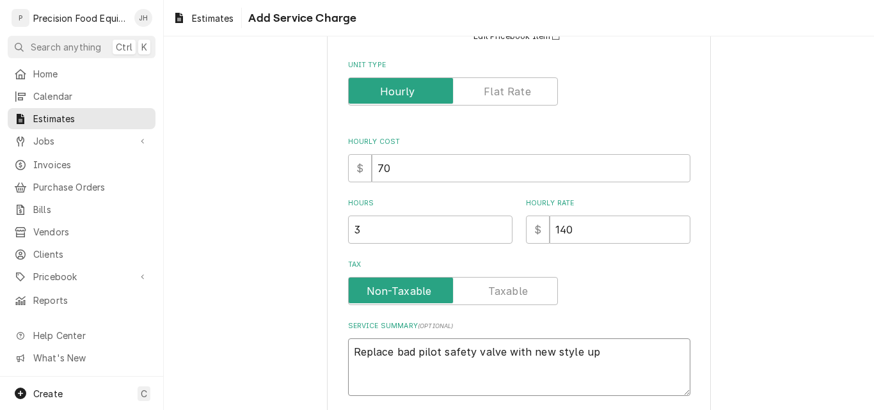
type textarea "Replace bad pilot safety valve with new style upg"
type textarea "x"
type textarea "Replace bad pilot safety valve with new style upgr"
type textarea "x"
type textarea "Replace bad pilot safety valve with new style upgra"
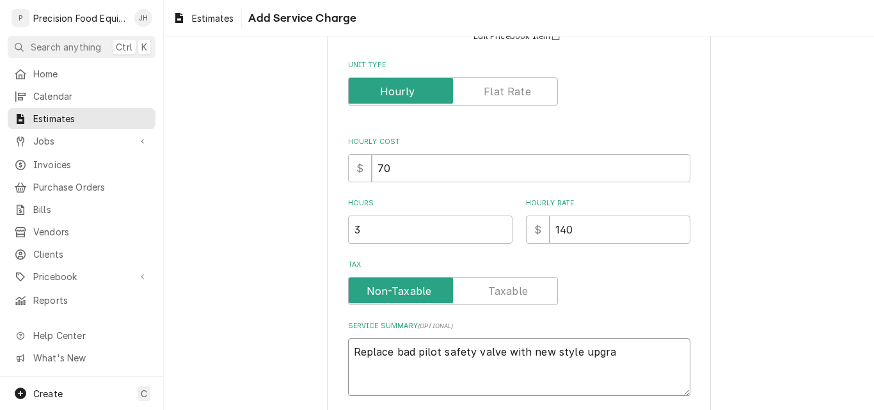
type textarea "x"
type textarea "Replace bad pilot safety valve with new style upgrad"
type textarea "x"
type textarea "Replace bad pilot safety valve with new style upgrade"
type textarea "x"
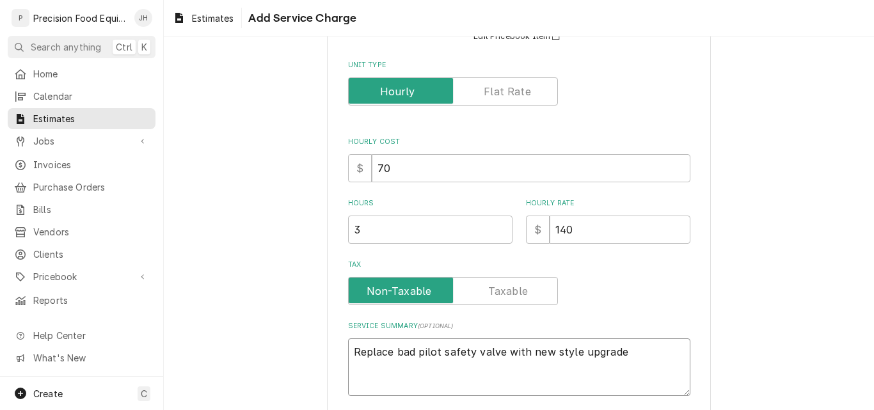
type textarea "Replace bad pilot safety valve with new style upgrade"
type textarea "x"
type textarea "Replace bad pilot safety valve with new style upgrade k"
type textarea "x"
type textarea "Replace bad pilot safety valve with new style upgrade ki"
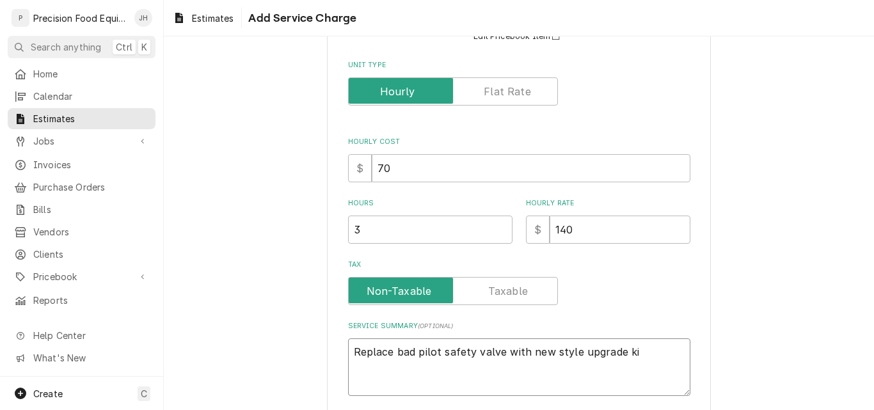
type textarea "x"
type textarea "Replace bad pilot safety valve with new style upgrade kit"
type textarea "x"
type textarea "Replace bad pilot safety valve with new style upgrade kit."
type textarea "x"
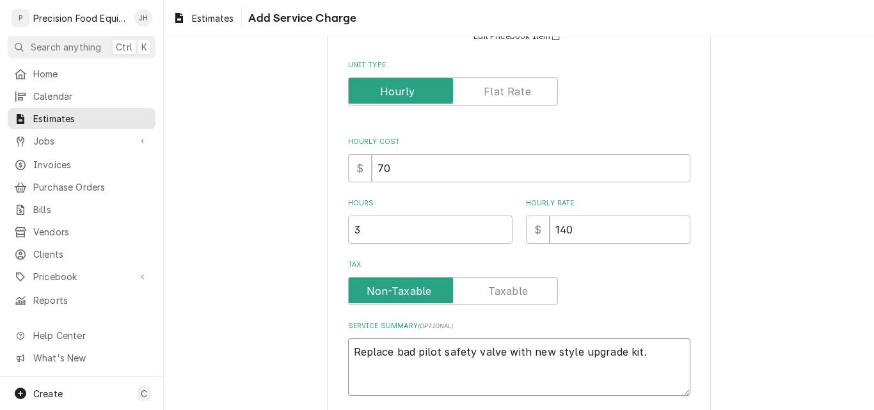
type textarea "Replace bad pilot safety valve with new style upgrade kit."
type textarea "x"
type textarea "Replace bad pilot safety valve with new style upgrade kit. R"
type textarea "x"
type textarea "Replace bad pilot safety valve with new style upgrade kit. Re"
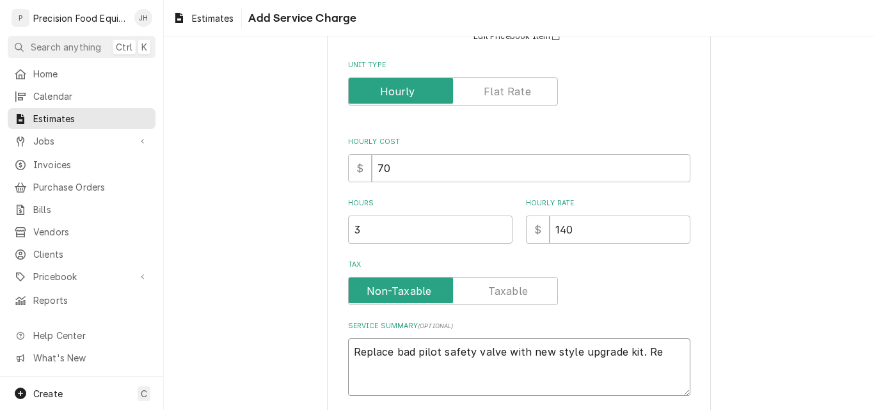
type textarea "x"
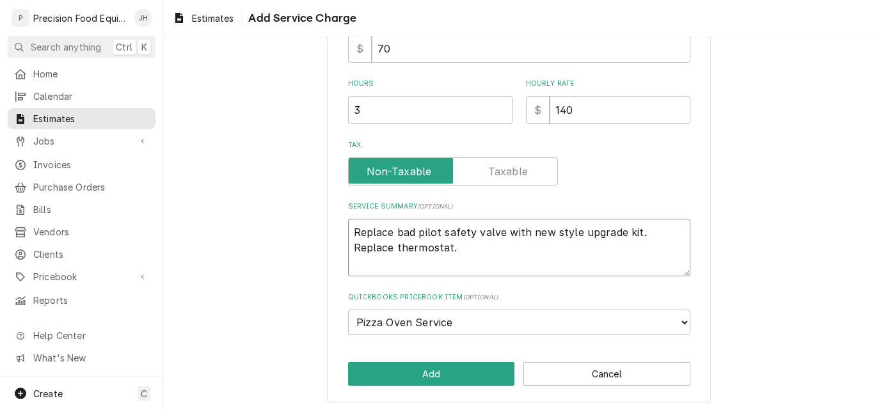
scroll to position [251, 0]
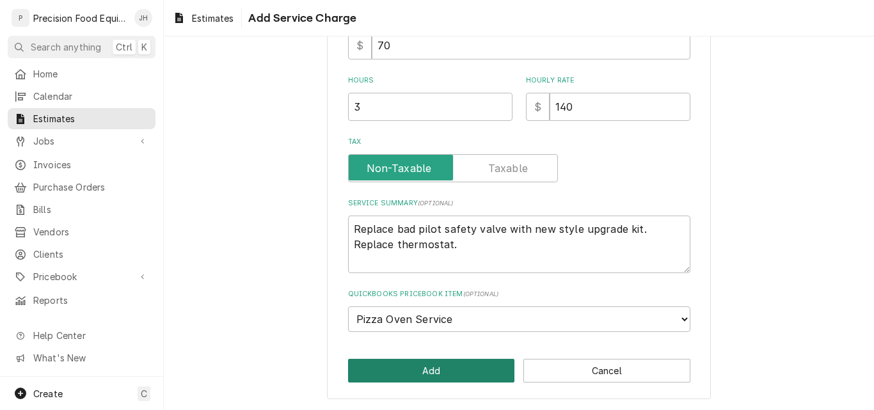
click at [418, 378] on button "Add" at bounding box center [431, 371] width 167 height 24
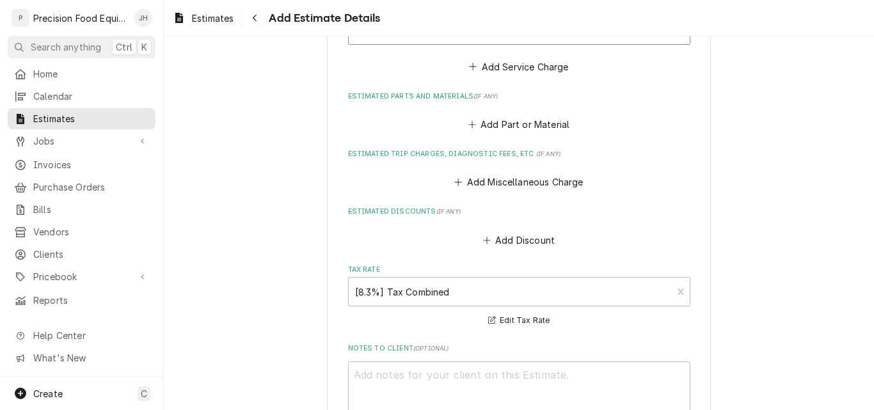
scroll to position [1188, 0]
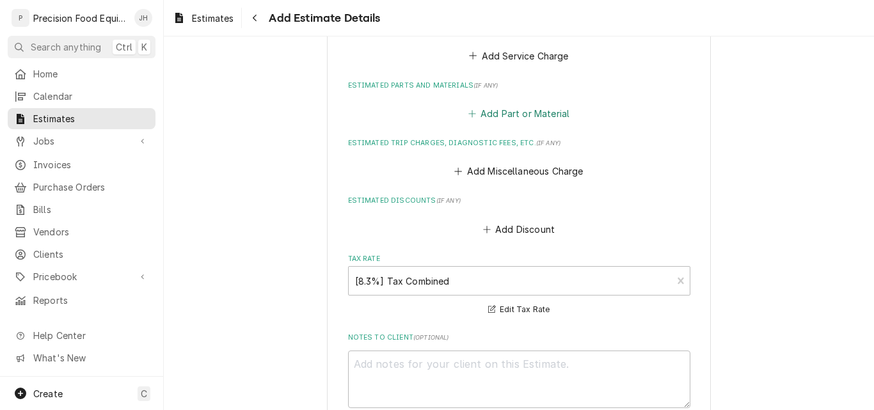
click at [502, 109] on button "Add Part or Material" at bounding box center [519, 114] width 106 height 18
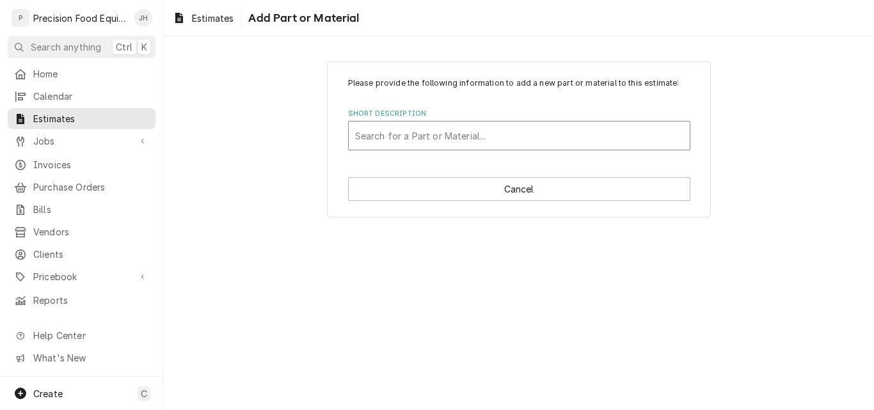
click at [417, 138] on div "Short Description" at bounding box center [519, 135] width 328 height 23
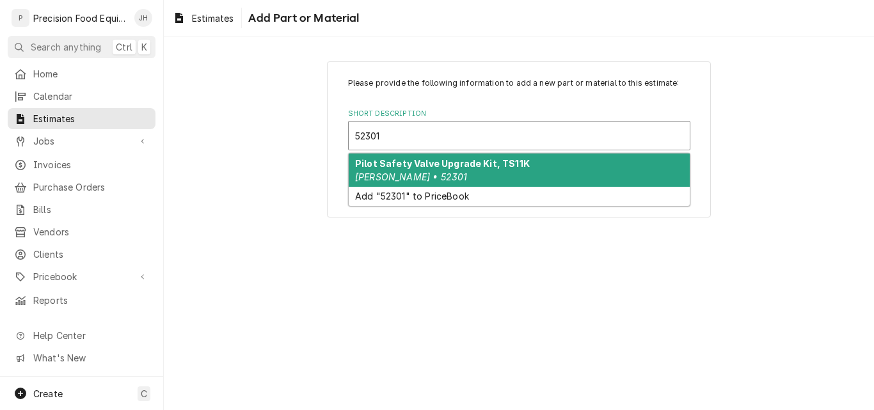
click at [438, 164] on strong "Pilot Safety Valve Upgrade Kit, TS11K" at bounding box center [442, 163] width 175 height 11
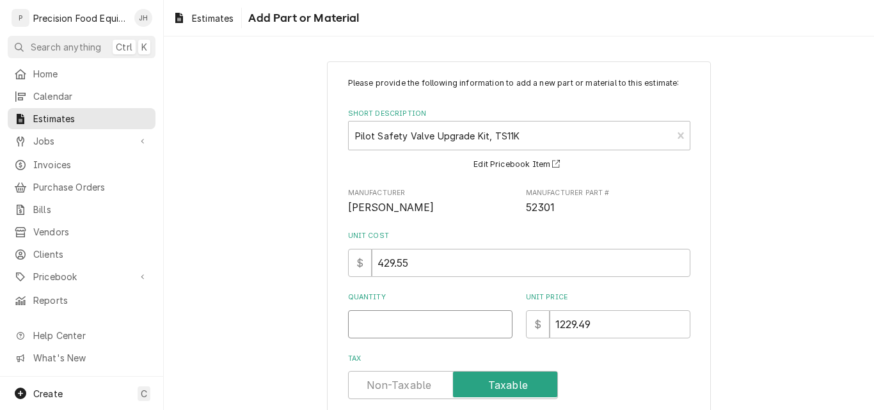
click at [381, 326] on input "Quantity" at bounding box center [430, 324] width 164 height 28
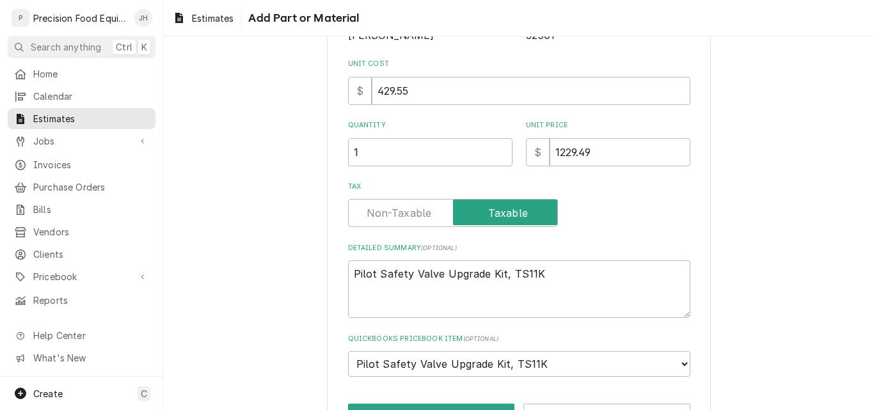
scroll to position [217, 0]
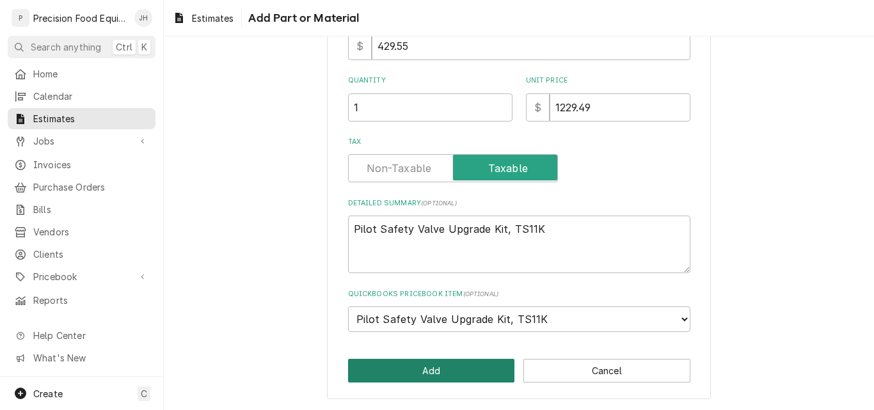
click at [415, 372] on button "Add" at bounding box center [431, 371] width 167 height 24
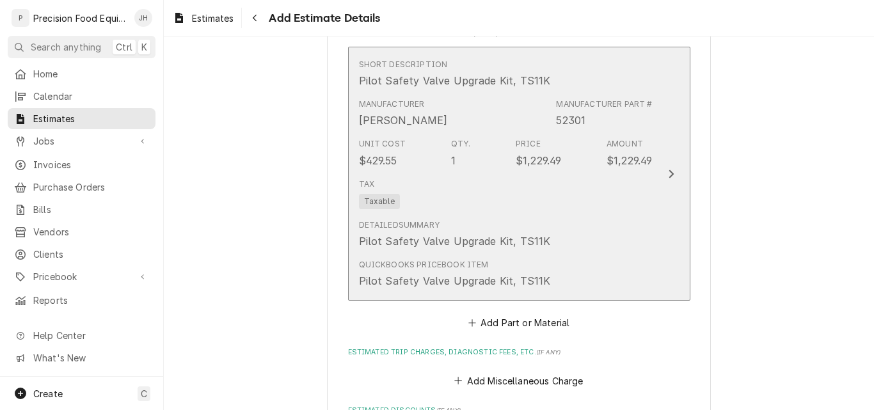
scroll to position [1365, 0]
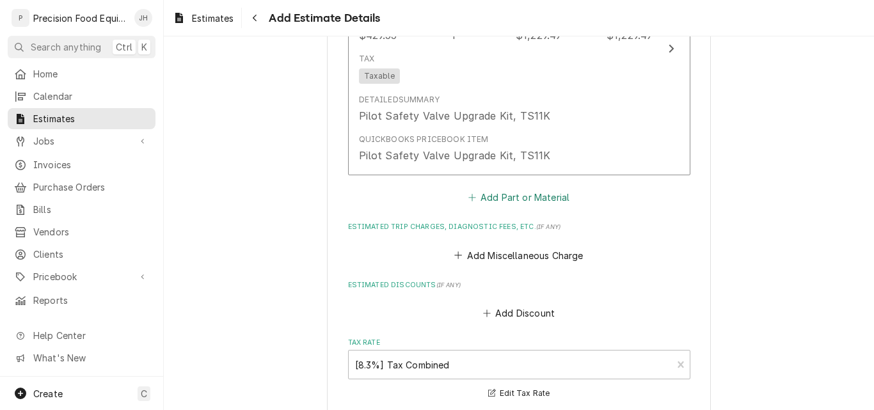
click at [513, 193] on button "Add Part or Material" at bounding box center [519, 198] width 106 height 18
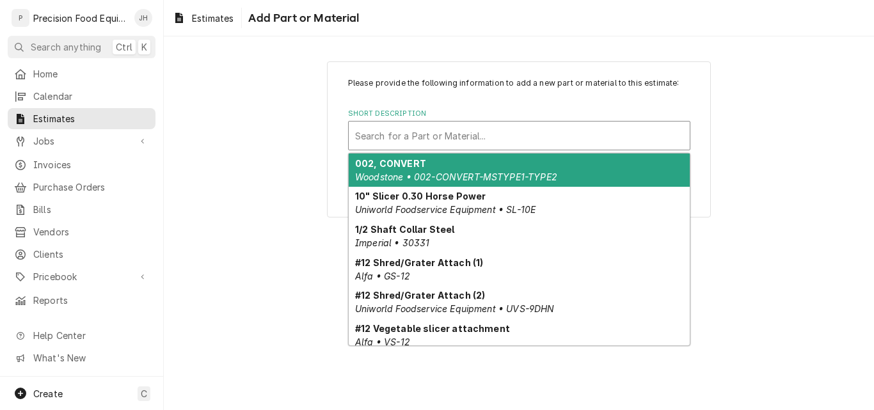
click at [388, 136] on div "Short Description" at bounding box center [519, 135] width 328 height 23
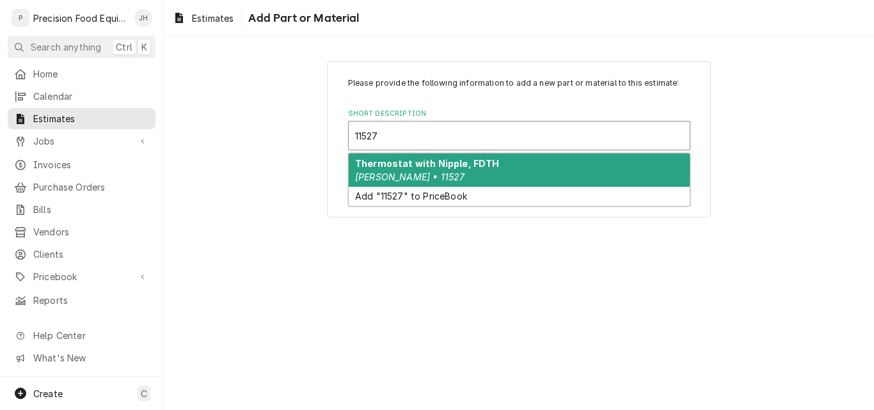
click at [415, 164] on strong "Thermostat with Nipple, FDTH" at bounding box center [427, 163] width 144 height 11
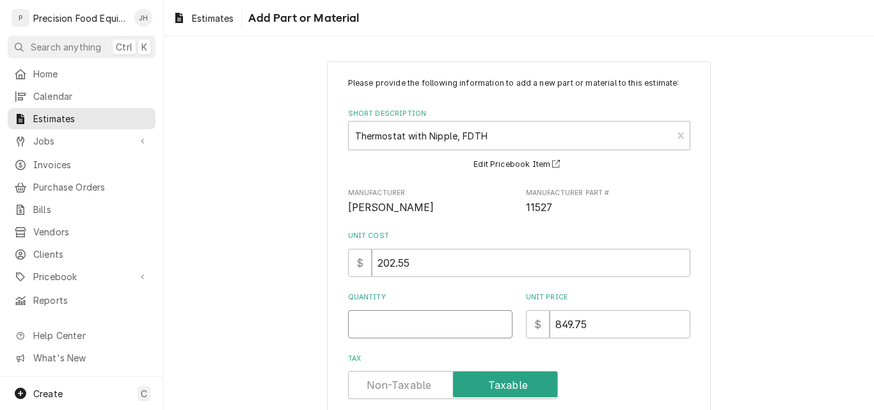
click at [386, 323] on input "Quantity" at bounding box center [430, 324] width 164 height 28
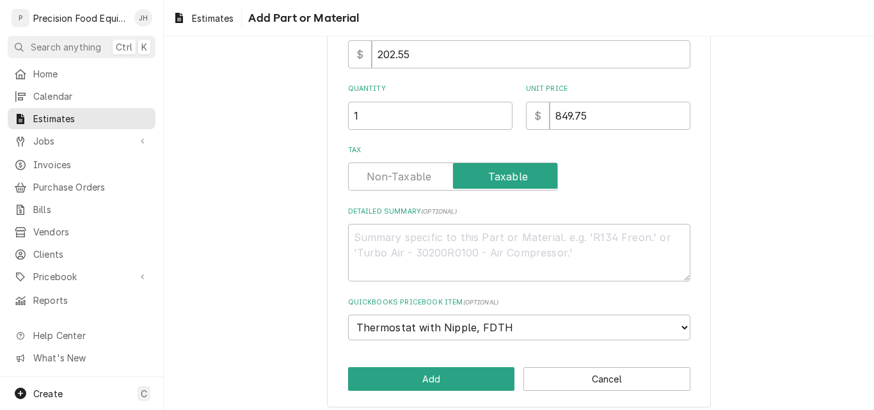
scroll to position [217, 0]
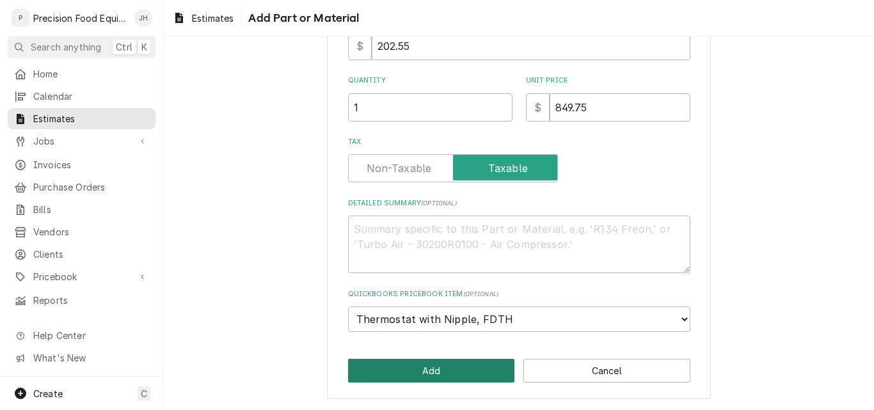
click at [401, 372] on button "Add" at bounding box center [431, 371] width 167 height 24
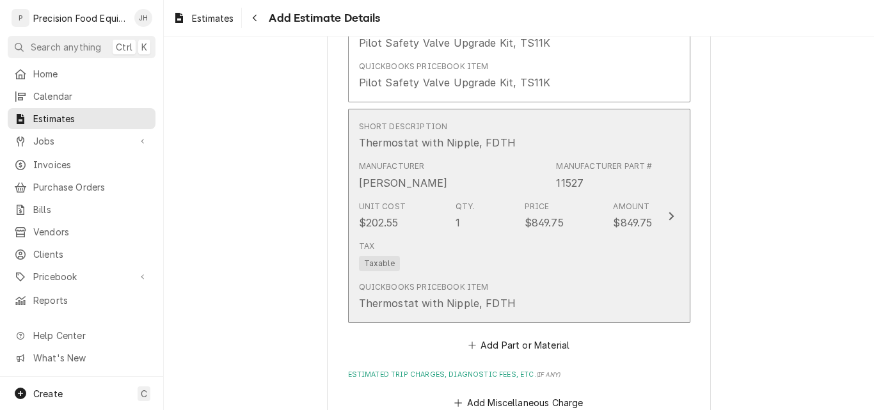
scroll to position [1669, 0]
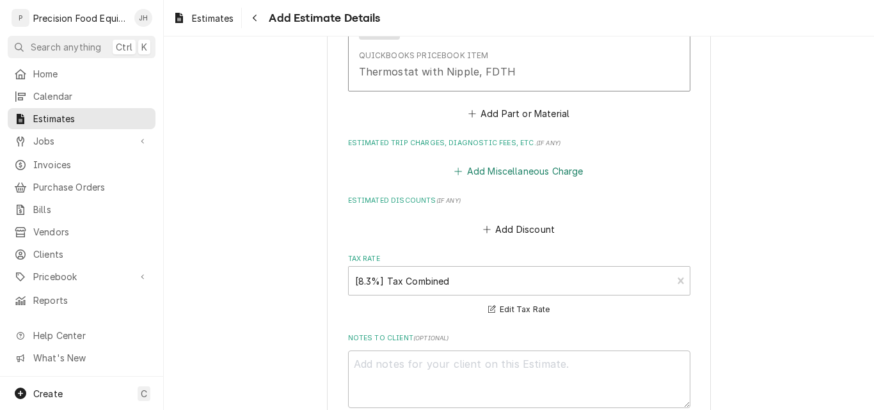
click at [491, 173] on button "Add Miscellaneous Charge" at bounding box center [518, 172] width 133 height 18
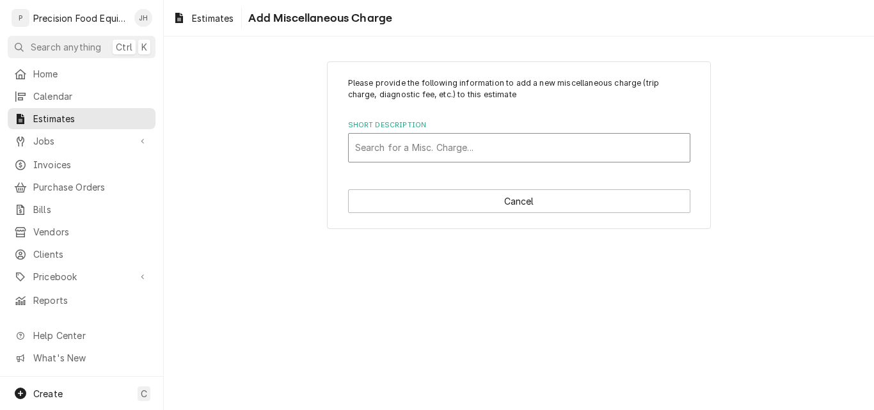
click at [408, 148] on div "Short Description" at bounding box center [519, 147] width 328 height 23
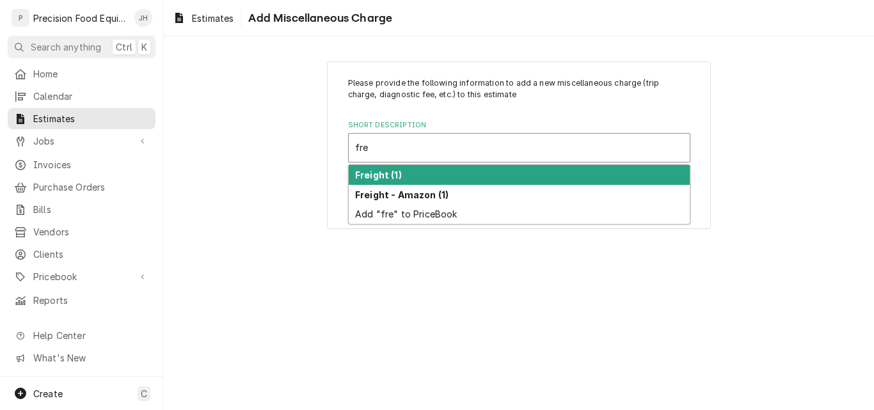
click at [392, 175] on strong "Freight (1)" at bounding box center [378, 175] width 47 height 11
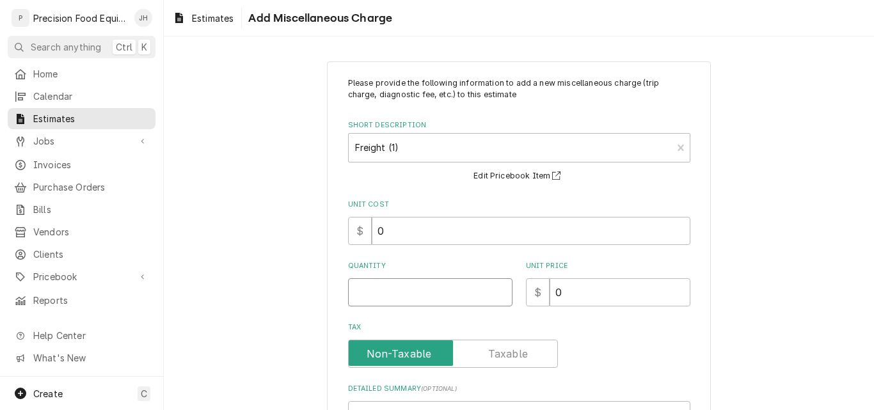
click at [376, 296] on input "Quantity" at bounding box center [430, 292] width 164 height 28
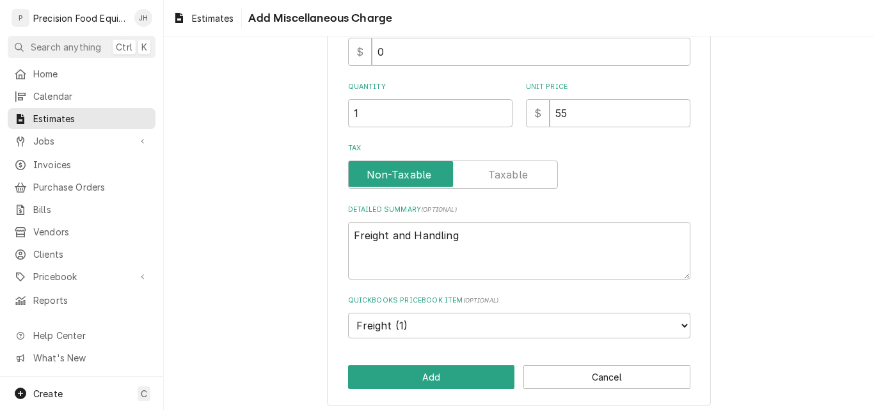
scroll to position [186, 0]
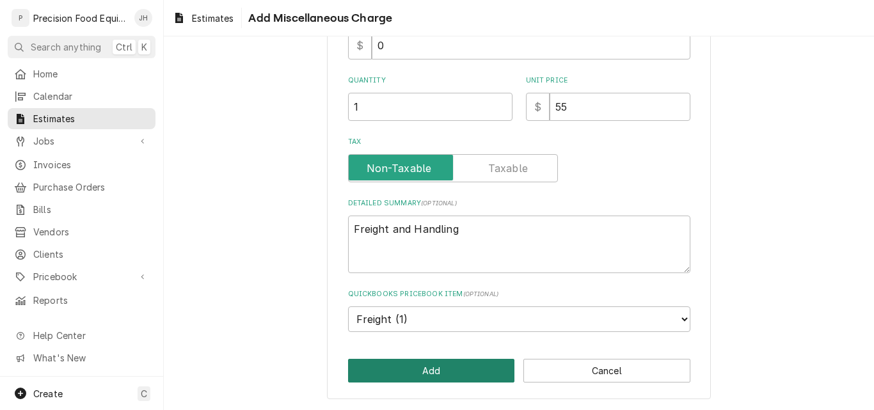
click at [421, 371] on button "Add" at bounding box center [431, 371] width 167 height 24
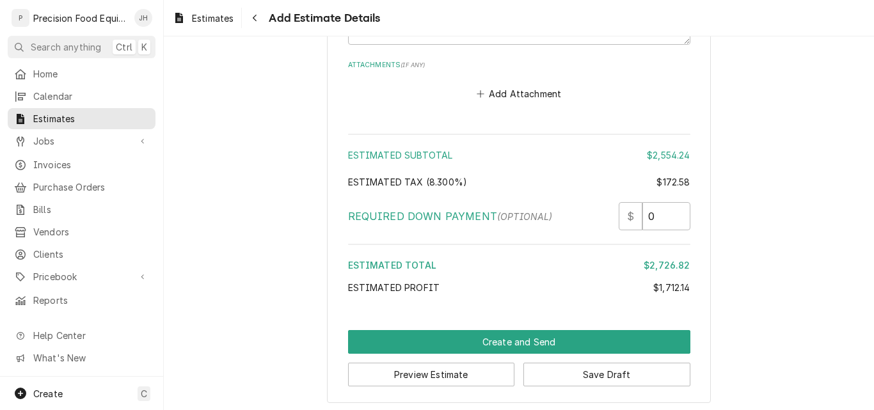
scroll to position [2258, 0]
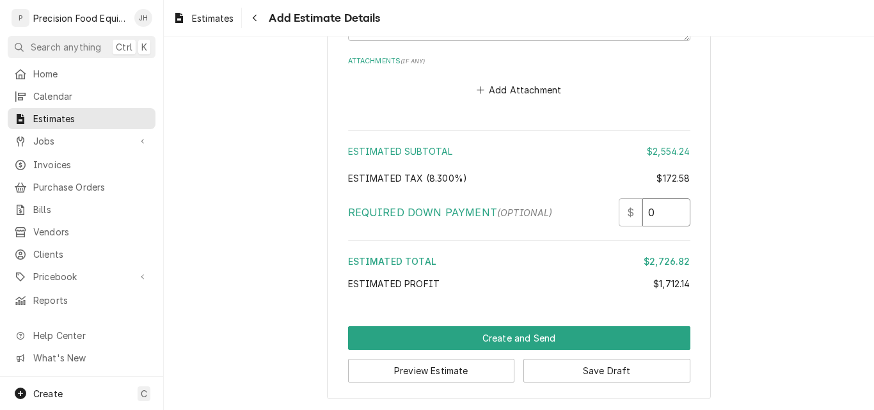
drag, startPoint x: 653, startPoint y: 211, endPoint x: 639, endPoint y: 211, distance: 13.4
click at [642, 211] on input "0" at bounding box center [666, 212] width 48 height 28
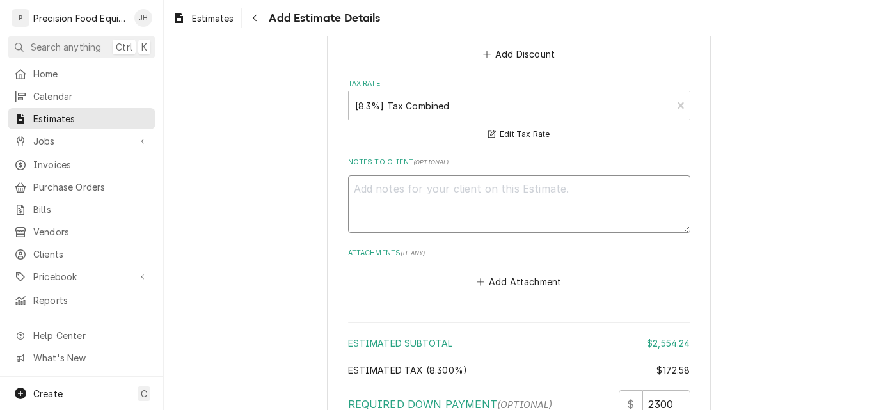
click at [367, 194] on textarea "Notes to Client ( optional )" at bounding box center [519, 204] width 342 height 58
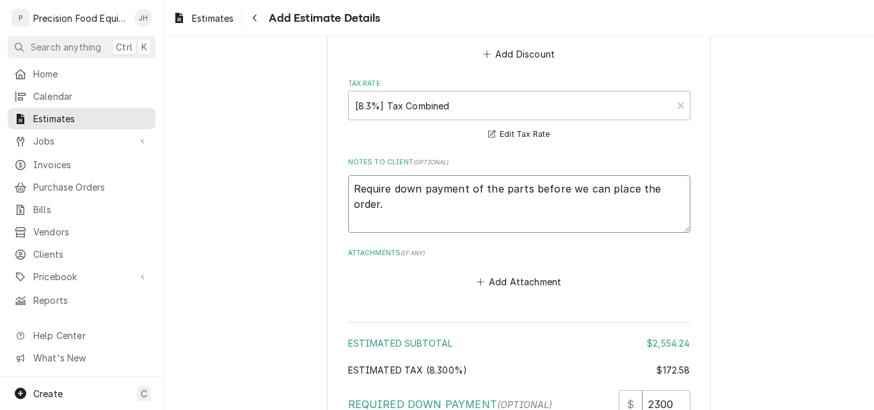
scroll to position [2258, 0]
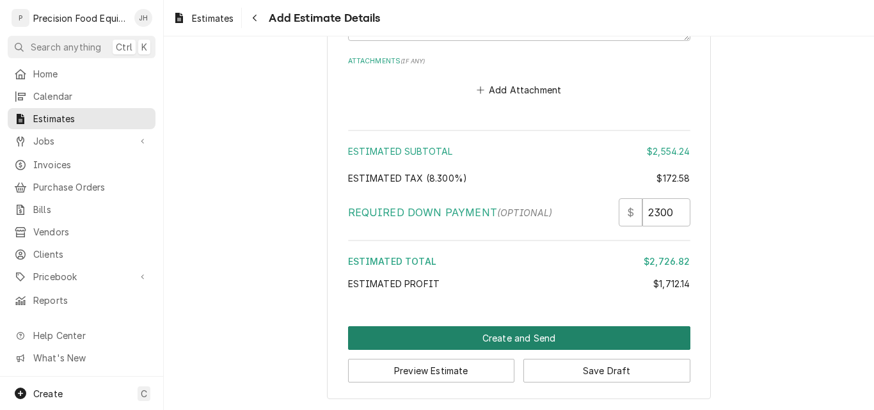
click at [527, 335] on button "Create and Send" at bounding box center [519, 338] width 342 height 24
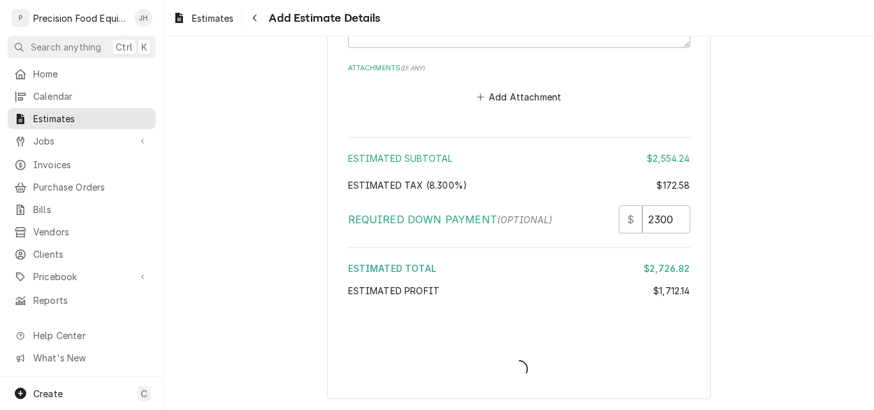
scroll to position [2250, 0]
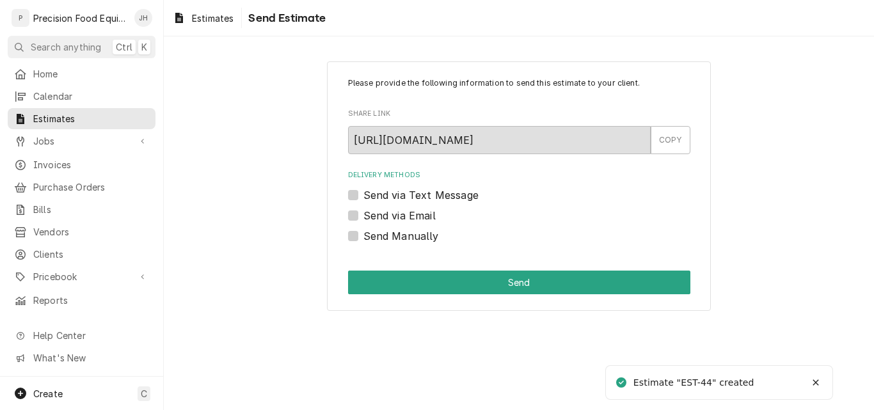
click at [405, 217] on label "Send via Email" at bounding box center [399, 215] width 72 height 15
click at [405, 217] on input "Send via Email" at bounding box center [534, 222] width 342 height 28
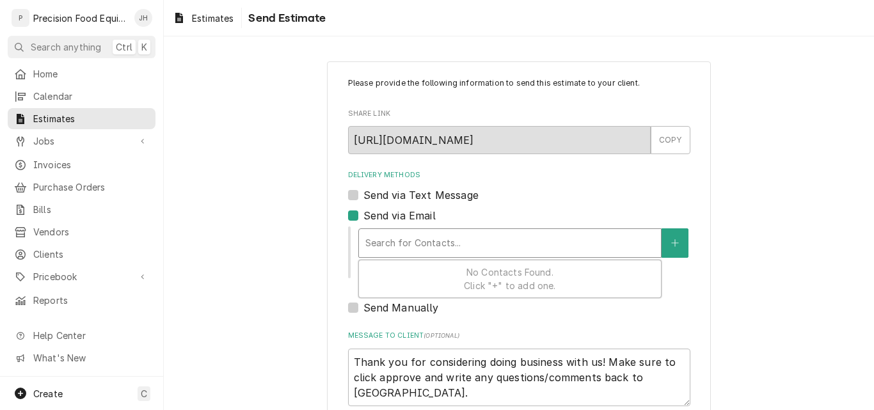
click at [406, 239] on div "Delivery Methods" at bounding box center [509, 243] width 289 height 23
click at [392, 212] on label "Send via Email" at bounding box center [399, 215] width 72 height 15
click at [392, 212] on input "Send via Email" at bounding box center [534, 222] width 342 height 28
checkbox input "false"
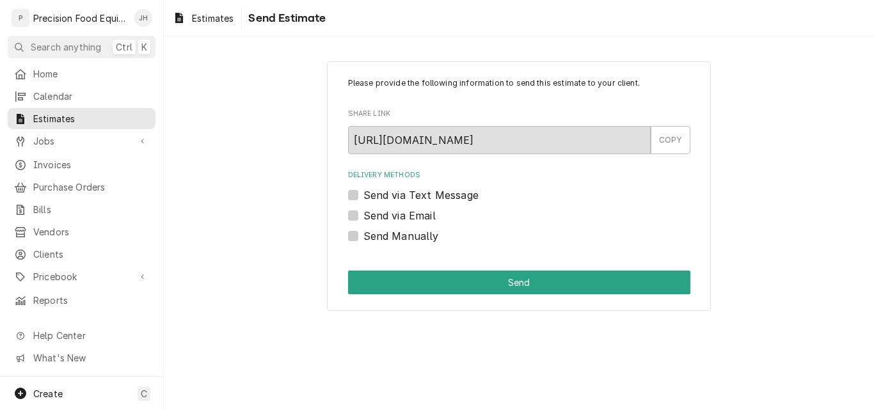
click at [385, 193] on label "Send via Text Message" at bounding box center [420, 194] width 115 height 15
click at [385, 193] on input "Send via Text Message" at bounding box center [534, 201] width 342 height 28
checkbox input "true"
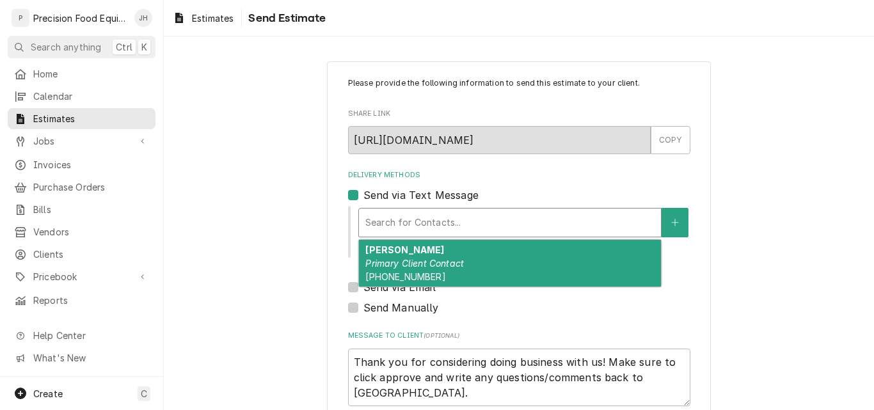
click at [385, 222] on div "Delivery Methods" at bounding box center [509, 222] width 289 height 23
click at [390, 255] on strong "Shawn" at bounding box center [404, 249] width 79 height 11
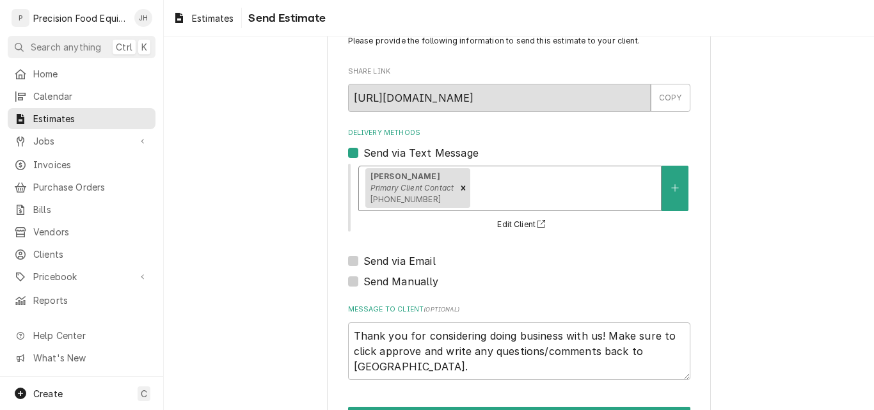
scroll to position [90, 0]
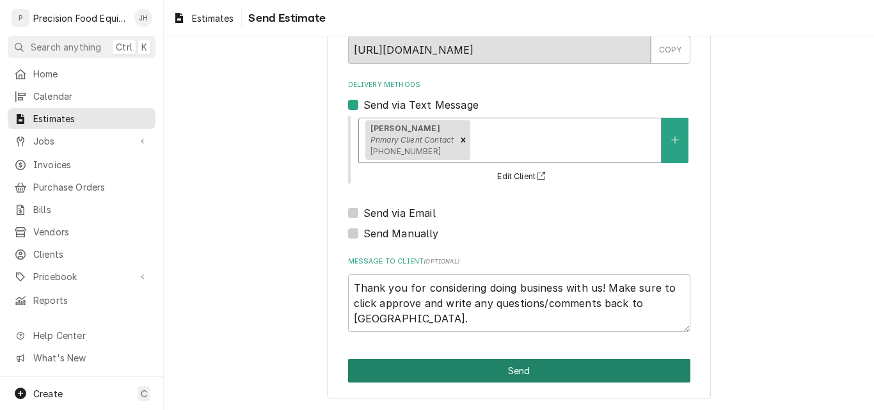
click at [531, 373] on button "Send" at bounding box center [519, 371] width 342 height 24
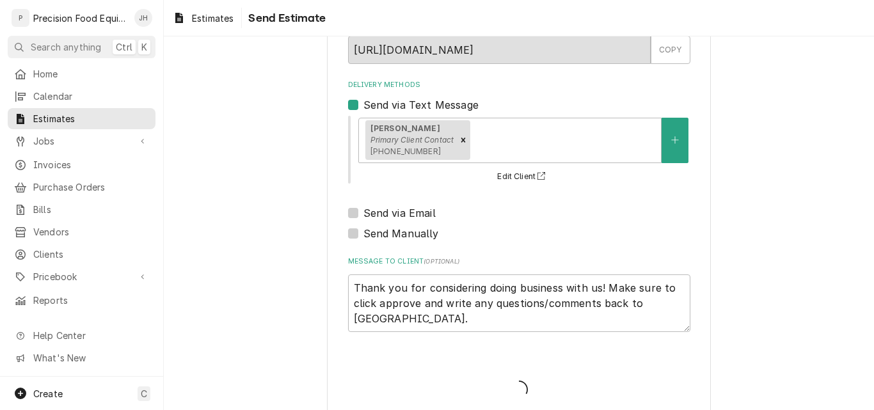
type textarea "x"
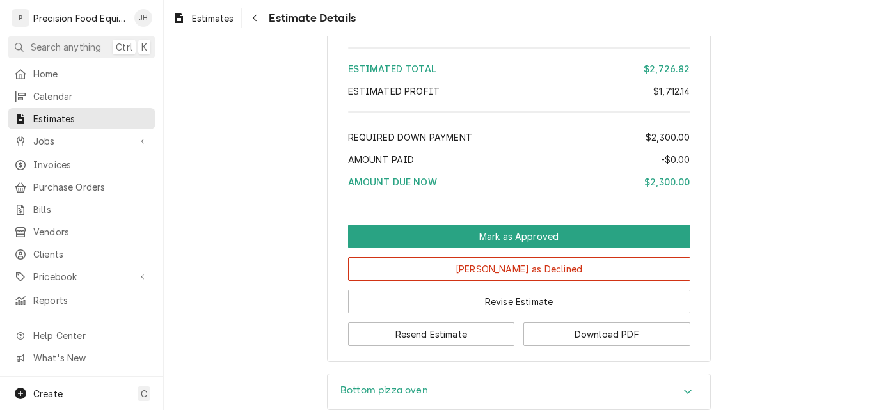
scroll to position [1728, 0]
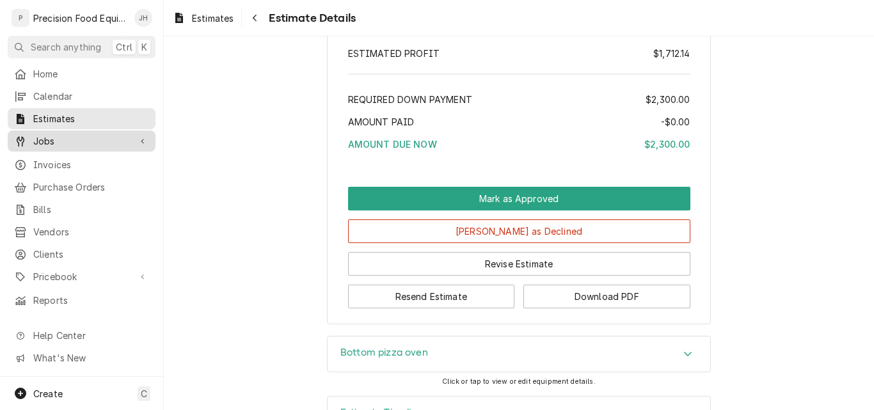
click at [45, 138] on span "Jobs" at bounding box center [81, 140] width 97 height 13
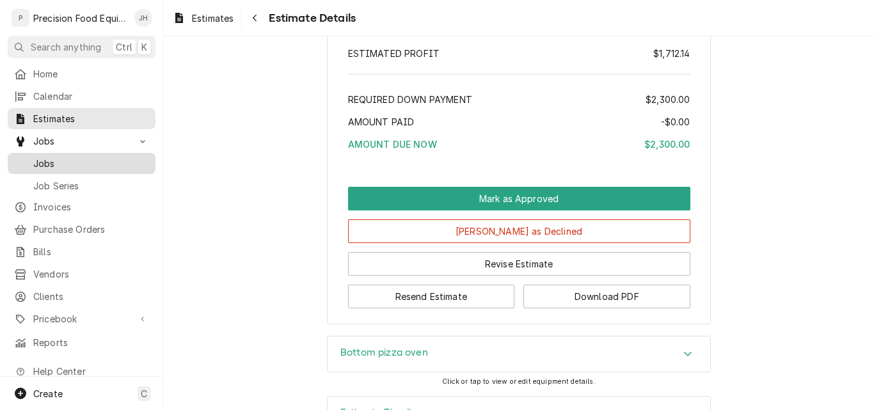
click at [92, 159] on span "Jobs" at bounding box center [91, 163] width 116 height 13
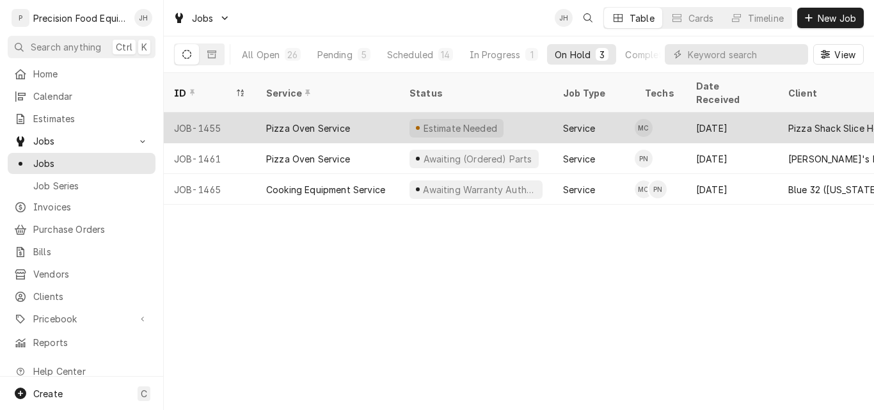
click at [340, 122] on div "Pizza Oven Service" at bounding box center [308, 128] width 84 height 13
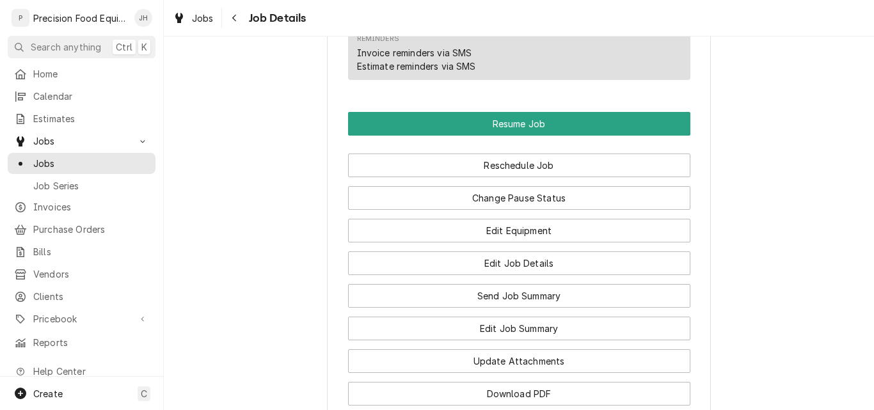
scroll to position [1216, 0]
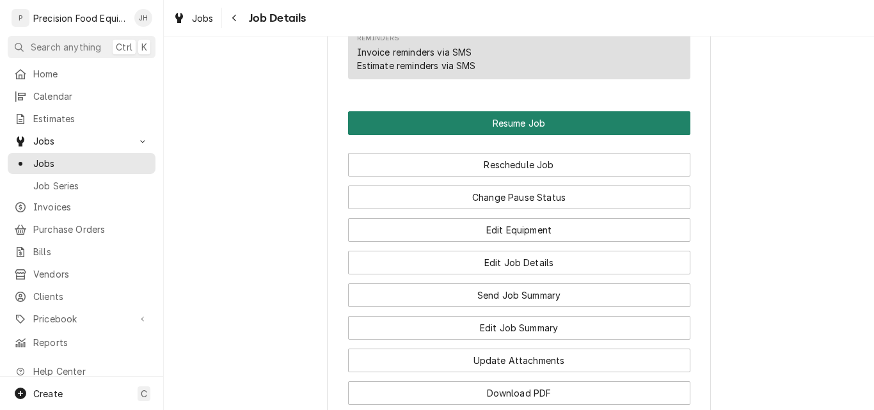
click at [526, 135] on button "Resume Job" at bounding box center [519, 123] width 342 height 24
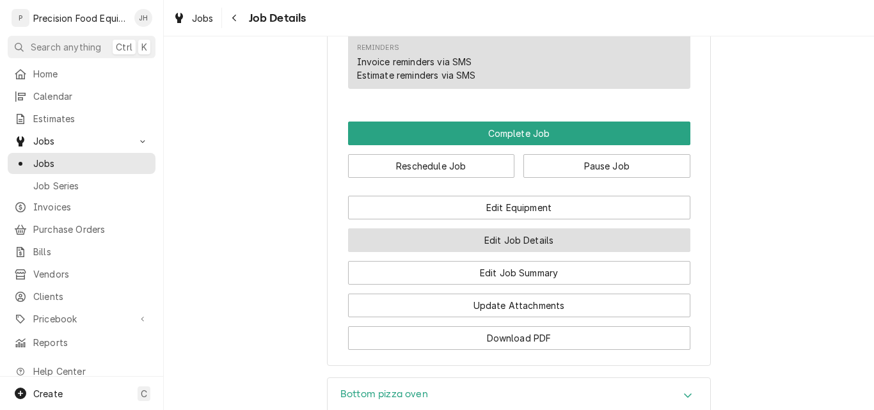
scroll to position [1088, 0]
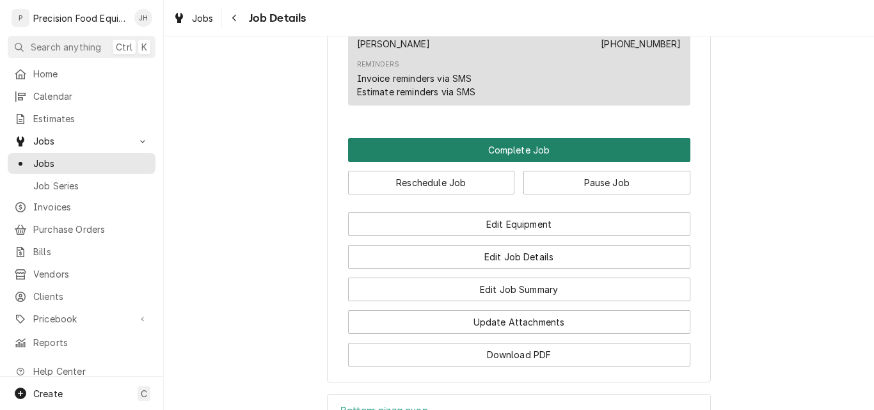
click at [518, 161] on button "Complete Job" at bounding box center [519, 150] width 342 height 24
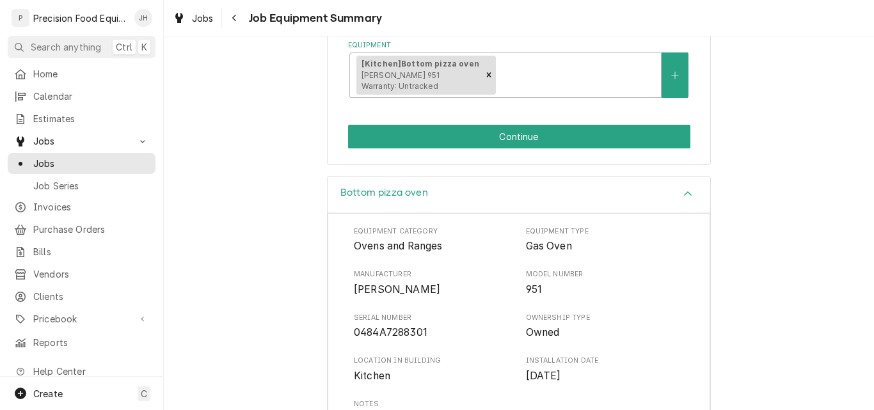
scroll to position [256, 0]
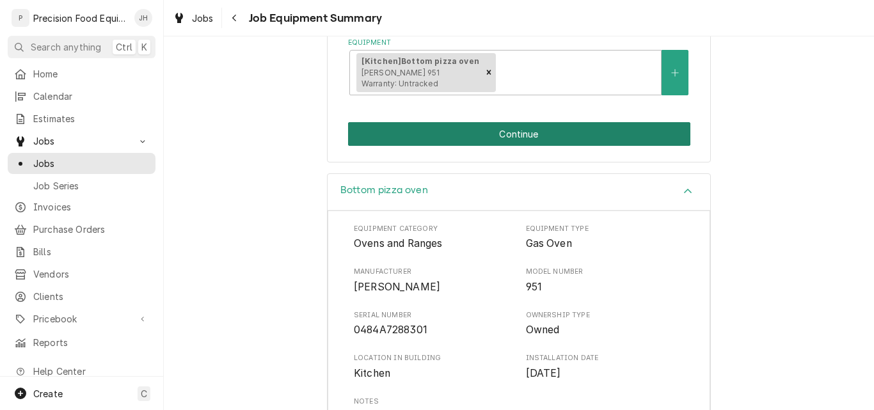
click at [527, 125] on button "Continue" at bounding box center [519, 134] width 342 height 24
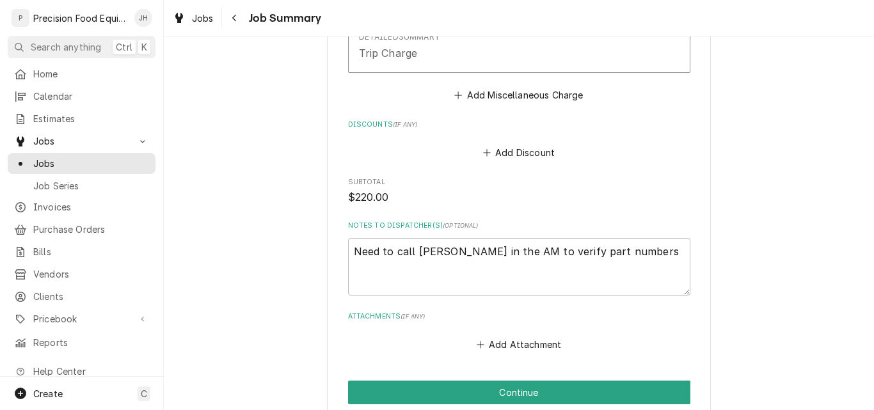
scroll to position [896, 0]
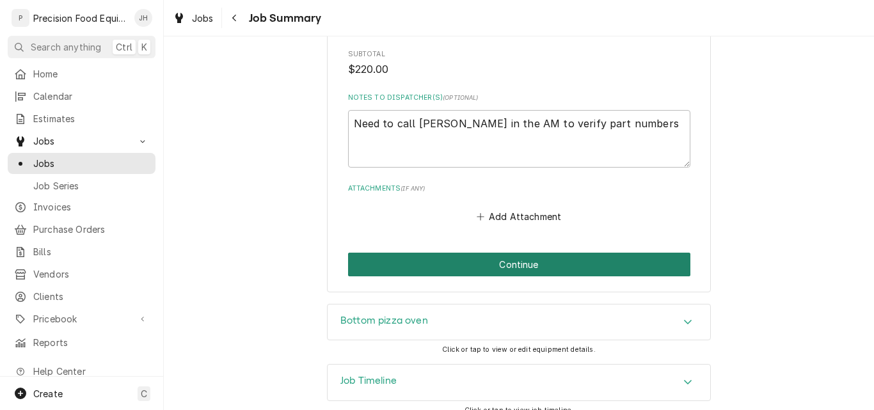
click at [504, 269] on button "Continue" at bounding box center [519, 265] width 342 height 24
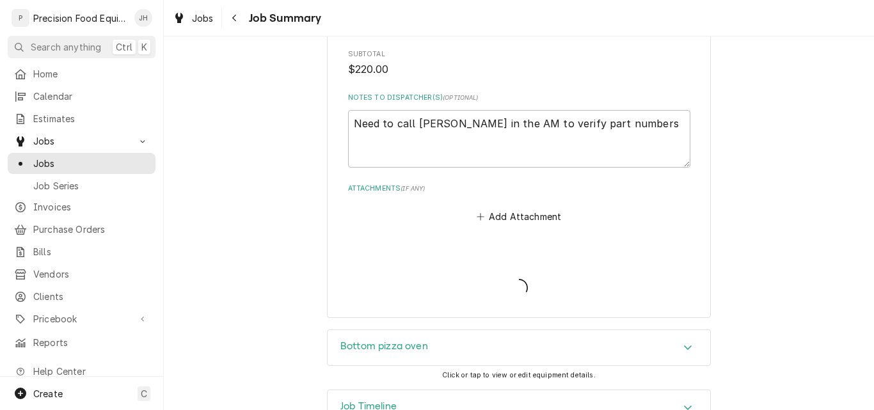
type textarea "x"
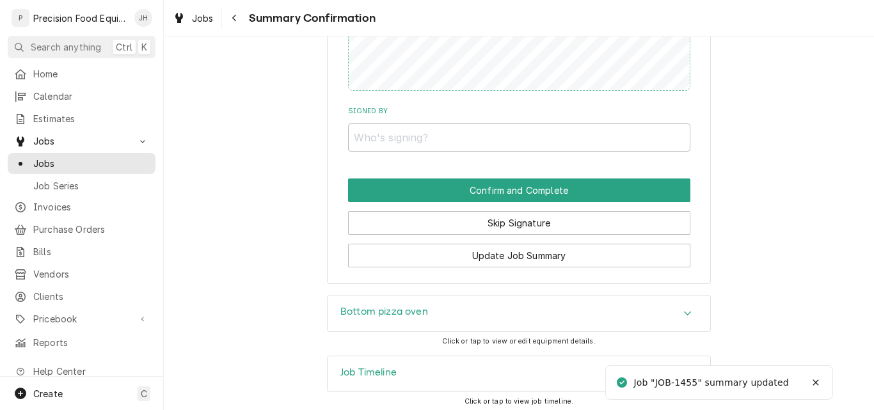
scroll to position [925, 0]
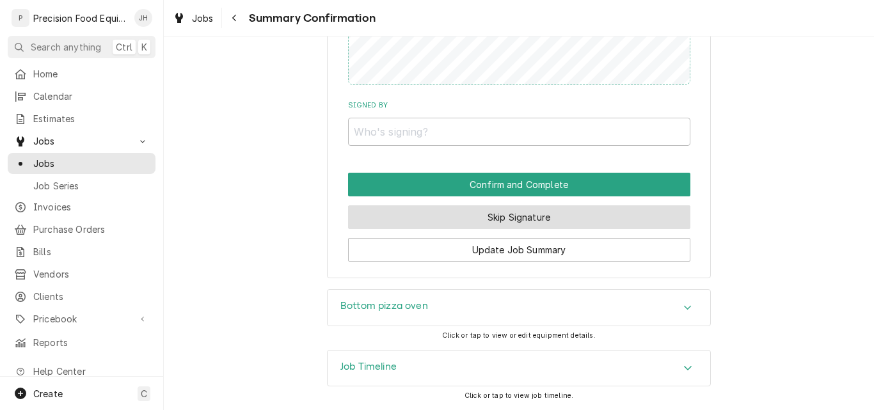
click at [539, 216] on button "Skip Signature" at bounding box center [519, 217] width 342 height 24
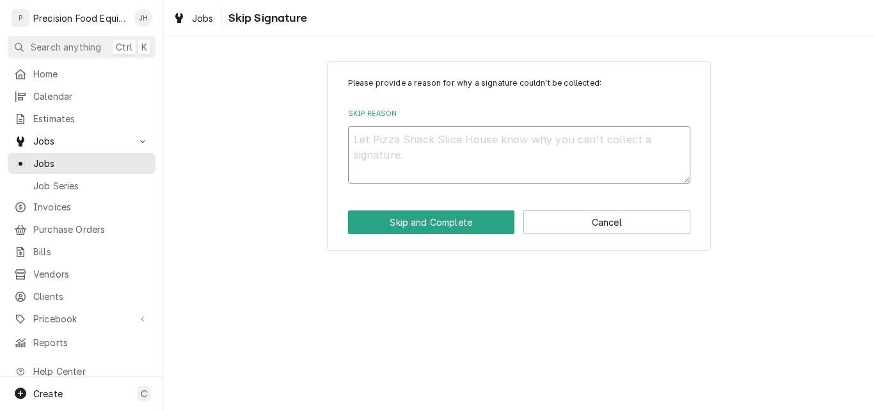
click at [470, 169] on textarea "Skip Reason" at bounding box center [519, 155] width 342 height 58
type textarea "x"
type textarea "n"
type textarea "x"
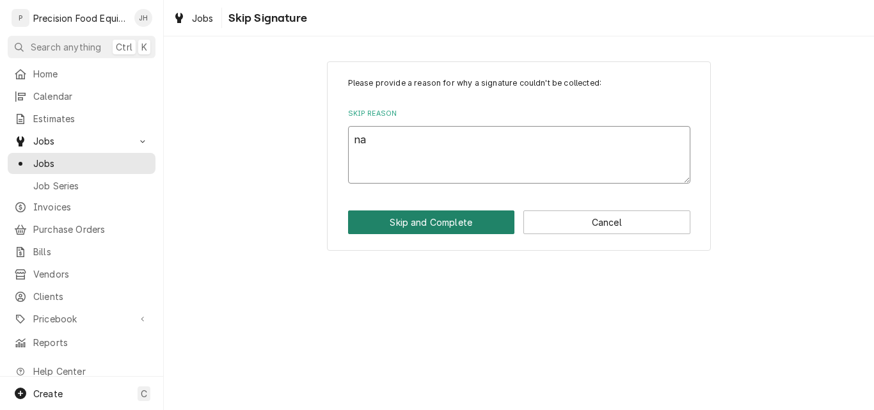
type textarea "na"
click at [411, 224] on button "Skip and Complete" at bounding box center [431, 223] width 167 height 24
type textarea "x"
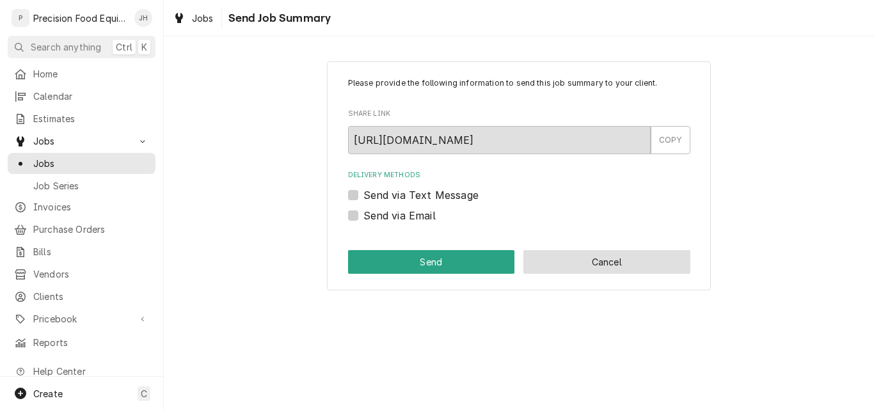
click at [610, 255] on button "Cancel" at bounding box center [606, 262] width 167 height 24
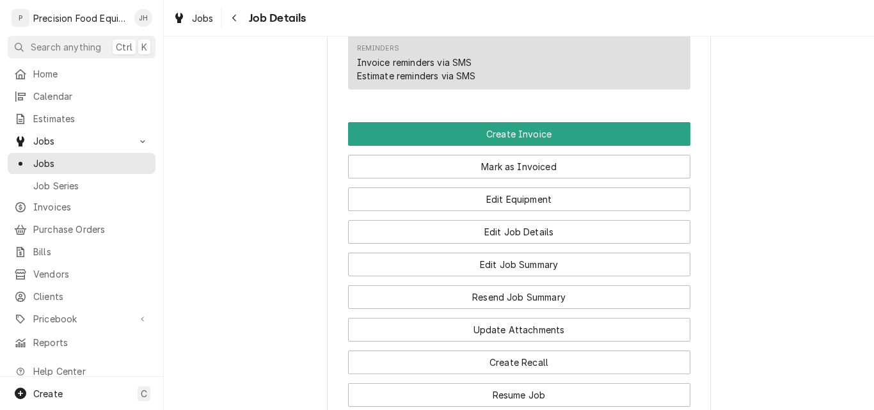
scroll to position [1024, 0]
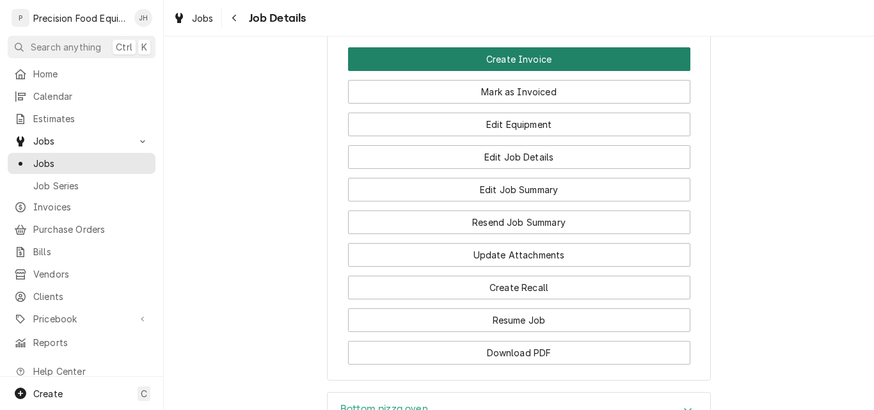
click at [568, 71] on button "Create Invoice" at bounding box center [519, 59] width 342 height 24
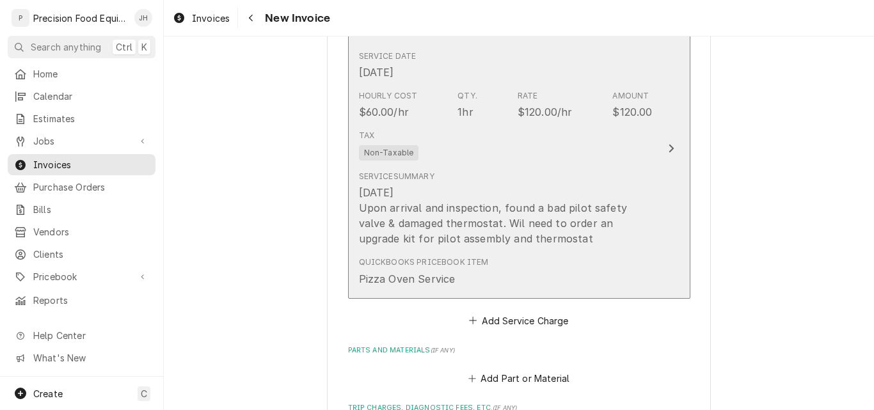
scroll to position [832, 0]
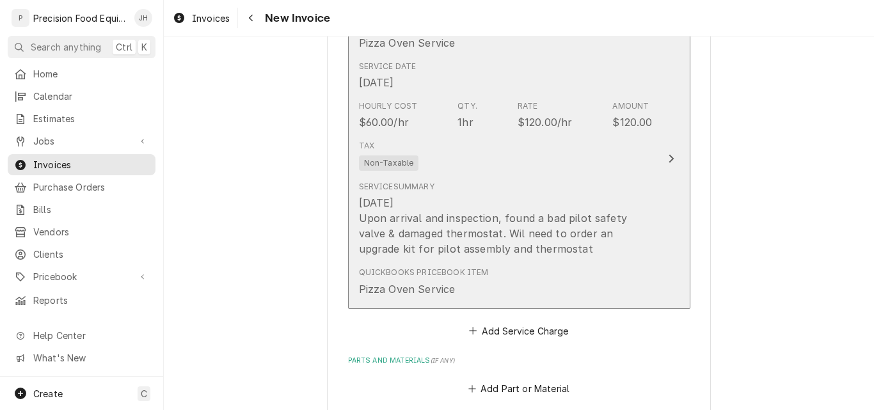
click at [566, 166] on div "Tax Non-Taxable" at bounding box center [506, 155] width 294 height 41
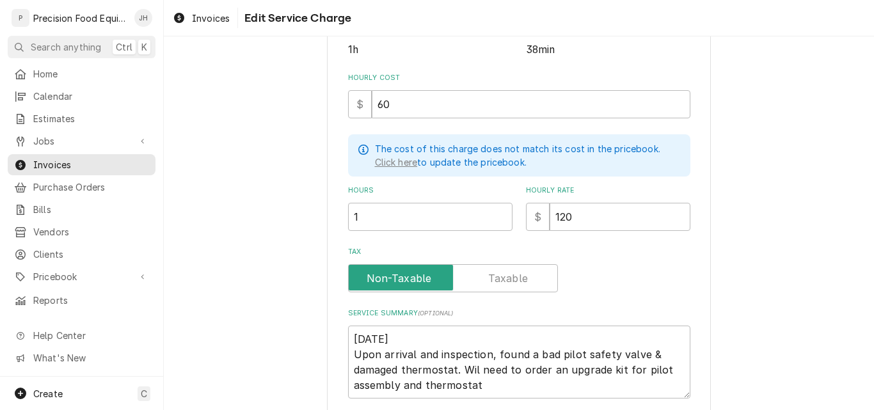
scroll to position [320, 0]
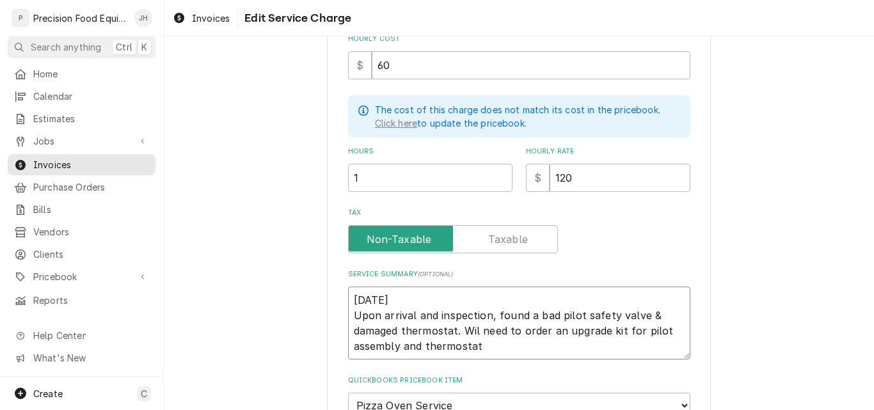
click at [348, 314] on textarea "[DATE] Upon arrival and inspection, found a bad pilot safety valve & damaged th…" at bounding box center [519, 323] width 342 height 73
type textarea "x"
type textarea "[DATE] PUpon arrival and inspection, found a bad pilot safety valve & damaged t…"
type textarea "x"
type textarea "[DATE] PiUpon arrival and inspection, found a bad pilot safety valve & damaged …"
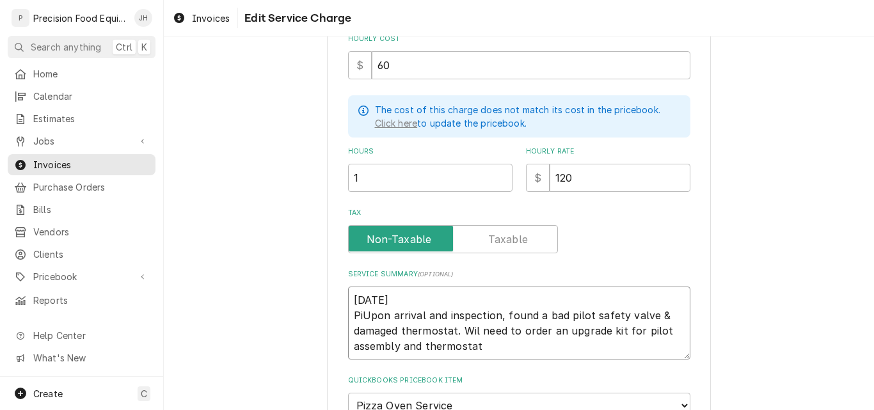
type textarea "x"
type textarea "[DATE] PizUpon arrival and inspection, found a bad pilot safety valve & damaged…"
type textarea "x"
type textarea "[DATE] PizzUpon arrival and inspection, found a bad pilot safety valve & damage…"
type textarea "x"
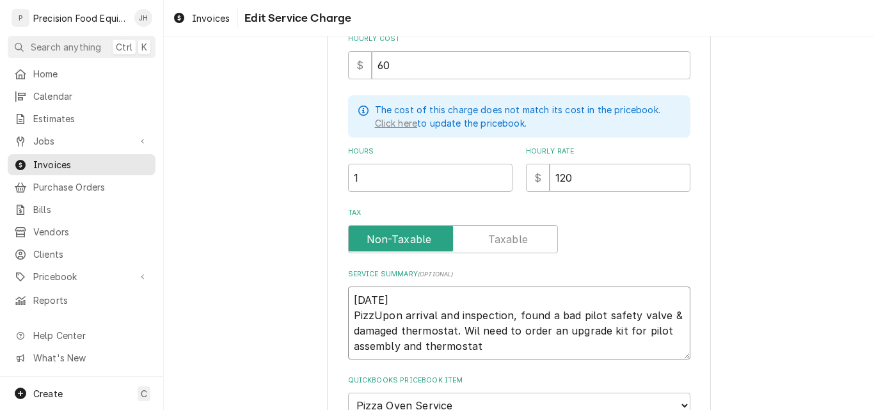
type textarea "[DATE] PizzaUpon arrival and inspection, found a bad pilot safety valve & damag…"
type textarea "x"
type textarea "[DATE] Pizza Upon arrival and inspection, found a bad pilot safety valve & dama…"
type textarea "x"
type textarea "[DATE] Pizza OUpon arrival and inspection, found a bad pilot safety valve & dam…"
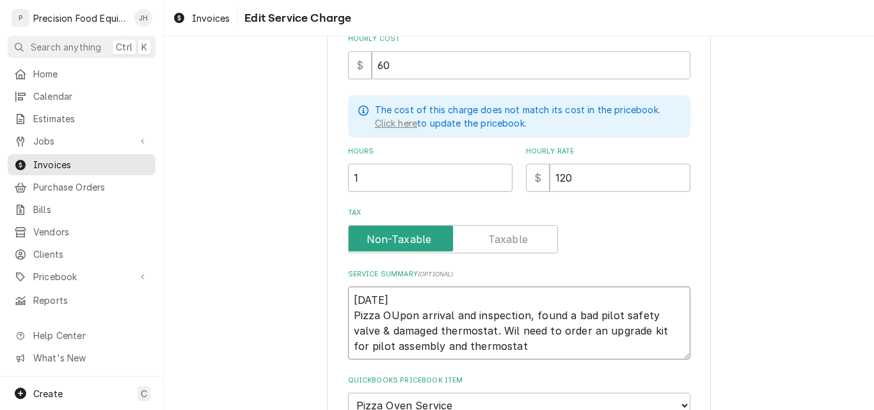
type textarea "x"
type textarea "[DATE] Pizza OvUpon arrival and inspection, found a bad pilot safety valve & da…"
type textarea "x"
type textarea "[DATE] Pizza OveUpon arrival and inspection, found a bad pilot safety valve & d…"
type textarea "x"
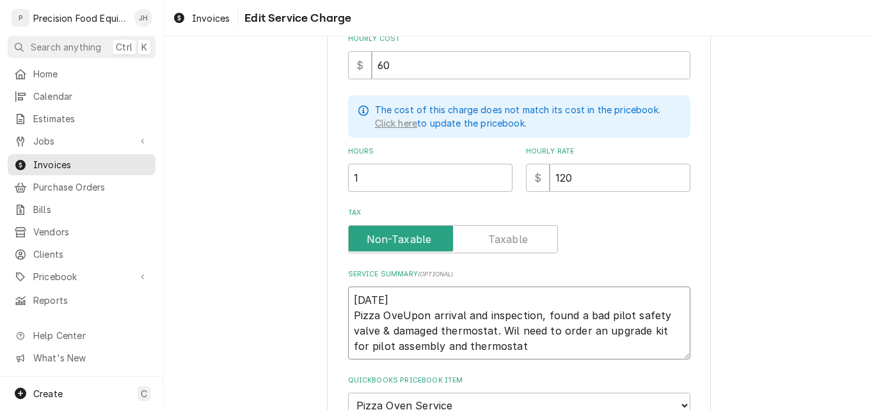
type textarea "[DATE] Pizza OvenUpon arrival and inspection, found a bad pilot safety valve & …"
type textarea "x"
type textarea "[DATE] Pizza Oven Upon arrival and inspection, found a bad pilot safety valve &…"
type textarea "x"
type textarea "[DATE] Pizza Oven dUpon arrival and inspection, found a bad pilot safety valve …"
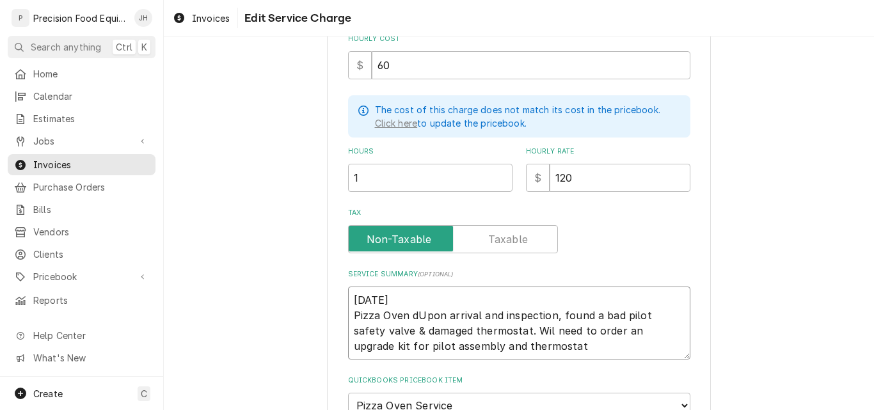
type textarea "x"
type textarea "[DATE] Pizza Oven diUpon arrival and inspection, found a bad pilot safety valve…"
type textarea "x"
type textarea "[DATE] Pizza Oven diaUpon arrival and inspection, found a bad pilot safety valv…"
type textarea "x"
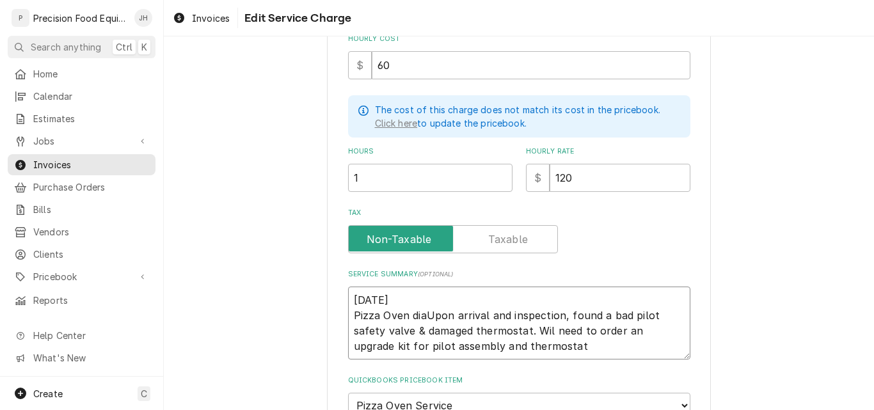
type textarea "[DATE] Pizza Oven diagUpon arrival and inspection, found a bad pilot safety val…"
type textarea "x"
type textarea "[DATE] Pizza Oven diagnUpon arrival and inspection, found a bad pilot safety va…"
type textarea "x"
type textarea "[DATE] Pizza Oven diagnoUpon arrival and inspection, found a bad pilot safety v…"
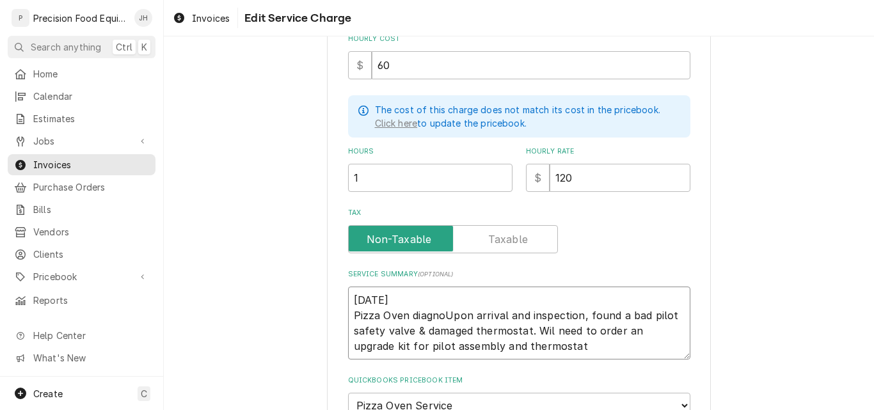
type textarea "x"
type textarea "[DATE] Pizza Oven diagnosUpon arrival and inspection, found a bad pilot safety …"
type textarea "x"
type textarea "[DATE] Pizza Oven diagnostUpon arrival and inspection, found a bad pilot safety…"
type textarea "x"
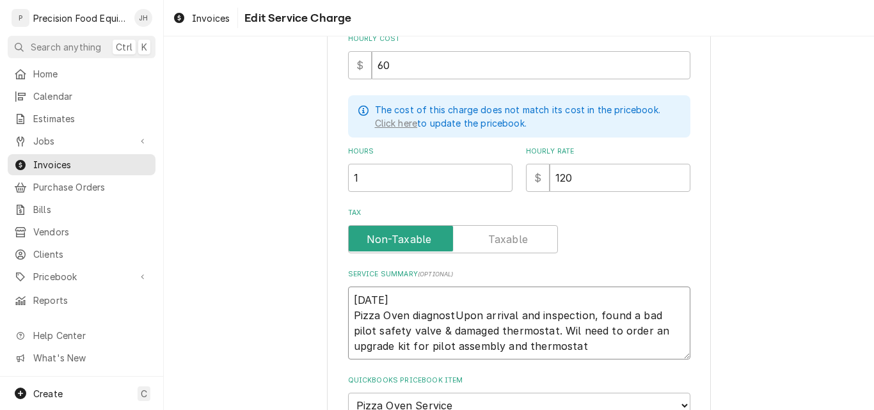
type textarea "[DATE] Pizza Oven diagnostiUpon arrival and inspection, found a bad pilot safet…"
type textarea "x"
type textarea "[DATE] Pizza Oven diagnosticUpon arrival and inspection, found a bad pilot safe…"
type textarea "x"
type textarea "[DATE] Pizza Oven diagnosticsUpon arrival and inspection, found a bad pilot saf…"
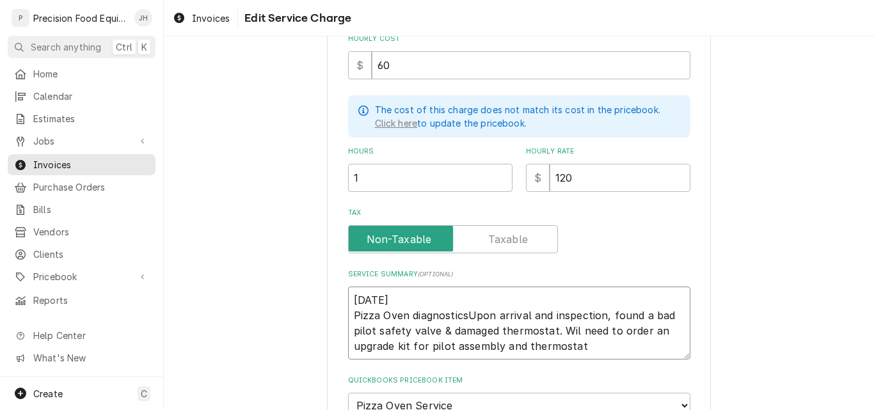
type textarea "x"
type textarea "[DATE] Pizza Oven diagnostics.Upon arrival and inspection, found a bad pilot sa…"
type textarea "x"
type textarea "[DATE] Pizza Oven diagnostics. Upon arrival and inspection, found a bad pilot s…"
click at [352, 299] on textarea "[DATE] Pizza Oven diagnostics. Upon arrival and inspection, found a bad pilot s…" at bounding box center [519, 323] width 342 height 73
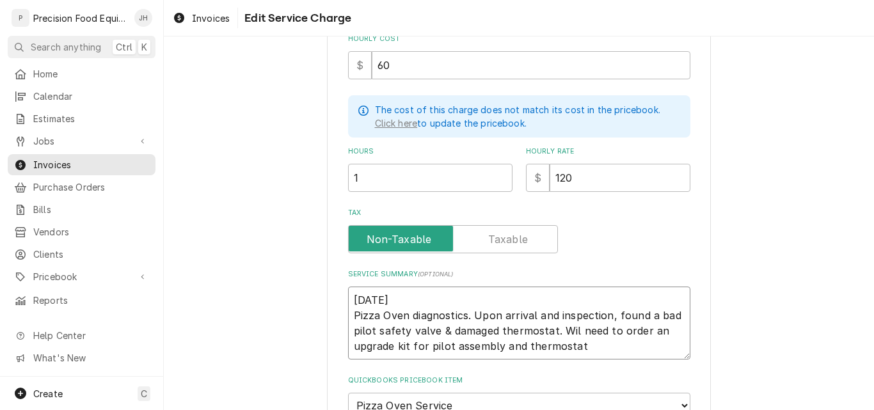
type textarea "x"
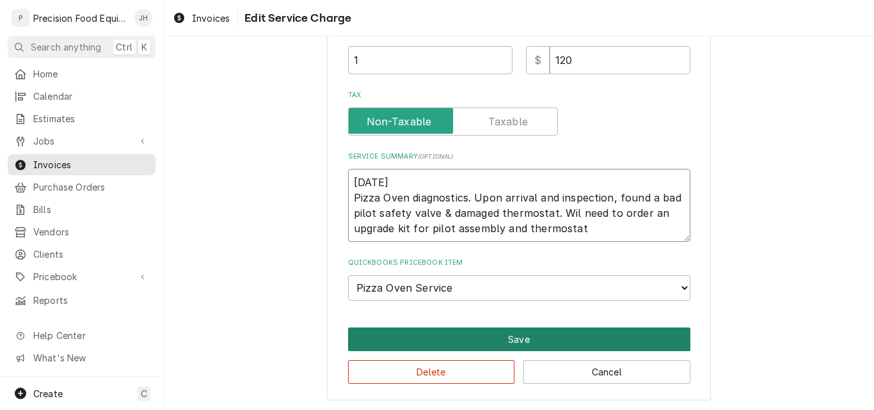
type textarea "[DATE] Pizza Oven diagnostics. Upon arrival and inspection, found a bad pilot s…"
click at [513, 341] on button "Save" at bounding box center [519, 340] width 342 height 24
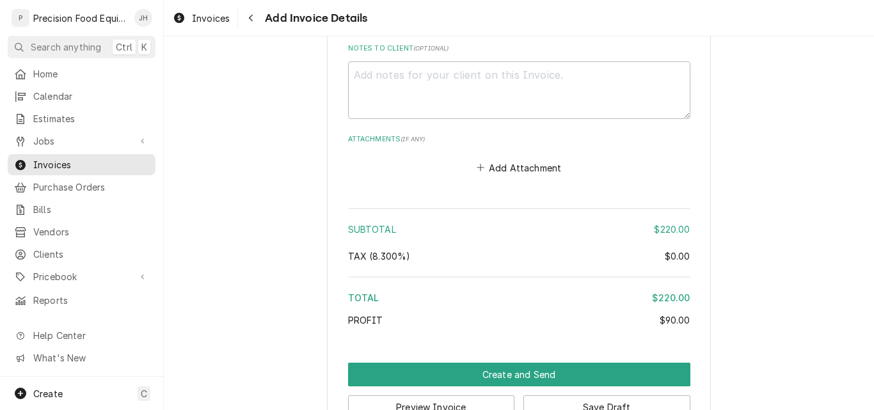
scroll to position [1648, 0]
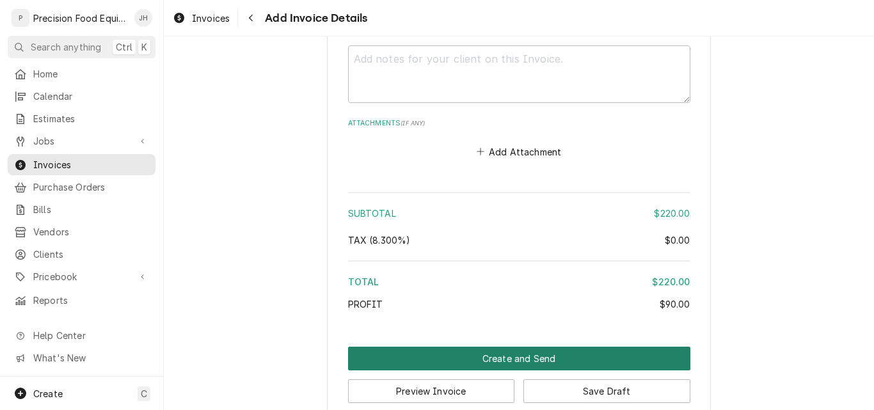
click at [546, 347] on button "Create and Send" at bounding box center [519, 359] width 342 height 24
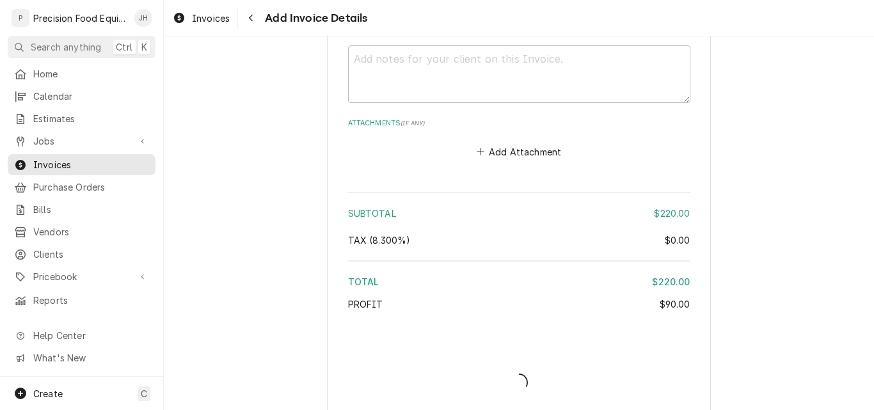
scroll to position [1646, 0]
type textarea "x"
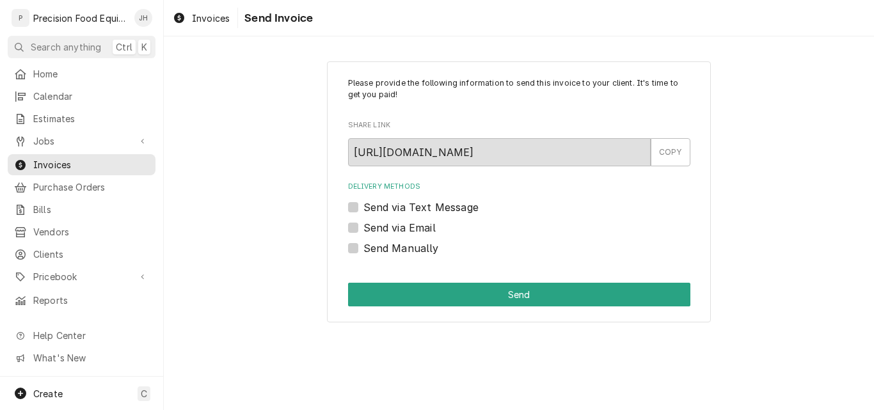
click at [424, 209] on label "Send via Text Message" at bounding box center [420, 207] width 115 height 15
click at [424, 209] on input "Send via Text Message" at bounding box center [534, 214] width 342 height 28
checkbox input "true"
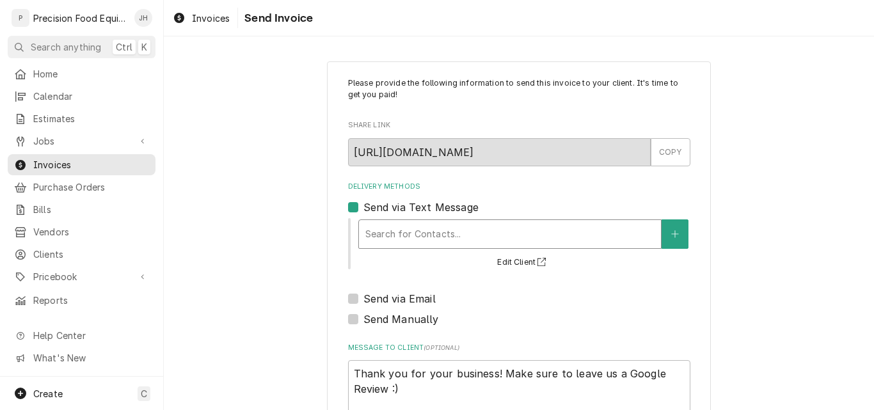
click at [381, 230] on div "Delivery Methods" at bounding box center [509, 234] width 289 height 23
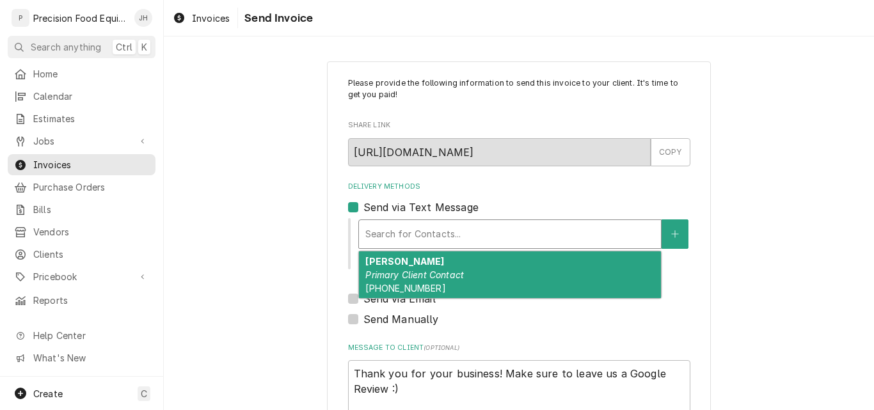
click at [376, 271] on em "Primary Client Contact" at bounding box center [414, 274] width 99 height 11
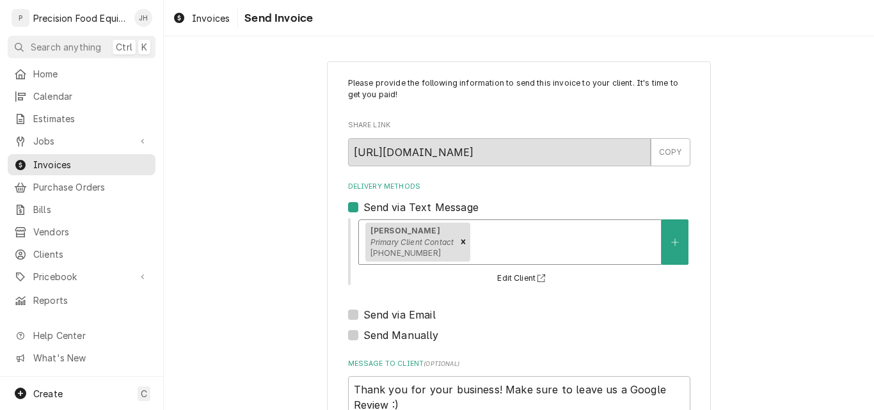
scroll to position [102, 0]
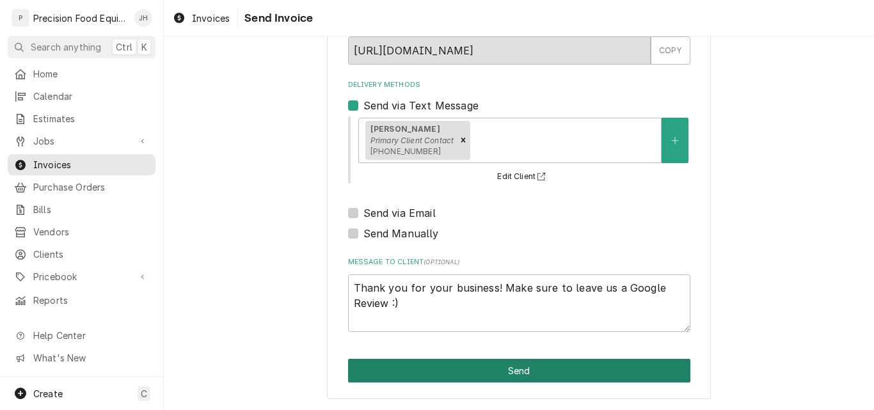
click at [488, 372] on button "Send" at bounding box center [519, 371] width 342 height 24
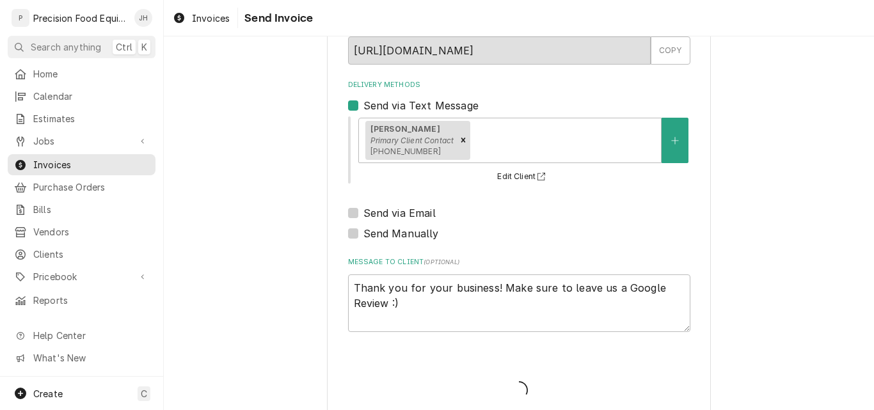
type textarea "x"
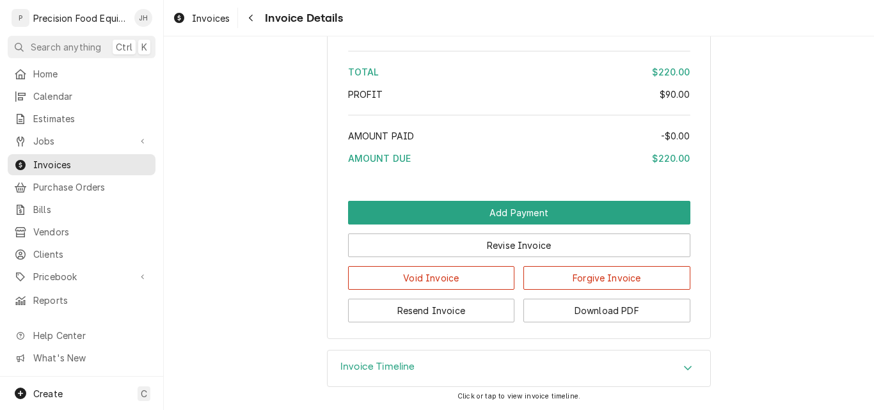
scroll to position [1480, 0]
click at [50, 139] on span "Jobs" at bounding box center [81, 140] width 97 height 13
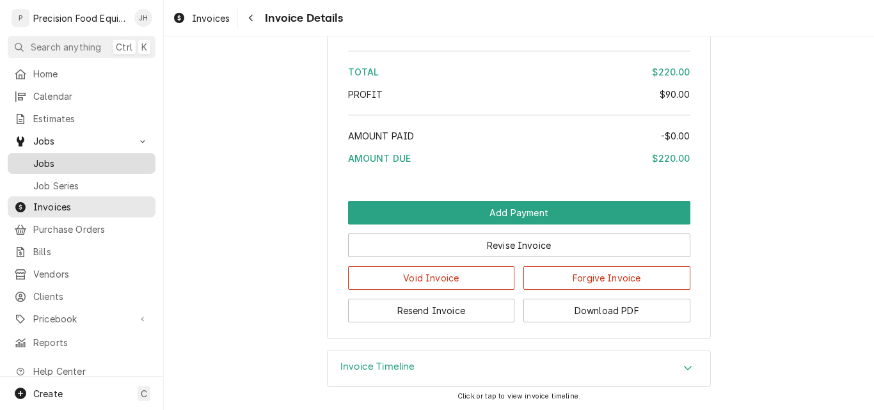
click at [58, 158] on span "Jobs" at bounding box center [91, 163] width 116 height 13
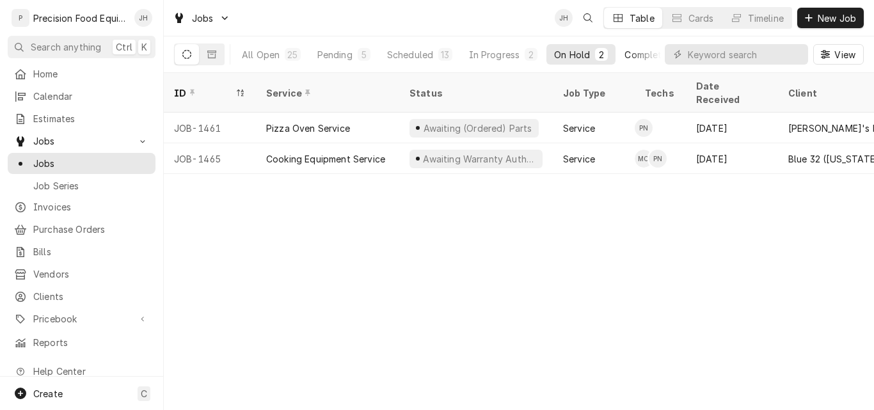
click at [643, 49] on div "Completed" at bounding box center [649, 54] width 48 height 13
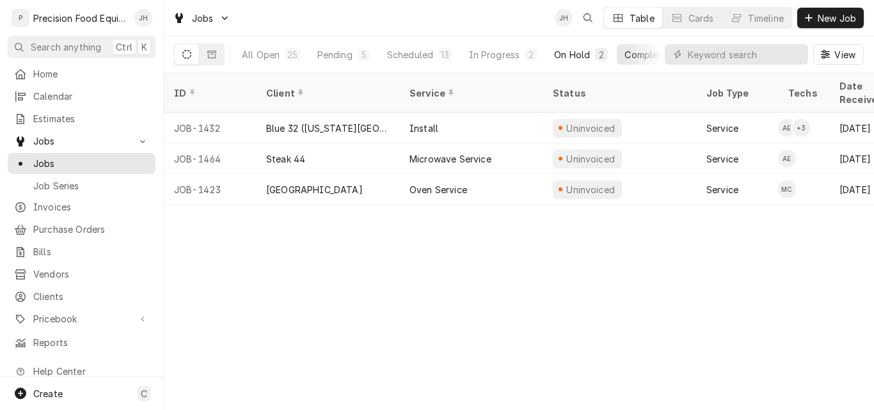
click at [566, 54] on div "On Hold" at bounding box center [572, 54] width 36 height 13
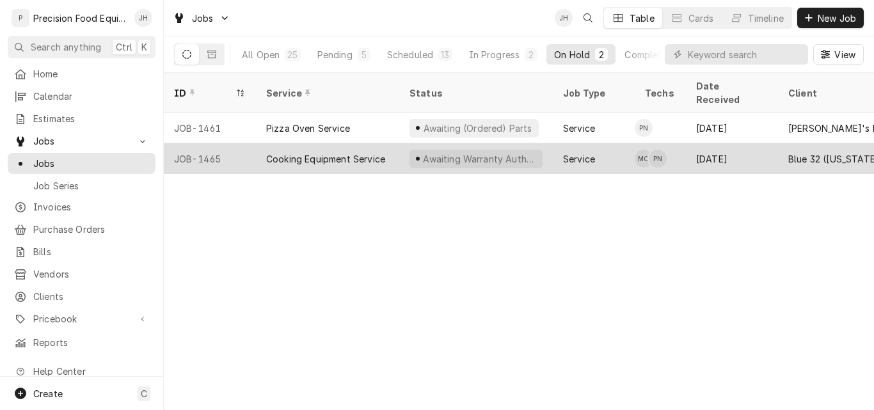
click at [363, 152] on div "Cooking Equipment Service" at bounding box center [325, 158] width 119 height 13
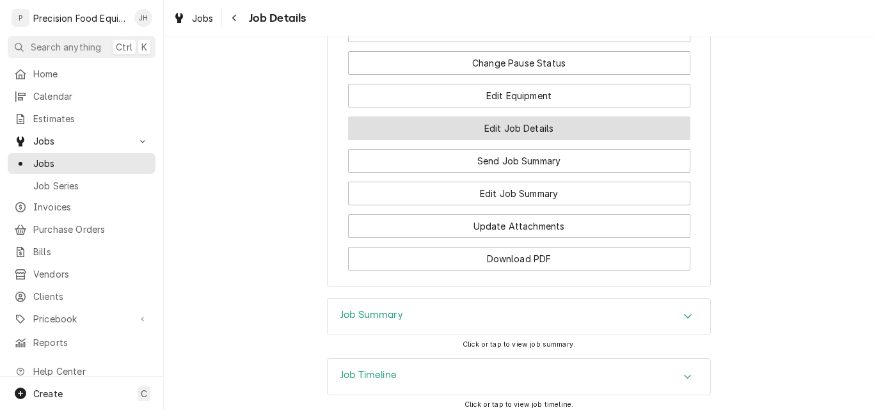
scroll to position [1408, 0]
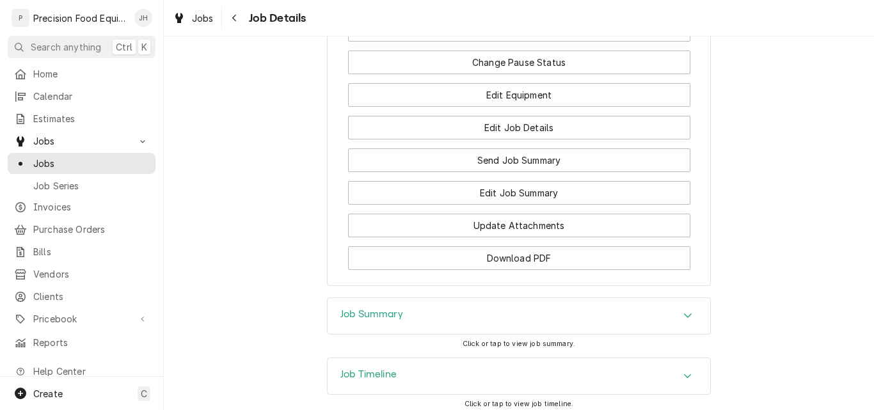
click at [426, 334] on div "Job Summary" at bounding box center [519, 316] width 383 height 36
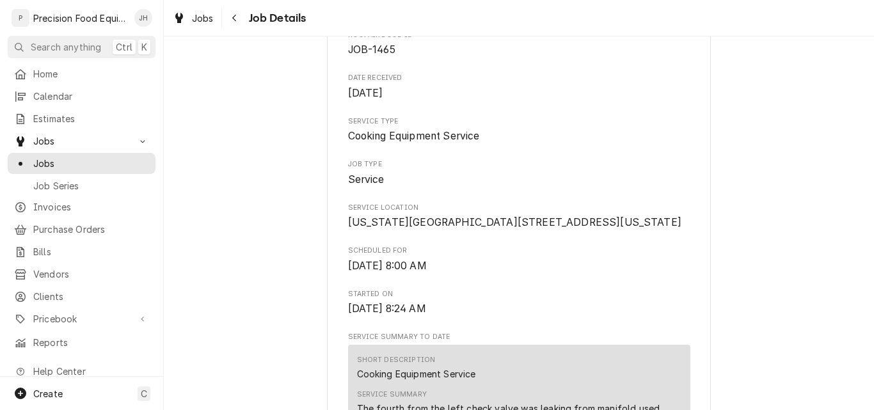
scroll to position [0, 0]
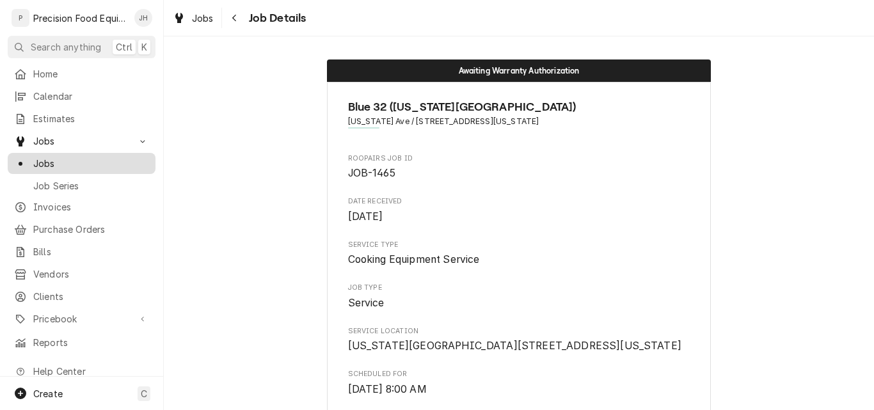
click at [62, 157] on span "Jobs" at bounding box center [91, 163] width 116 height 13
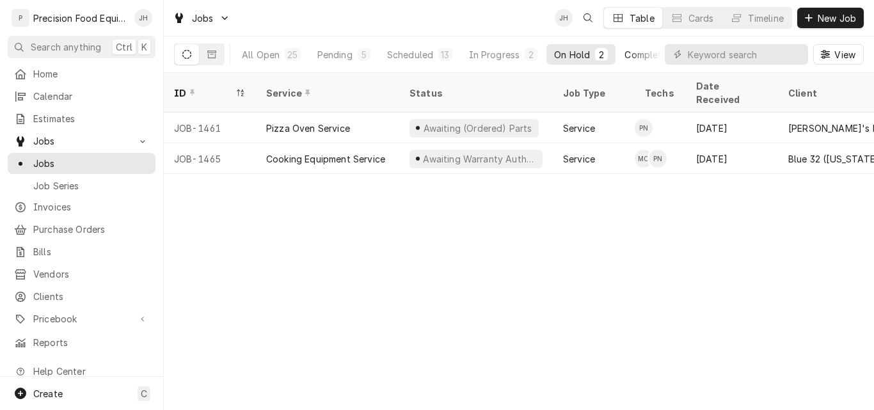
click at [631, 53] on div "Completed" at bounding box center [649, 54] width 48 height 13
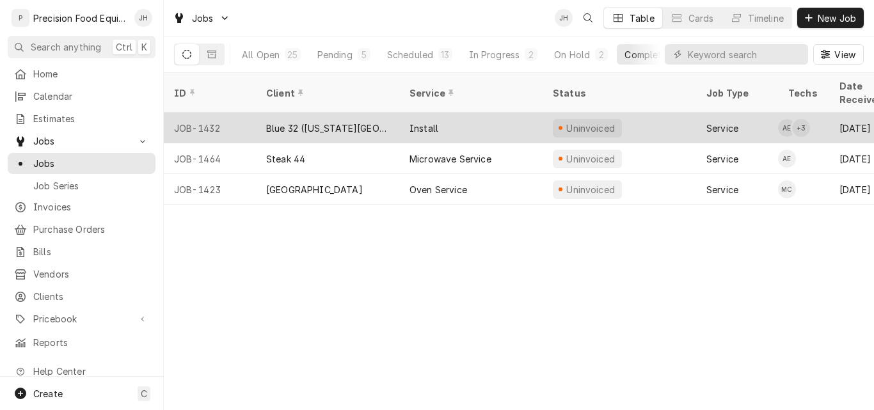
click at [384, 114] on div "Blue 32 ([US_STATE][GEOGRAPHIC_DATA])" at bounding box center [327, 128] width 143 height 31
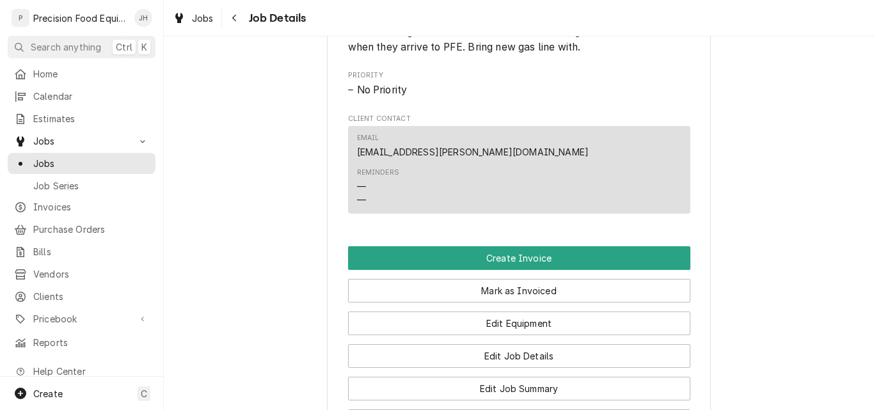
scroll to position [832, 0]
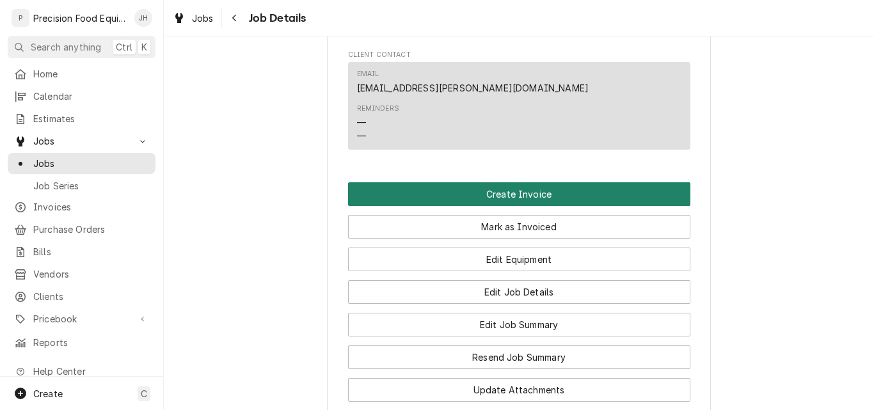
click at [506, 206] on button "Create Invoice" at bounding box center [519, 194] width 342 height 24
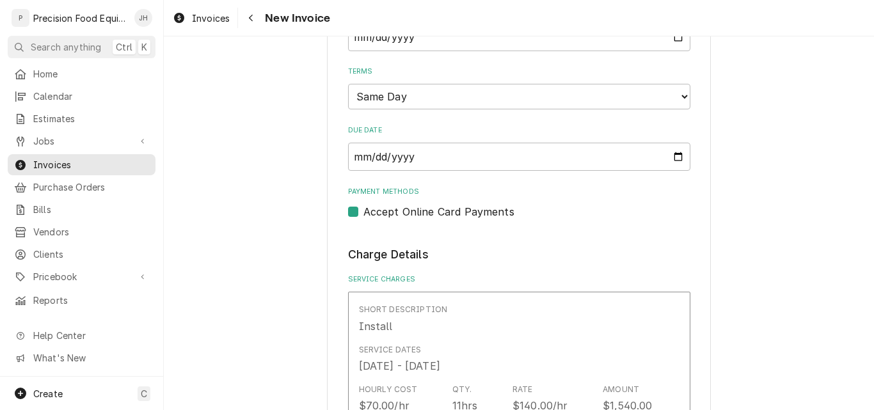
scroll to position [512, 0]
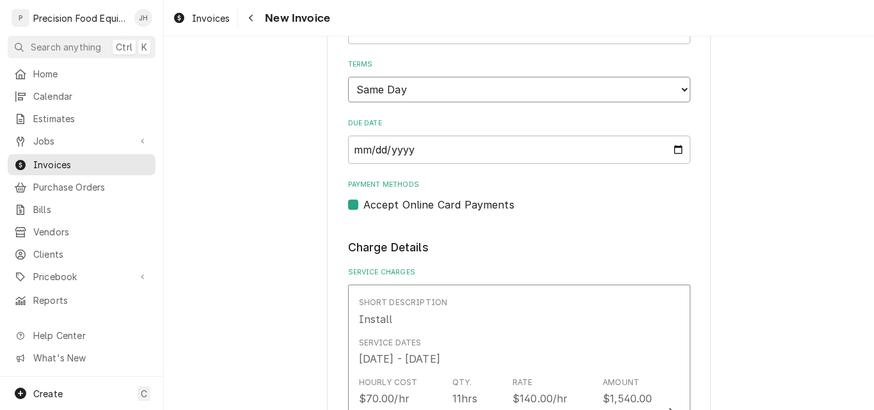
click at [463, 89] on select "Choose payment terms... Same Day Net 7 Net 14 Net 21 Net 30 Net 45 Net 60 Net 90" at bounding box center [519, 90] width 342 height 26
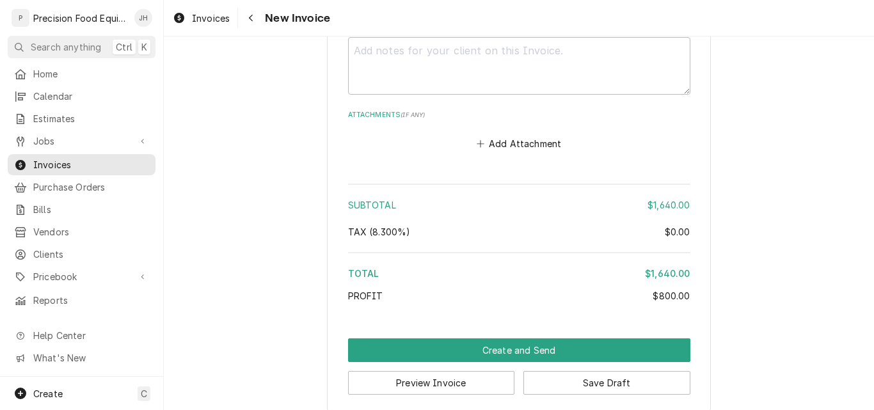
scroll to position [1564, 0]
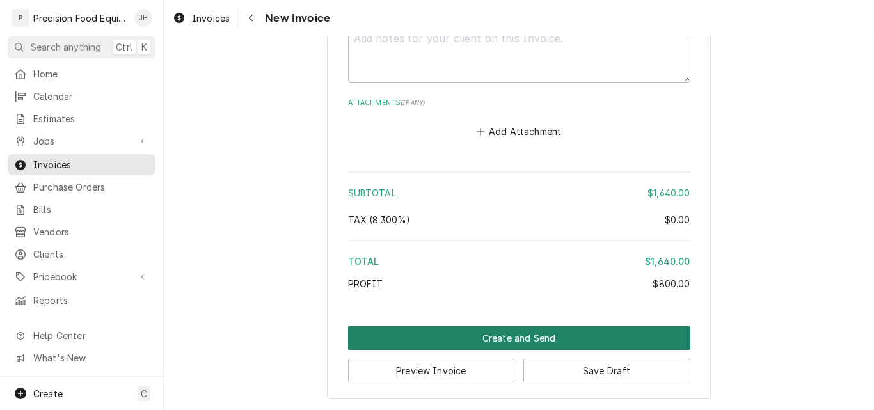
click at [515, 341] on button "Create and Send" at bounding box center [519, 338] width 342 height 24
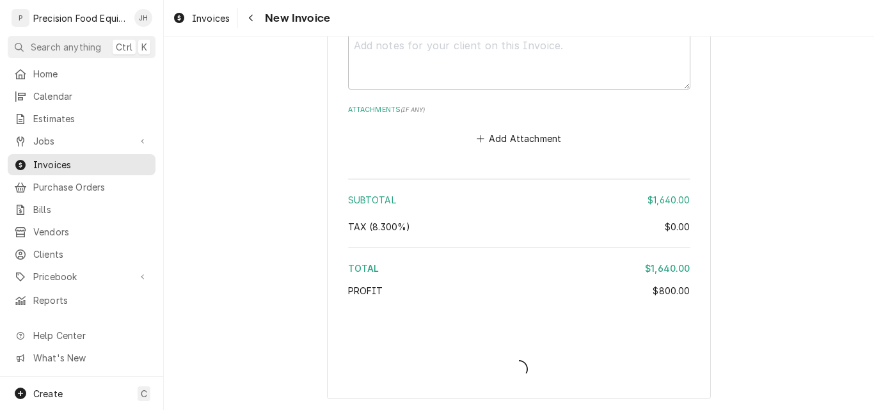
type textarea "x"
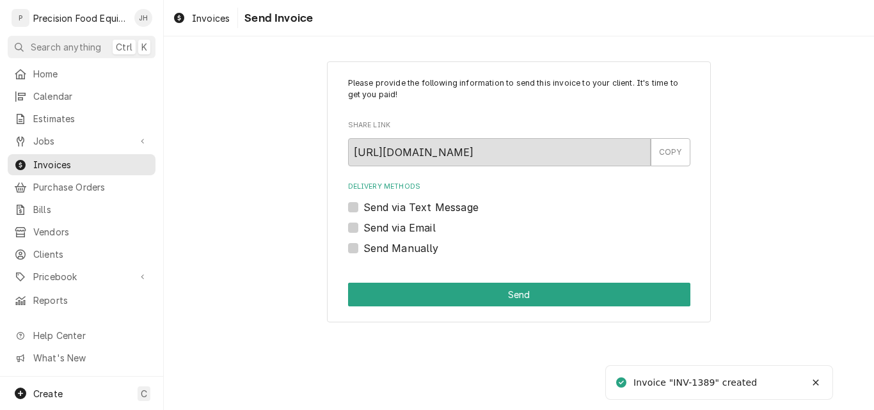
click at [397, 226] on label "Send via Email" at bounding box center [399, 227] width 72 height 15
click at [397, 226] on input "Send via Email" at bounding box center [534, 234] width 342 height 28
checkbox input "true"
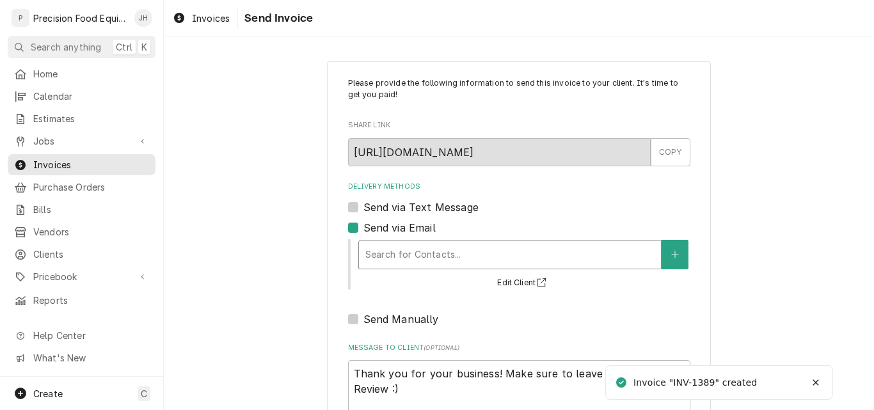
click at [395, 253] on div "Delivery Methods" at bounding box center [509, 254] width 289 height 23
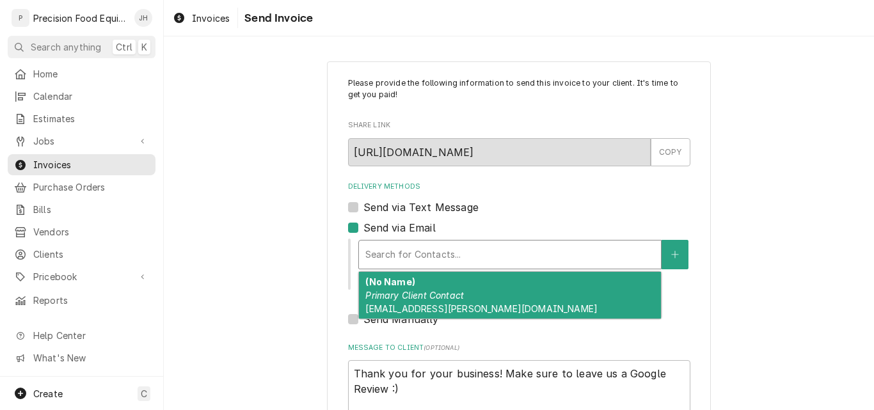
click at [401, 286] on div "(No Name) Primary Client Contact [EMAIL_ADDRESS][PERSON_NAME][DOMAIN_NAME]" at bounding box center [510, 295] width 302 height 47
type textarea "x"
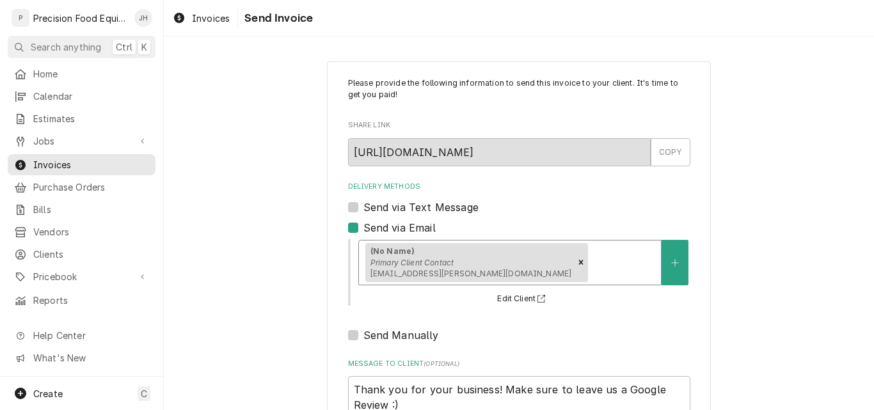
click at [397, 210] on label "Send via Text Message" at bounding box center [420, 207] width 115 height 15
click at [397, 210] on input "Send via Text Message" at bounding box center [534, 214] width 342 height 28
checkbox input "true"
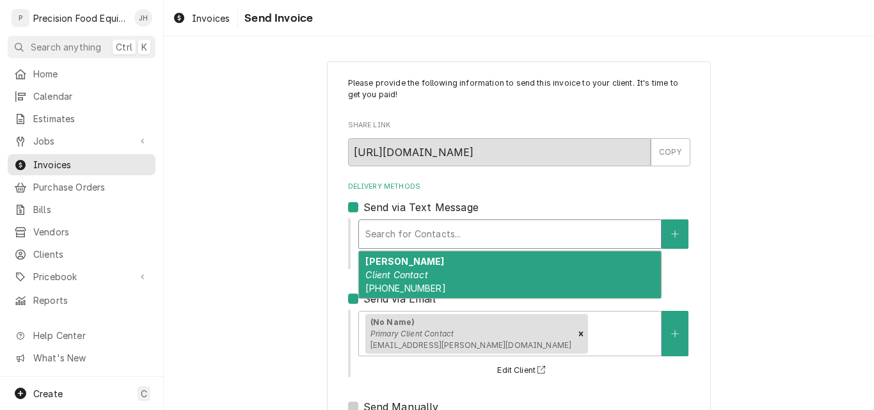
click at [395, 244] on div "Delivery Methods" at bounding box center [509, 234] width 289 height 23
click at [395, 275] on em "Client Contact" at bounding box center [396, 274] width 62 height 11
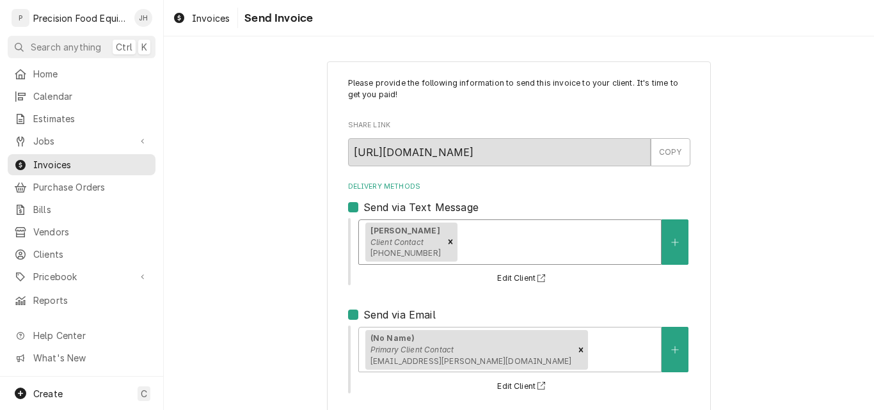
click at [446, 243] on icon "Remove [object Object]" at bounding box center [450, 241] width 9 height 9
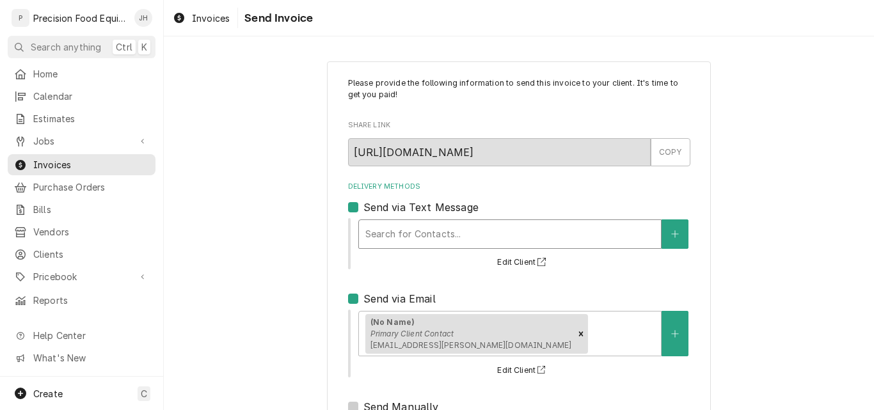
scroll to position [173, 0]
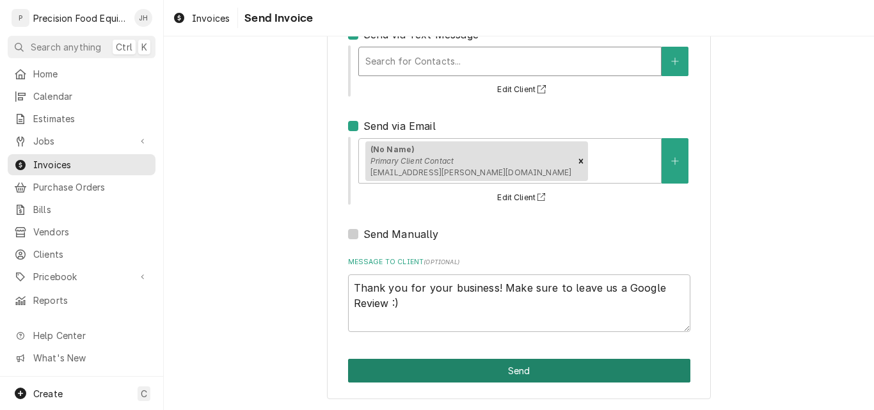
click at [500, 368] on button "Send" at bounding box center [519, 371] width 342 height 24
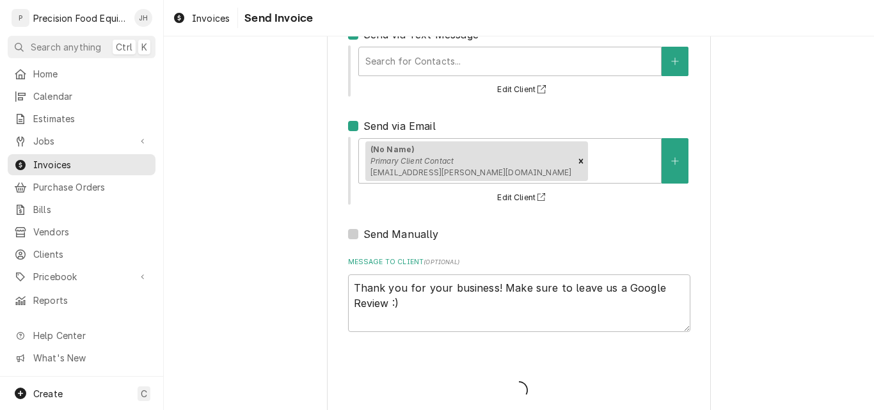
type textarea "x"
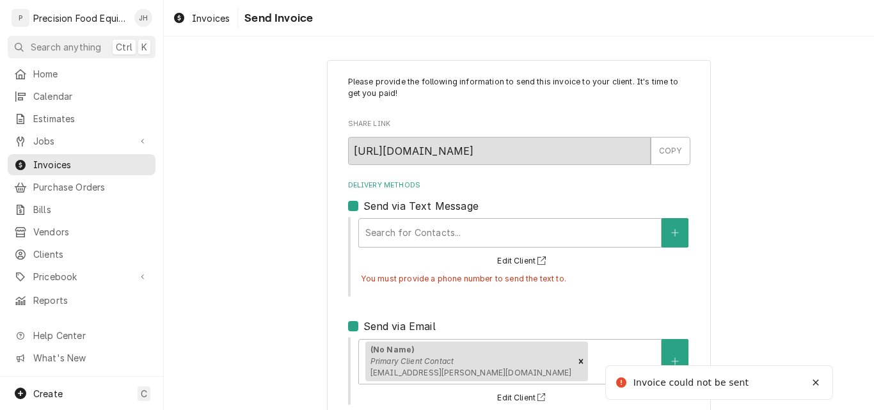
scroll to position [0, 0]
click at [349, 212] on div "Send via Text Message" at bounding box center [519, 207] width 342 height 15
click at [363, 208] on label "Send via Text Message" at bounding box center [420, 207] width 115 height 15
click at [363, 208] on input "Send via Text Message" at bounding box center [534, 214] width 342 height 28
checkbox input "false"
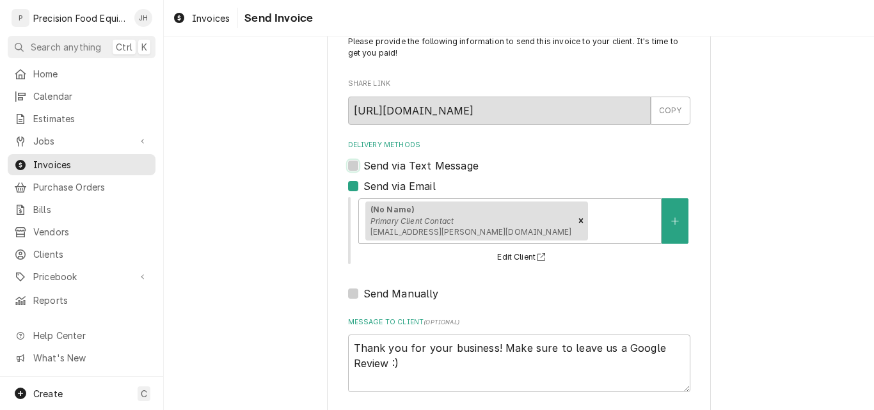
scroll to position [64, 0]
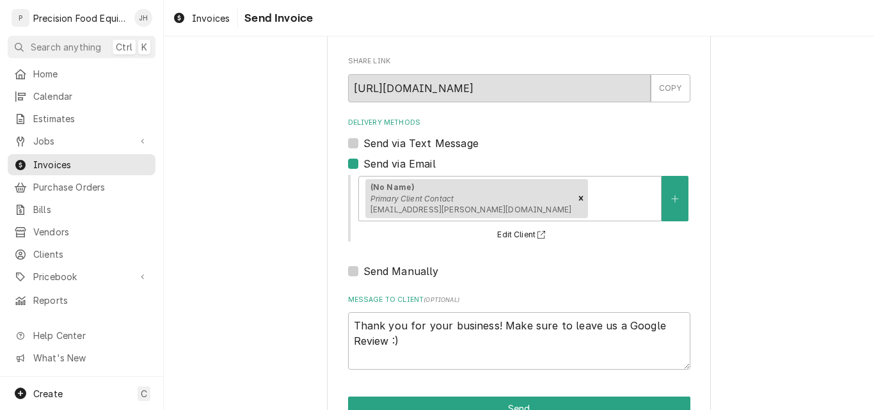
click at [547, 254] on div "Delivery Methods Send via Text Message Send via Email (No Name) Primary Client …" at bounding box center [519, 198] width 342 height 161
click at [546, 212] on div "(No Name) Primary Client Contact [EMAIL_ADDRESS][PERSON_NAME][DOMAIN_NAME]" at bounding box center [510, 199] width 302 height 44
click at [552, 280] on div "Please provide the following information to send this invoice to your client. I…" at bounding box center [519, 191] width 342 height 356
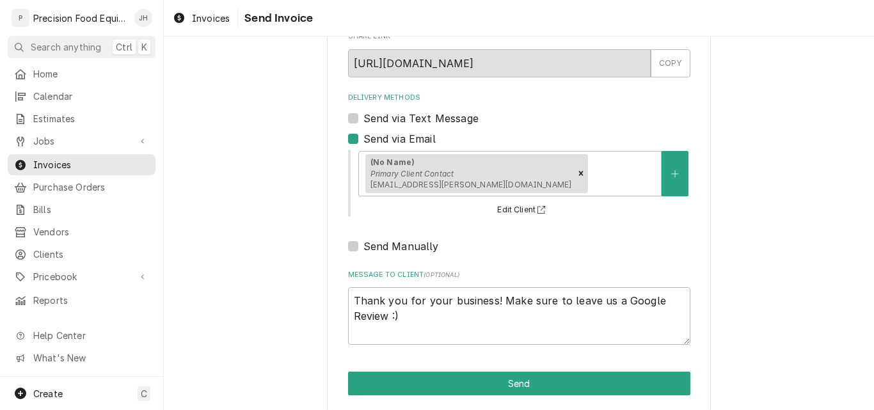
scroll to position [102, 0]
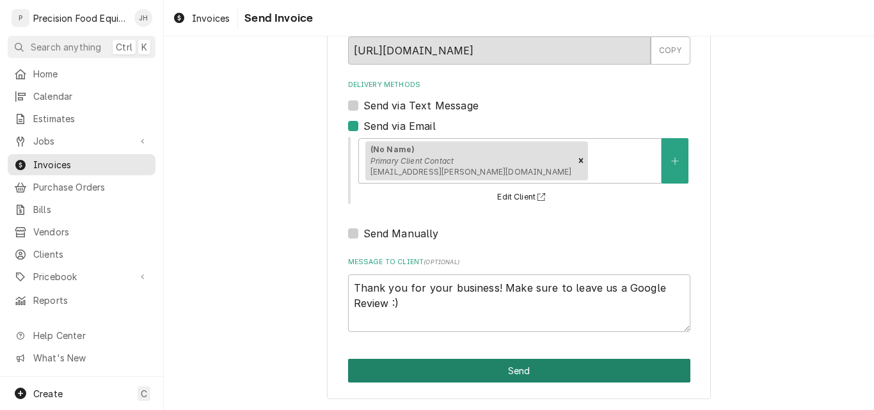
click at [494, 370] on button "Send" at bounding box center [519, 371] width 342 height 24
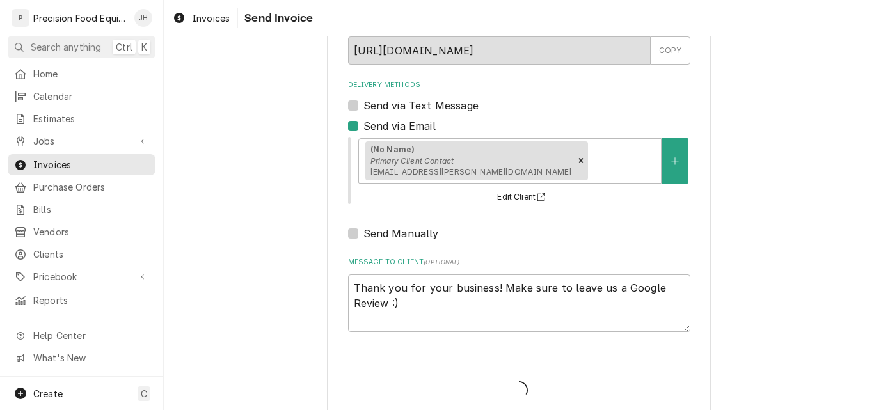
type textarea "x"
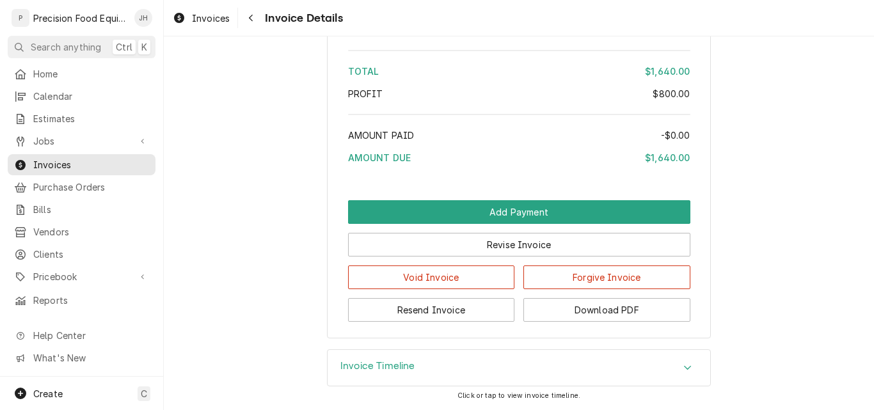
scroll to position [1440, 0]
click at [67, 136] on span "Jobs" at bounding box center [81, 140] width 97 height 13
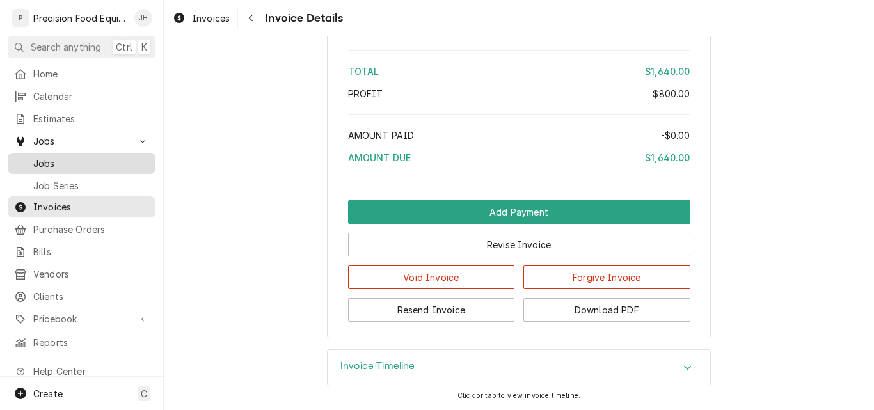
click at [70, 159] on span "Jobs" at bounding box center [91, 163] width 116 height 13
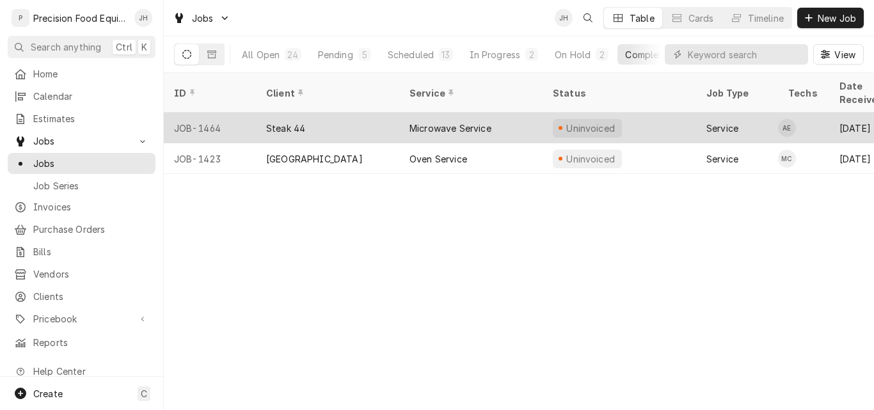
click at [536, 113] on div "Microwave Service" at bounding box center [470, 128] width 143 height 31
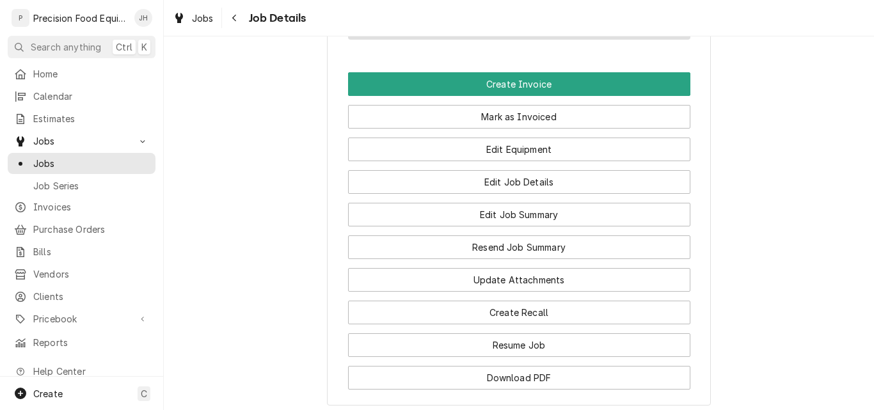
scroll to position [960, 0]
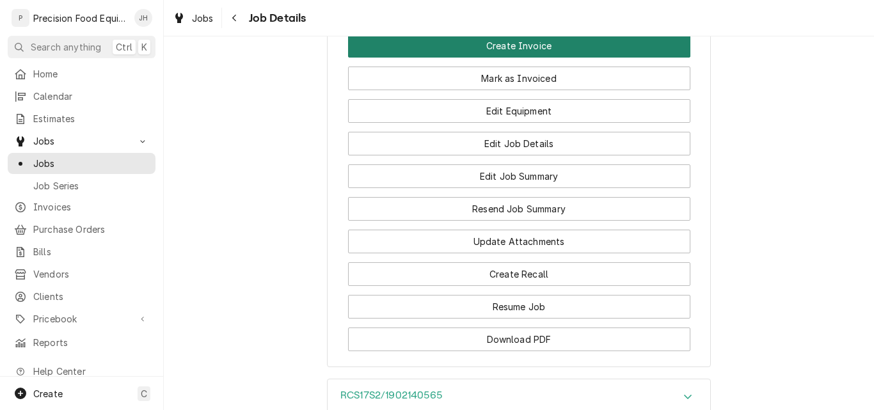
click at [507, 58] on button "Create Invoice" at bounding box center [519, 46] width 342 height 24
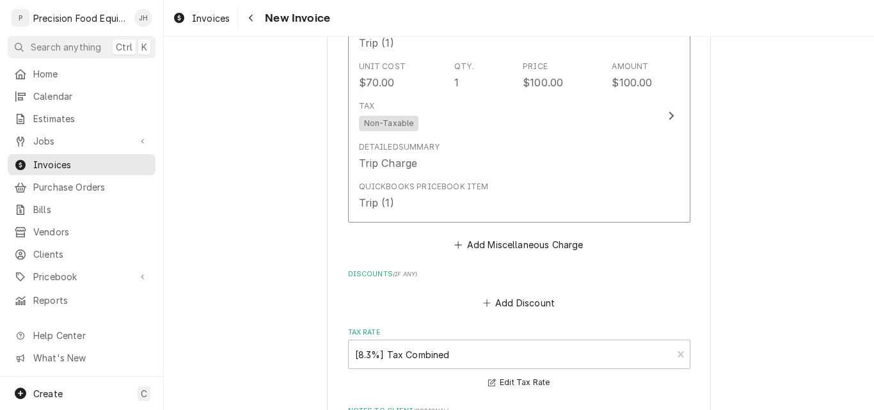
scroll to position [2557, 0]
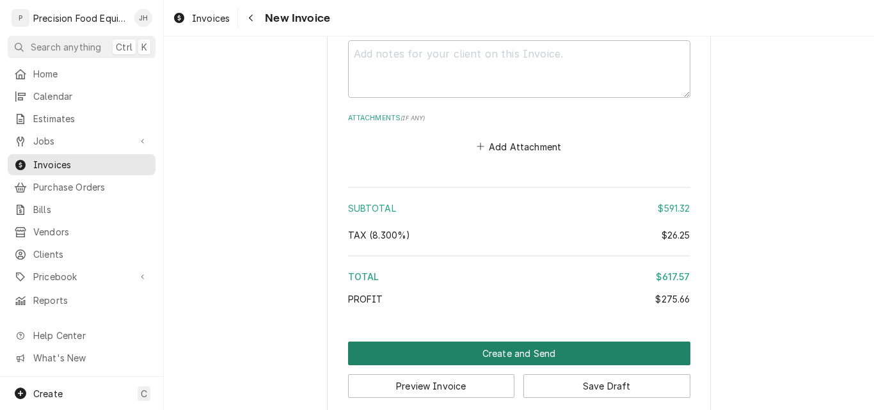
click at [506, 342] on button "Create and Send" at bounding box center [519, 354] width 342 height 24
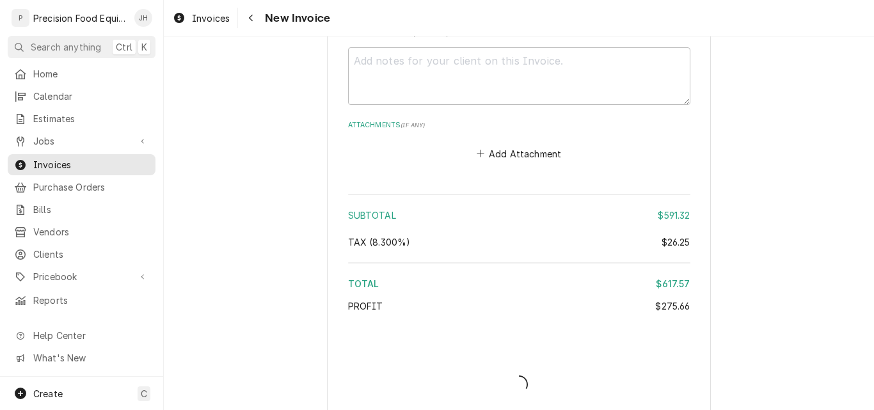
type textarea "x"
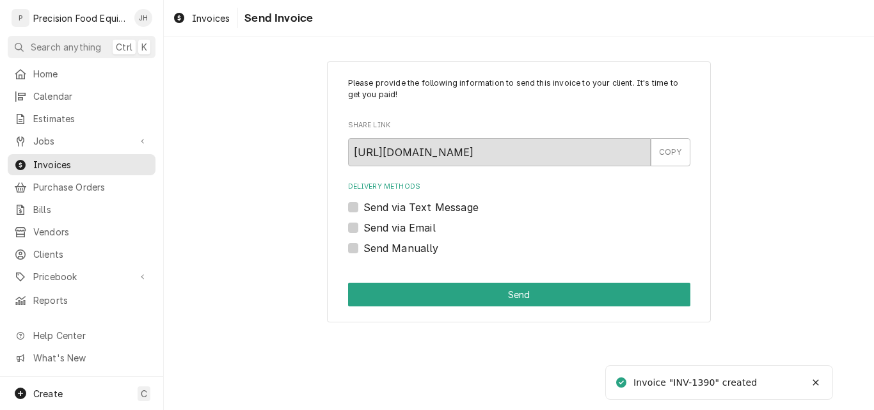
click at [419, 230] on label "Send via Email" at bounding box center [399, 227] width 72 height 15
click at [419, 230] on input "Send via Email" at bounding box center [534, 234] width 342 height 28
checkbox input "true"
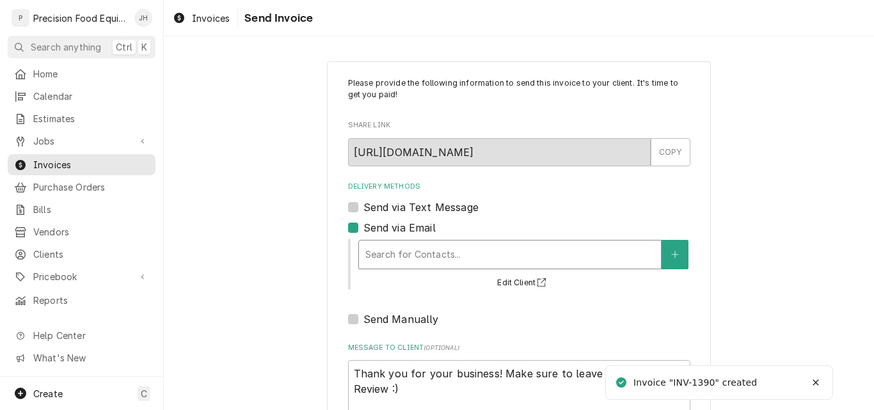
click at [415, 252] on div "Delivery Methods" at bounding box center [509, 254] width 289 height 23
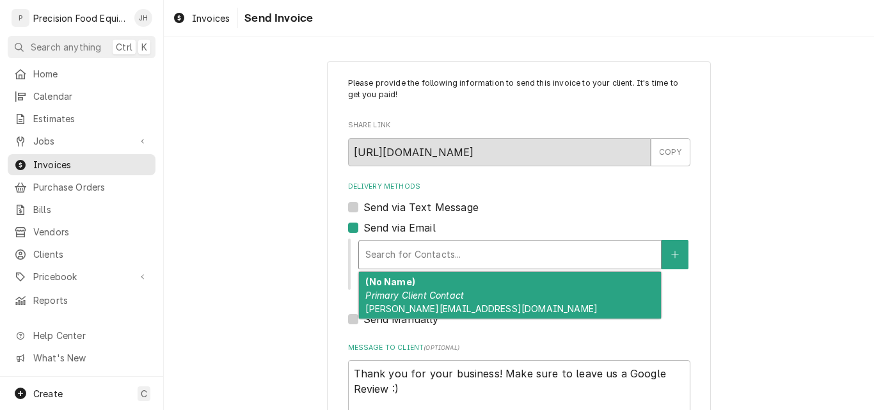
click at [497, 299] on div "(No Name) Primary Client Contact [PERSON_NAME][EMAIL_ADDRESS][DOMAIN_NAME]" at bounding box center [510, 295] width 302 height 47
type textarea "x"
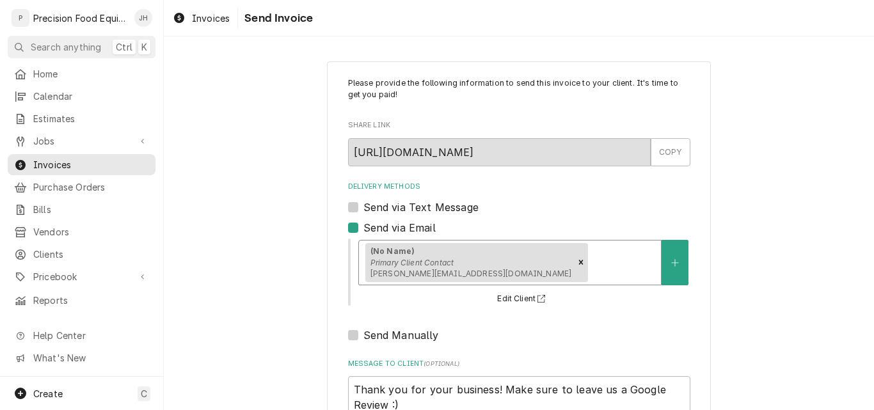
click at [417, 206] on label "Send via Text Message" at bounding box center [420, 207] width 115 height 15
click at [417, 206] on input "Send via Text Message" at bounding box center [534, 214] width 342 height 28
checkbox input "true"
type textarea "x"
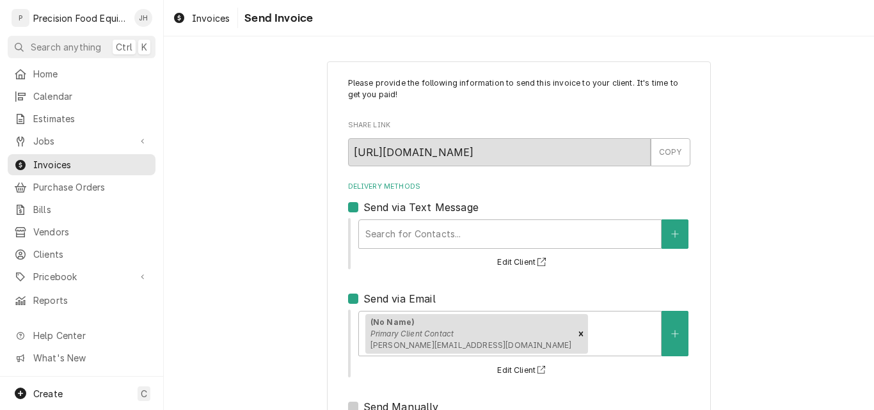
click at [417, 206] on label "Send via Text Message" at bounding box center [420, 207] width 115 height 15
click at [417, 206] on input "Send via Text Message" at bounding box center [534, 214] width 342 height 28
checkbox input "false"
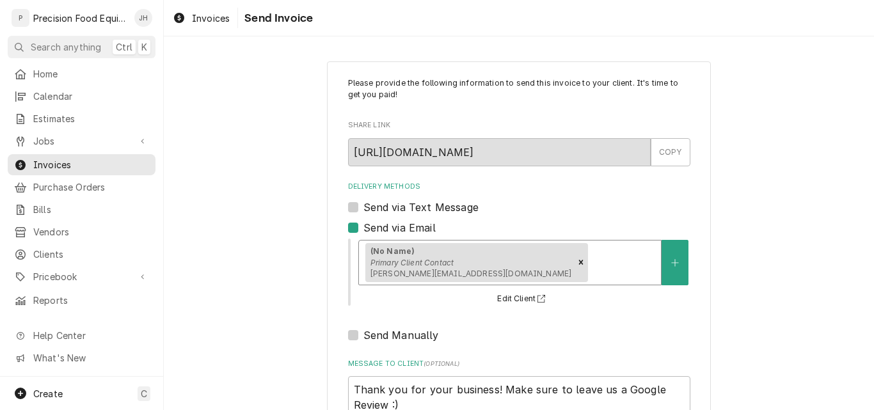
click at [591, 255] on div "Delivery Methods" at bounding box center [623, 262] width 64 height 23
click at [591, 259] on div "Delivery Methods" at bounding box center [623, 262] width 64 height 23
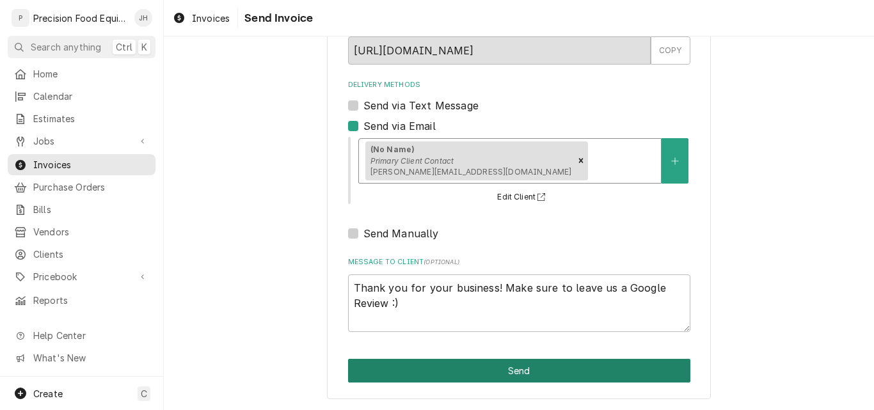
click at [486, 371] on button "Send" at bounding box center [519, 371] width 342 height 24
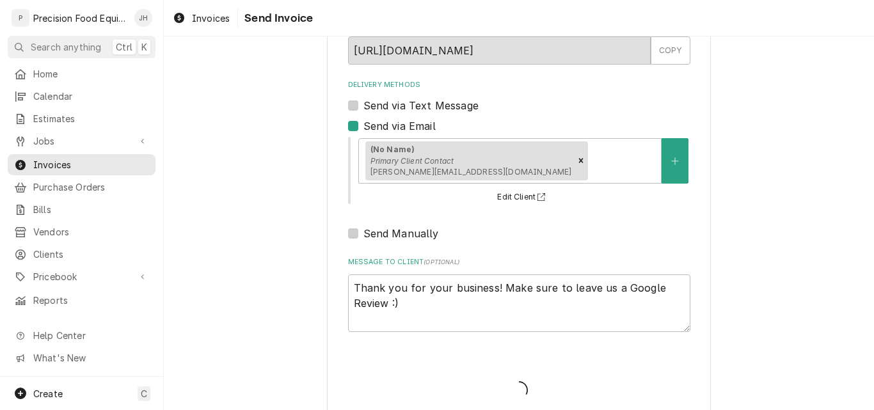
type textarea "x"
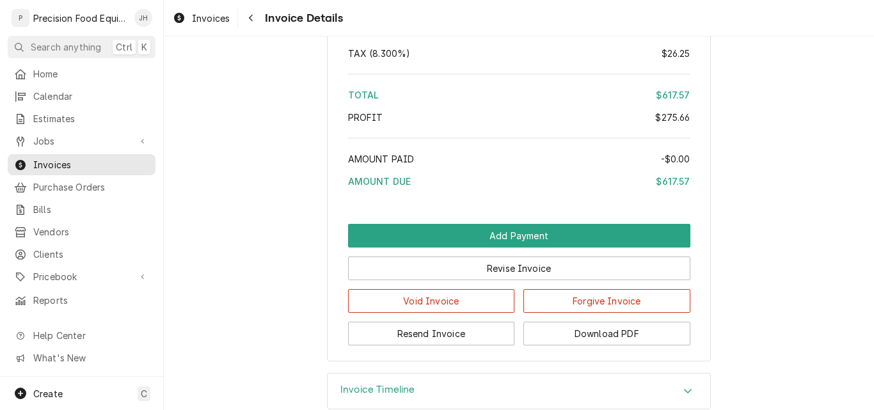
scroll to position [2162, 0]
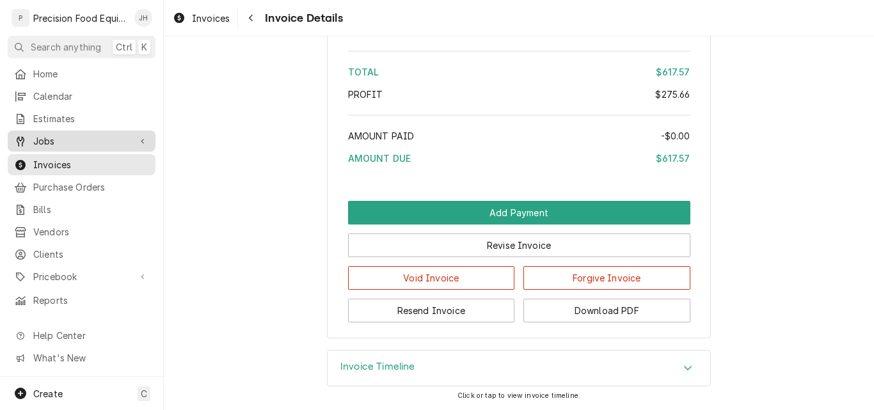
click at [68, 140] on span "Jobs" at bounding box center [81, 140] width 97 height 13
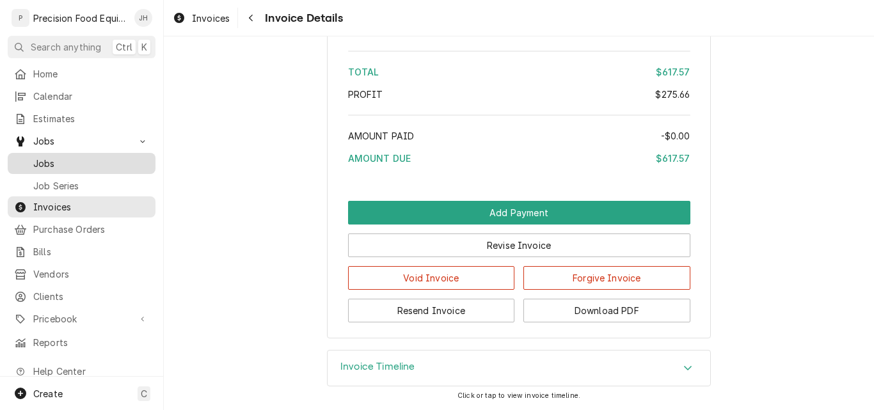
click at [77, 160] on span "Jobs" at bounding box center [91, 163] width 116 height 13
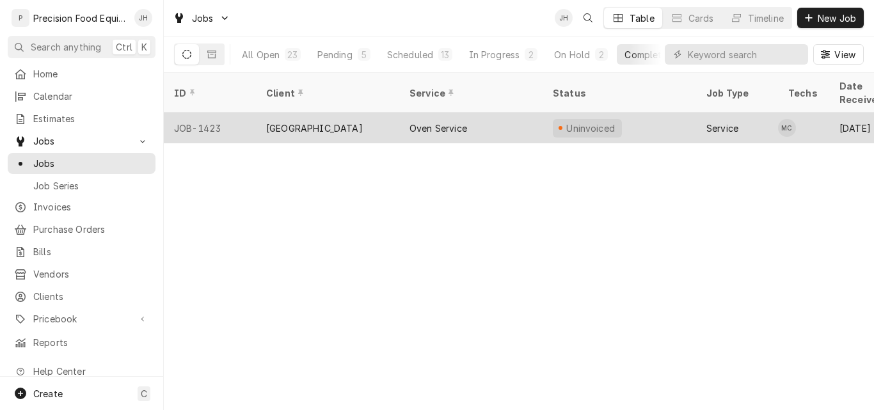
click at [482, 113] on div "Oven Service" at bounding box center [470, 128] width 143 height 31
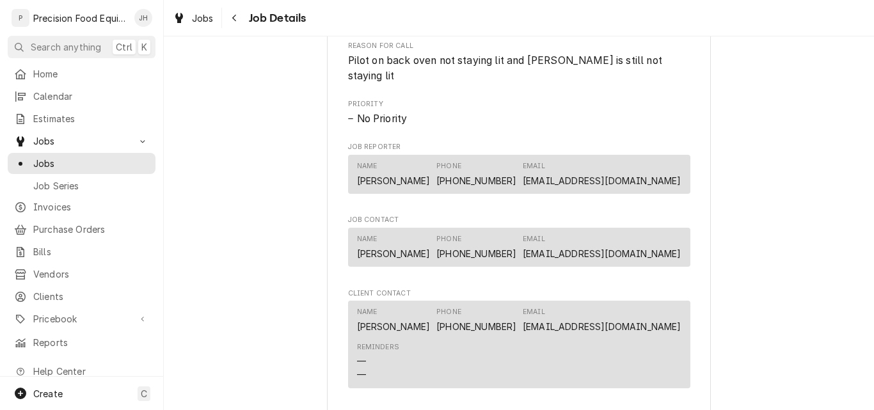
scroll to position [832, 0]
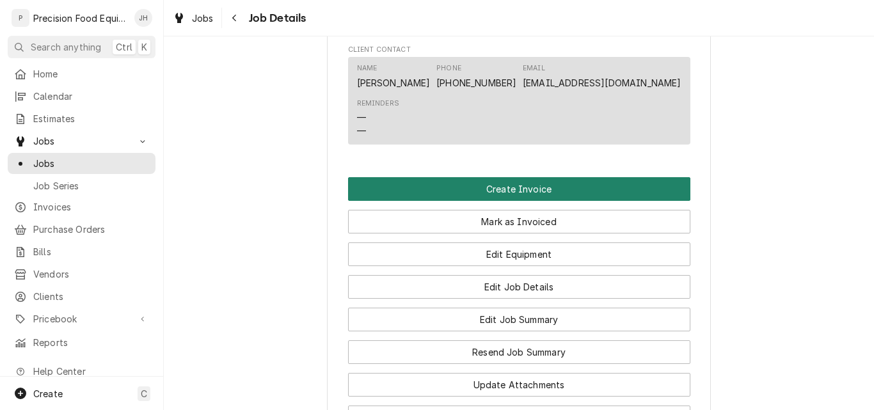
click at [506, 195] on button "Create Invoice" at bounding box center [519, 189] width 342 height 24
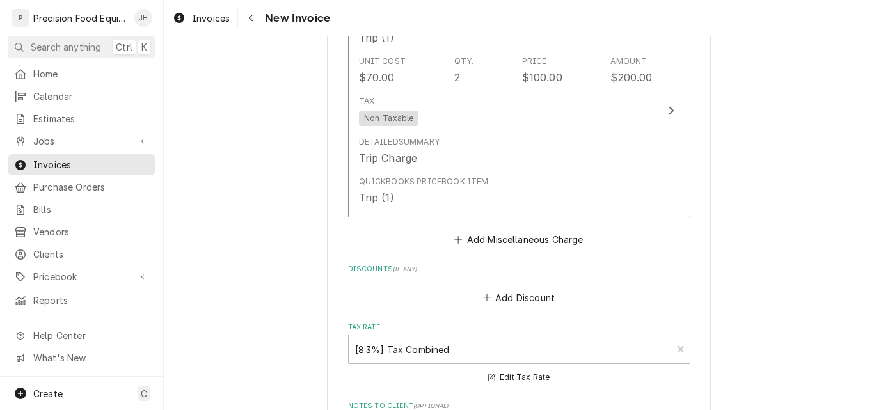
scroll to position [2496, 0]
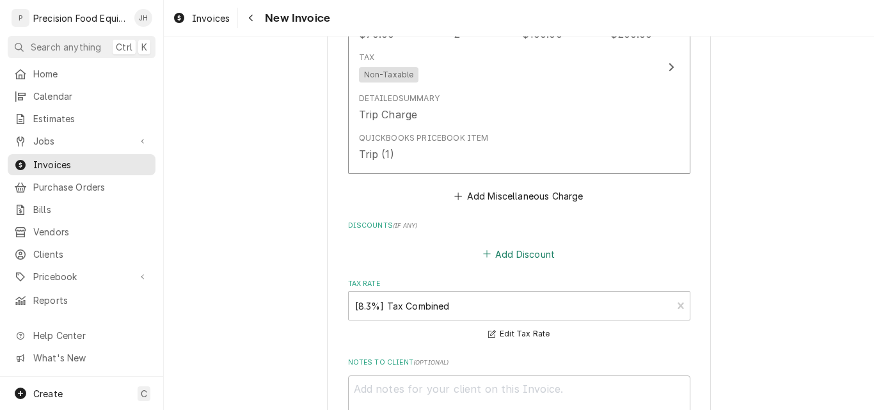
click at [520, 245] on button "Add Discount" at bounding box center [519, 254] width 76 height 18
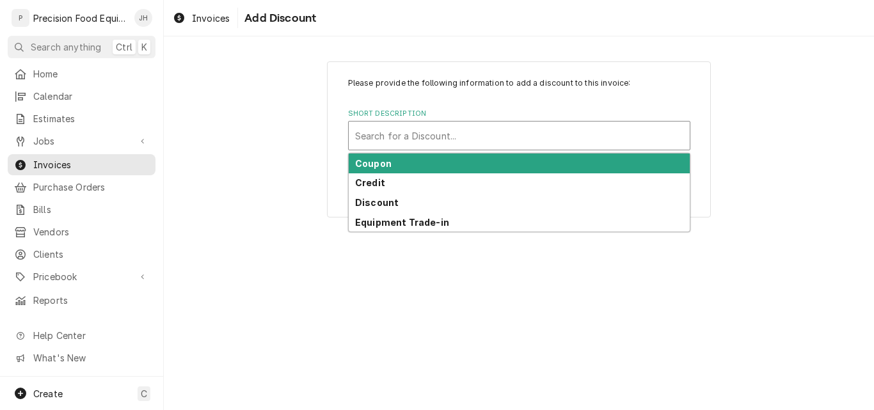
click at [437, 136] on div "Short Description" at bounding box center [519, 135] width 328 height 23
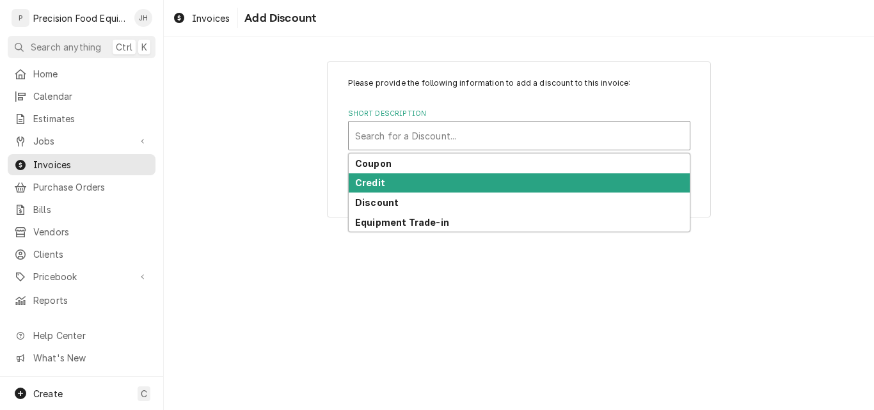
click at [404, 176] on div "Credit" at bounding box center [519, 183] width 341 height 20
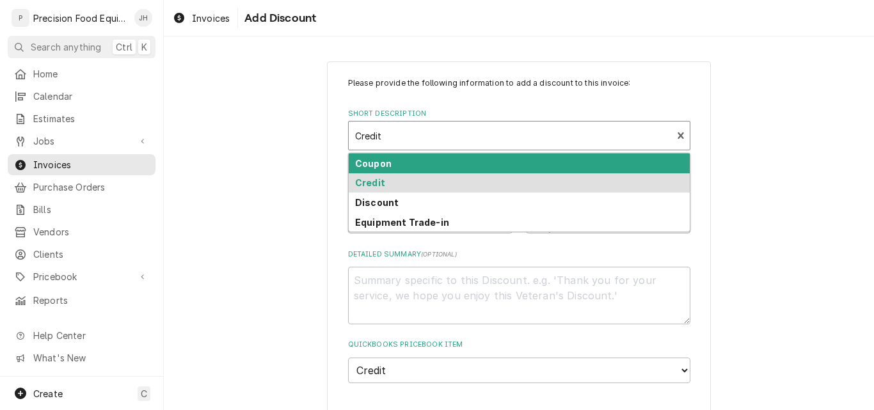
click at [414, 134] on div "Short Description" at bounding box center [510, 135] width 311 height 23
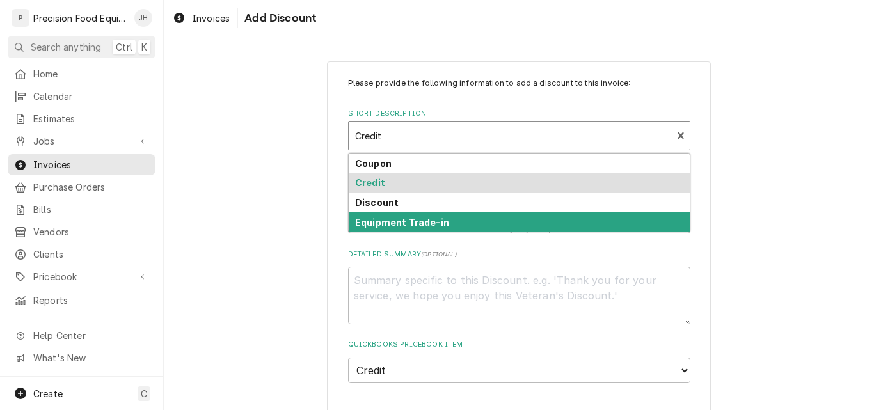
click at [408, 219] on strong "Equipment Trade-in" at bounding box center [402, 222] width 94 height 11
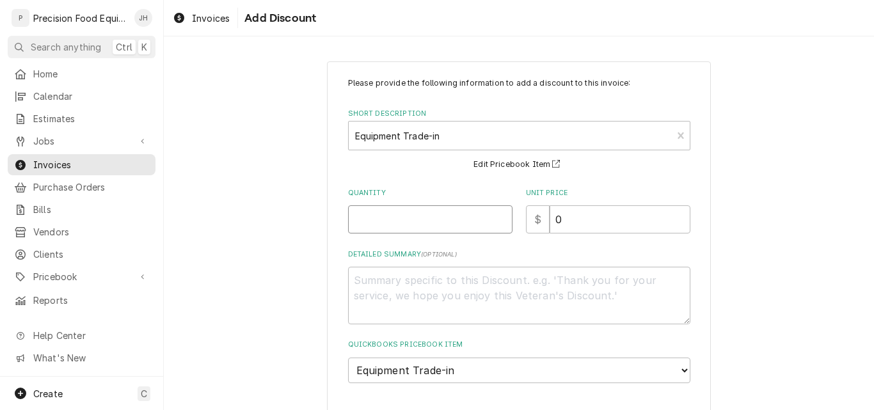
click at [388, 228] on input "Quantity" at bounding box center [430, 219] width 164 height 28
type textarea "x"
type input "1"
type textarea "x"
type input "2"
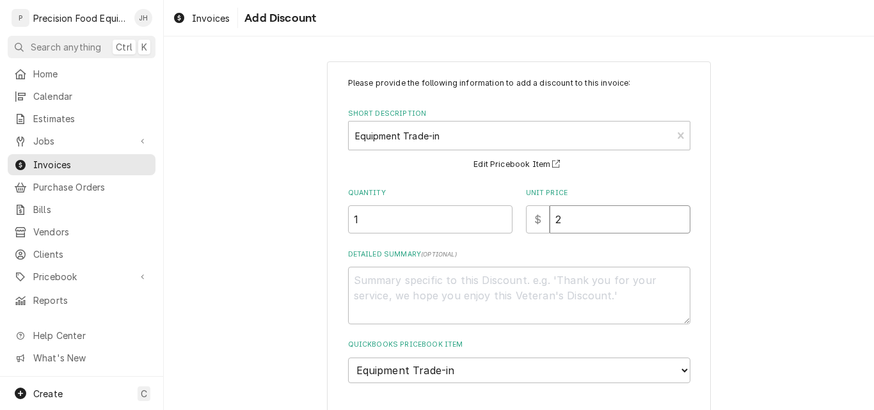
type textarea "x"
type input "25"
type textarea "x"
type input "250"
type textarea "x"
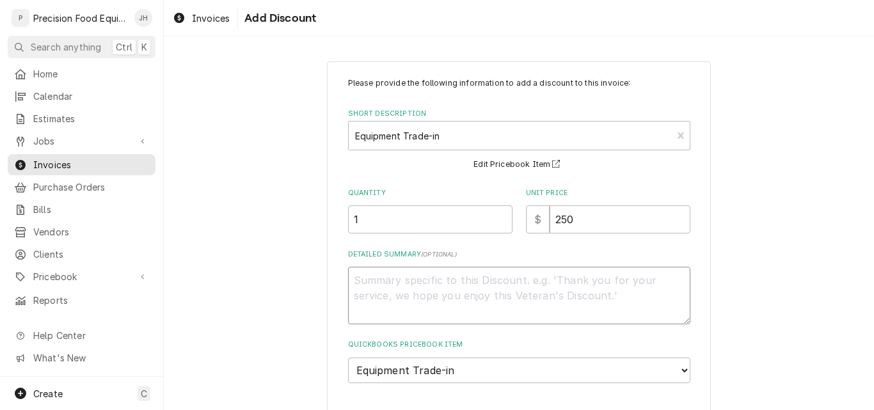
type textarea "C"
type textarea "x"
type textarea "Cl"
type textarea "x"
type textarea "Cle"
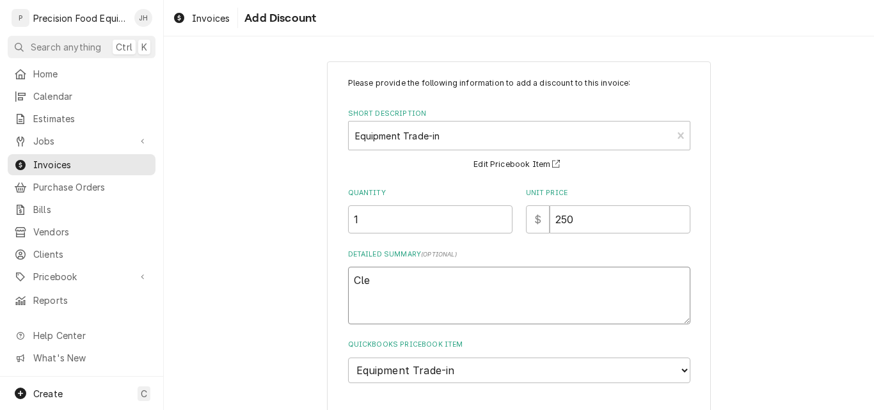
type textarea "x"
type textarea "Clev"
type textarea "x"
type textarea "[PERSON_NAME]"
type textarea "x"
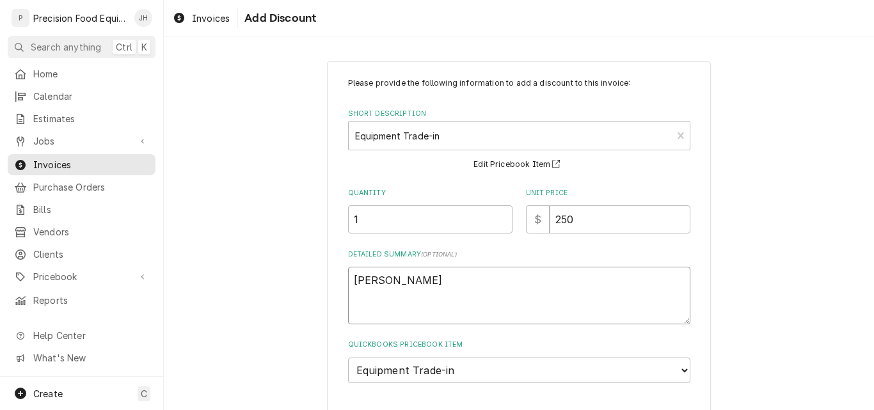
type textarea "Clevel"
type textarea "x"
type textarea "Clevela"
type textarea "x"
type textarea "[PERSON_NAME]"
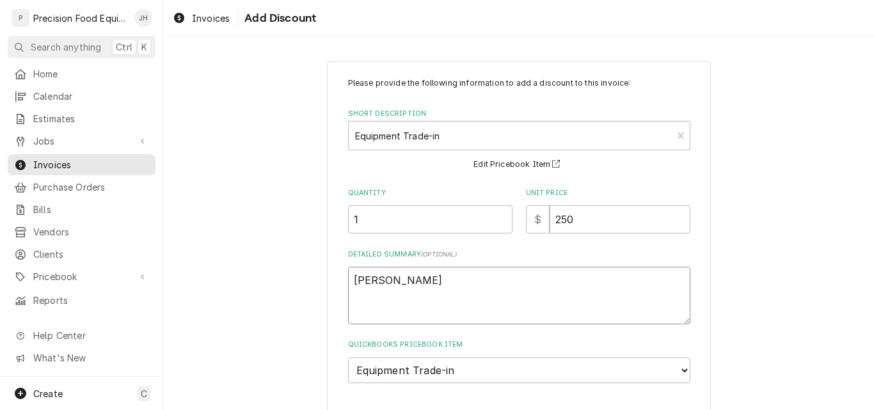
type textarea "x"
type textarea "[GEOGRAPHIC_DATA]"
type textarea "x"
type textarea "[GEOGRAPHIC_DATA]"
type textarea "x"
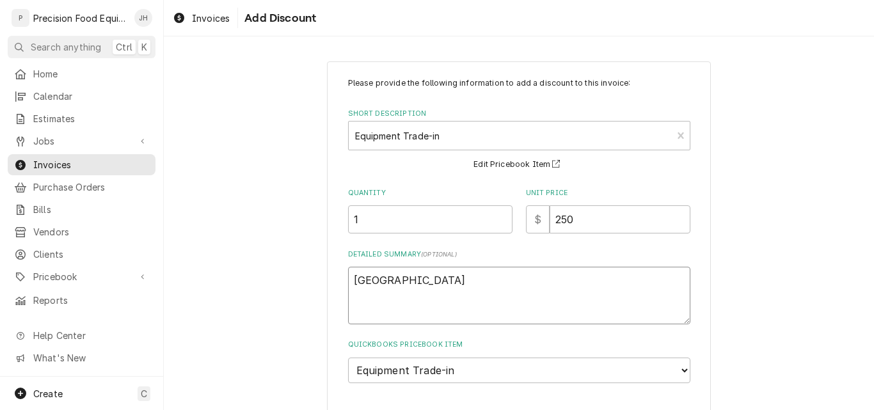
type textarea "Cleveland S"
type textarea "x"
type textarea "Cleveland St"
type textarea "x"
type textarea "Cleveland Ste"
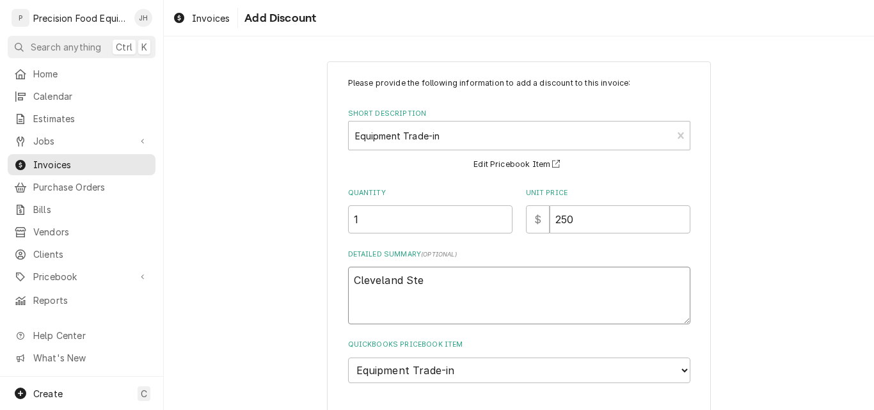
type textarea "x"
type textarea "Cleveland Stea"
type textarea "x"
type textarea "Cleveland Steam"
type textarea "x"
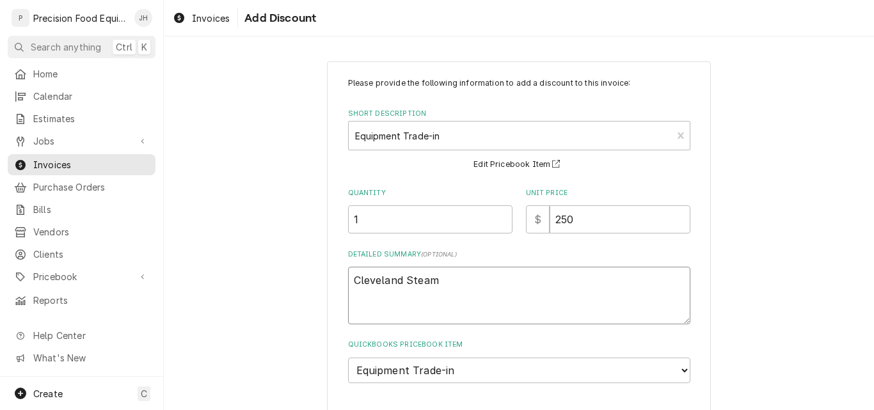
type textarea "Cleveland Steam"
type textarea "x"
type textarea "Cleveland Steam k"
type textarea "x"
type textarea "Cleveland Steam ke"
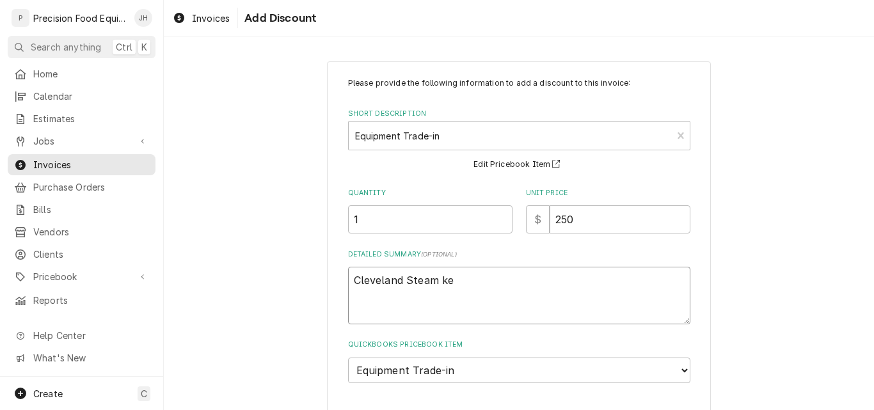
type textarea "x"
type textarea "Cleveland Steam ket"
type textarea "x"
type textarea "Cleveland Steam kett"
type textarea "x"
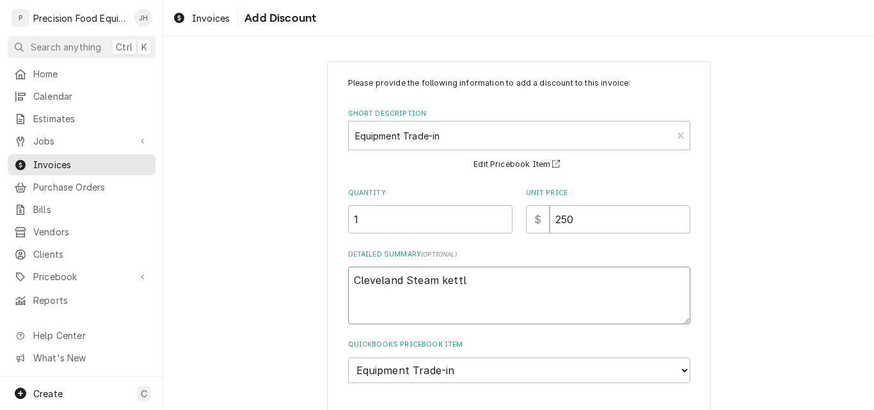
type textarea "Cleveland Steam kettle"
type textarea "x"
type textarea "Cleveland Steam kettl"
type textarea "x"
type textarea "Cleveland Steam kett"
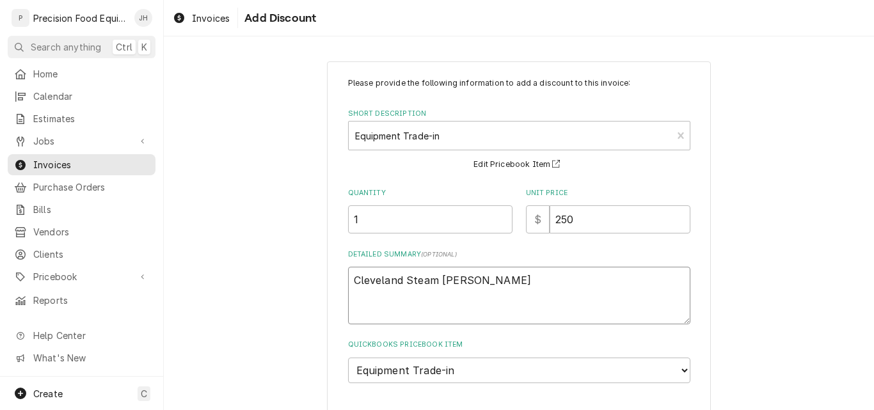
type textarea "x"
type textarea "Cleveland Steam ket"
type textarea "x"
type textarea "Cleveland Steam ke"
type textarea "x"
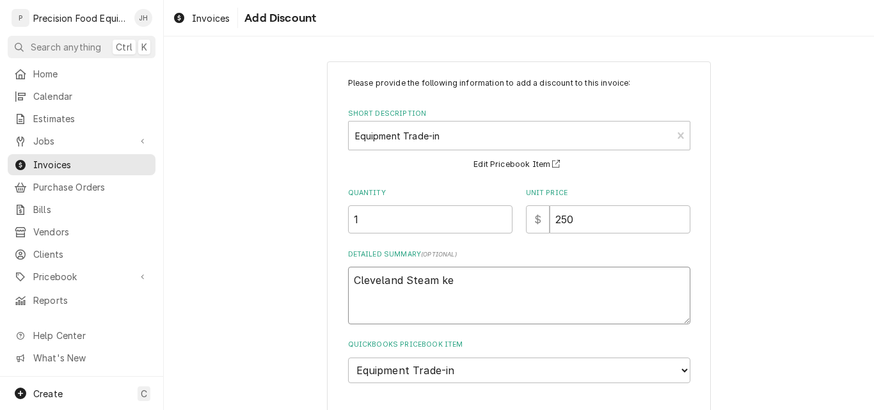
type textarea "Cleveland Steam k"
type textarea "x"
type textarea "Cleveland Steam"
type textarea "x"
type textarea "Cleveland Steam"
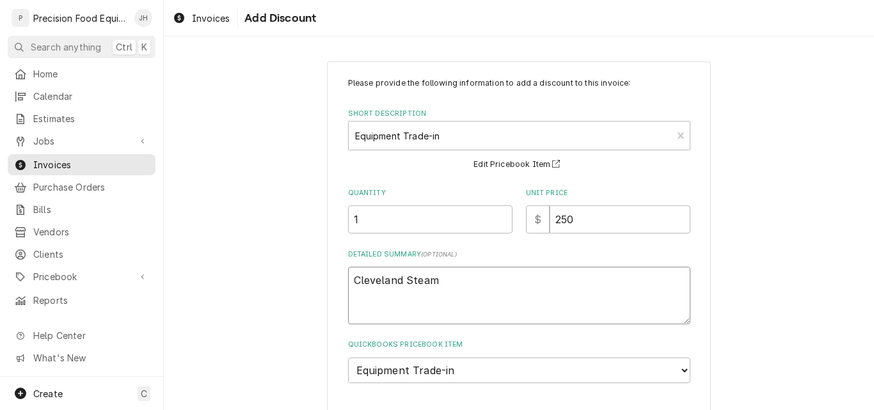
type textarea "x"
type textarea "Cleveland Stea"
type textarea "x"
type textarea "Cleveland Ste"
type textarea "x"
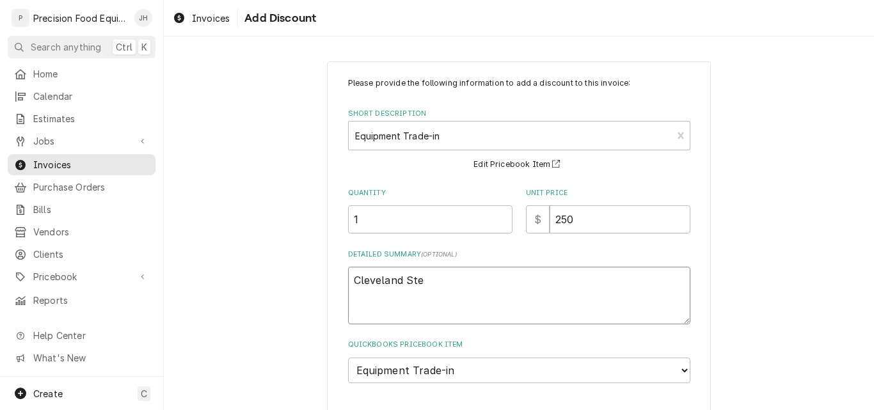
type textarea "Cleveland St"
type textarea "x"
type textarea "Cleveland S"
type textarea "x"
type textarea "Cleveland"
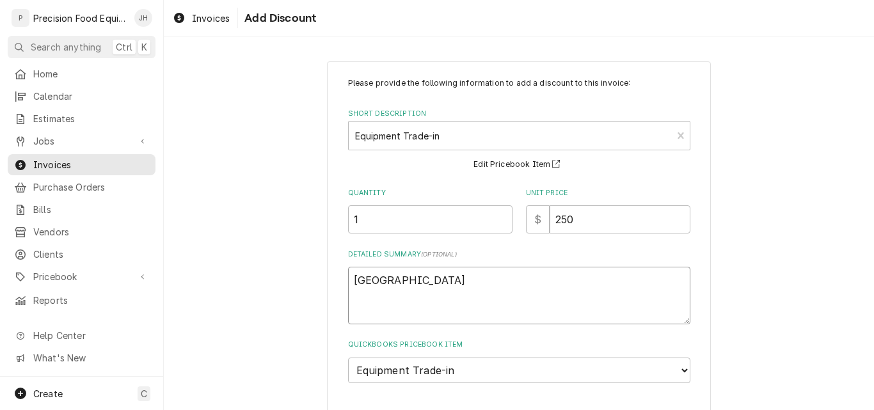
type textarea "x"
type textarea "Cleveland T"
type textarea "x"
type textarea "Cleveland Ti"
type textarea "x"
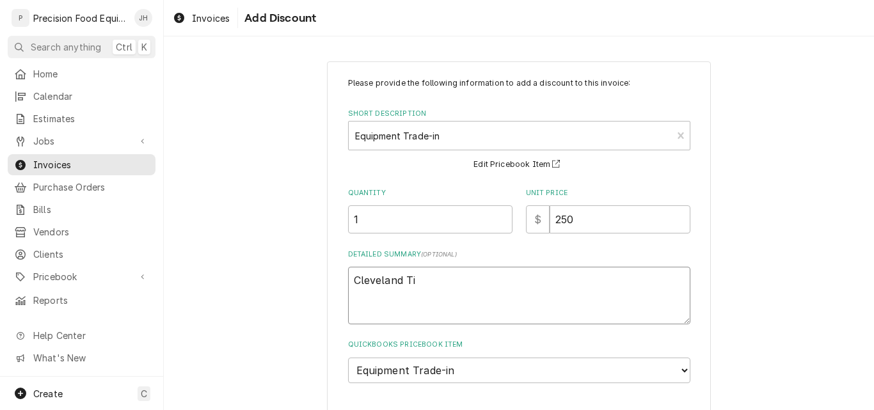
type textarea "Cleveland Til"
type textarea "x"
type textarea "Cleveland Tilt"
type textarea "x"
type textarea "Cleveland Tilt"
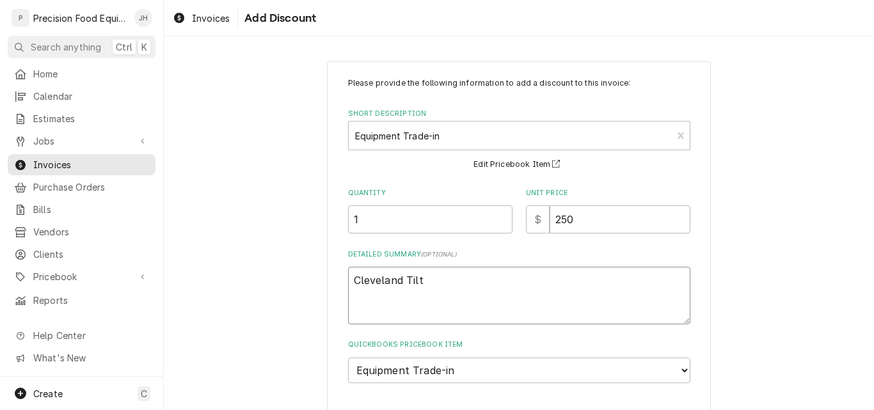
type textarea "x"
type textarea "Cleveland Tilt S"
type textarea "x"
type textarea "Cleveland Tilt Sk"
type textarea "x"
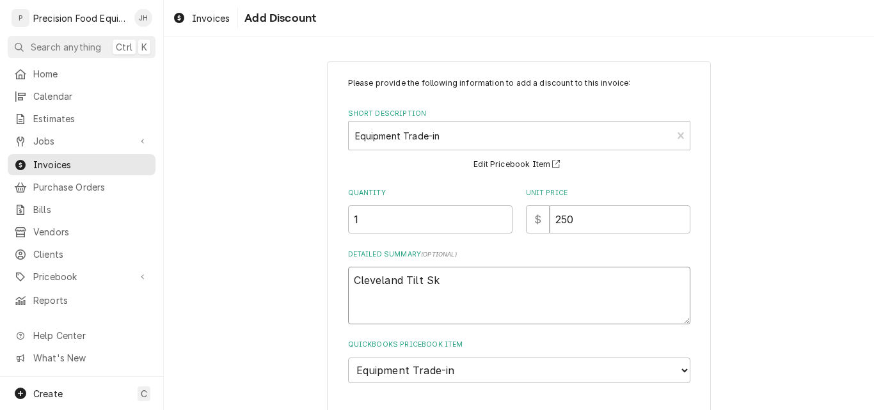
type textarea "Cleveland Tilt Ski"
type textarea "x"
type textarea "Cleveland Tilt Skil"
type textarea "x"
type textarea "Cleveland Tilt Skill"
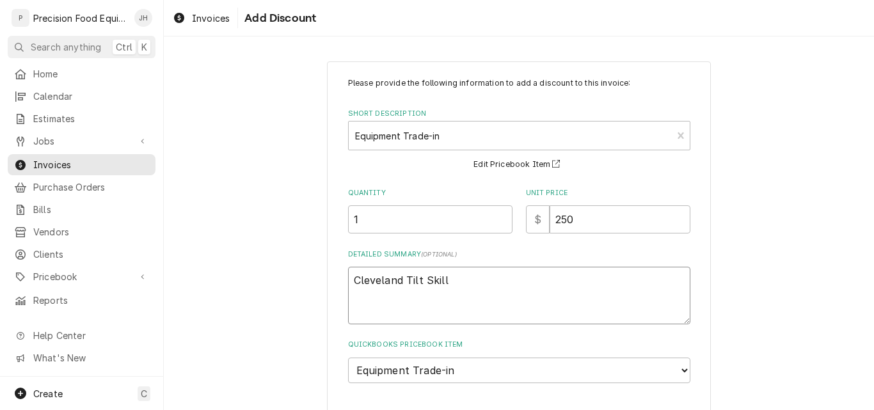
type textarea "x"
type textarea "Cleveland Tilt Skille"
type textarea "x"
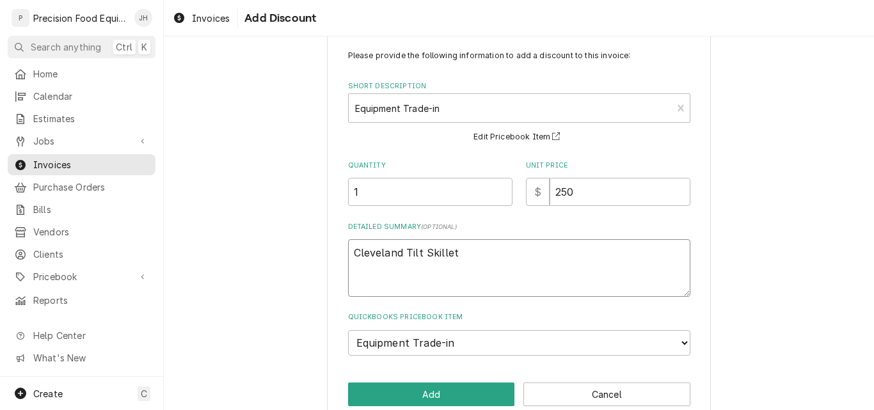
scroll to position [51, 0]
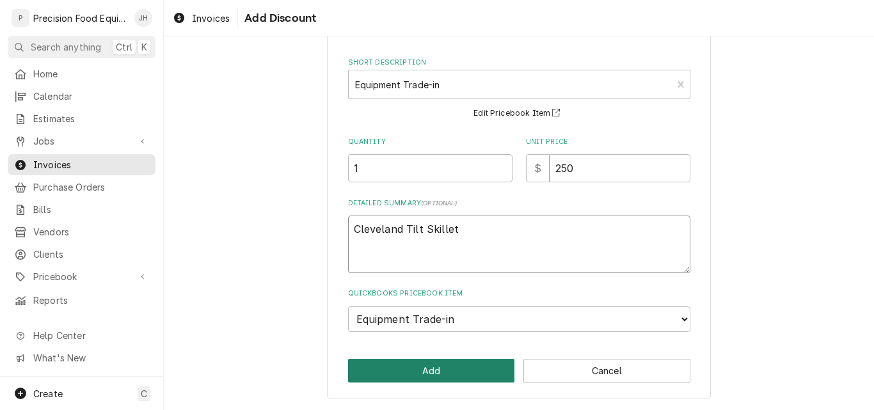
type textarea "Cleveland Tilt Skillet"
click at [440, 369] on button "Add" at bounding box center [431, 371] width 167 height 24
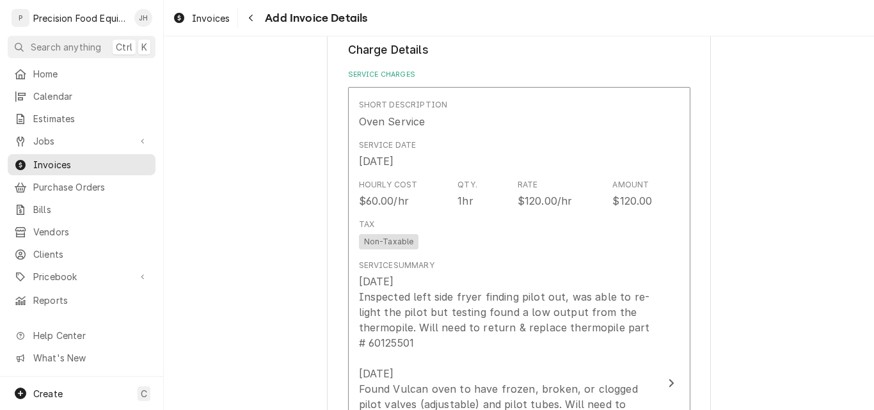
scroll to position [704, 0]
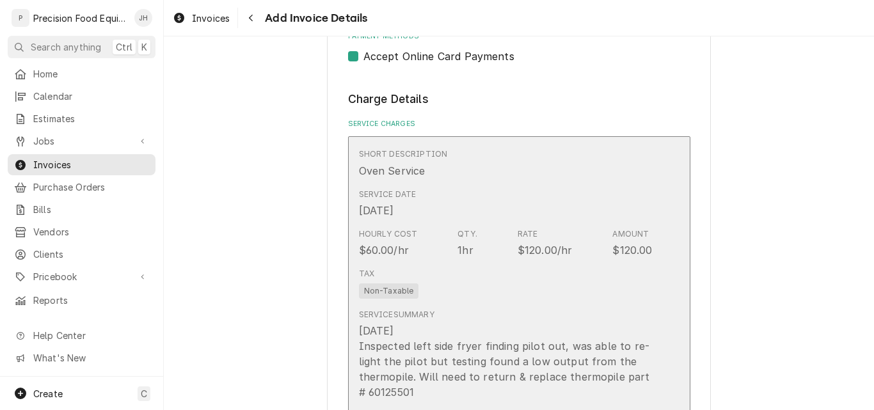
click at [506, 289] on div "Tax Non-Taxable" at bounding box center [506, 283] width 294 height 41
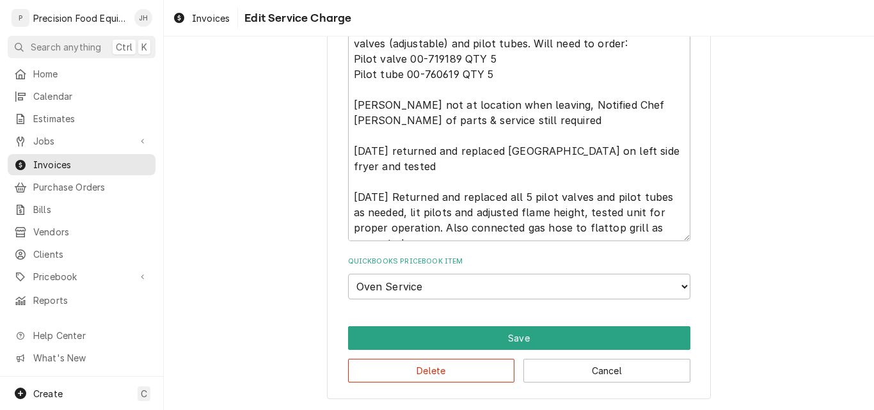
scroll to position [609, 0]
type textarea "x"
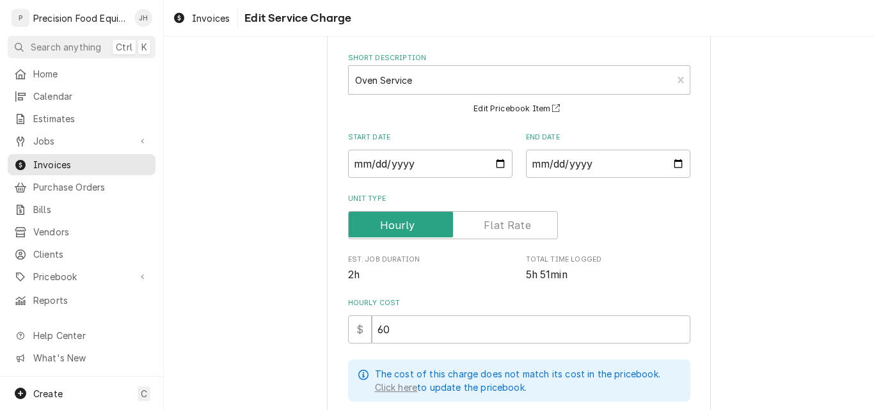
scroll to position [192, 0]
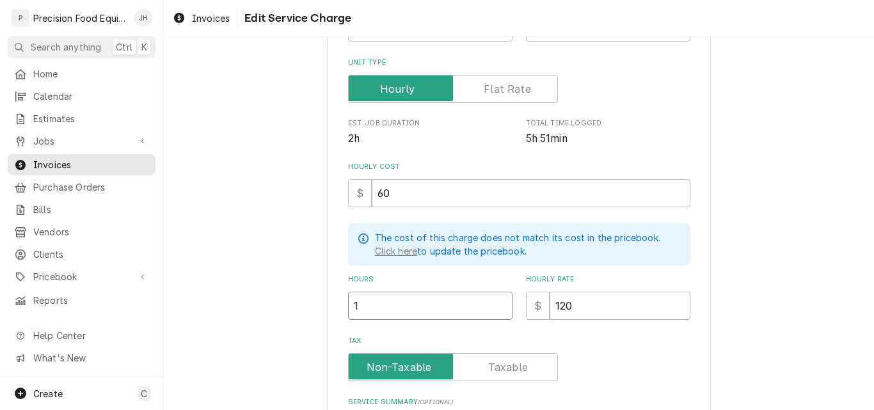
drag, startPoint x: 368, startPoint y: 310, endPoint x: 298, endPoint y: 304, distance: 70.6
click at [299, 305] on div "Use the fields below to edit this service charge Short Description Oven Service…" at bounding box center [519, 380] width 710 height 1045
type input "6"
type textarea "x"
type input "6"
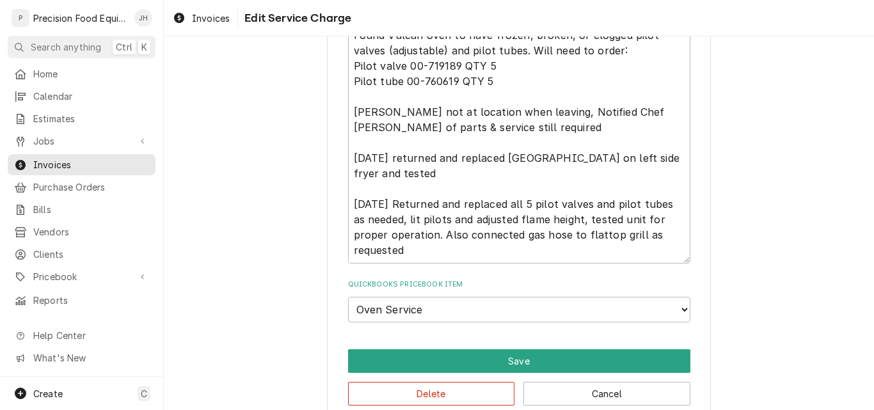
scroll to position [683, 0]
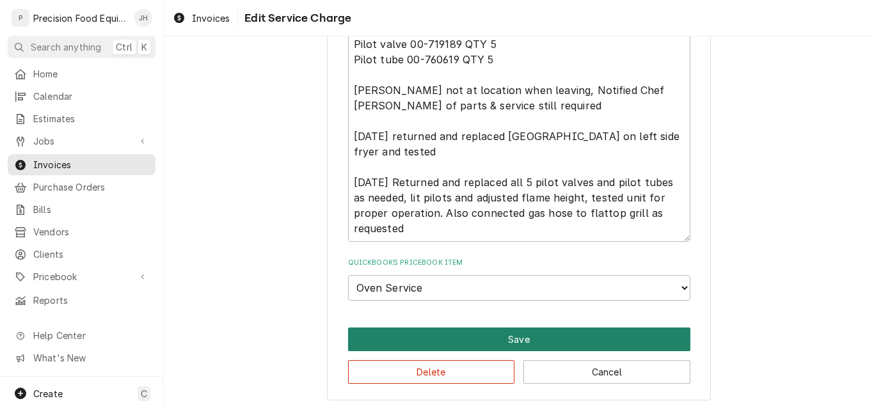
click at [529, 333] on button "Save" at bounding box center [519, 340] width 342 height 24
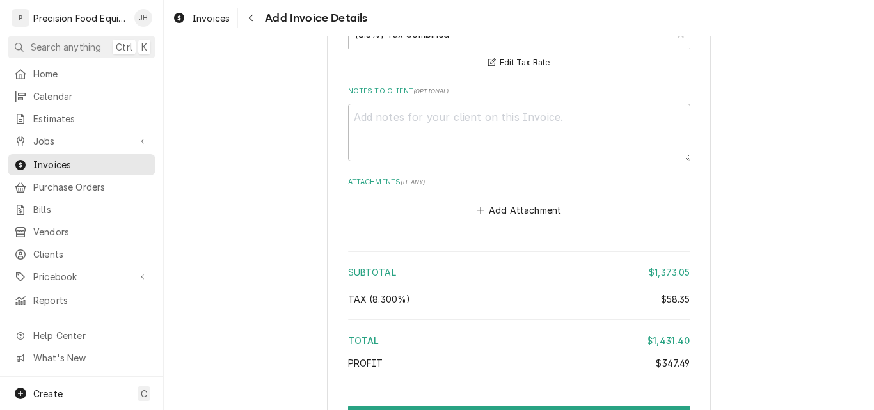
scroll to position [3011, 0]
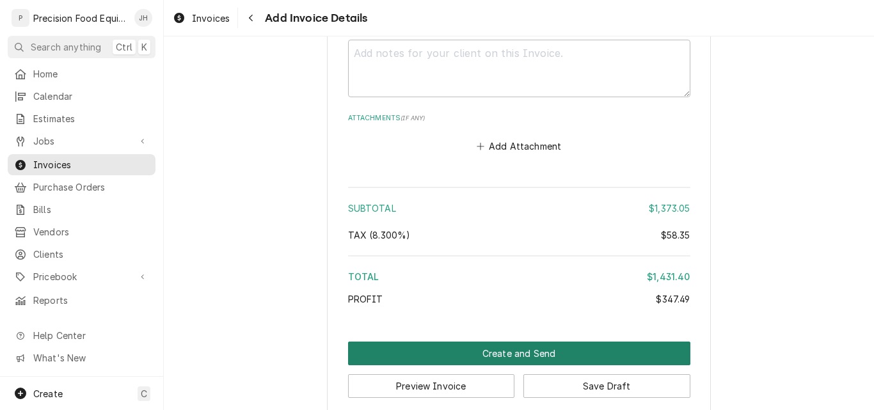
click at [521, 342] on button "Create and Send" at bounding box center [519, 354] width 342 height 24
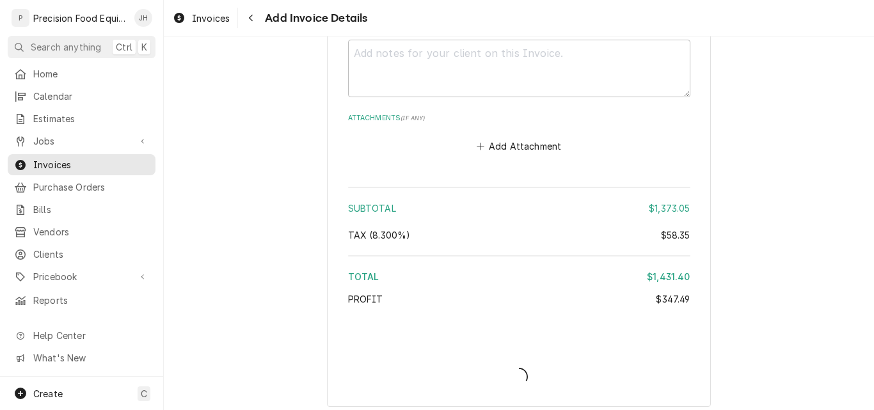
scroll to position [3004, 0]
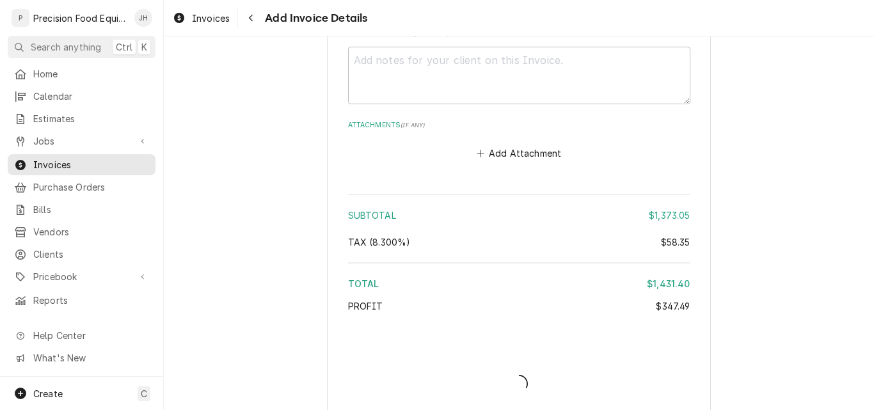
type textarea "x"
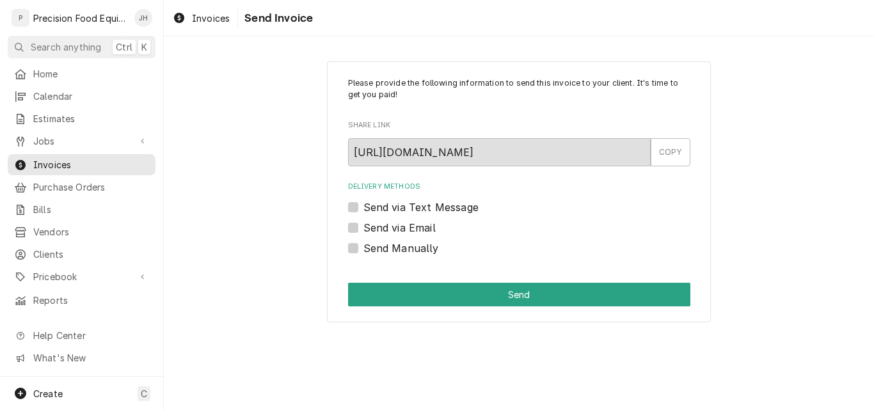
click at [402, 230] on label "Send via Email" at bounding box center [399, 227] width 72 height 15
click at [402, 230] on input "Send via Email" at bounding box center [534, 234] width 342 height 28
checkbox input "true"
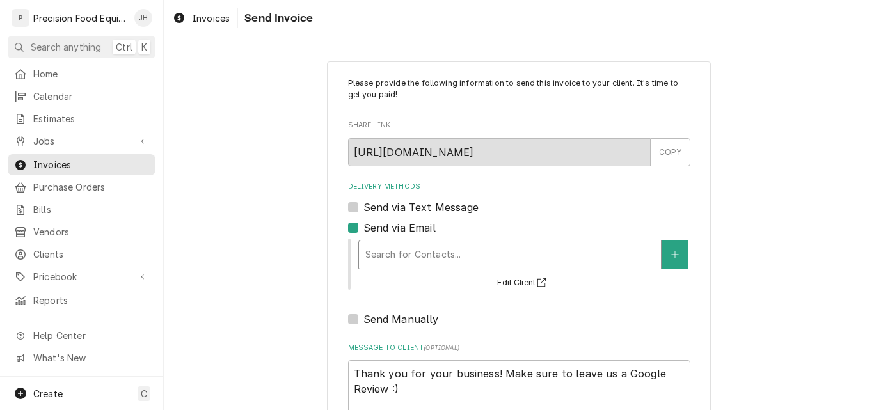
click at [399, 250] on div "Delivery Methods" at bounding box center [509, 254] width 289 height 23
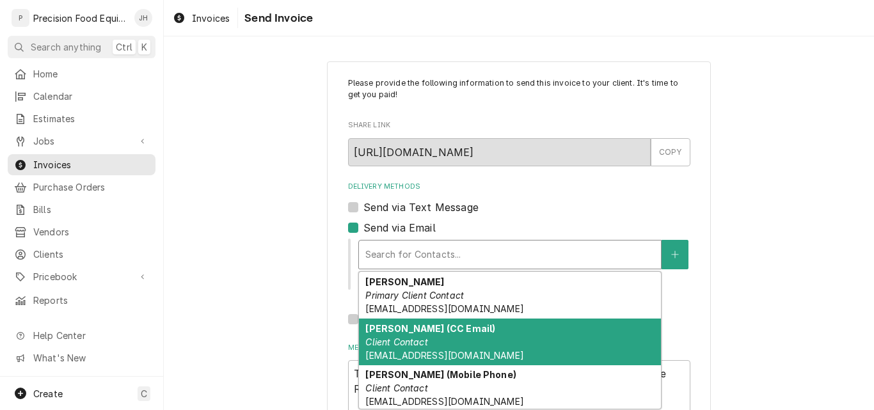
click at [478, 344] on div "[PERSON_NAME] (CC Email) Client Contact [EMAIL_ADDRESS][DOMAIN_NAME]" at bounding box center [510, 342] width 302 height 47
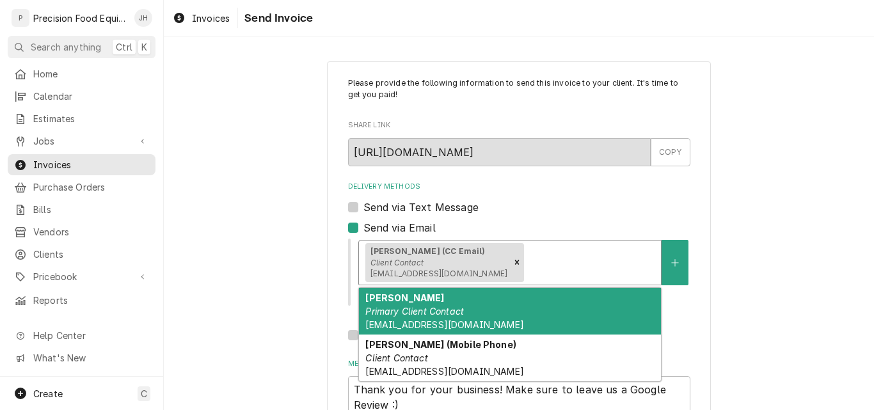
click at [571, 257] on div "Delivery Methods" at bounding box center [591, 262] width 128 height 23
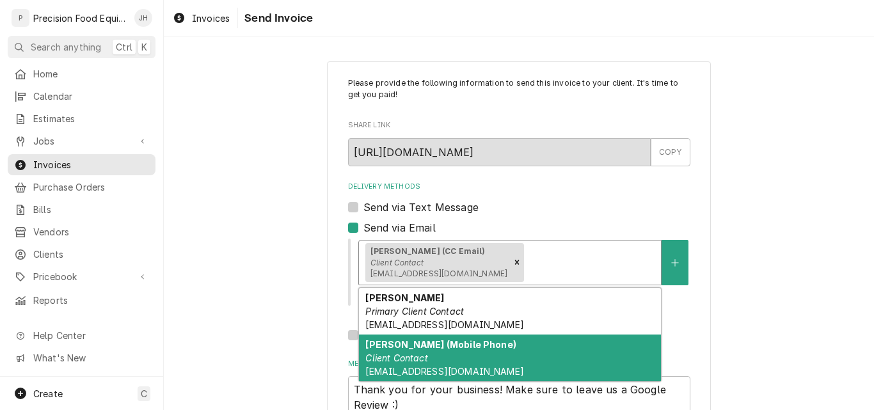
click at [501, 356] on div "Josh Nylin (Mobile Phone) Client Contact accountingteam@superstitionmtngc.com" at bounding box center [510, 358] width 302 height 47
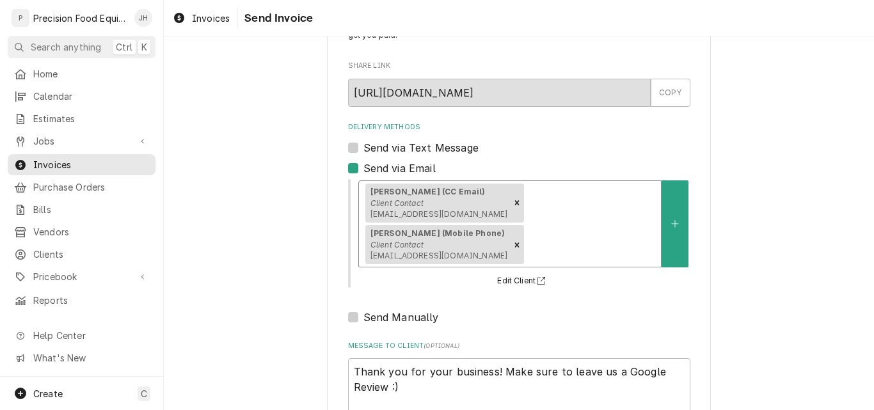
scroll to position [143, 0]
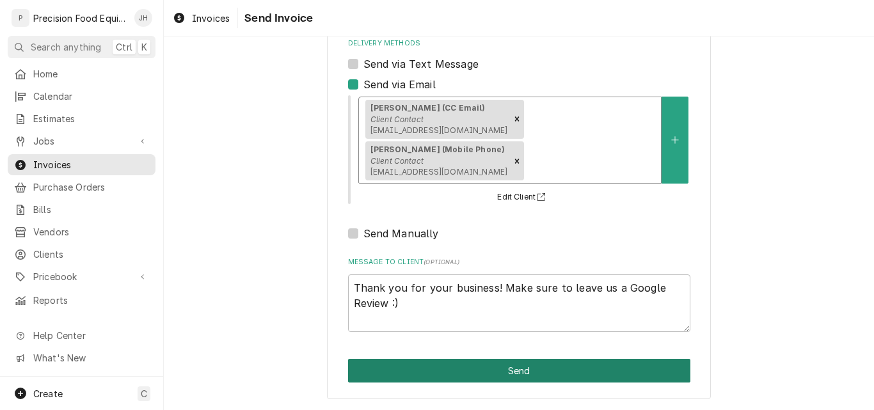
click at [522, 374] on button "Send" at bounding box center [519, 371] width 342 height 24
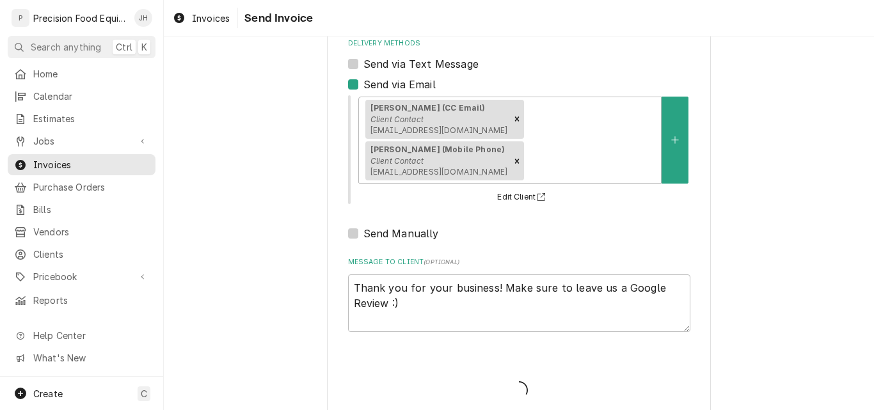
type textarea "x"
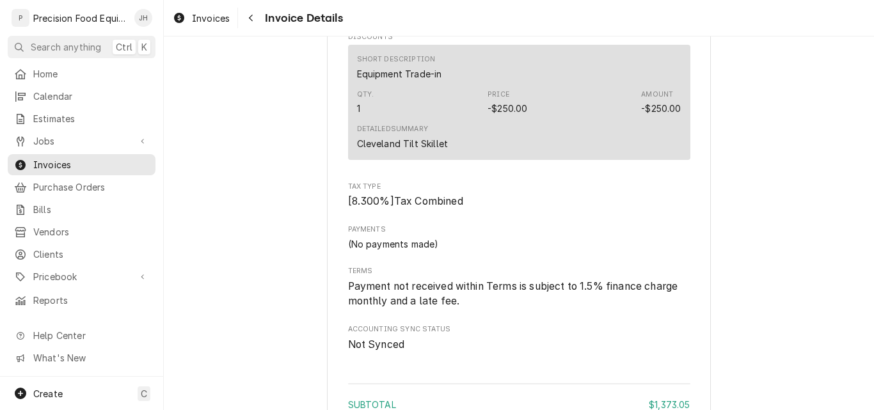
scroll to position [2240, 0]
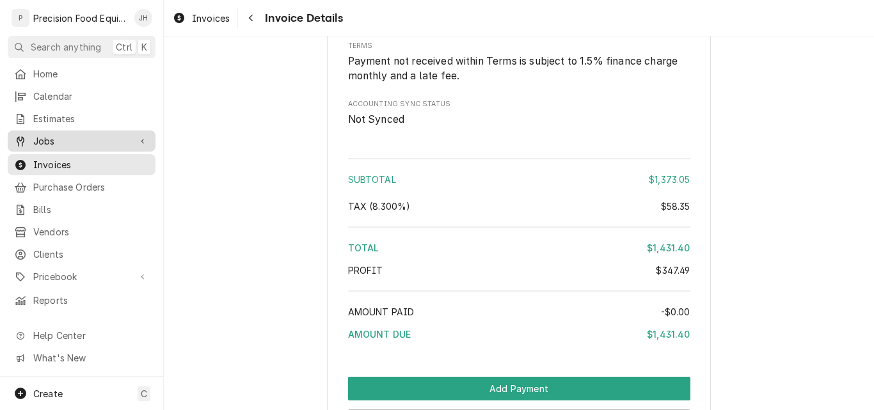
click at [45, 136] on span "Jobs" at bounding box center [81, 140] width 97 height 13
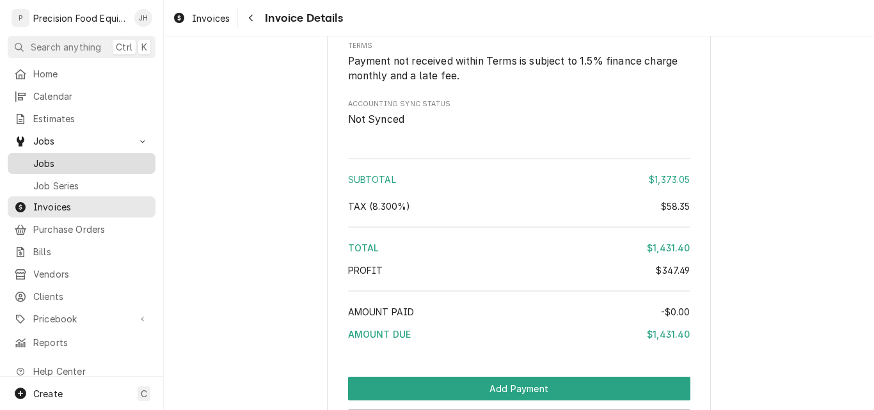
click at [55, 157] on span "Jobs" at bounding box center [91, 163] width 116 height 13
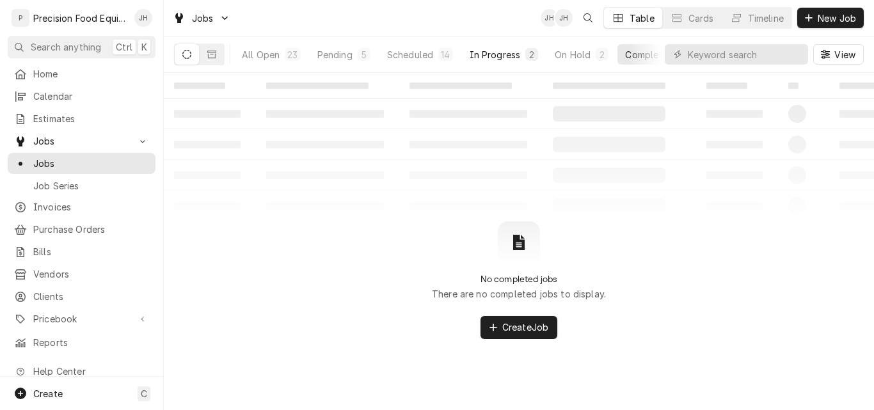
click at [487, 52] on div "In Progress" at bounding box center [495, 54] width 51 height 13
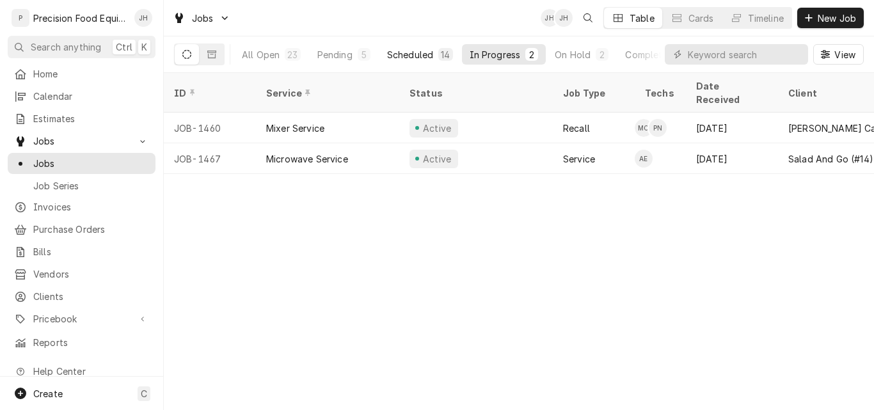
click at [408, 58] on div "Scheduled" at bounding box center [410, 54] width 46 height 13
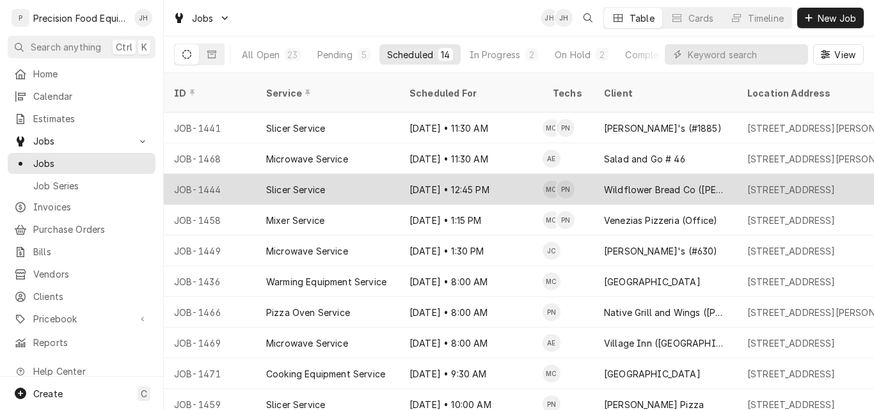
click at [357, 174] on div "Slicer Service" at bounding box center [327, 189] width 143 height 31
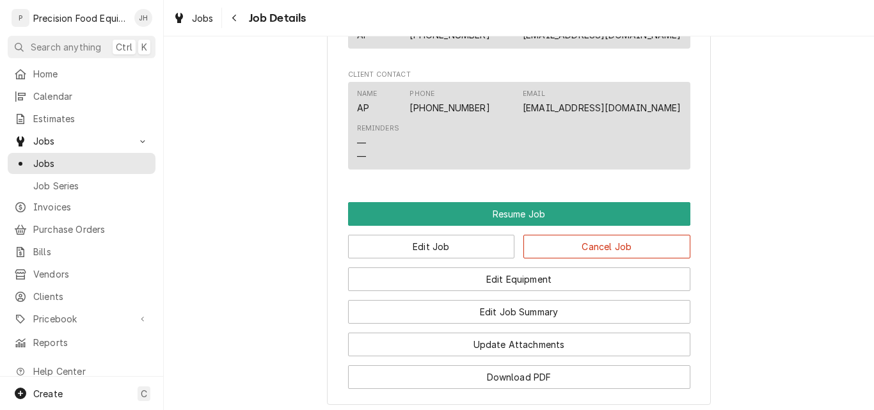
scroll to position [1088, 0]
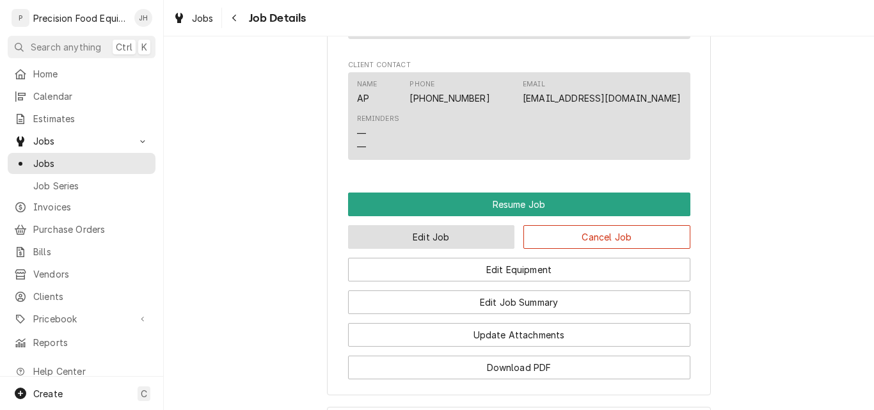
click at [438, 249] on button "Edit Job" at bounding box center [431, 237] width 167 height 24
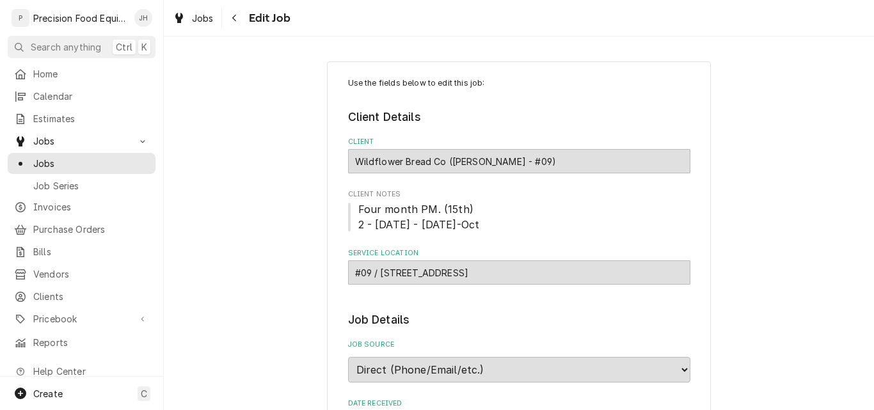
type textarea "x"
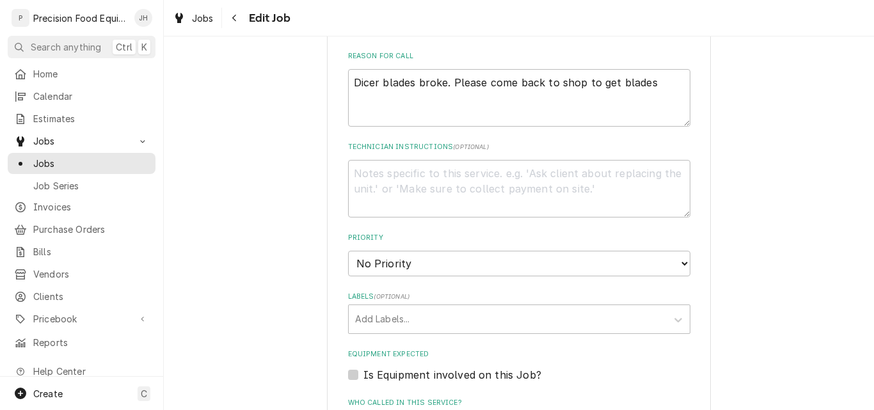
scroll to position [512, 0]
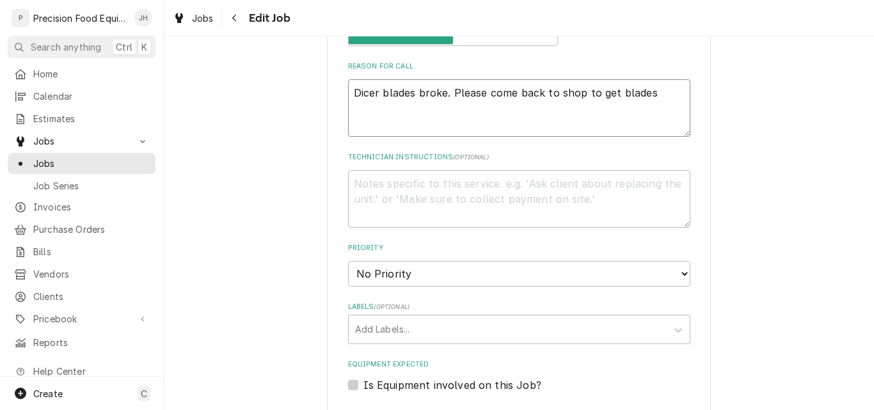
click at [651, 120] on textarea "Dicer blades broke. Please come back to shop to get blades" at bounding box center [519, 108] width 342 height 58
type textarea "Dicer blades broke. Please come back to shop to get blades."
type textarea "x"
type textarea "Dicer blades broke. Please come back to shop to get blades."
type textarea "x"
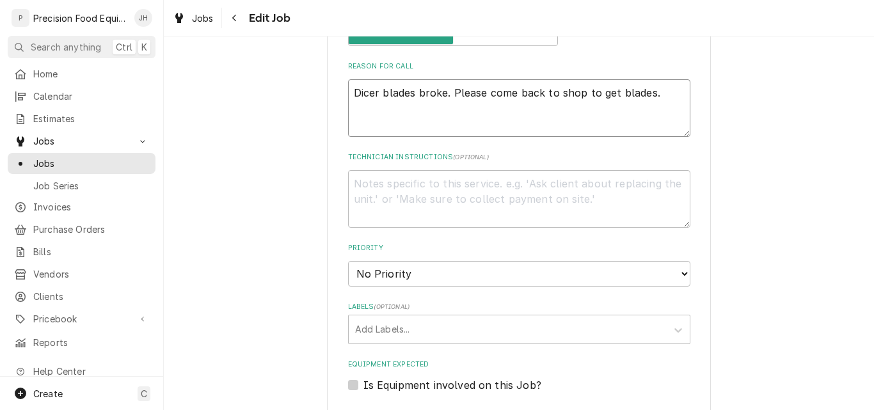
type textarea "Dicer blades broke. Please come back to shop to get blades."
type textarea "x"
type textarea "Dicer blades broke. Please come back to shop to get blades. T"
type textarea "x"
type textarea "Dicer blades broke. Please come back to shop to get blades. To"
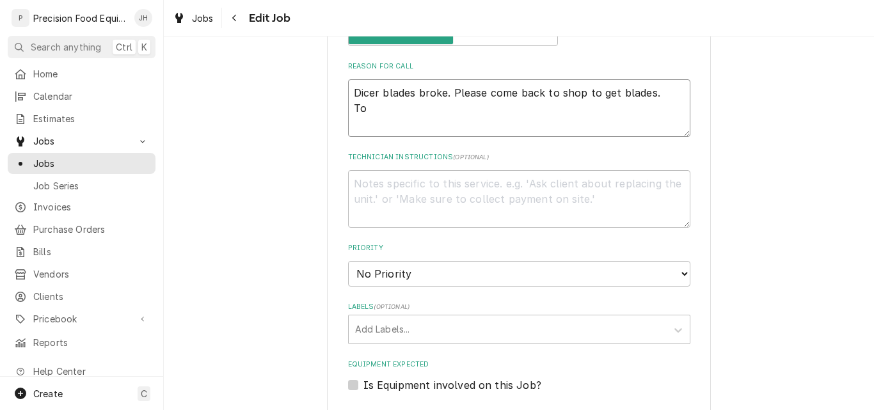
type textarea "x"
type textarea "Dicer blades broke. Please come back to shop to get blades. Toma"
type textarea "x"
type textarea "Dicer blades broke. Please come back to shop to get blades. Tomat"
type textarea "x"
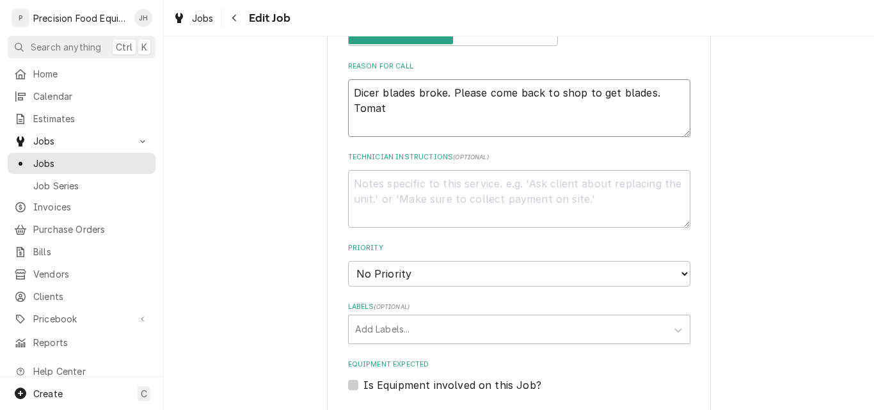
type textarea "Dicer blades broke. Please come back to shop to get blades. Tomato"
type textarea "x"
type textarea "Dicer blades broke. Please come back to shop to get blades. Tomato"
type textarea "x"
type textarea "Dicer blades broke. Please come back to shop to get blades. Tomato sl"
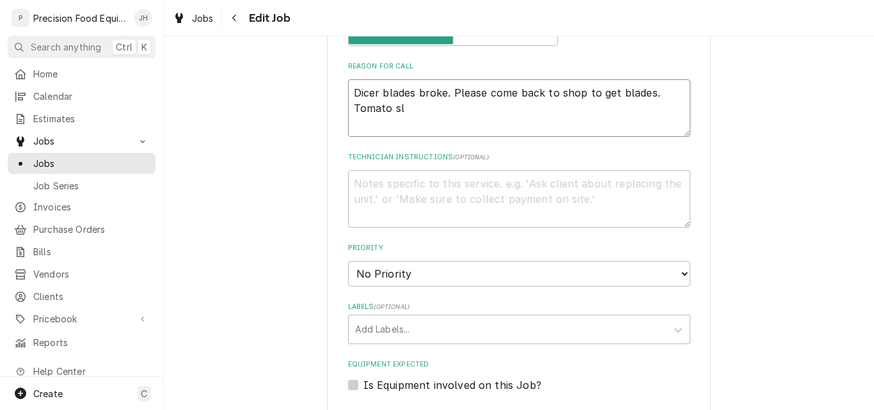
type textarea "x"
type textarea "Dicer blades broke. Please come back to shop to get blades. Tomato sli"
type textarea "x"
type textarea "Dicer blades broke. Please come back to shop to get blades. Tomato slic"
type textarea "x"
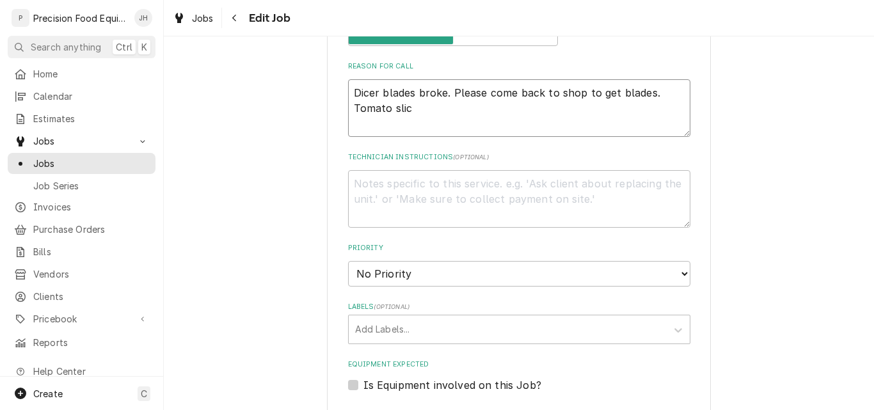
type textarea "Dicer blades broke. Please come back to shop to get blades. Tomato slice"
type textarea "x"
type textarea "Dicer blades broke. Please come back to shop to get blades. Tomato slicer"
type textarea "x"
type textarea "Dicer blades broke. Please come back to shop to get blades. Tomato slicer"
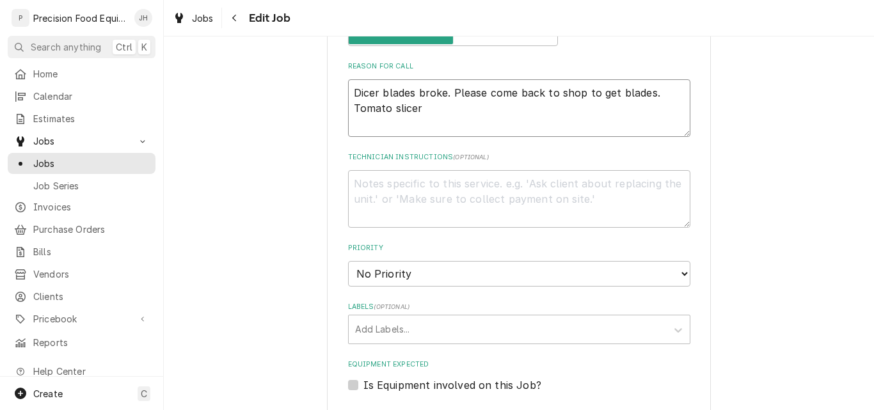
type textarea "x"
type textarea "Dicer blades broke. Please come back to shop to get blades. Tomato slicer n"
type textarea "x"
type textarea "Dicer blades broke. Please come back to shop to get blades. Tomato slicer ne"
type textarea "x"
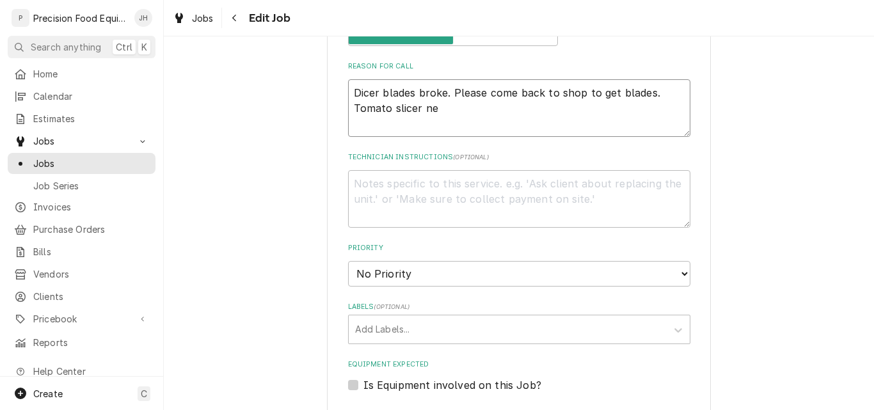
type textarea "Dicer blades broke. Please come back to shop to get blades. Tomato slicer nee"
type textarea "x"
type textarea "Dicer blades broke. Please come back to shop to get blades. Tomato slicer need"
type textarea "x"
type textarea "Dicer blades broke. Please come back to shop to get blades. Tomato slicer needs"
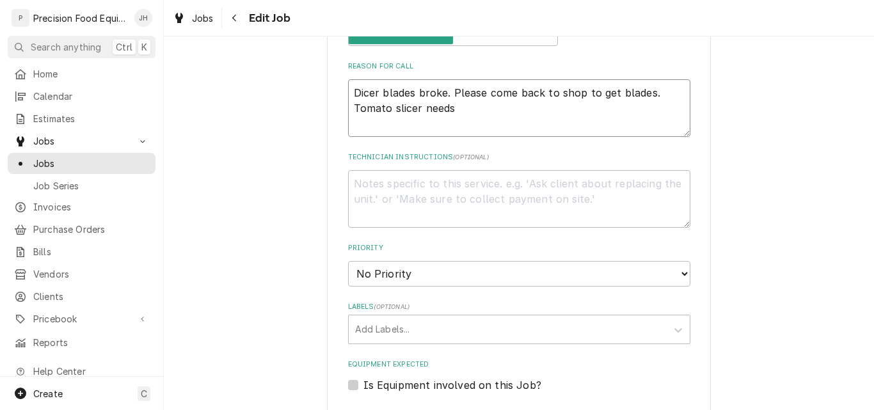
type textarea "x"
type textarea "Dicer blades broke. Please come back to shop to get blades. Tomato slicer needs"
type textarea "x"
type textarea "Dicer blades broke. Please come back to shop to get blades. Tomato slicer needs…"
type textarea "x"
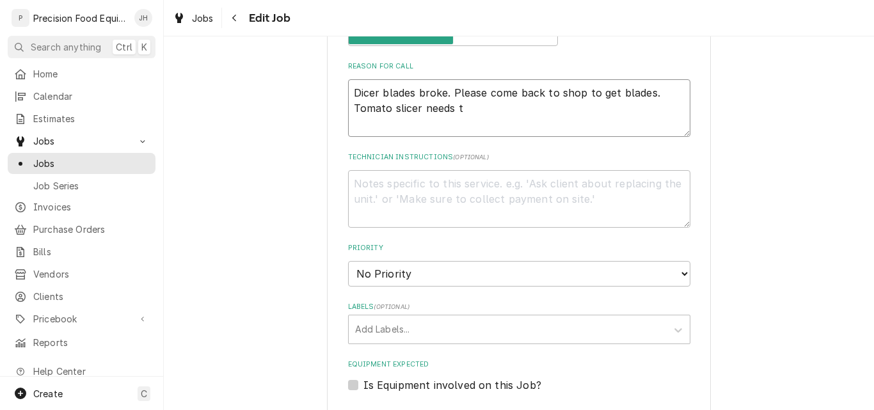
type textarea "Dicer blades broke. Please come back to shop to get blades. Tomato slicer needs…"
type textarea "x"
type textarea "Dicer blades broke. Please come back to shop to get blades. Tomato slicer needs…"
type textarea "x"
type textarea "Dicer blades broke. Please come back to shop to get blades. Tomato slicer needs…"
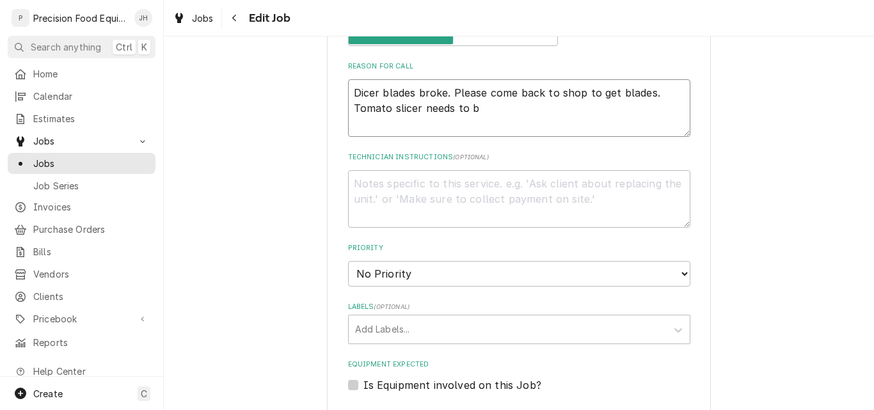
type textarea "x"
type textarea "Dicer blades broke. Please come back to shop to get blades. Tomato slicer needs…"
type textarea "x"
type textarea "Dicer blades broke. Please come back to shop to get blades. Tomato slicer needs…"
type textarea "x"
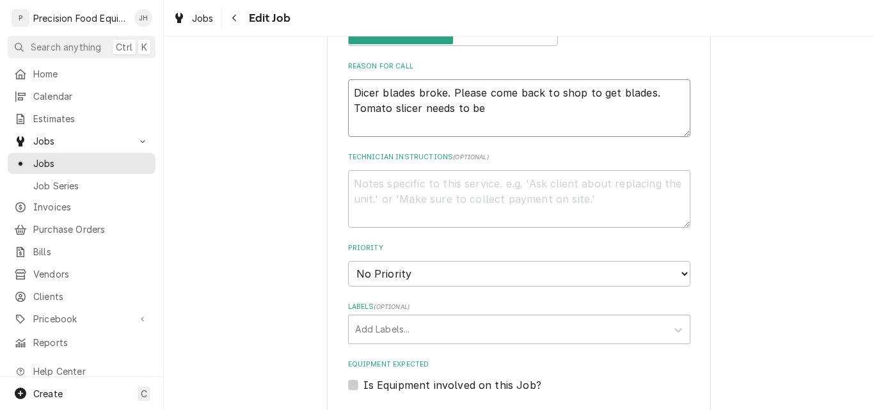
type textarea "Dicer blades broke. Please come back to shop to get blades. Tomato slicer needs…"
type textarea "x"
type textarea "Dicer blades broke. Please come back to shop to get blades. Tomato slicer needs…"
type textarea "x"
type textarea "Dicer blades broke. Please come back to shop to get blades. Tomato slicer needs…"
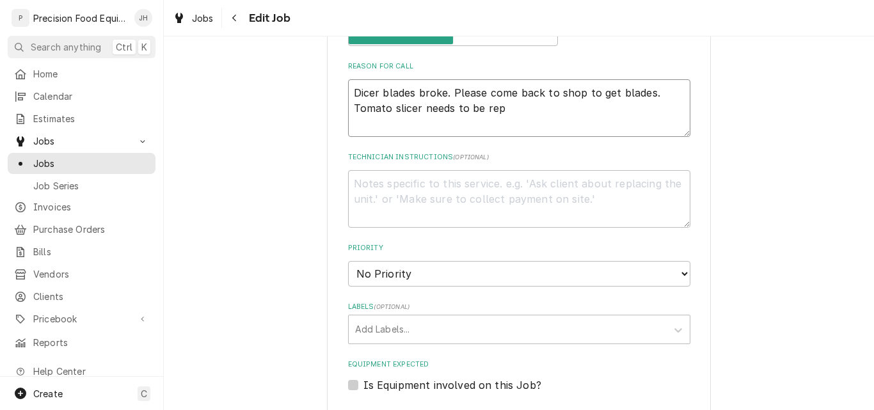
type textarea "x"
type textarea "Dicer blades broke. Please come back to shop to get blades. Tomato slicer needs…"
type textarea "x"
type textarea "Dicer blades broke. Please come back to shop to get blades. Tomato slicer needs…"
type textarea "x"
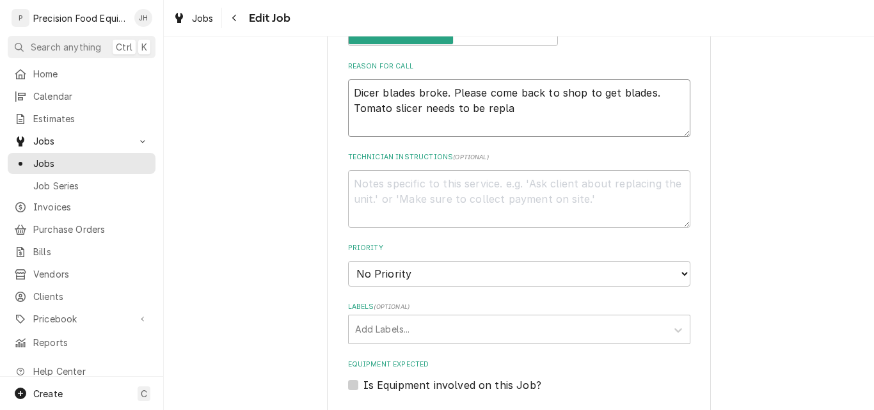
type textarea "Dicer blades broke. Please come back to shop to get blades. Tomato slicer needs…"
type textarea "x"
type textarea "Dicer blades broke. Please come back to shop to get blades. Tomato slicer needs…"
type textarea "x"
type textarea "Dicer blades broke. Please come back to shop to get blades. Tomato slicer needs…"
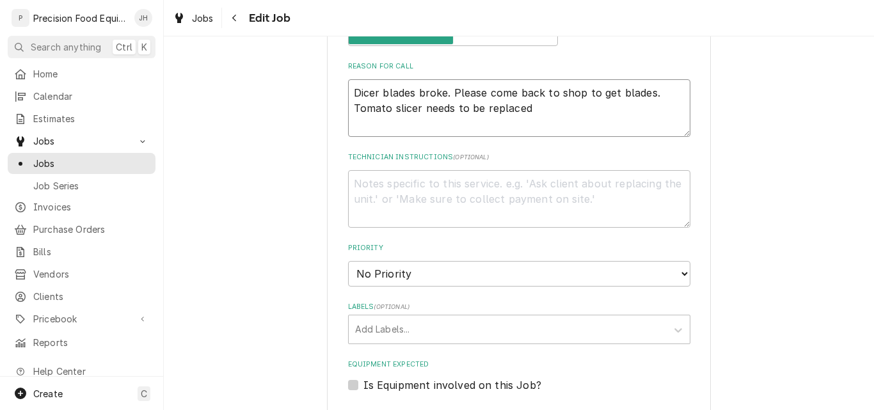
type textarea "x"
type textarea "Dicer blades broke. Please come back to shop to get blades. Tomato slicer needs…"
type textarea "x"
type textarea "Dicer blades broke. Please come back to shop to get blades. Tomato slicer needs…"
type textarea "x"
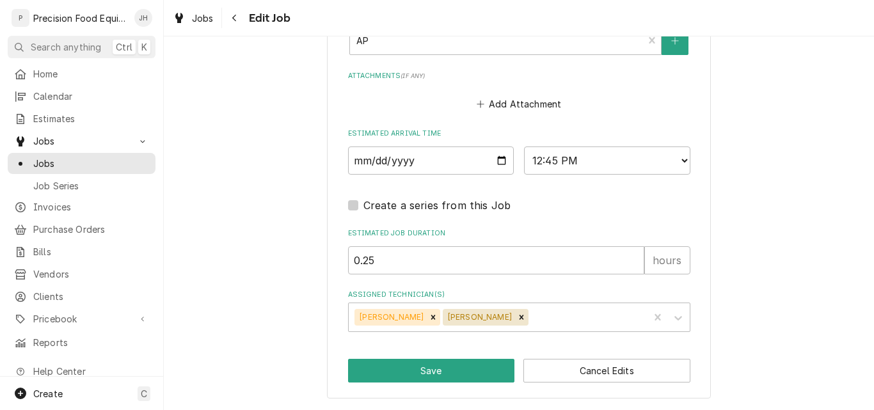
scroll to position [995, 0]
type textarea "Dicer blades broke. Please come back to shop to get blades. Tomato slicer needs…"
click at [429, 372] on button "Save" at bounding box center [431, 371] width 167 height 24
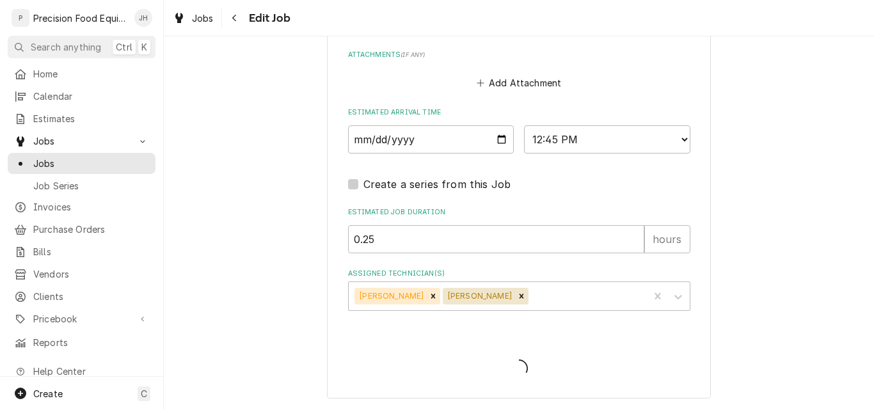
type textarea "x"
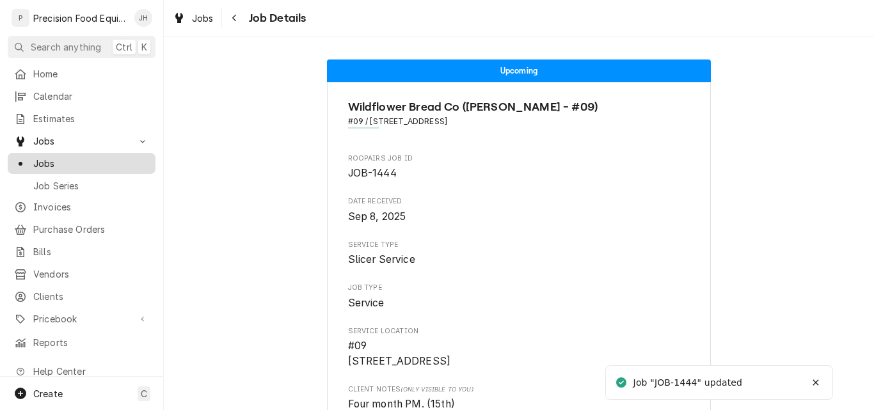
click at [79, 157] on span "Jobs" at bounding box center [91, 163] width 116 height 13
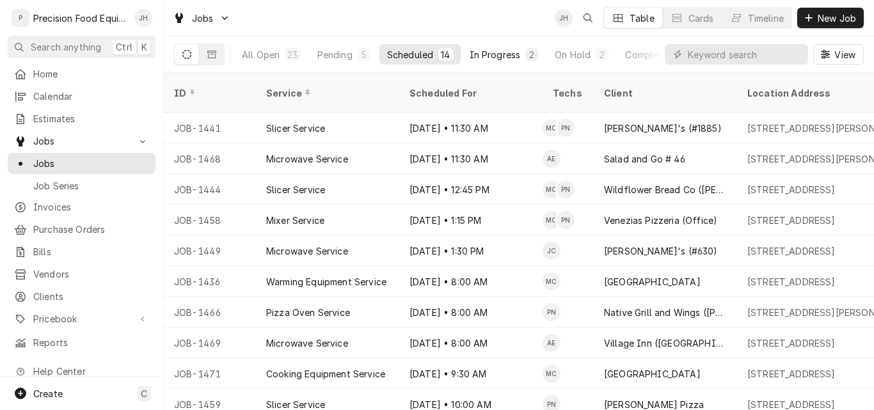
click at [505, 58] on div "In Progress" at bounding box center [495, 54] width 51 height 13
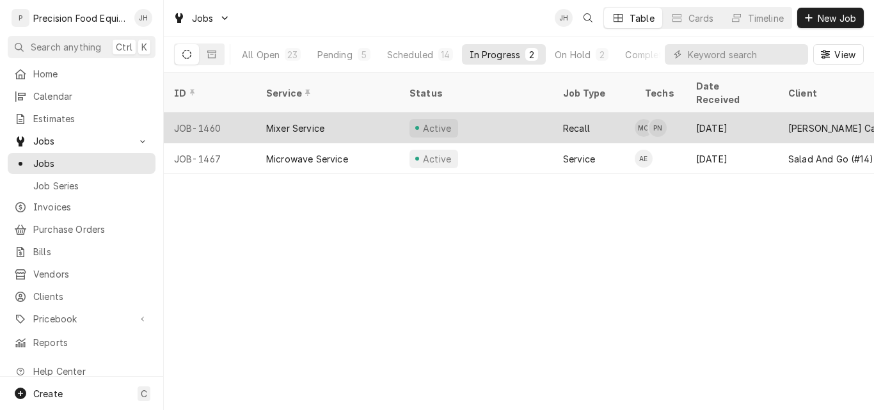
click at [383, 116] on div "Mixer Service" at bounding box center [327, 128] width 143 height 31
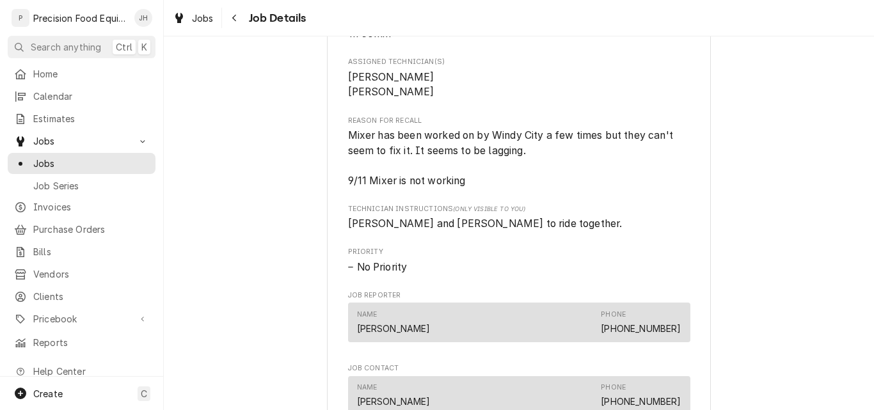
scroll to position [832, 0]
click at [51, 157] on span "Jobs" at bounding box center [91, 163] width 116 height 13
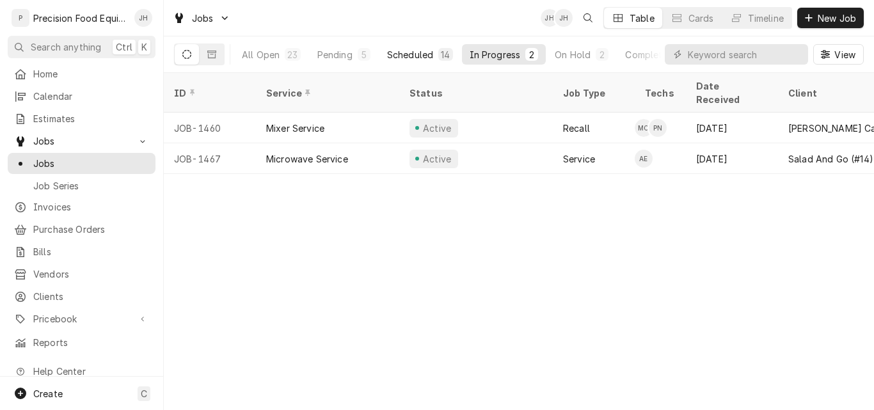
click at [416, 54] on div "Scheduled" at bounding box center [410, 54] width 46 height 13
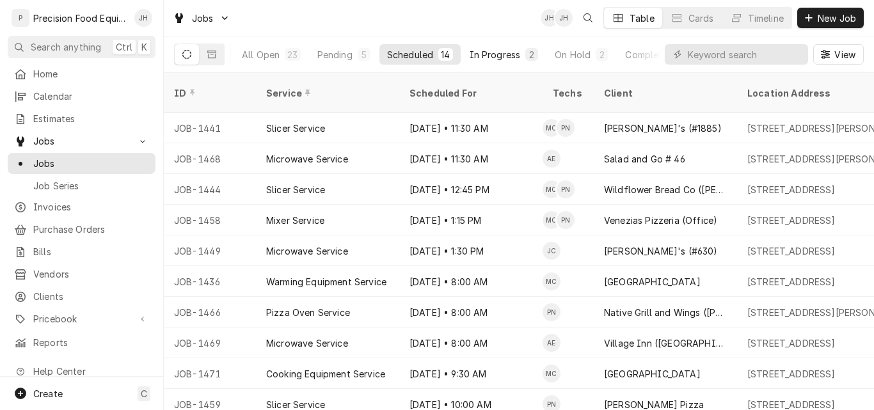
click at [502, 57] on div "In Progress" at bounding box center [495, 54] width 51 height 13
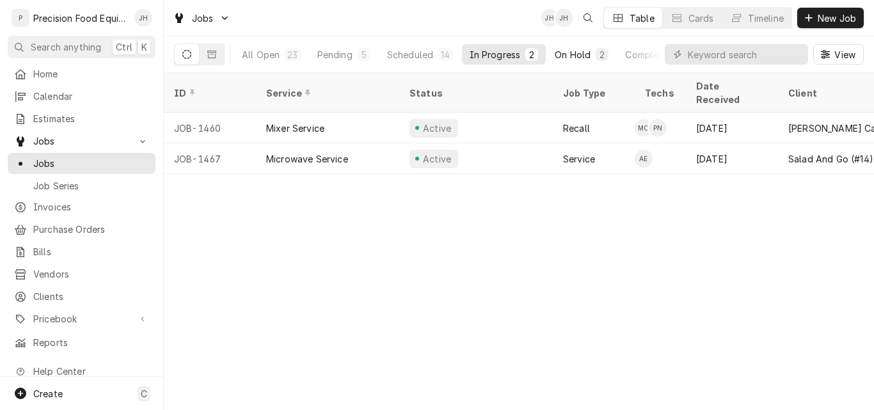
click at [568, 54] on div "On Hold" at bounding box center [573, 54] width 36 height 13
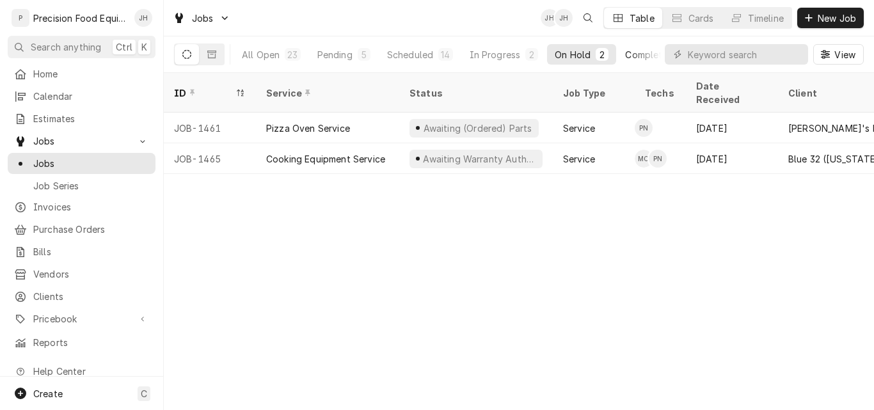
click at [632, 53] on div "Completed" at bounding box center [649, 54] width 48 height 13
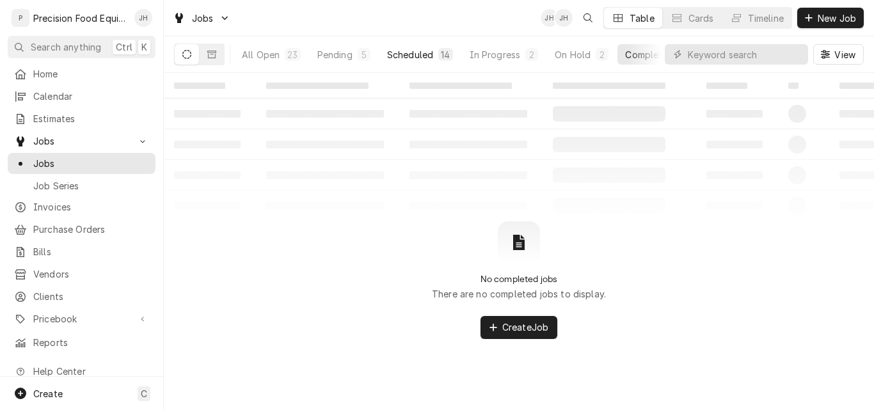
click at [413, 53] on div "Scheduled" at bounding box center [410, 54] width 46 height 13
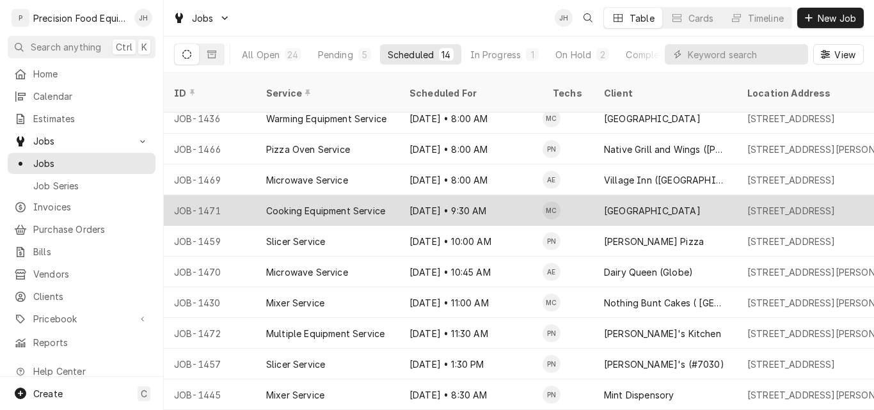
scroll to position [125, 0]
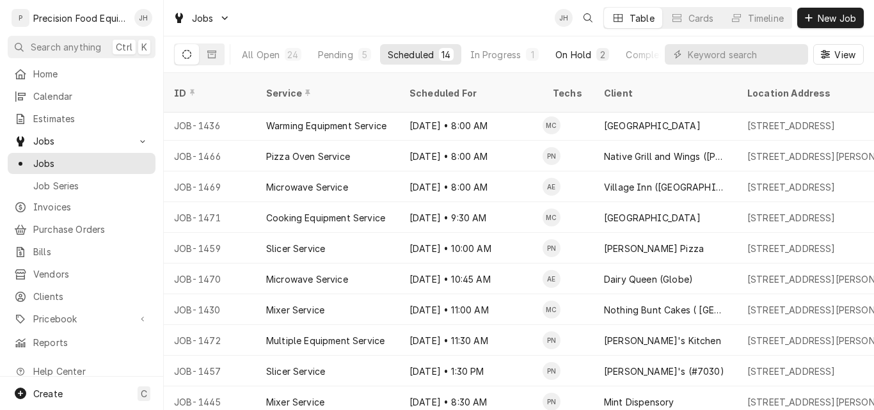
click at [586, 53] on div "On Hold" at bounding box center [573, 54] width 36 height 13
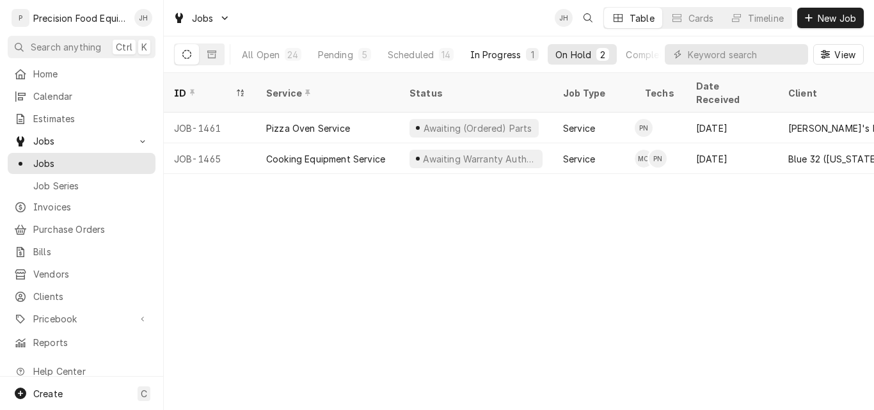
click at [511, 50] on div "In Progress" at bounding box center [495, 54] width 51 height 13
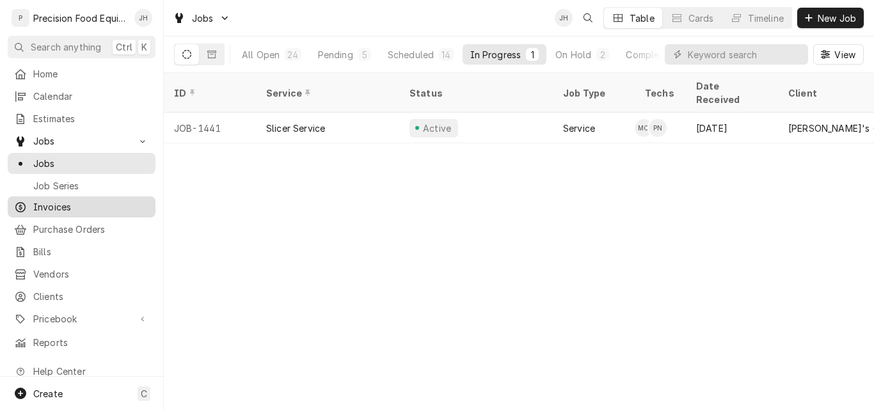
click at [59, 204] on span "Invoices" at bounding box center [91, 206] width 116 height 13
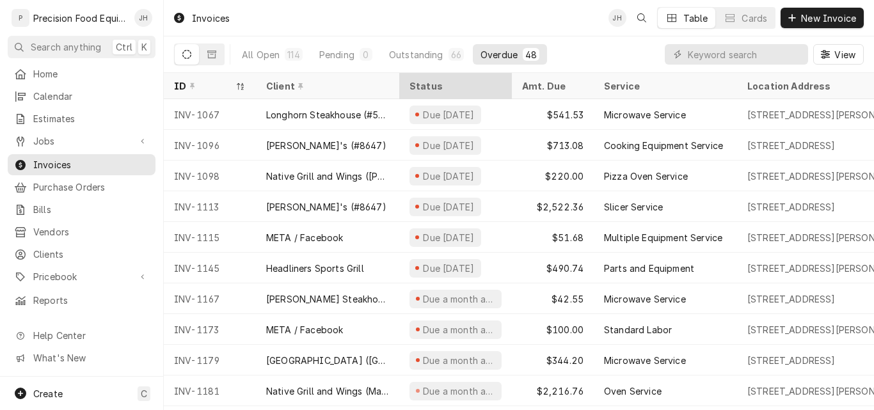
click at [454, 88] on div "Status" at bounding box center [455, 85] width 90 height 13
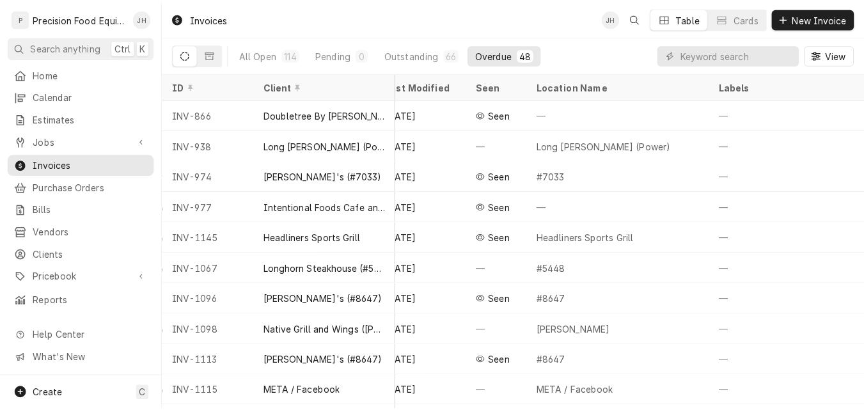
scroll to position [0, 708]
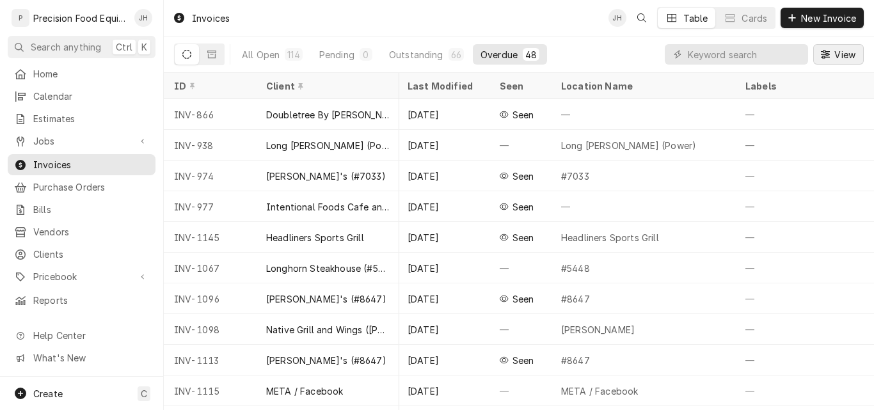
click at [834, 57] on span "View" at bounding box center [845, 54] width 26 height 13
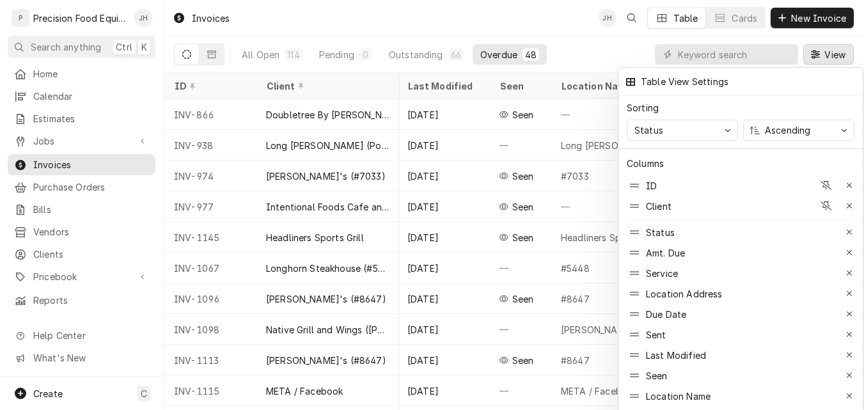
drag, startPoint x: 568, startPoint y: 404, endPoint x: 533, endPoint y: 403, distance: 35.2
click at [533, 403] on div at bounding box center [432, 205] width 864 height 410
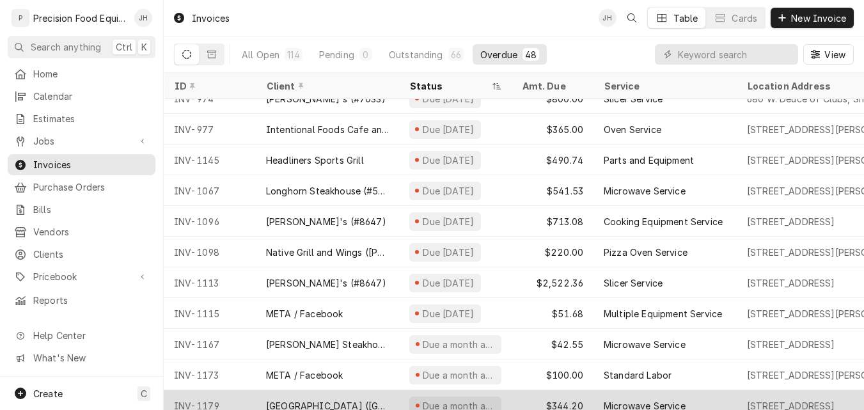
scroll to position [0, 0]
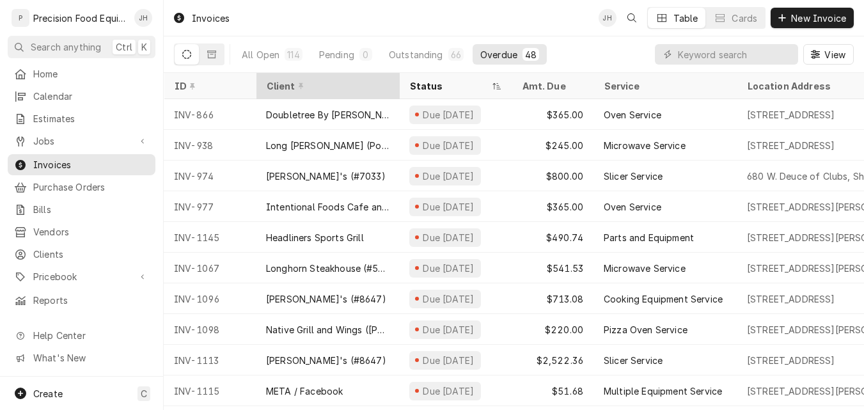
click at [310, 89] on div "Client" at bounding box center [326, 85] width 120 height 13
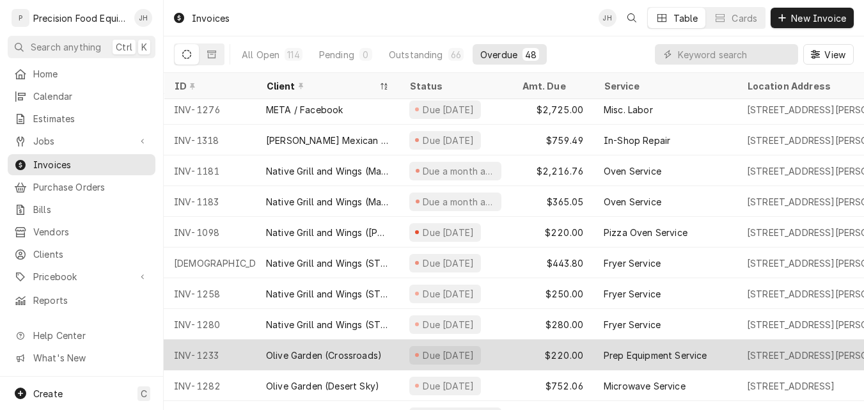
scroll to position [710, 0]
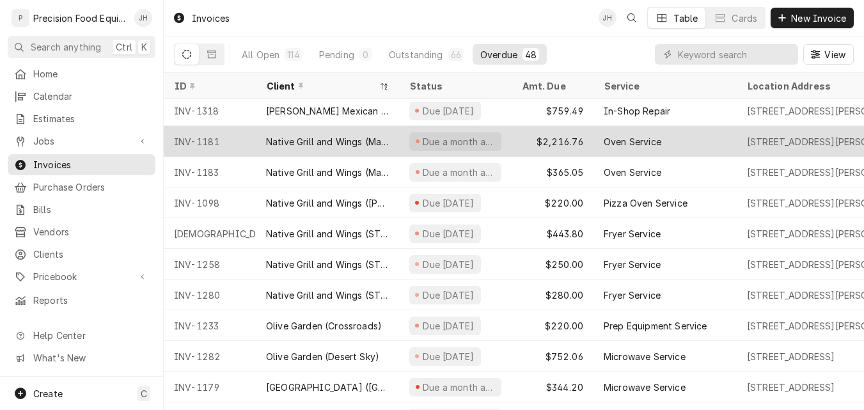
click at [353, 144] on div "Native Grill and Wings (Maricopa)" at bounding box center [327, 141] width 123 height 13
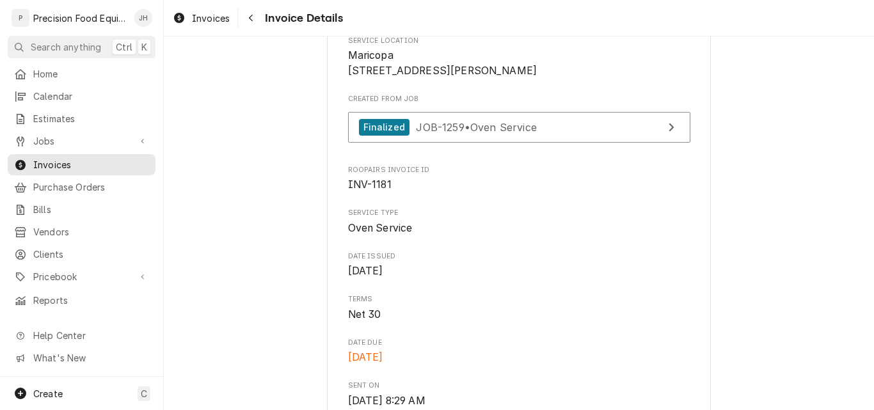
scroll to position [192, 0]
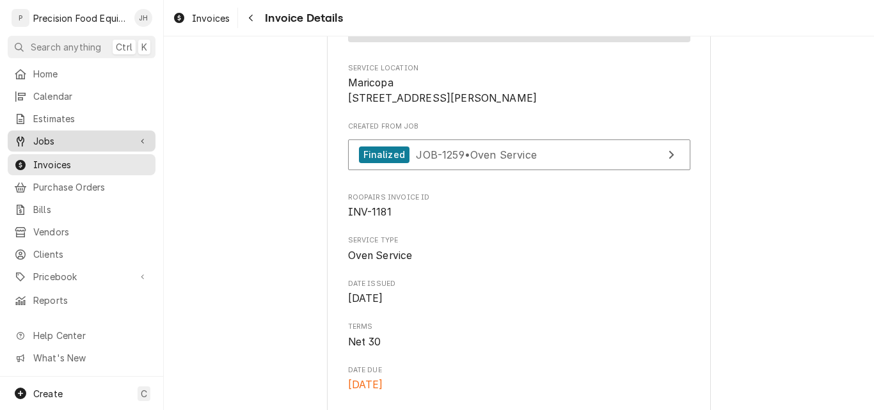
click at [40, 134] on span "Jobs" at bounding box center [81, 140] width 97 height 13
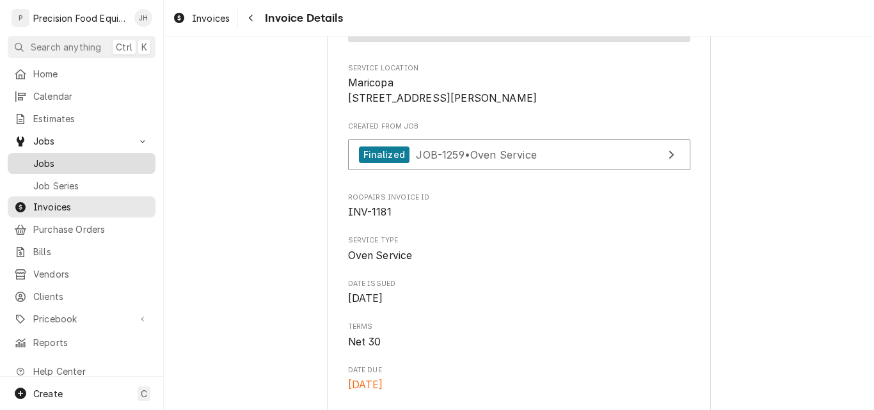
click at [81, 157] on span "Jobs" at bounding box center [91, 163] width 116 height 13
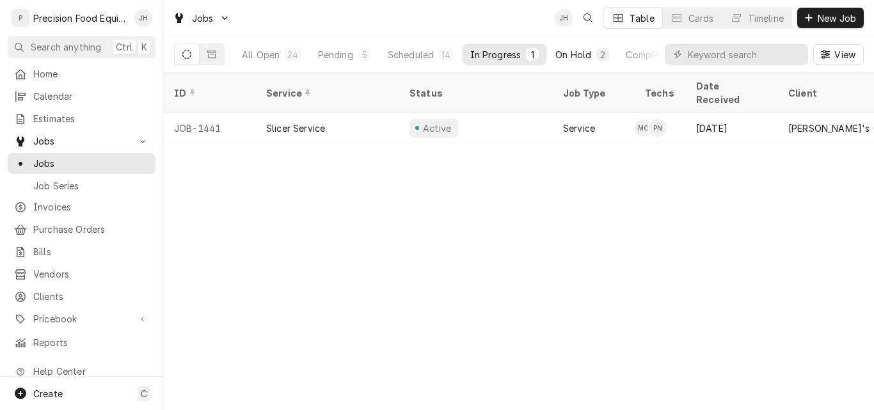
click at [571, 54] on div "On Hold" at bounding box center [573, 54] width 36 height 13
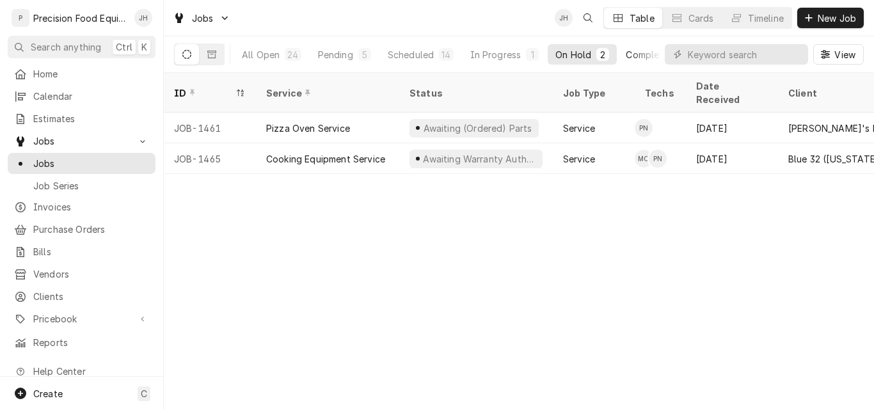
click at [635, 55] on div "Completed" at bounding box center [650, 54] width 48 height 13
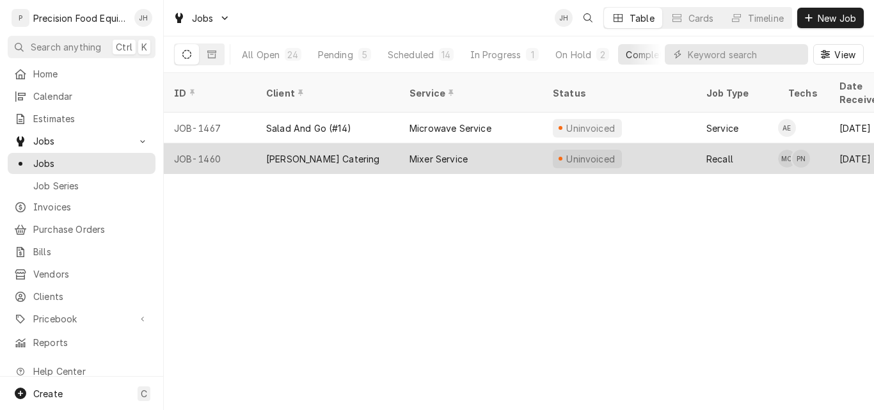
click at [513, 143] on div "Mixer Service" at bounding box center [470, 158] width 143 height 31
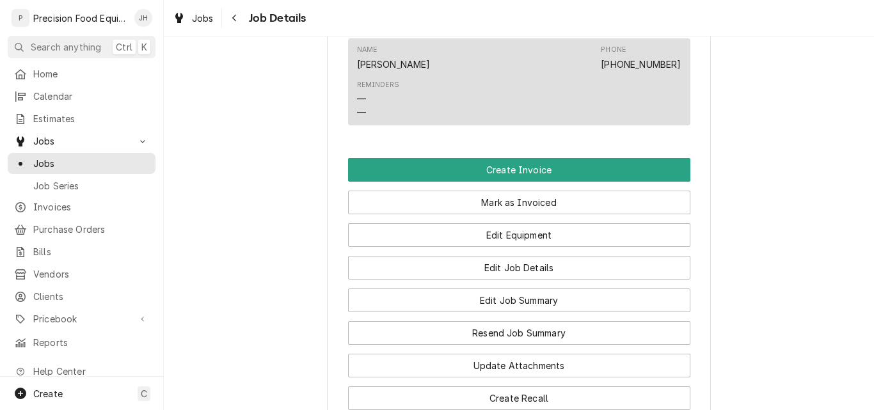
scroll to position [1088, 0]
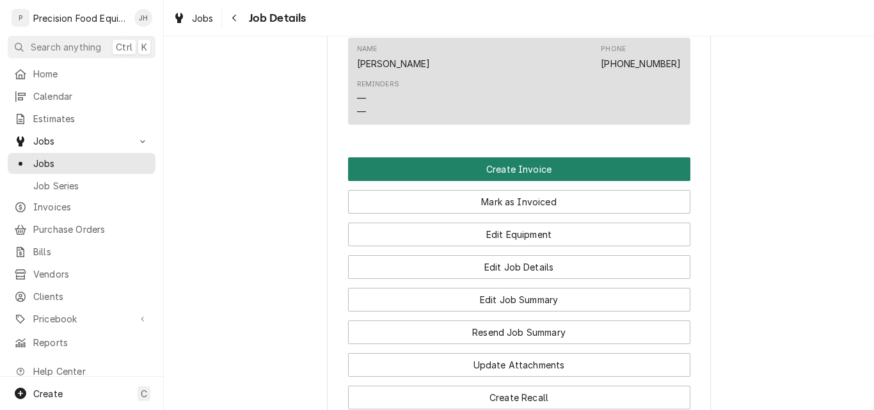
click at [530, 181] on button "Create Invoice" at bounding box center [519, 169] width 342 height 24
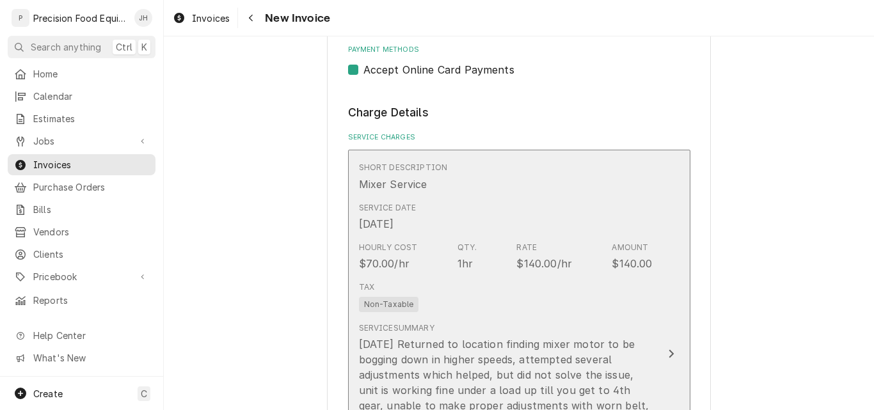
scroll to position [689, 0]
click at [495, 228] on div "Service Date [DATE]" at bounding box center [506, 218] width 294 height 40
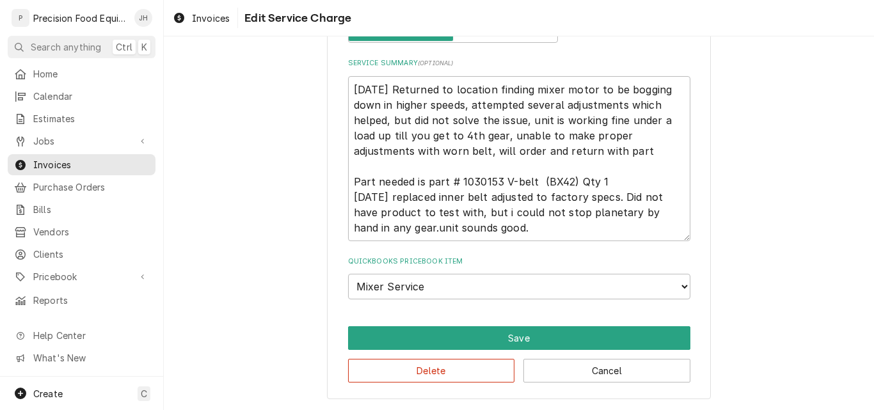
type textarea "x"
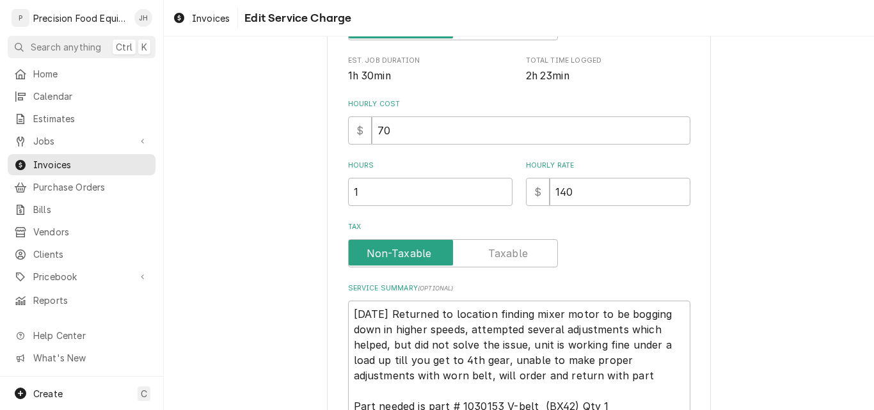
scroll to position [256, 0]
drag, startPoint x: 379, startPoint y: 193, endPoint x: 306, endPoint y: 203, distance: 73.6
click at [306, 203] on div "Use the fields below to edit this service charge Short Description Mixer Servic…" at bounding box center [519, 214] width 710 height 840
type input "2"
type textarea "x"
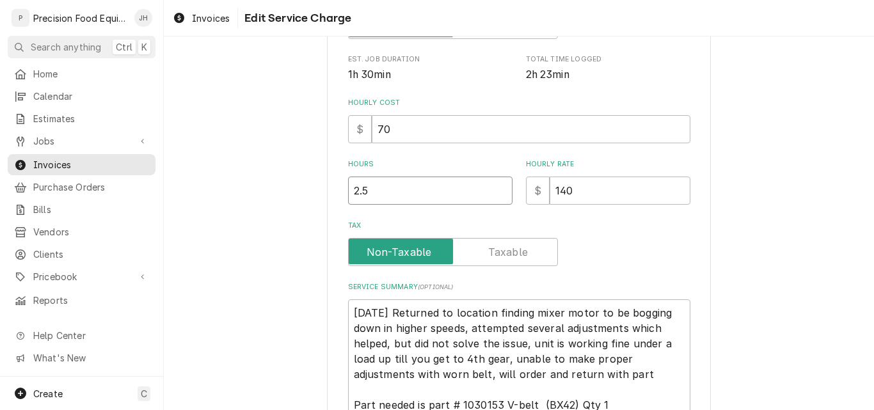
type input "2.5"
click at [593, 195] on input "140" at bounding box center [620, 191] width 141 height 28
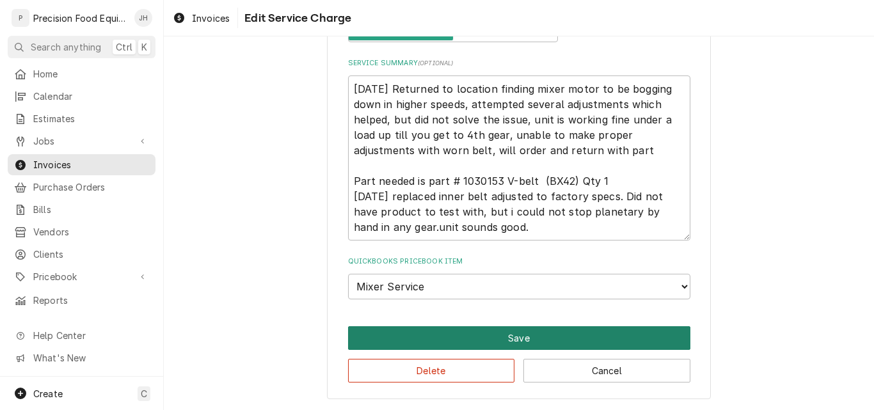
click at [512, 339] on button "Save" at bounding box center [519, 338] width 342 height 24
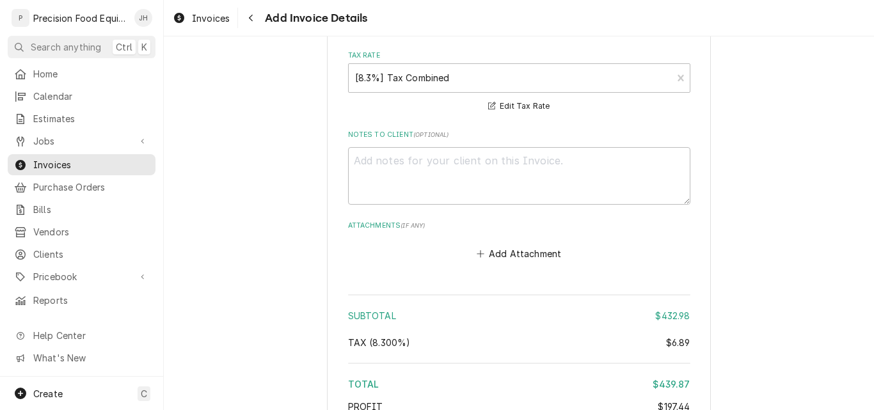
scroll to position [1841, 0]
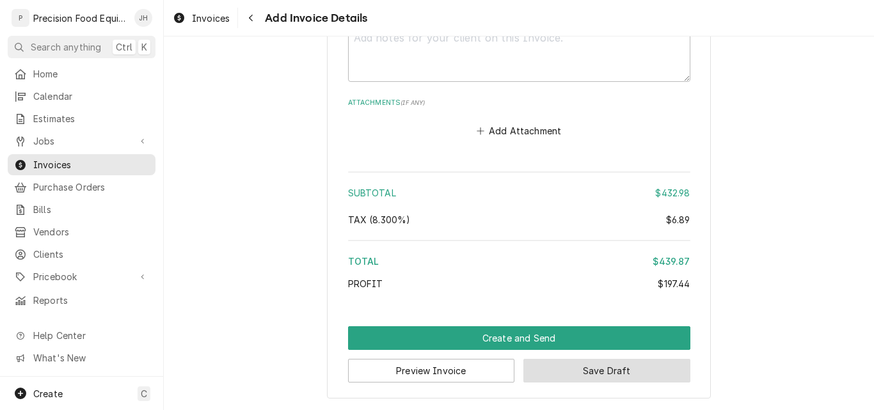
click at [633, 368] on button "Save Draft" at bounding box center [606, 371] width 167 height 24
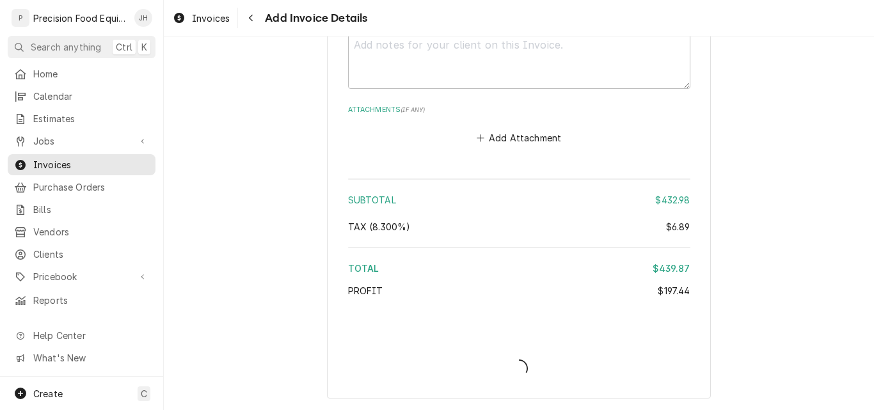
scroll to position [1834, 0]
type textarea "x"
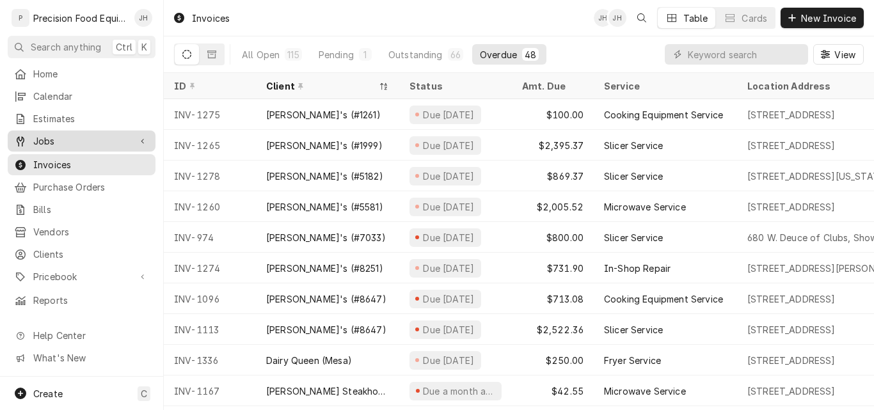
click at [55, 134] on span "Jobs" at bounding box center [81, 140] width 97 height 13
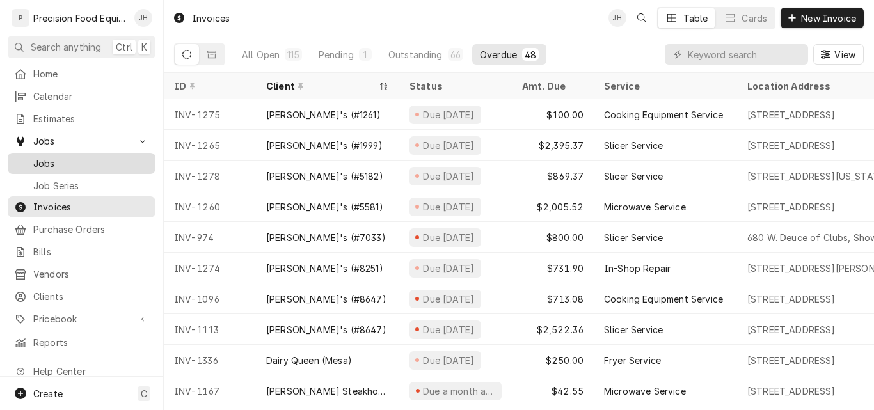
click at [69, 157] on span "Jobs" at bounding box center [91, 163] width 116 height 13
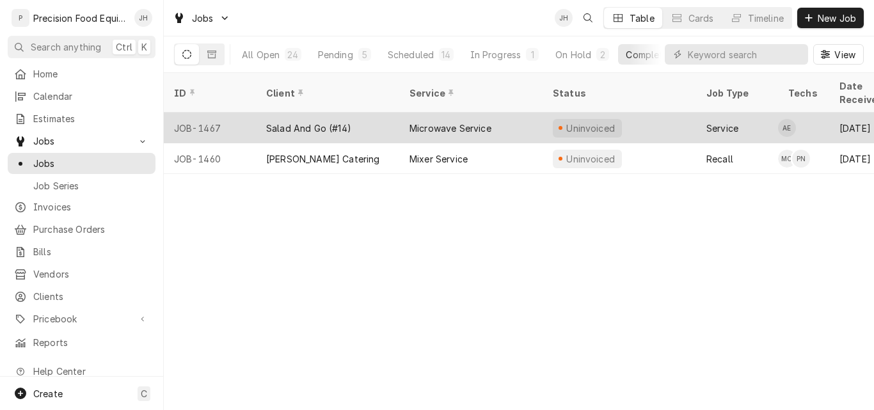
click at [513, 115] on div "Microwave Service" at bounding box center [470, 128] width 143 height 31
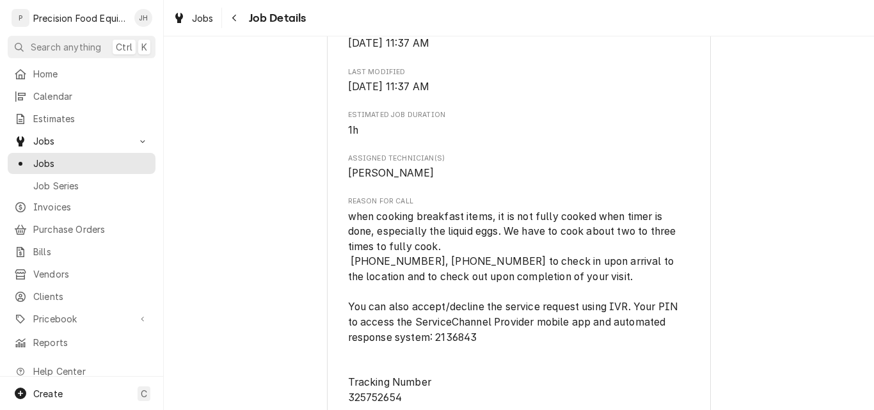
scroll to position [576, 0]
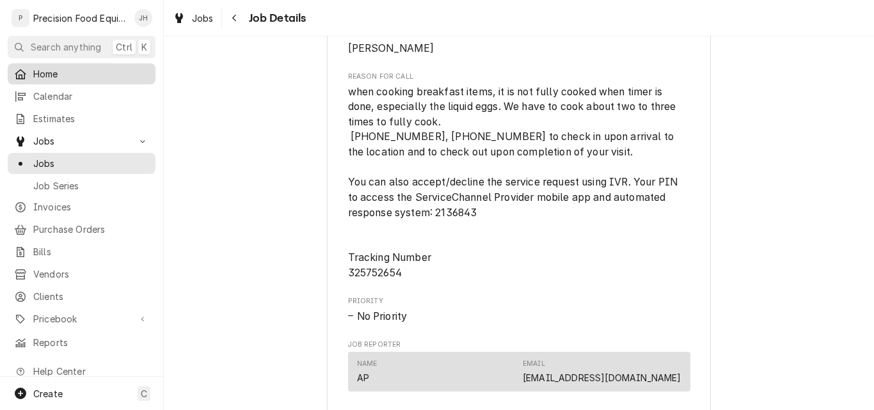
click at [54, 72] on span "Home" at bounding box center [91, 73] width 116 height 13
